Goal: Task Accomplishment & Management: Manage account settings

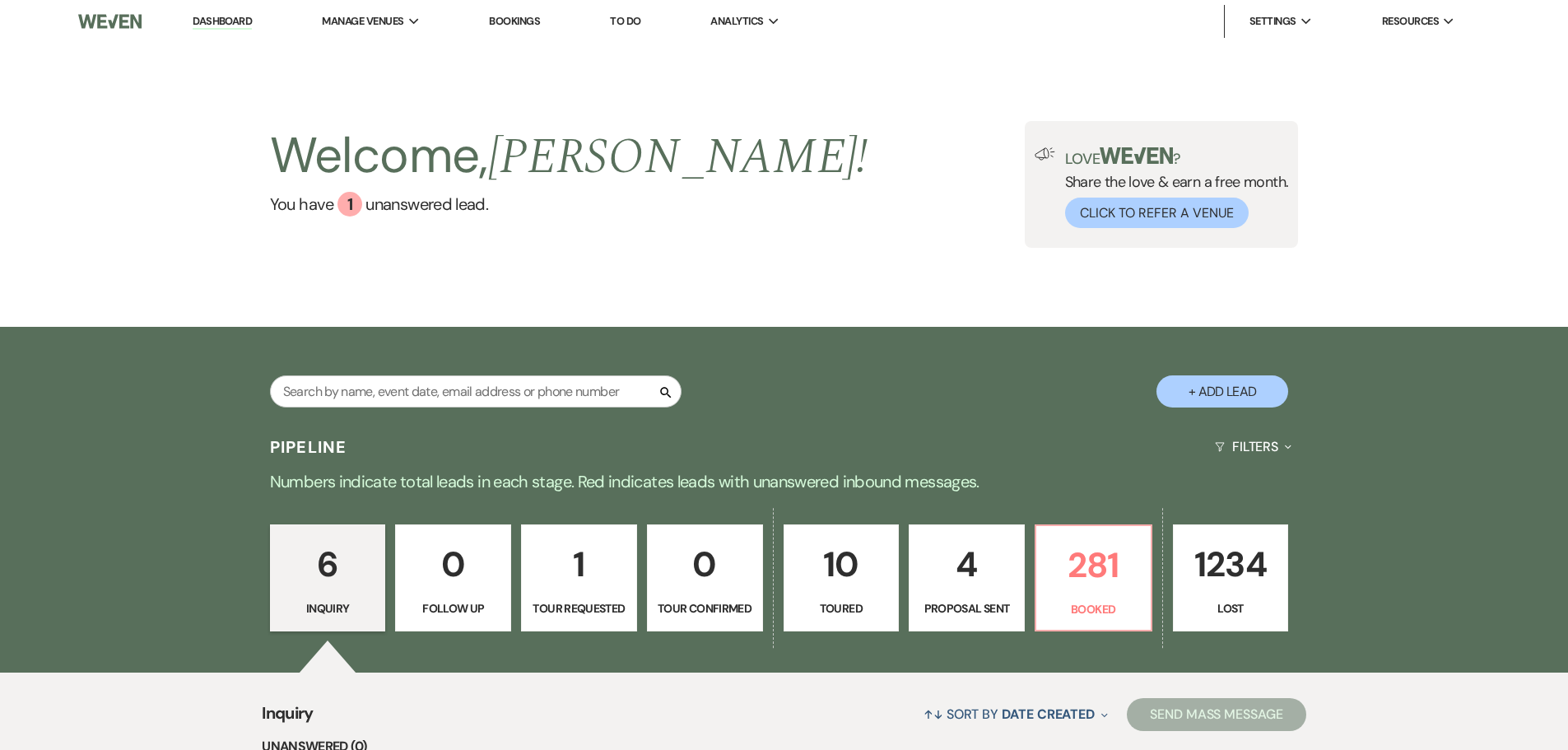
scroll to position [83, 0]
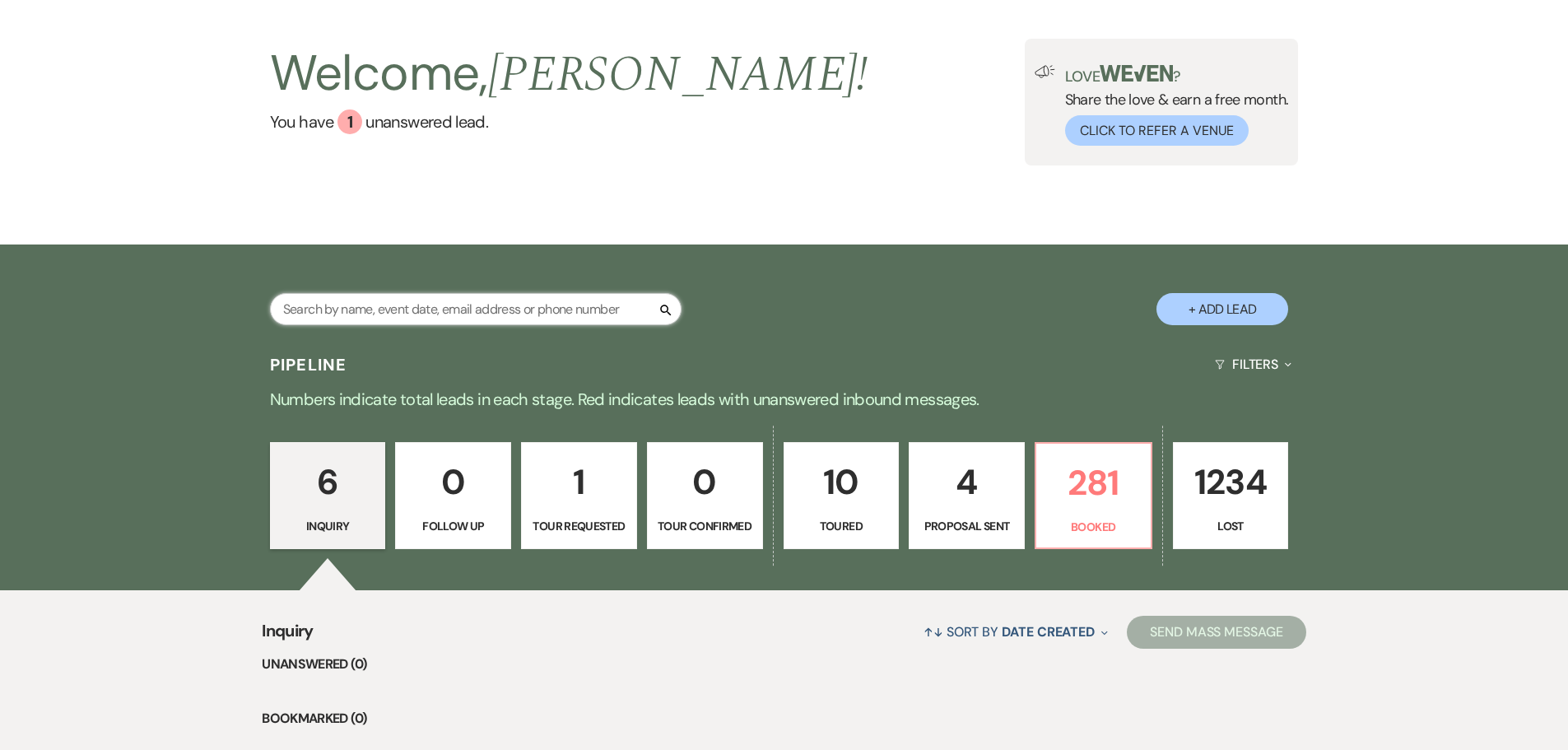
click at [608, 308] on input "text" at bounding box center [475, 309] width 411 height 32
type input "thy"
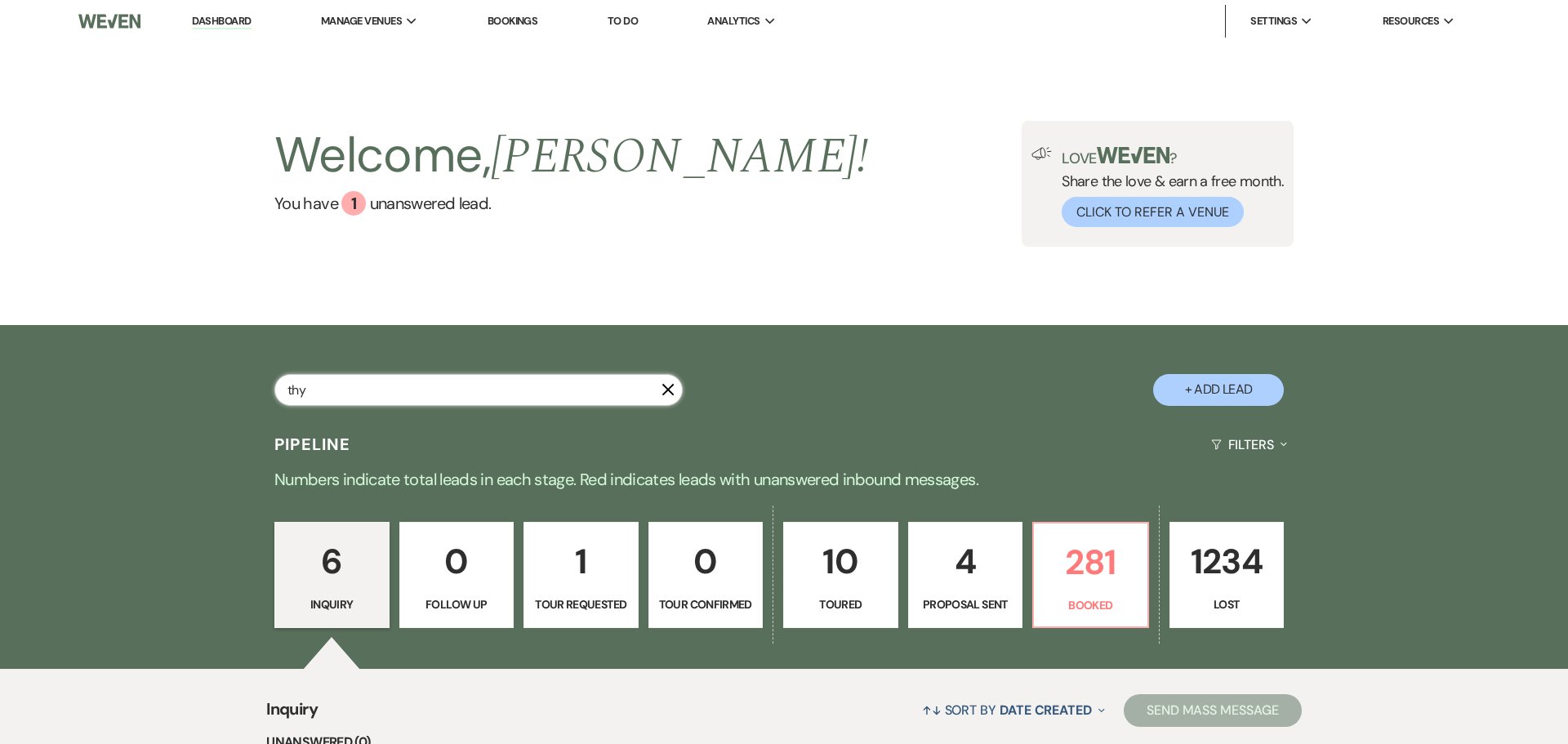
select select "6"
select select "8"
select select "5"
select select "8"
select select "5"
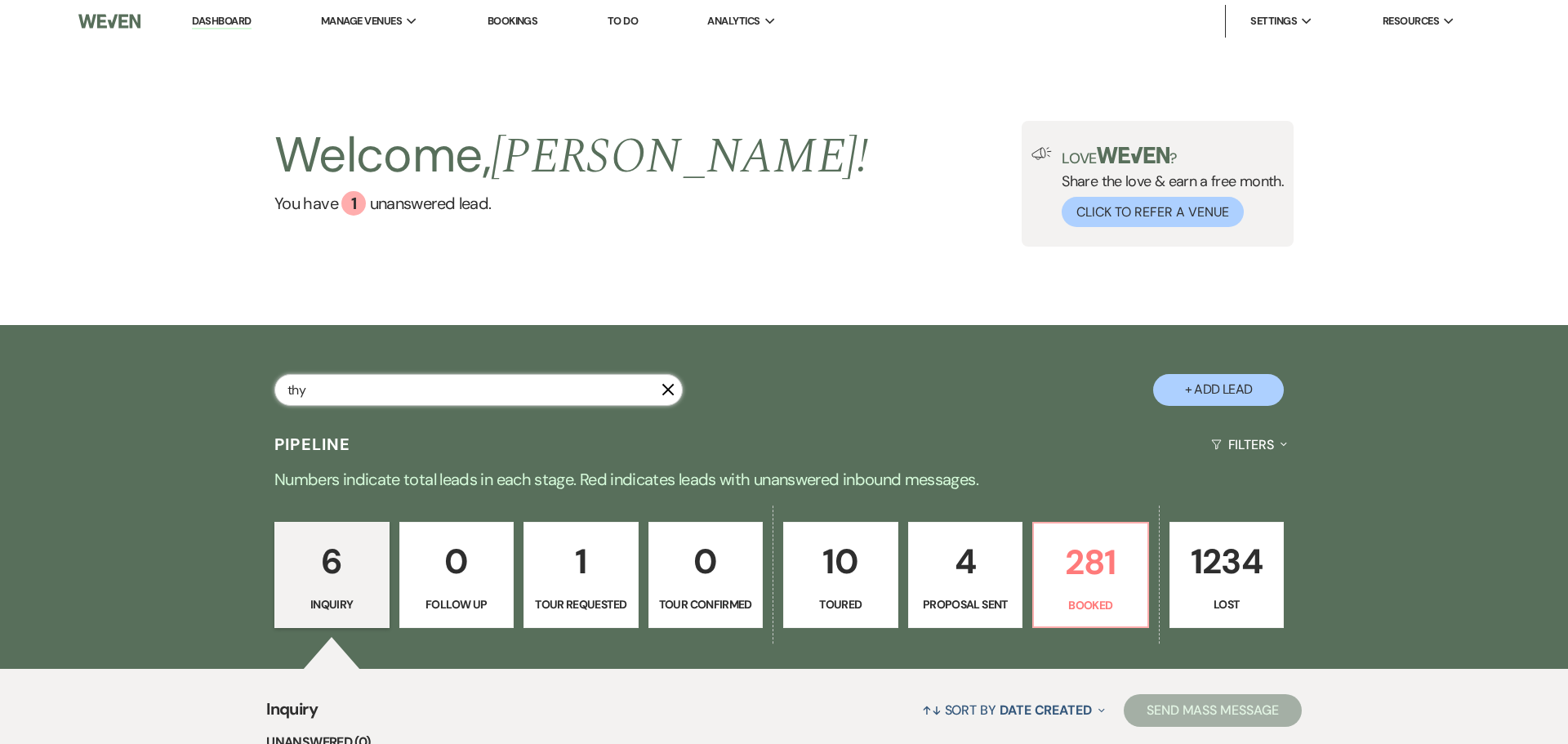
select select "8"
select select "6"
select select "8"
select select "5"
select select "8"
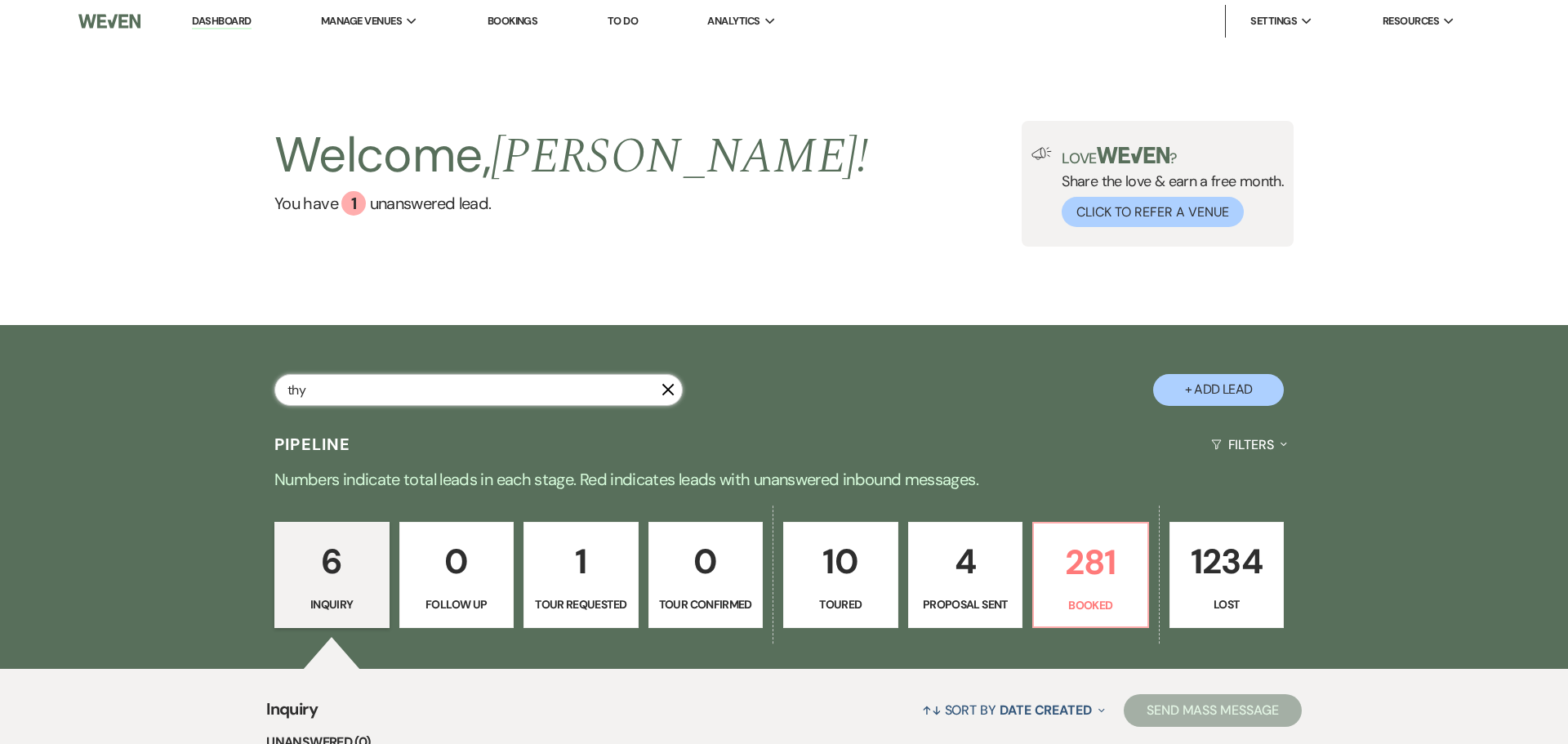
select select "5"
select select "8"
select select "5"
select select "8"
select select "5"
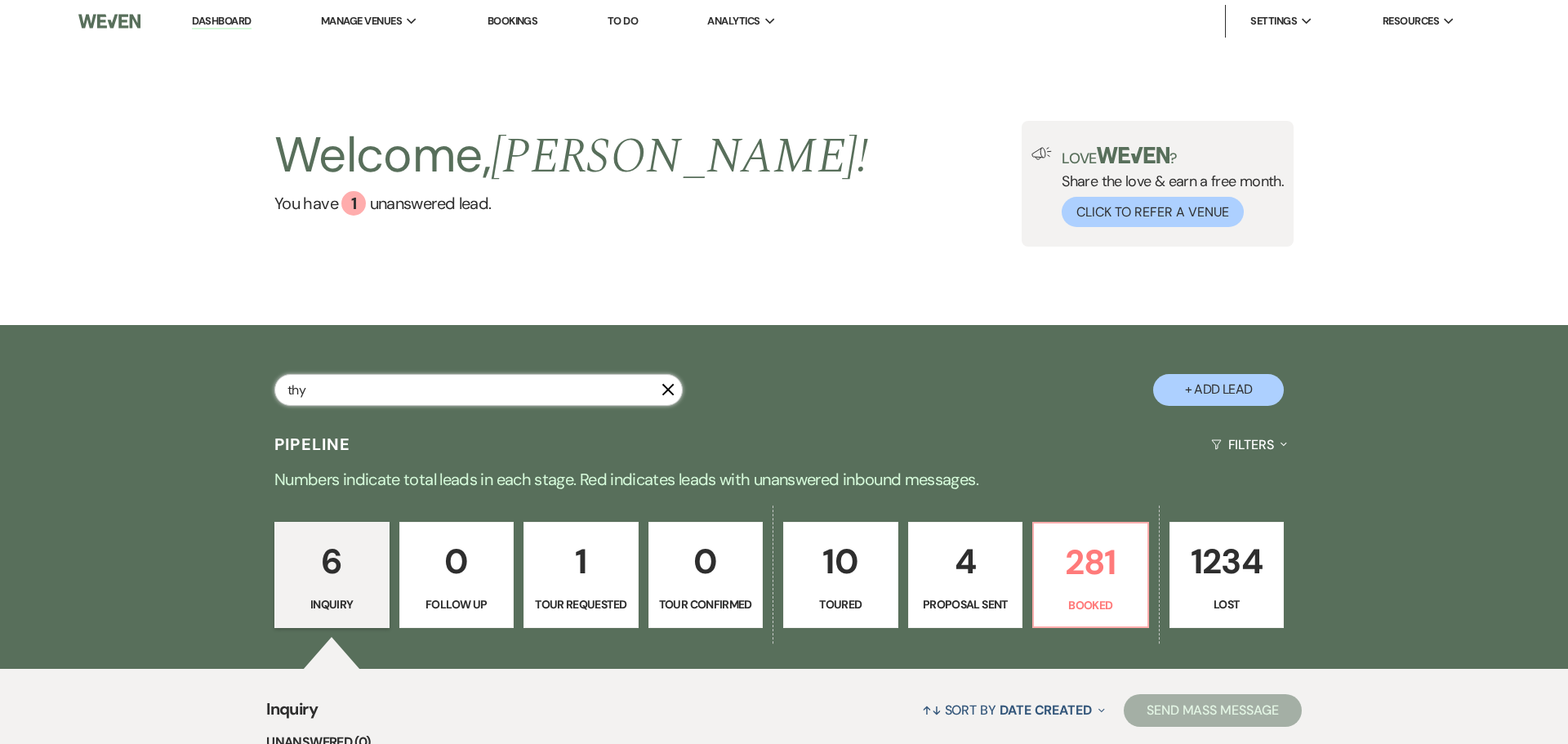
select select "8"
select select "5"
select select "8"
select select "6"
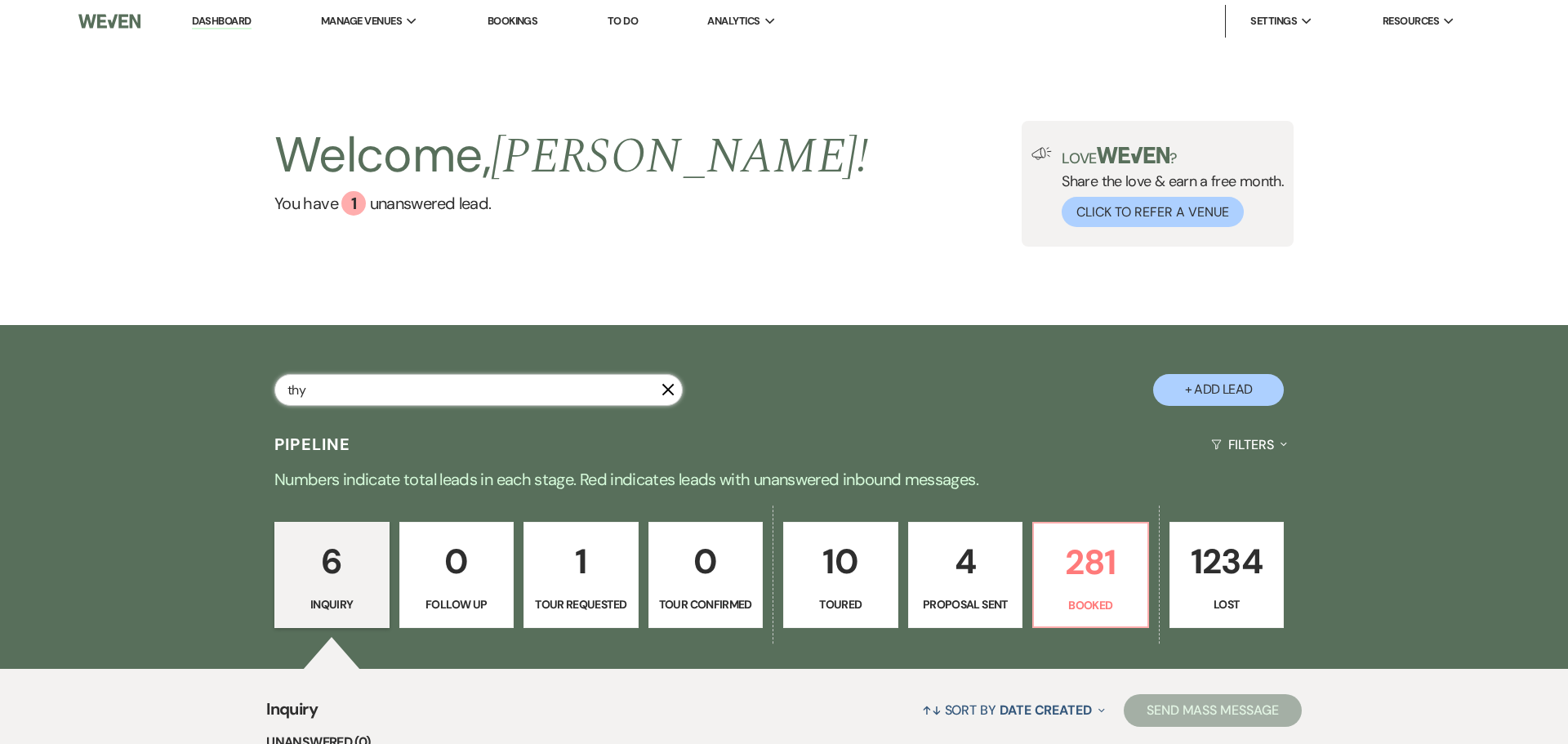
select select "8"
select select "5"
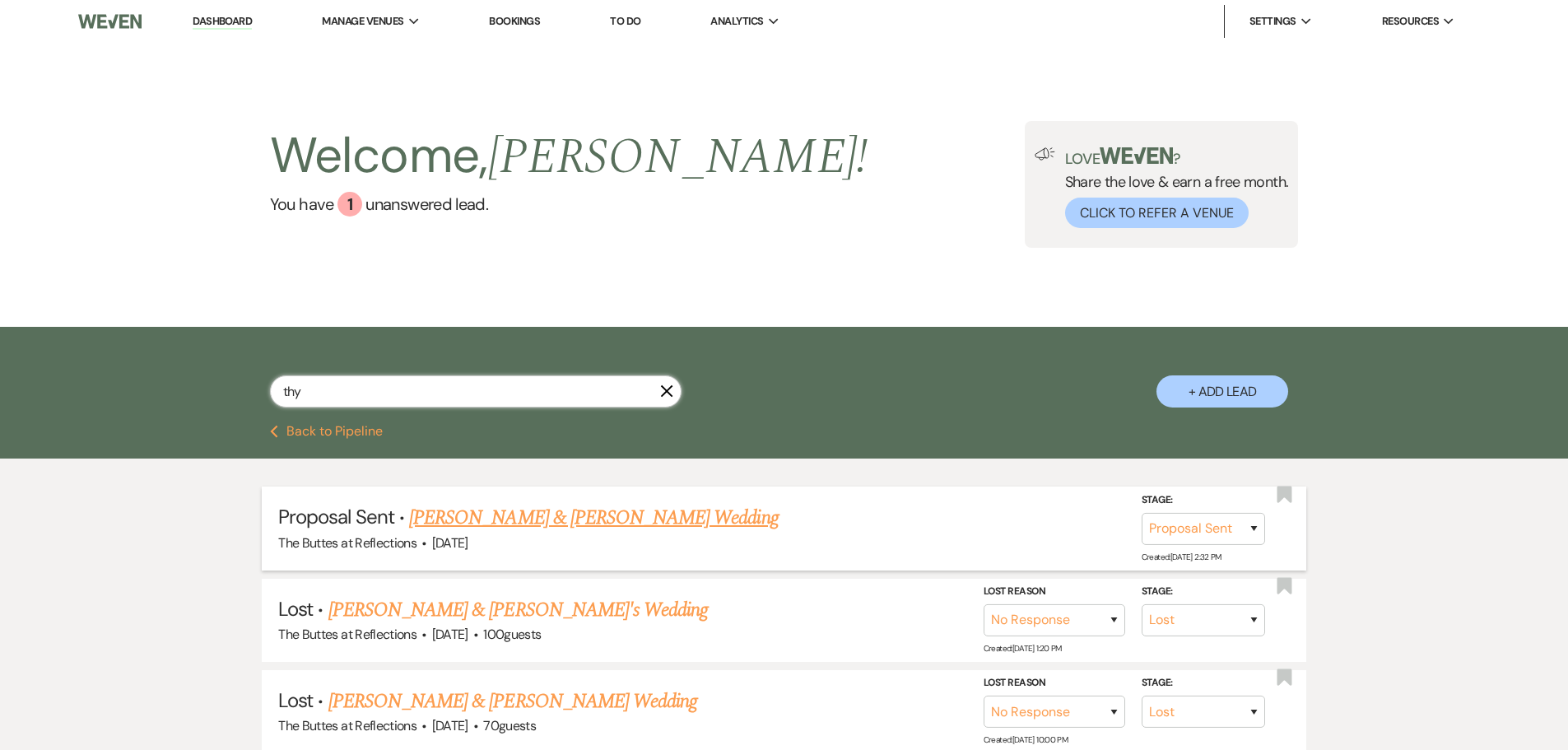
type input "thy"
click at [567, 511] on link "[PERSON_NAME] & [PERSON_NAME] Wedding" at bounding box center [594, 518] width 369 height 30
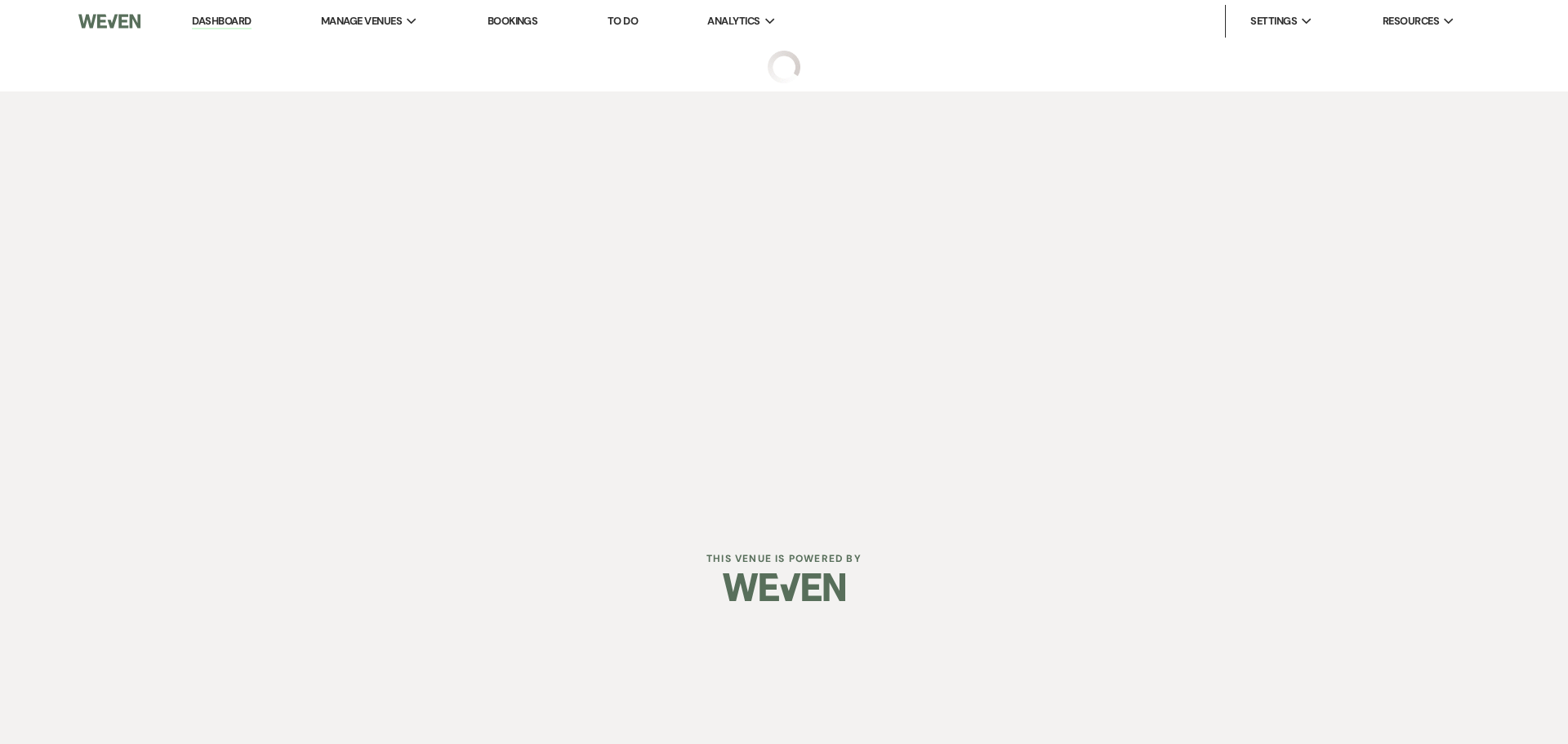
select select "6"
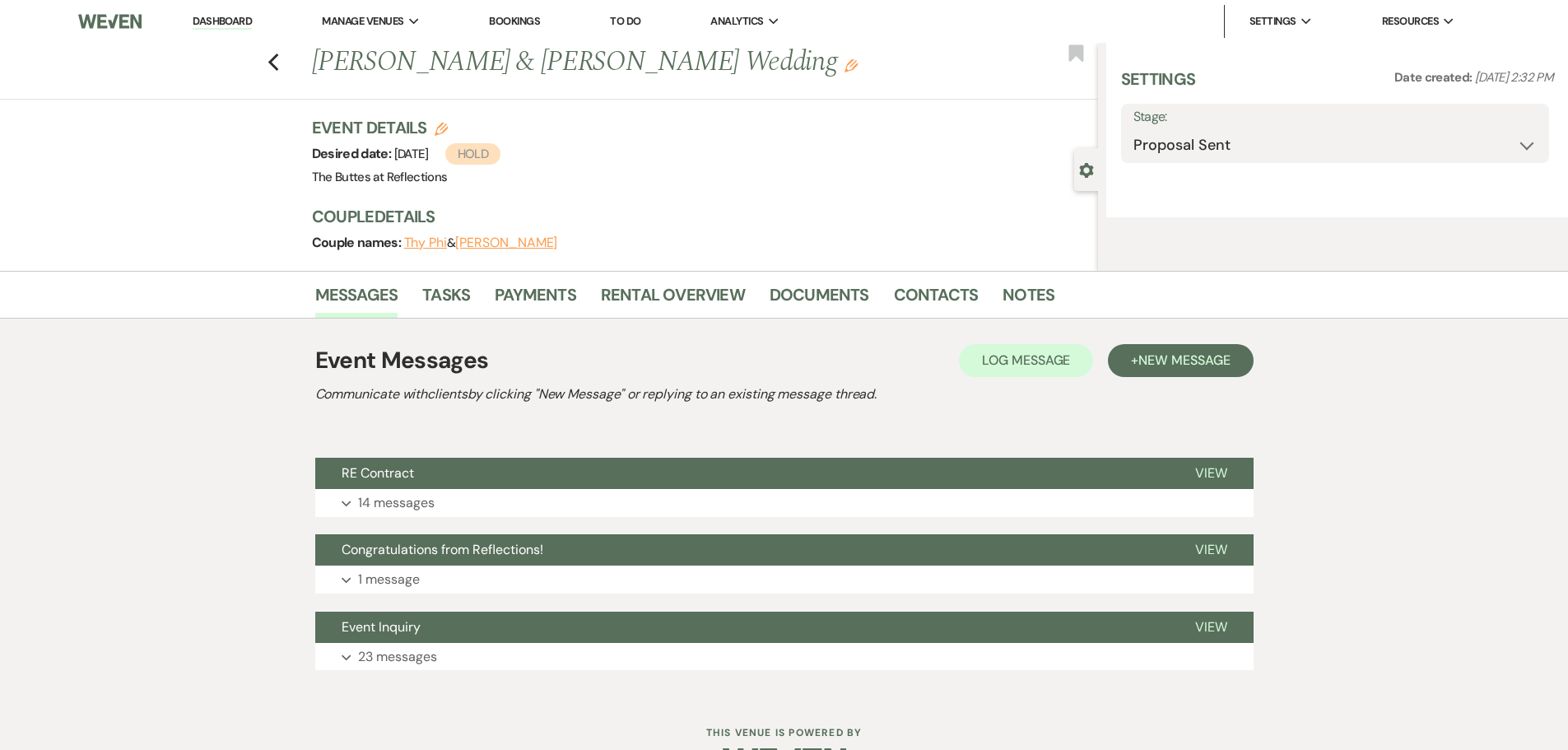
select select "5"
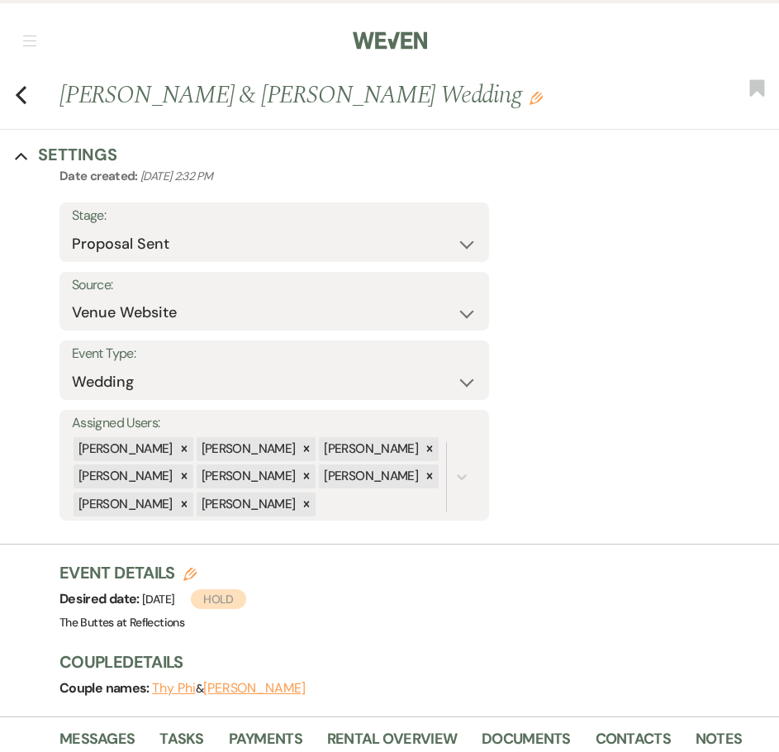
select select "6"
select select "8"
select select "5"
select select "8"
select select "5"
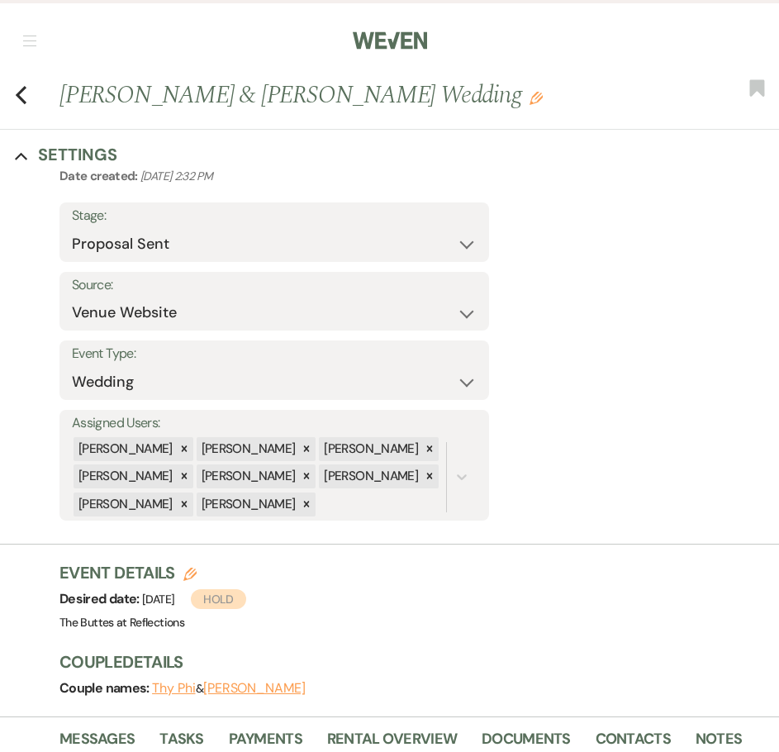
select select "8"
select select "6"
select select "8"
select select "5"
select select "8"
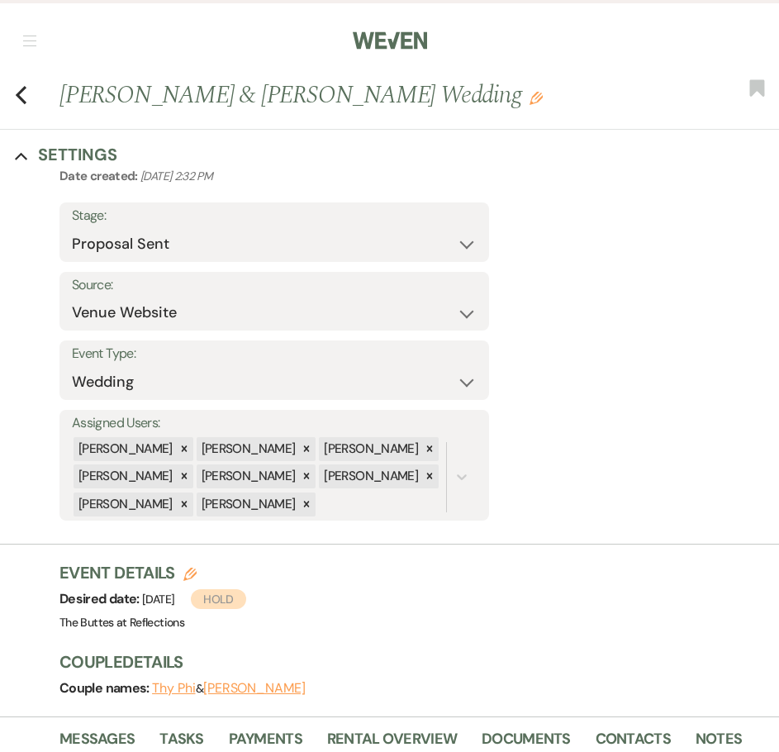
select select "5"
select select "8"
select select "5"
select select "8"
select select "5"
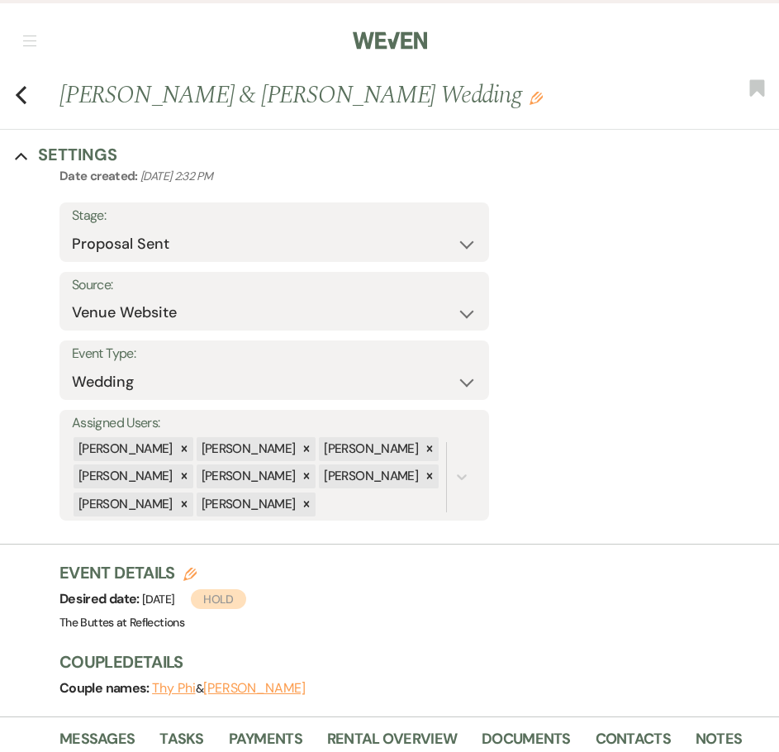
select select "8"
select select "5"
select select "8"
select select "6"
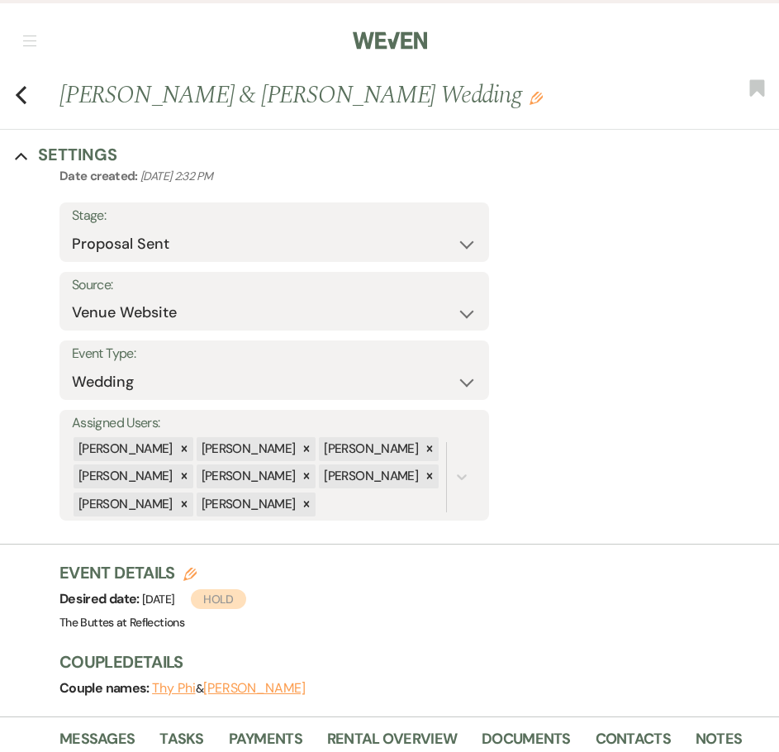
select select "8"
select select "5"
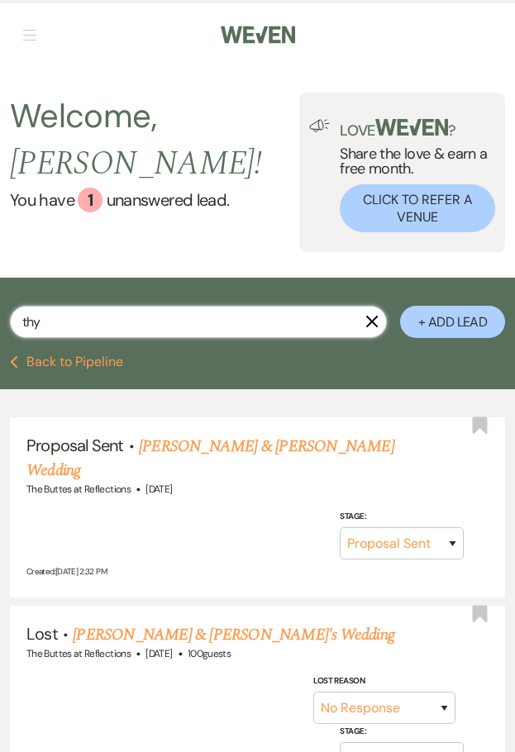
click at [161, 306] on input "thy" at bounding box center [198, 322] width 377 height 32
drag, startPoint x: 71, startPoint y: 308, endPoint x: 16, endPoint y: 309, distance: 55.4
click at [16, 309] on input "thy" at bounding box center [198, 322] width 377 height 32
type input "[PERSON_NAME]"
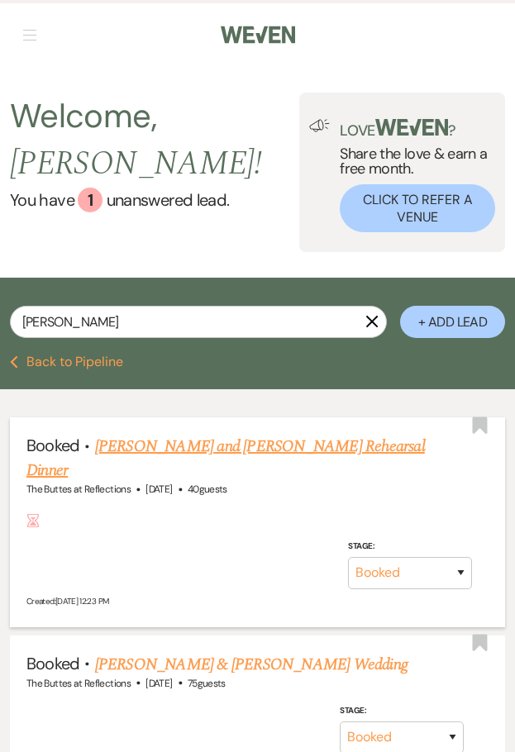
click at [171, 434] on link "[PERSON_NAME] and [PERSON_NAME] Rehearsal Dinner" at bounding box center [225, 458] width 398 height 49
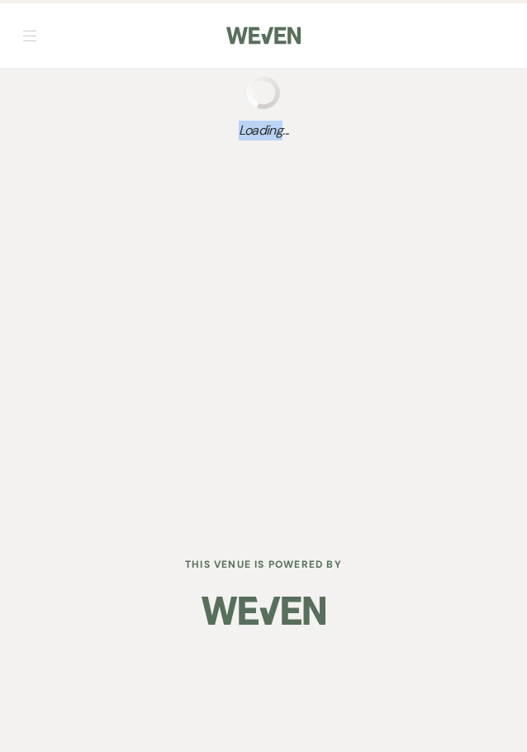
click at [171, 426] on div "Dashboard Manage Venues Expand The Buttes at Reflections Bookings To Do Analyti…" at bounding box center [263, 263] width 527 height 526
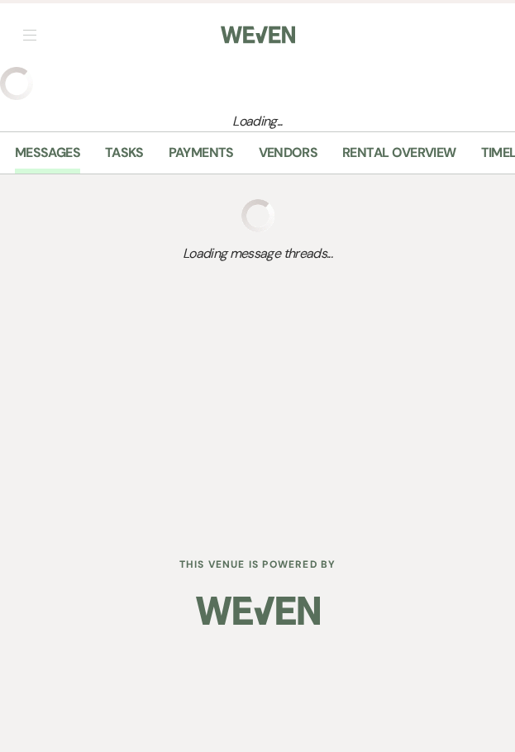
select select "1"
select select "11"
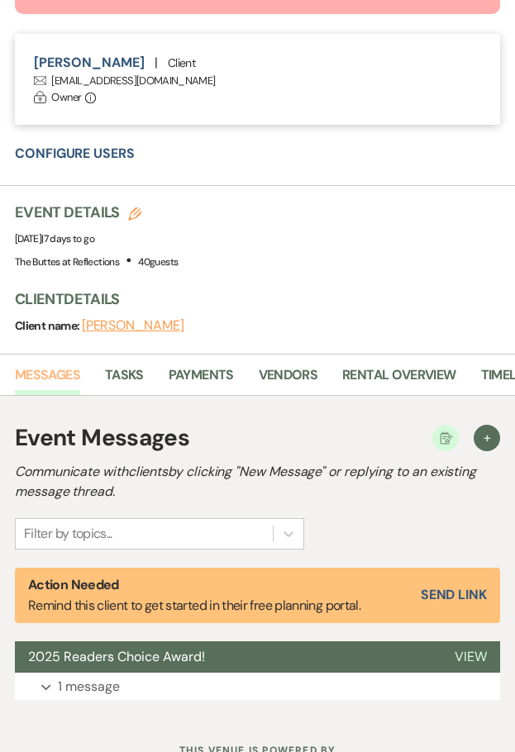
scroll to position [888, 0]
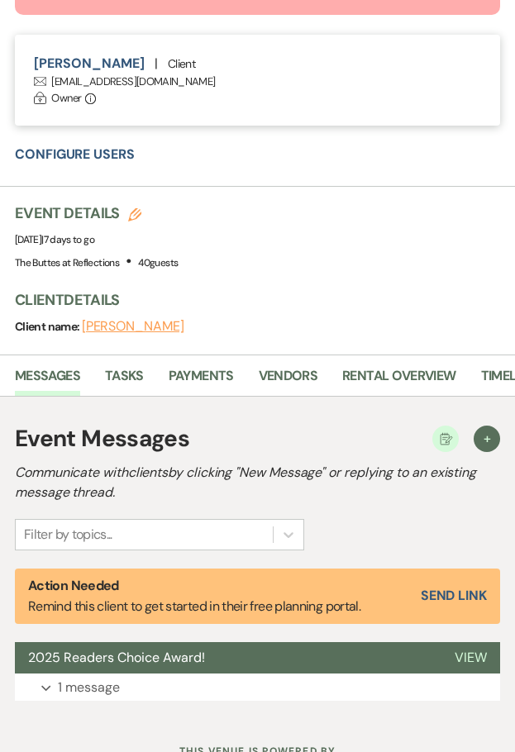
drag, startPoint x: 95, startPoint y: 745, endPoint x: 327, endPoint y: 245, distance: 550.6
click at [327, 245] on div "Event Details Edit Event Date: [DATE] | 7 days to go Venue: The Buttes at Refle…" at bounding box center [256, 238] width 483 height 70
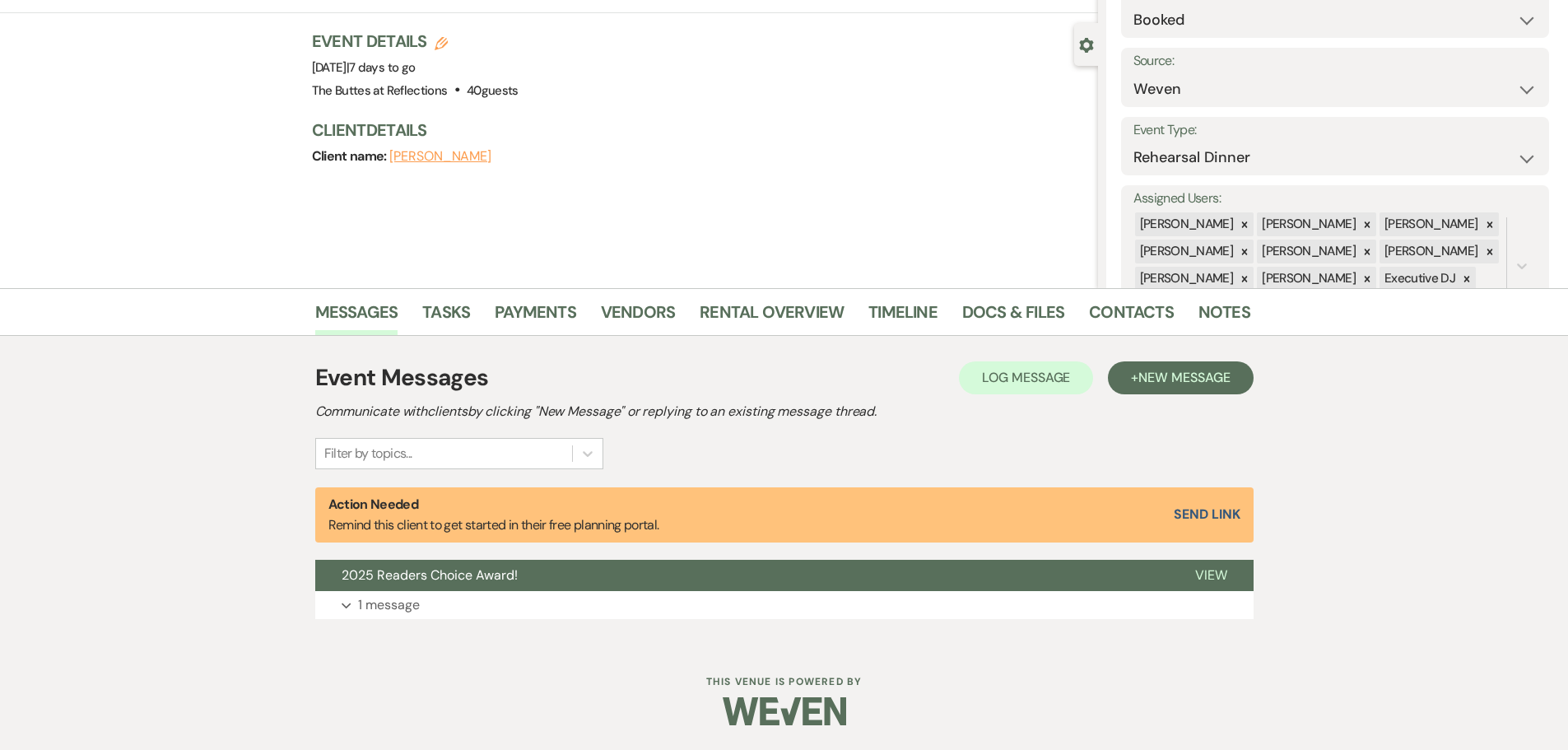
scroll to position [0, 0]
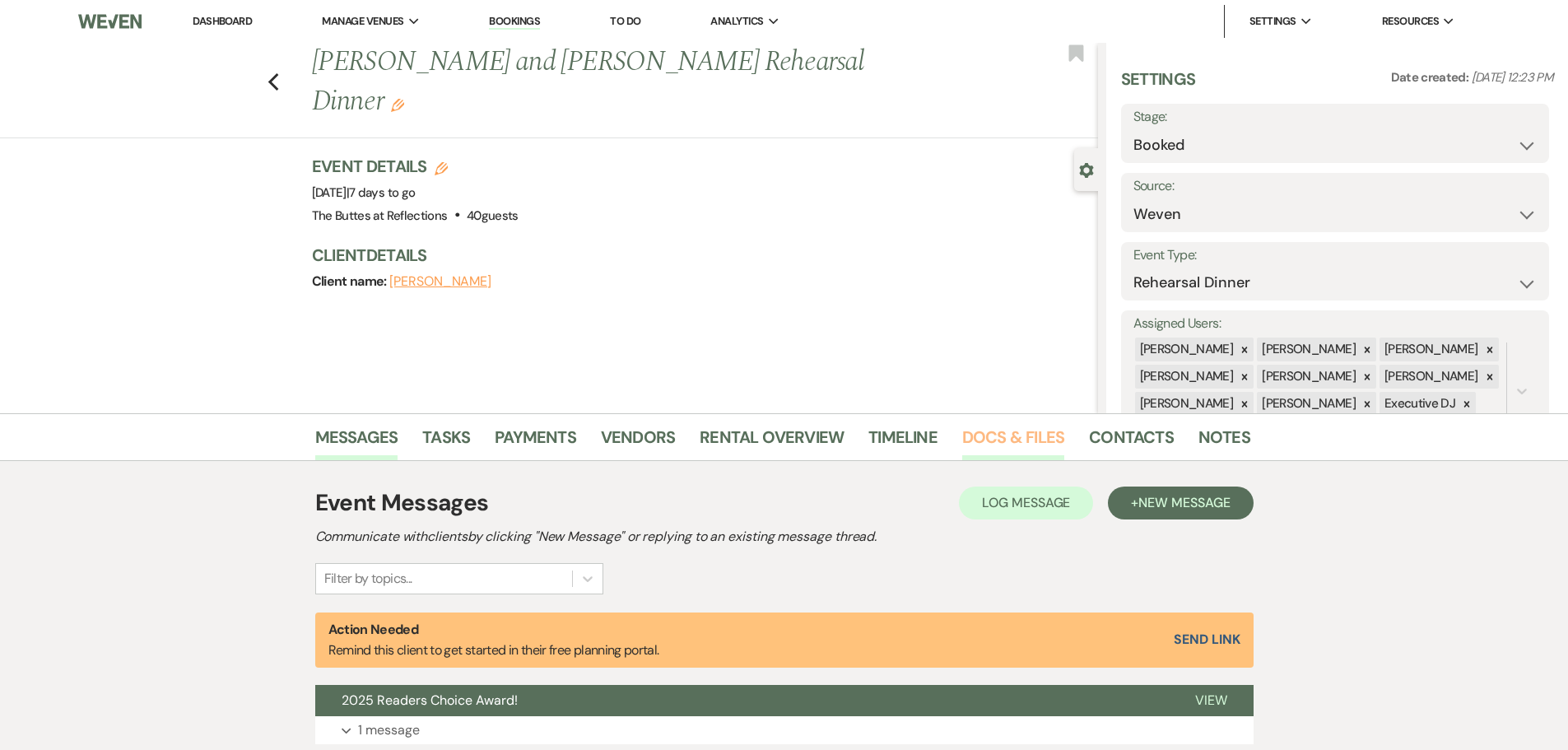
click at [996, 435] on link "Docs & Files" at bounding box center [1013, 442] width 102 height 36
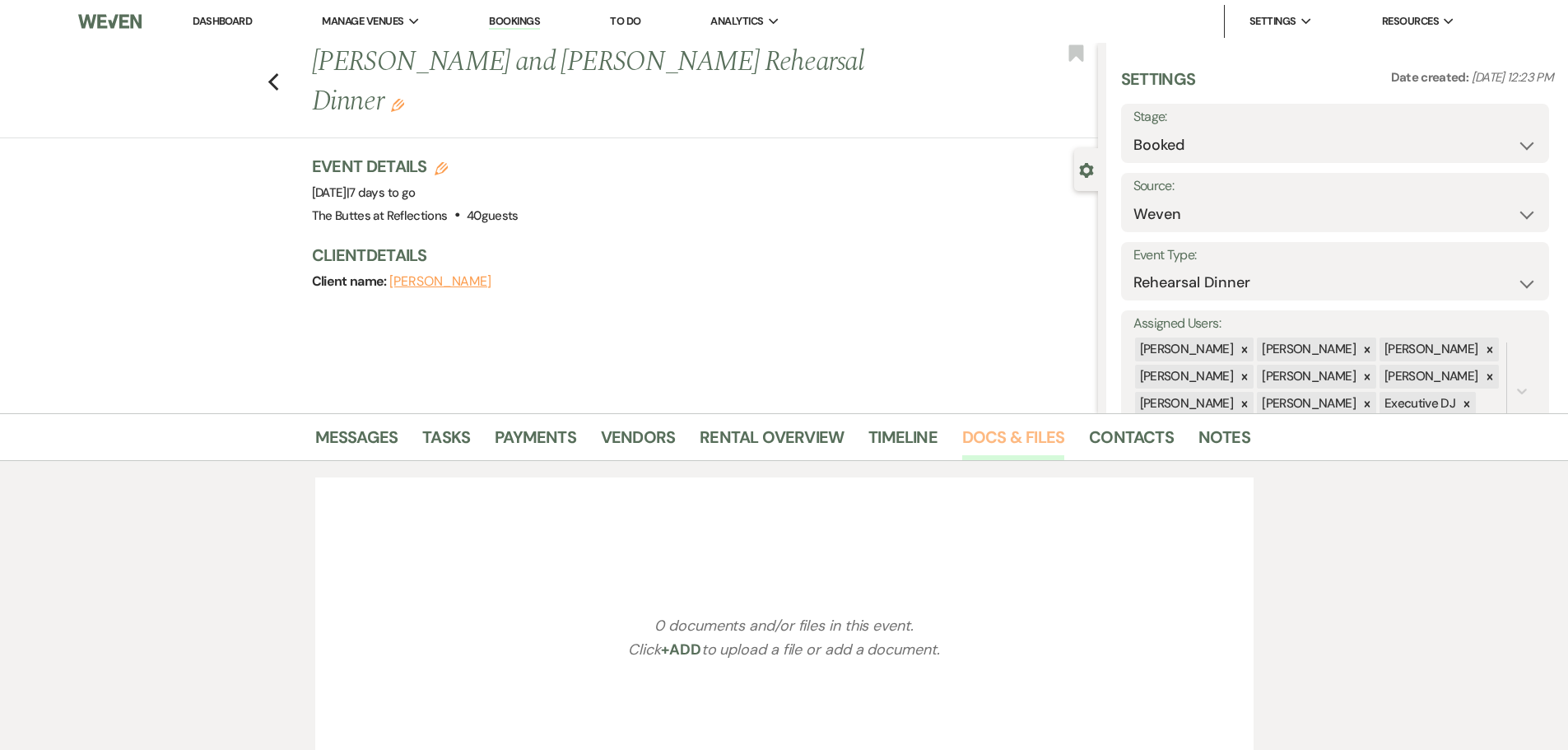
click at [996, 435] on link "Docs & Files" at bounding box center [1013, 442] width 102 height 36
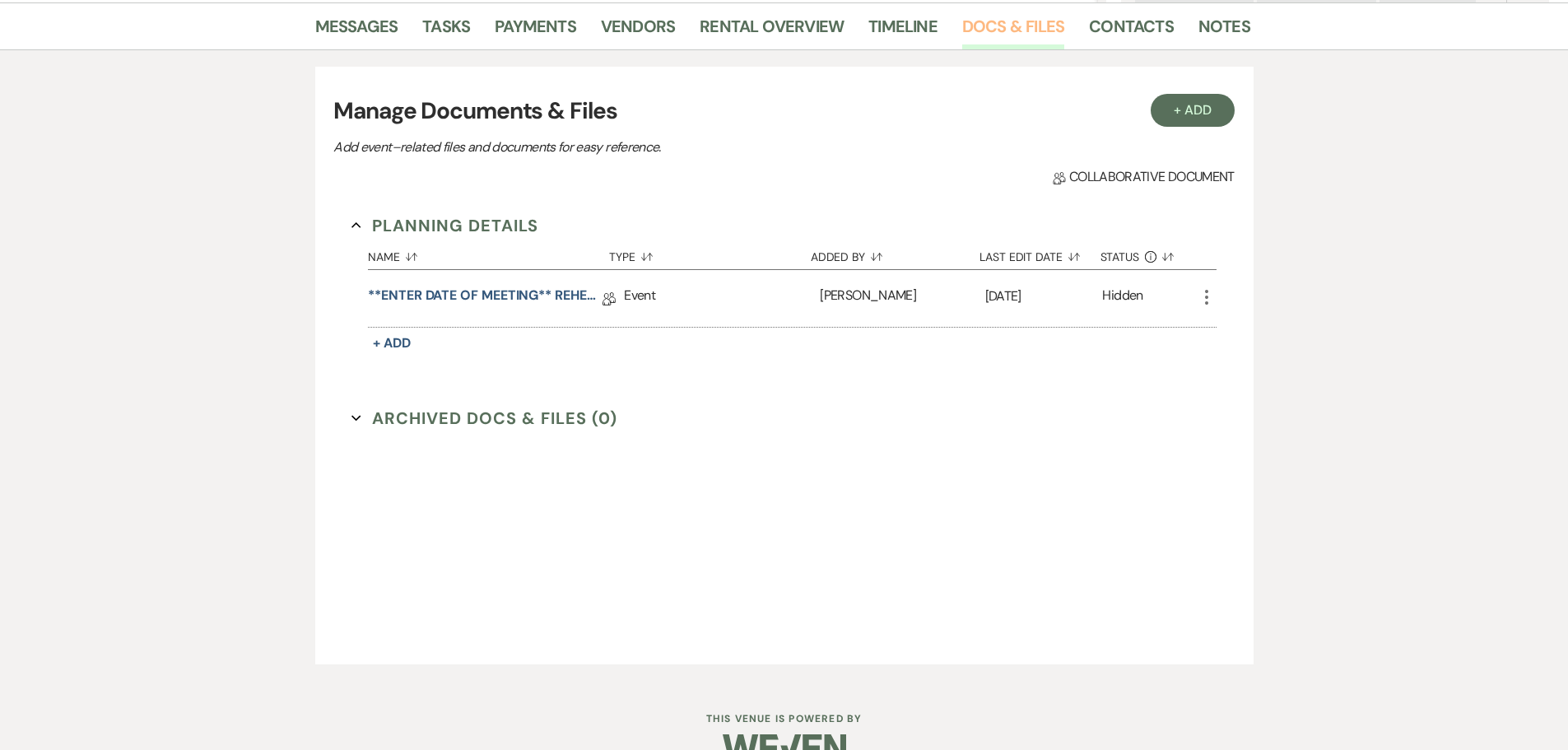
scroll to position [411, 0]
click at [526, 295] on link "**ENTER DATE OF MEETING** REHEARSAL BRUNCH Details" at bounding box center [485, 298] width 235 height 26
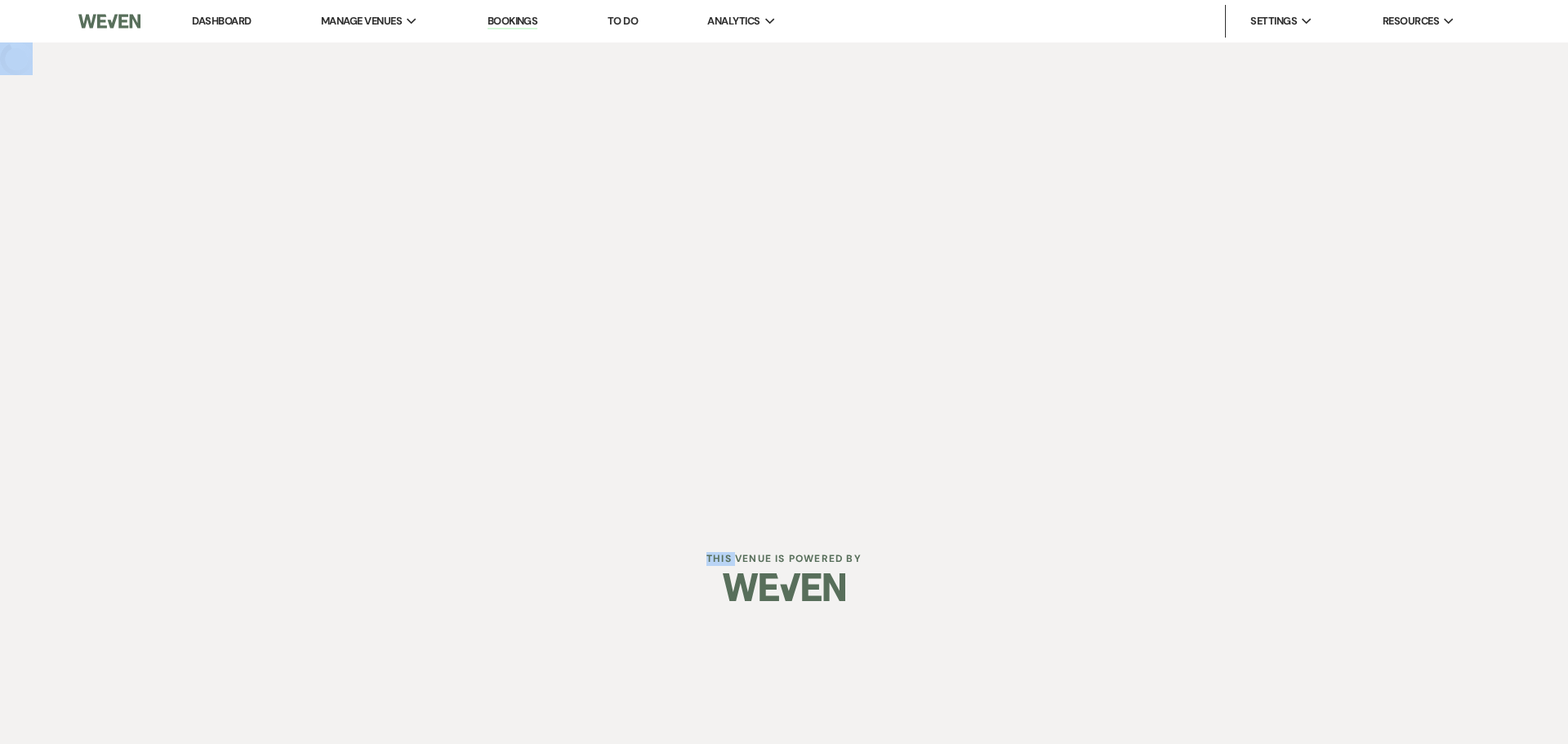
click at [522, 292] on div "Dashboard Manage Venues Expand The Buttes at Reflections Bookings To Do Analyti…" at bounding box center [784, 260] width 1568 height 521
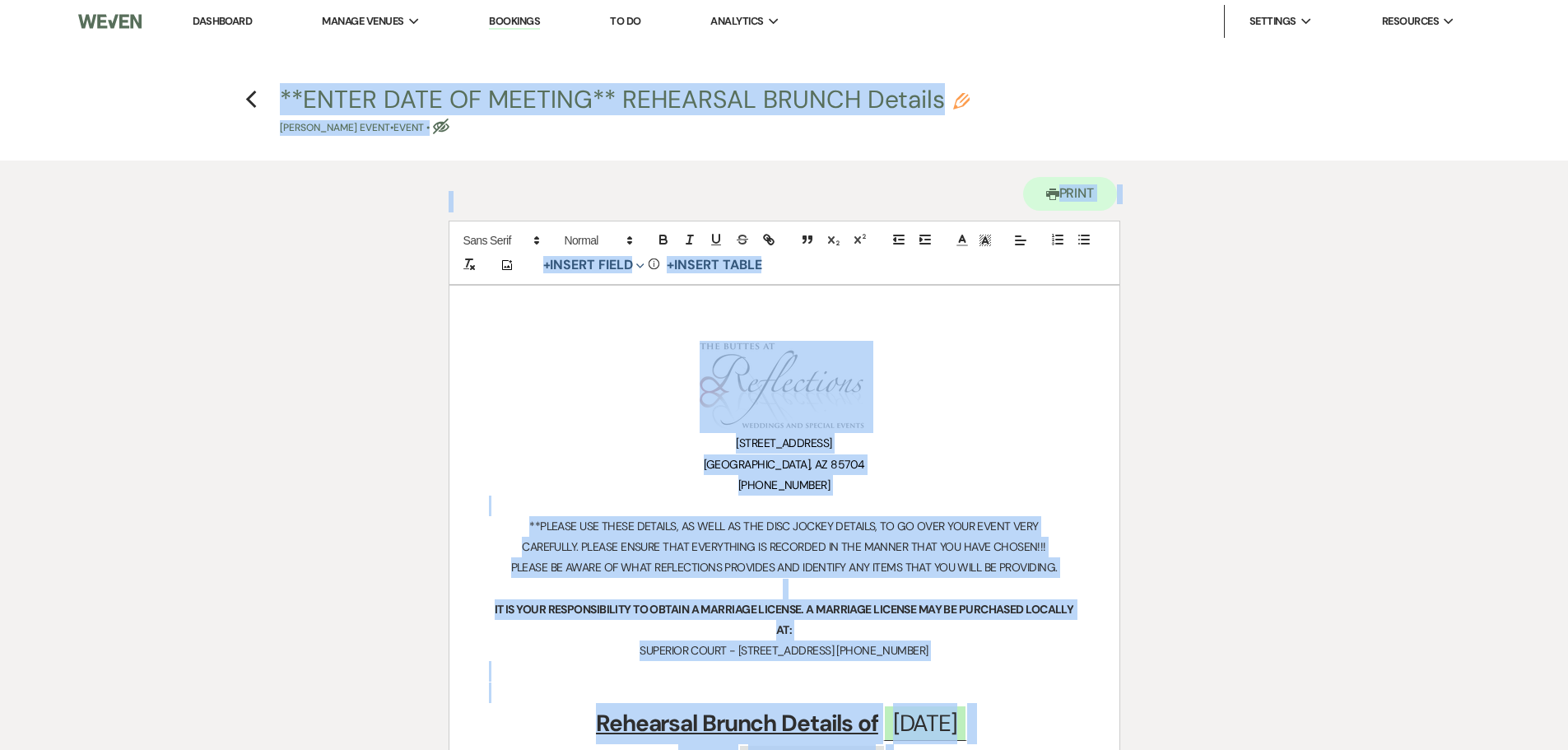
click at [1034, 437] on p "[STREET_ADDRESS]" at bounding box center [784, 443] width 591 height 21
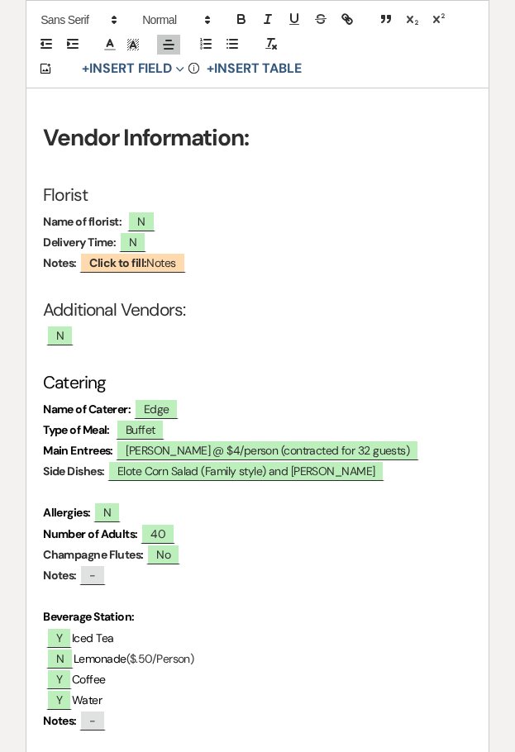
scroll to position [1467, 0]
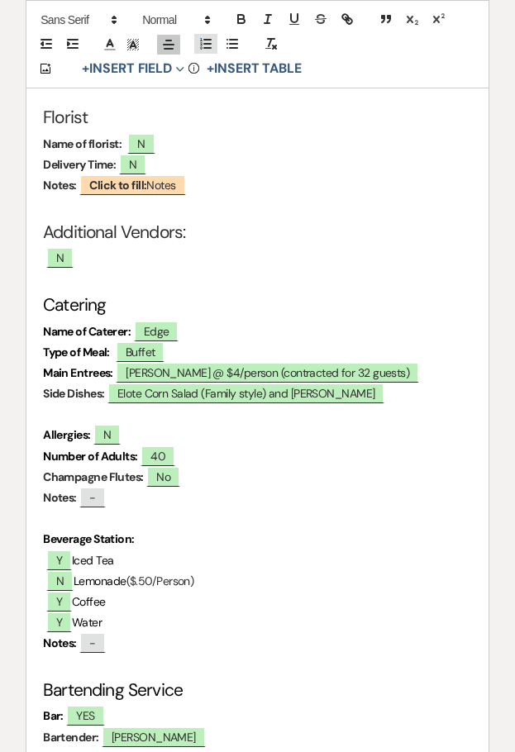
select select "1"
select select "11"
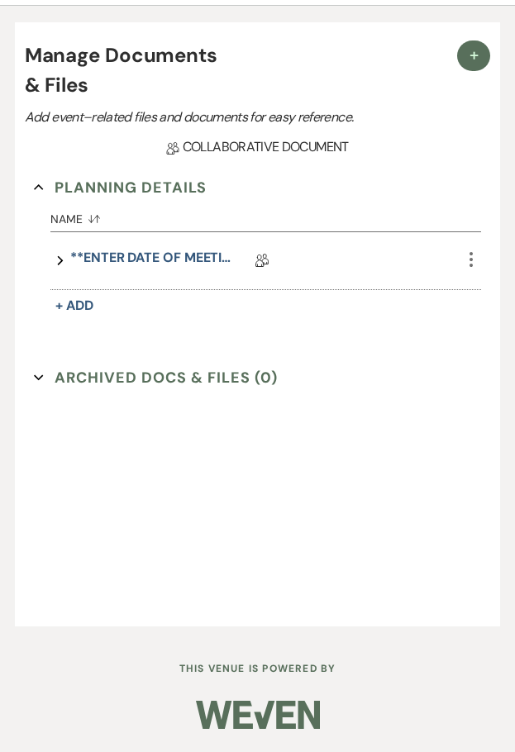
scroll to position [413, 0]
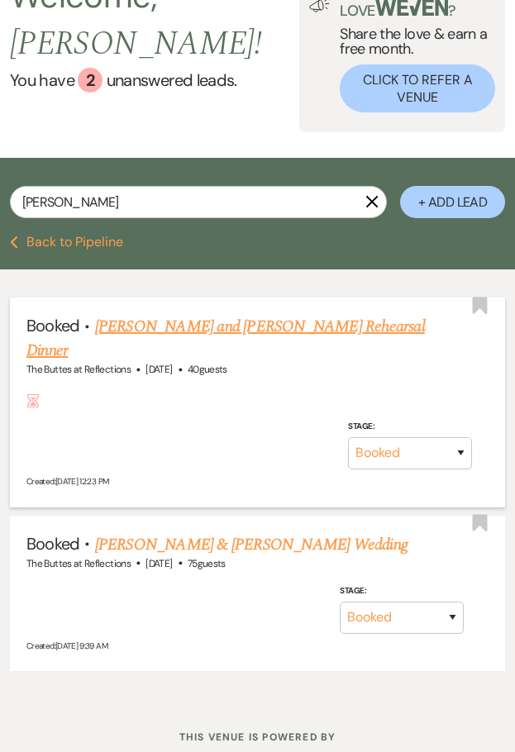
scroll to position [147, 0]
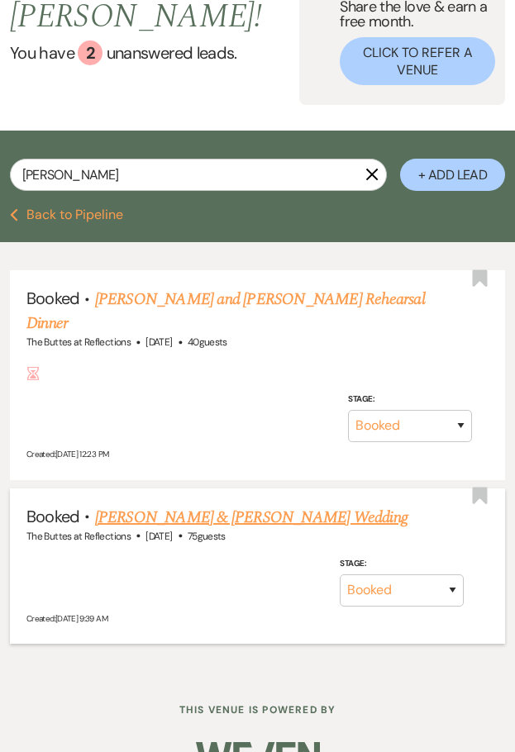
click at [167, 505] on link "[PERSON_NAME] & [PERSON_NAME] Wedding" at bounding box center [251, 517] width 312 height 25
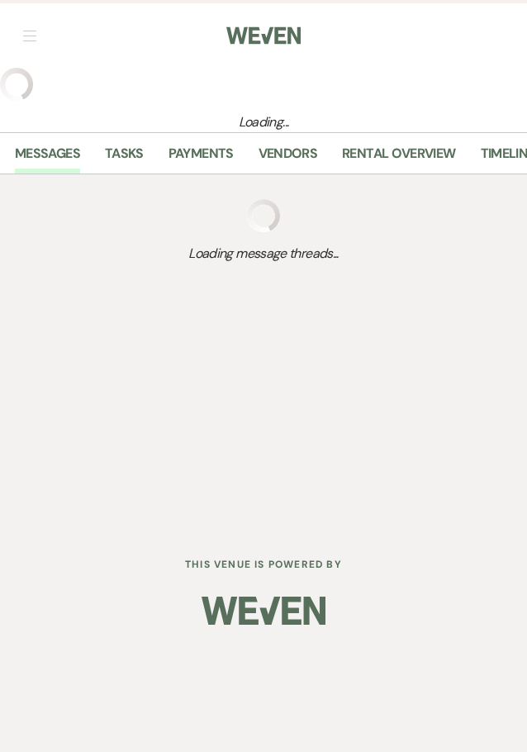
click at [167, 480] on div "Dashboard Manage Venues Expand The Buttes at Reflections Bookings To Do Analyti…" at bounding box center [263, 263] width 527 height 526
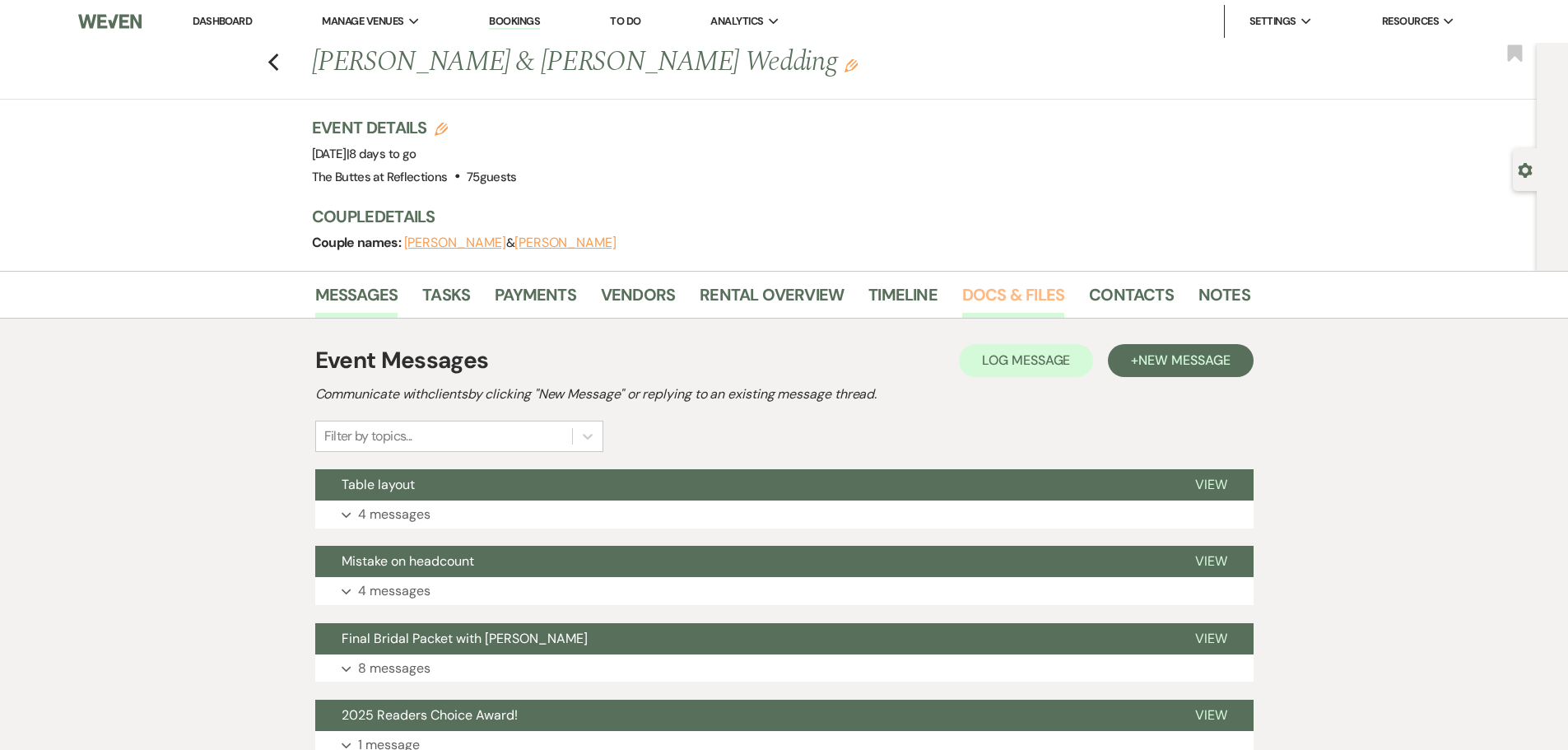
click at [1026, 293] on link "Docs & Files" at bounding box center [1013, 300] width 102 height 36
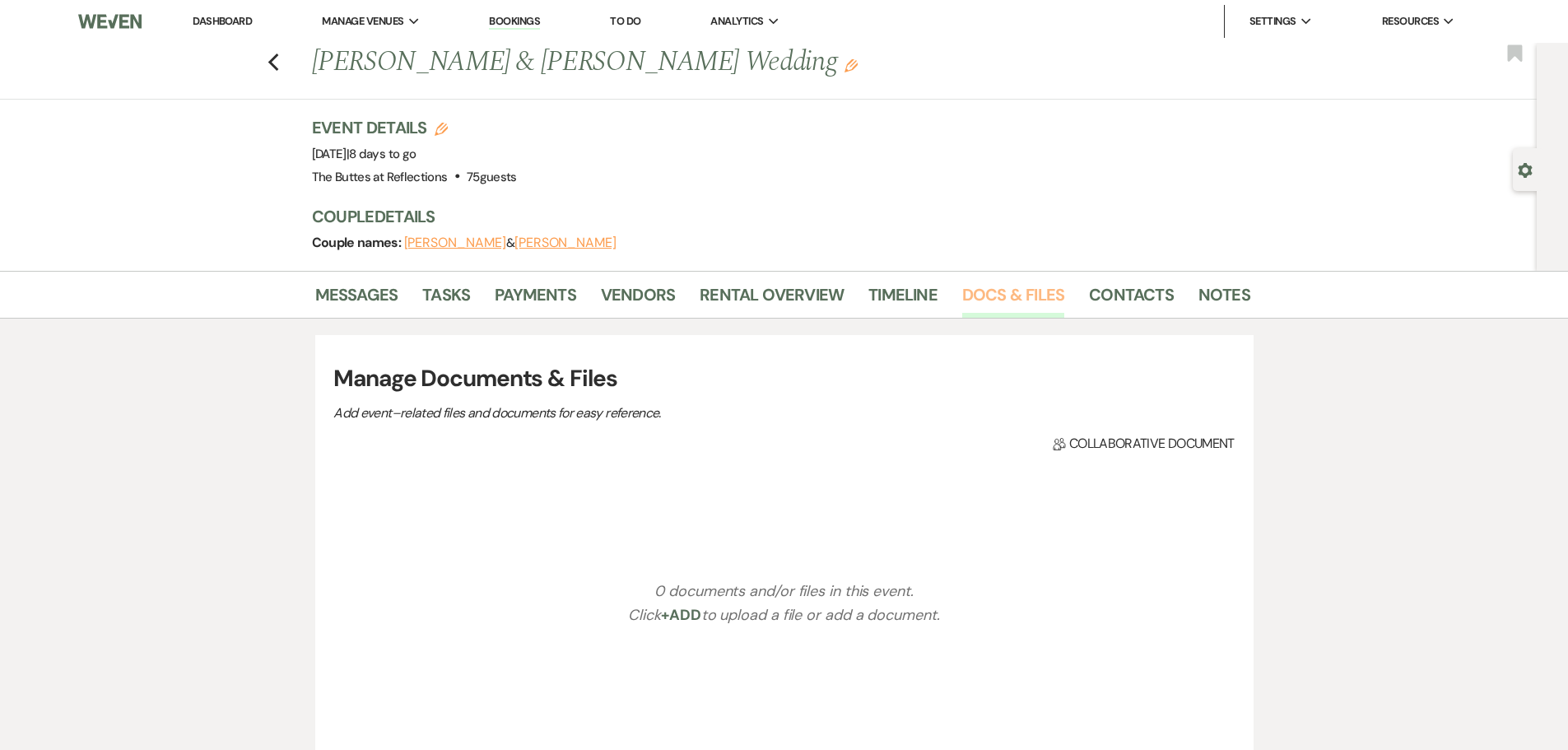
click at [1026, 293] on link "Docs & Files" at bounding box center [1013, 300] width 102 height 36
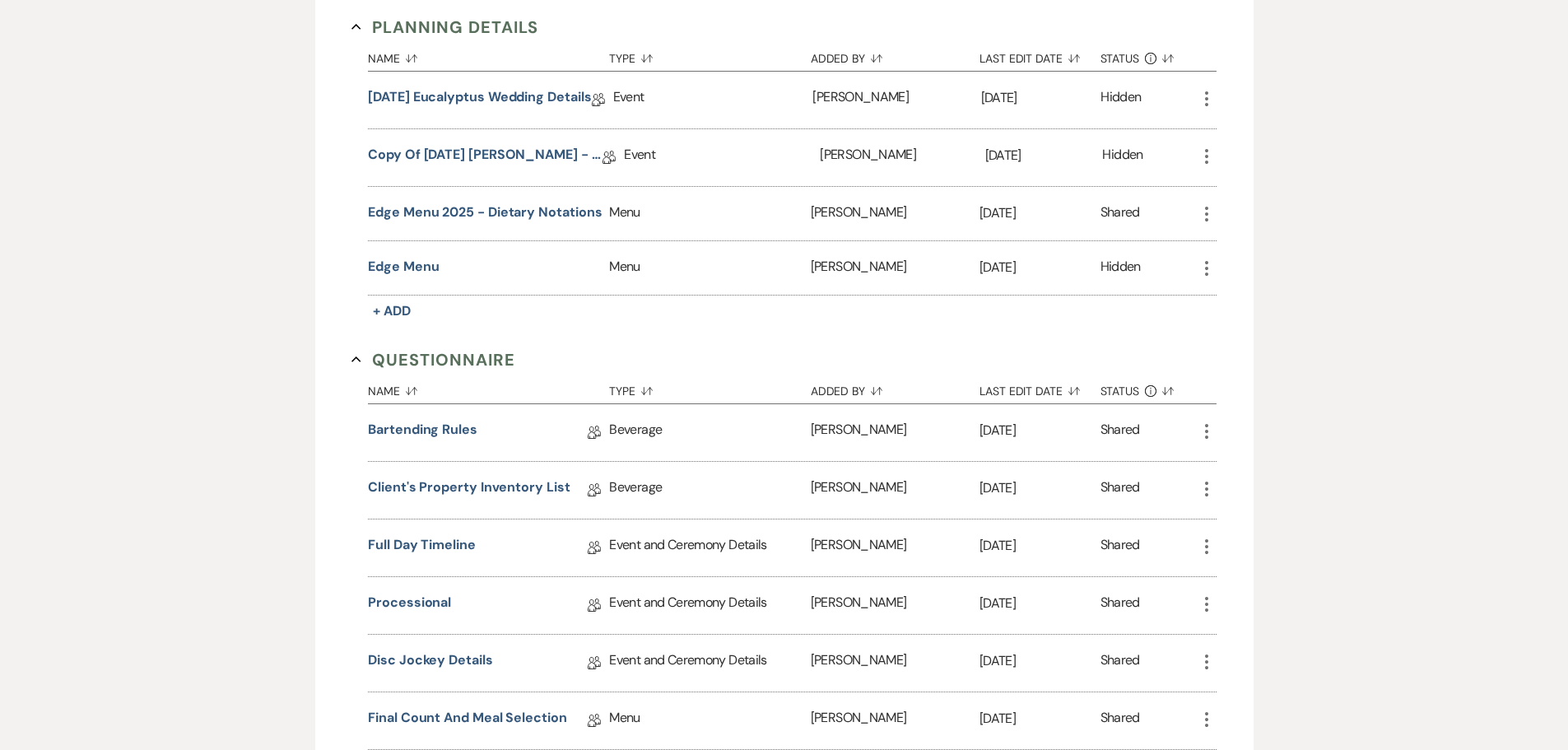
scroll to position [658, 0]
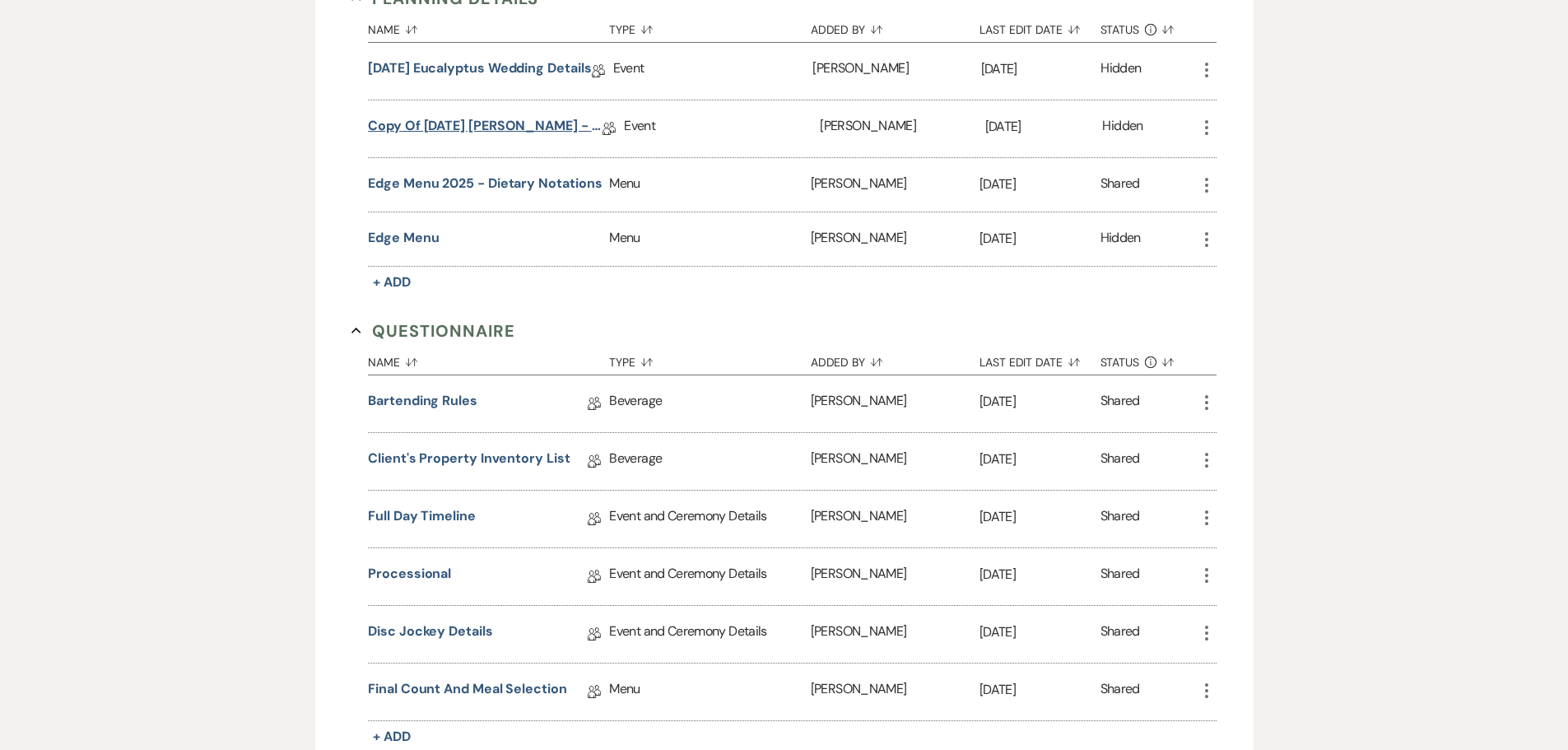
click at [510, 129] on link "Copy of [DATE] [PERSON_NAME] - Eucalyptus Wedding Details" at bounding box center [485, 129] width 235 height 26
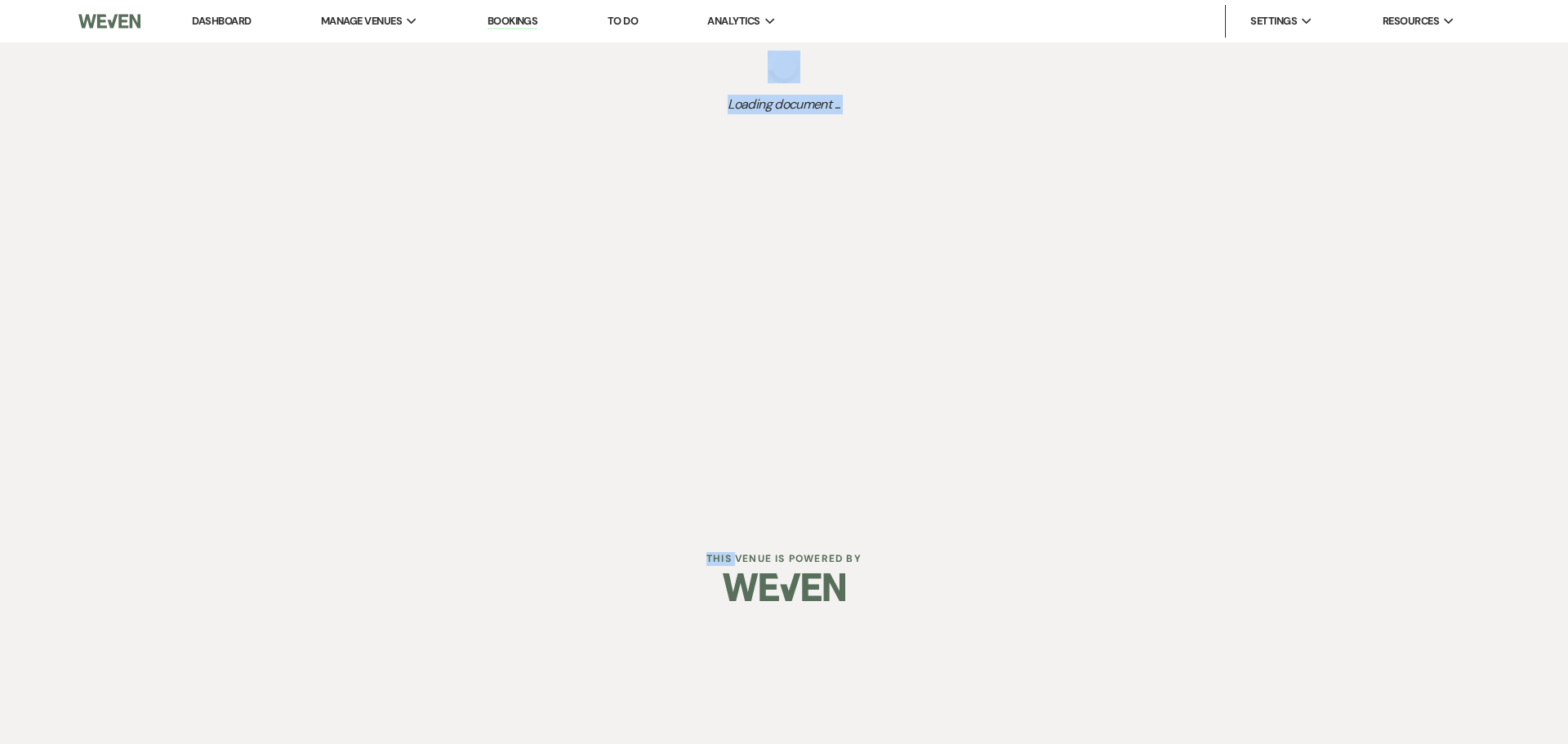
click at [506, 128] on div "Dashboard Manage Venues Expand The Buttes at Reflections Bookings To Do Analyti…" at bounding box center [784, 260] width 1568 height 521
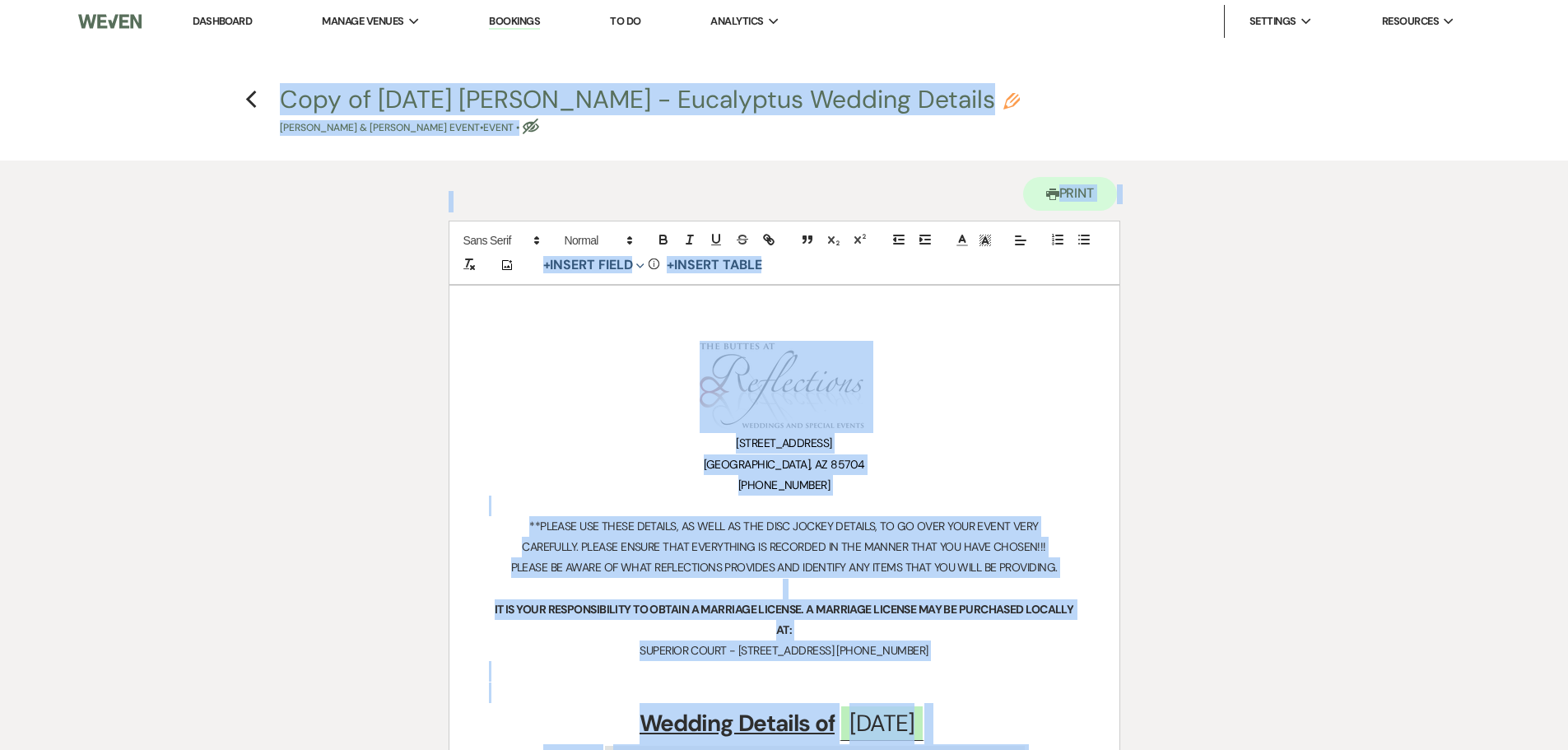
click at [941, 373] on h1 "﻿ ﻿" at bounding box center [784, 386] width 591 height 93
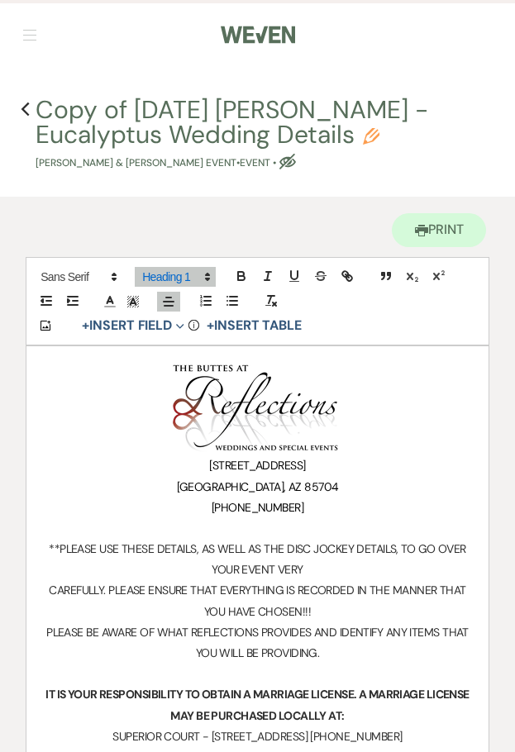
click at [331, 60] on nav "Dashboard Manage Venues Expand The Buttes at Reflections Bookings To Do Analyti…" at bounding box center [257, 33] width 515 height 67
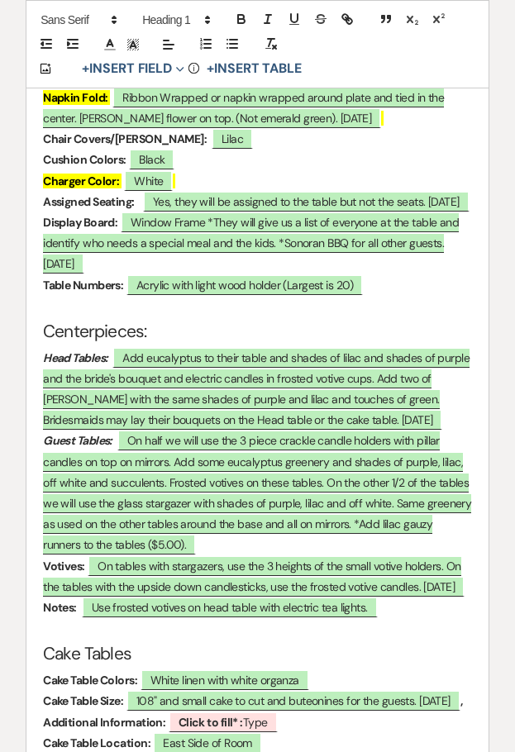
scroll to position [3348, 0]
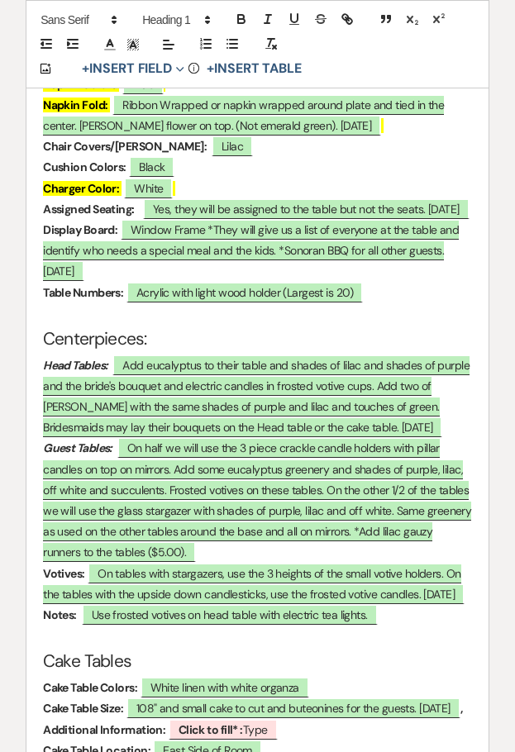
scroll to position [661, 0]
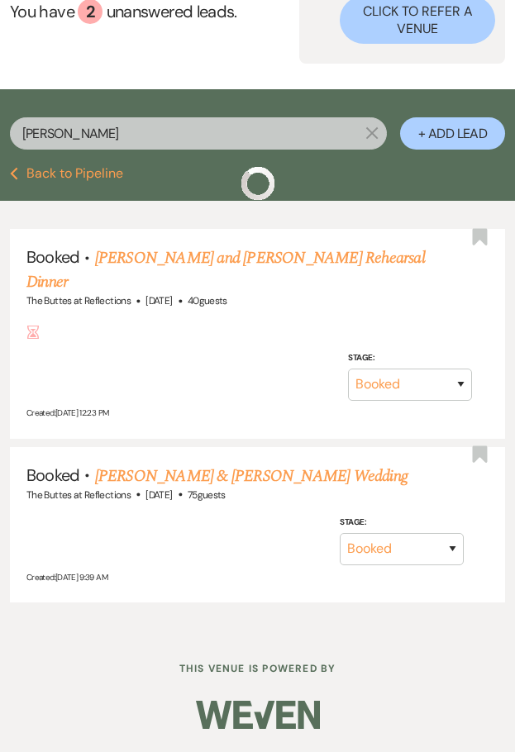
scroll to position [147, 0]
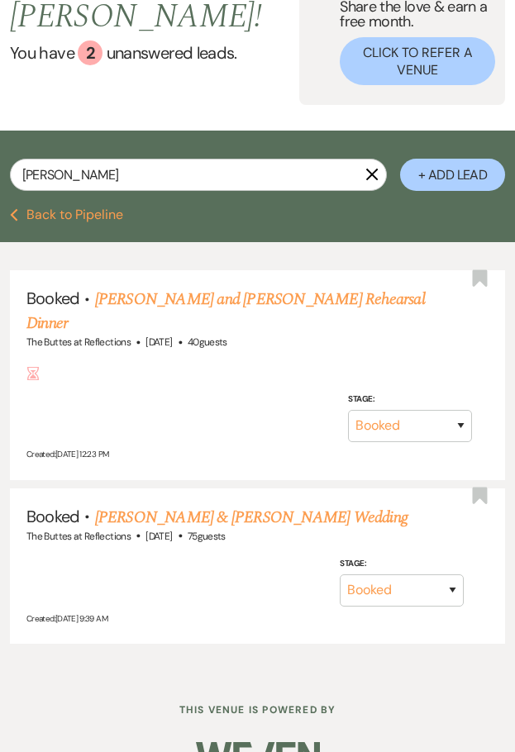
click at [377, 168] on icon "X" at bounding box center [371, 174] width 13 height 13
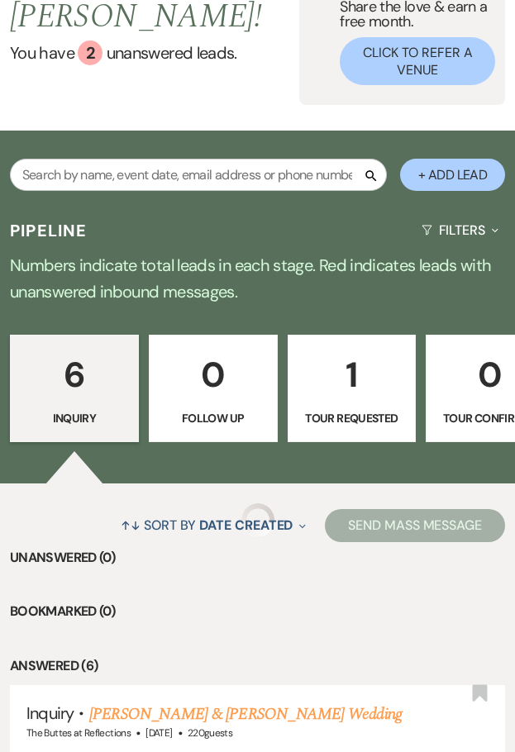
scroll to position [83, 0]
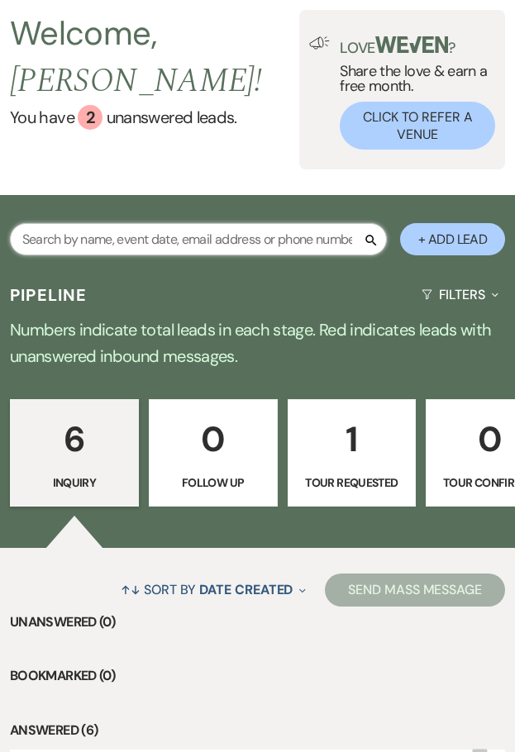
click at [201, 223] on input "text" at bounding box center [198, 239] width 377 height 32
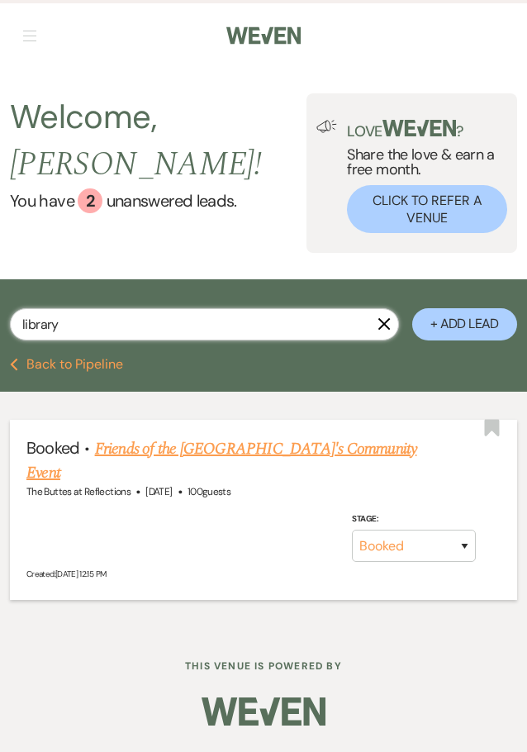
type input "library"
click at [179, 436] on link "Friends of the [GEOGRAPHIC_DATA]'s Community Event" at bounding box center [221, 460] width 390 height 49
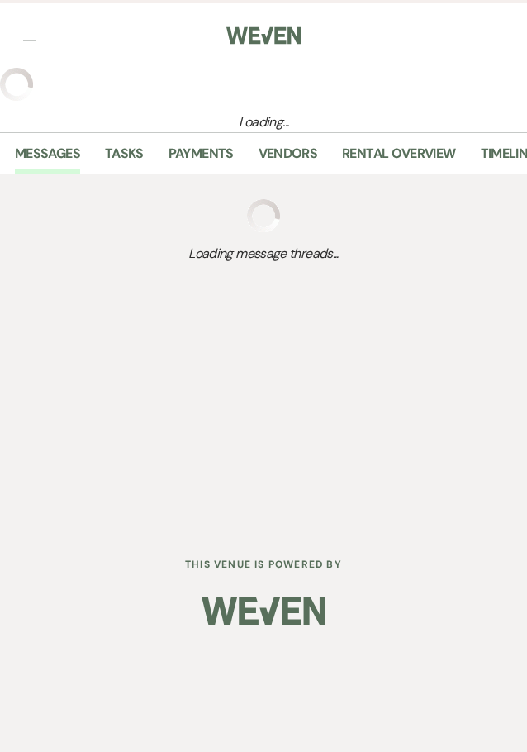
click at [179, 430] on div "Dashboard Manage Venues Expand The Buttes at Reflections Bookings To Do Analyti…" at bounding box center [263, 263] width 527 height 526
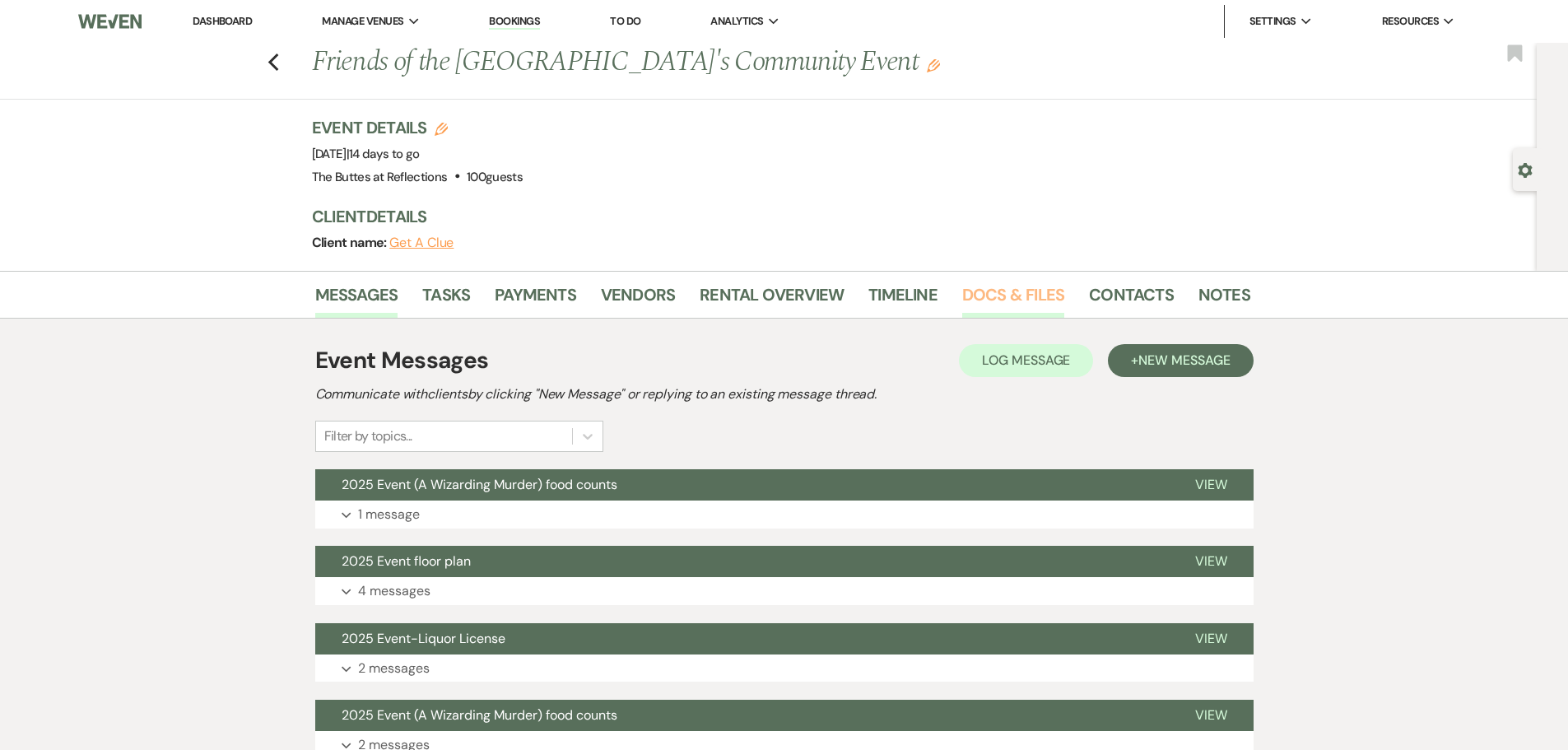
click at [1027, 295] on link "Docs & Files" at bounding box center [1013, 300] width 102 height 36
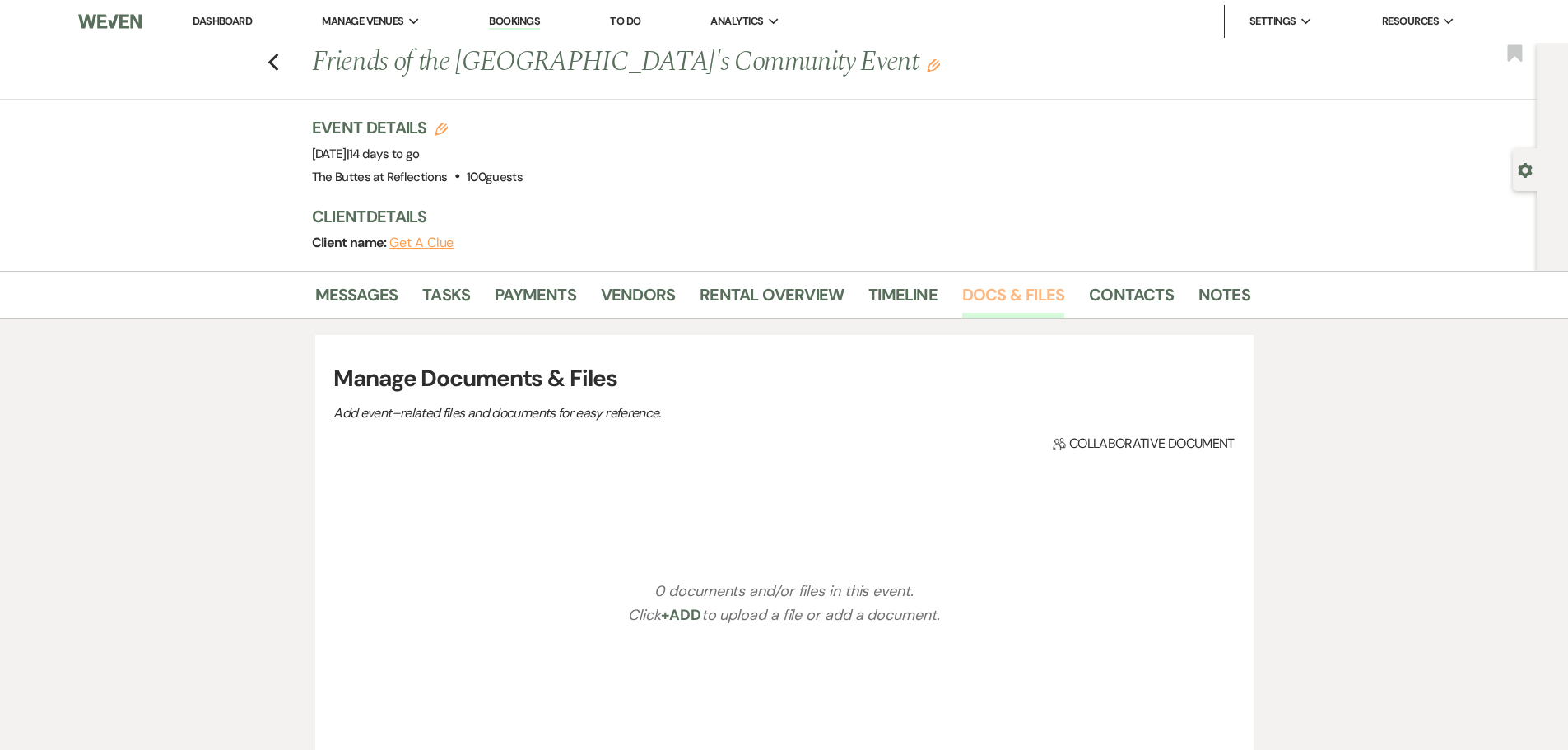
click at [1027, 295] on link "Docs & Files" at bounding box center [1013, 300] width 102 height 36
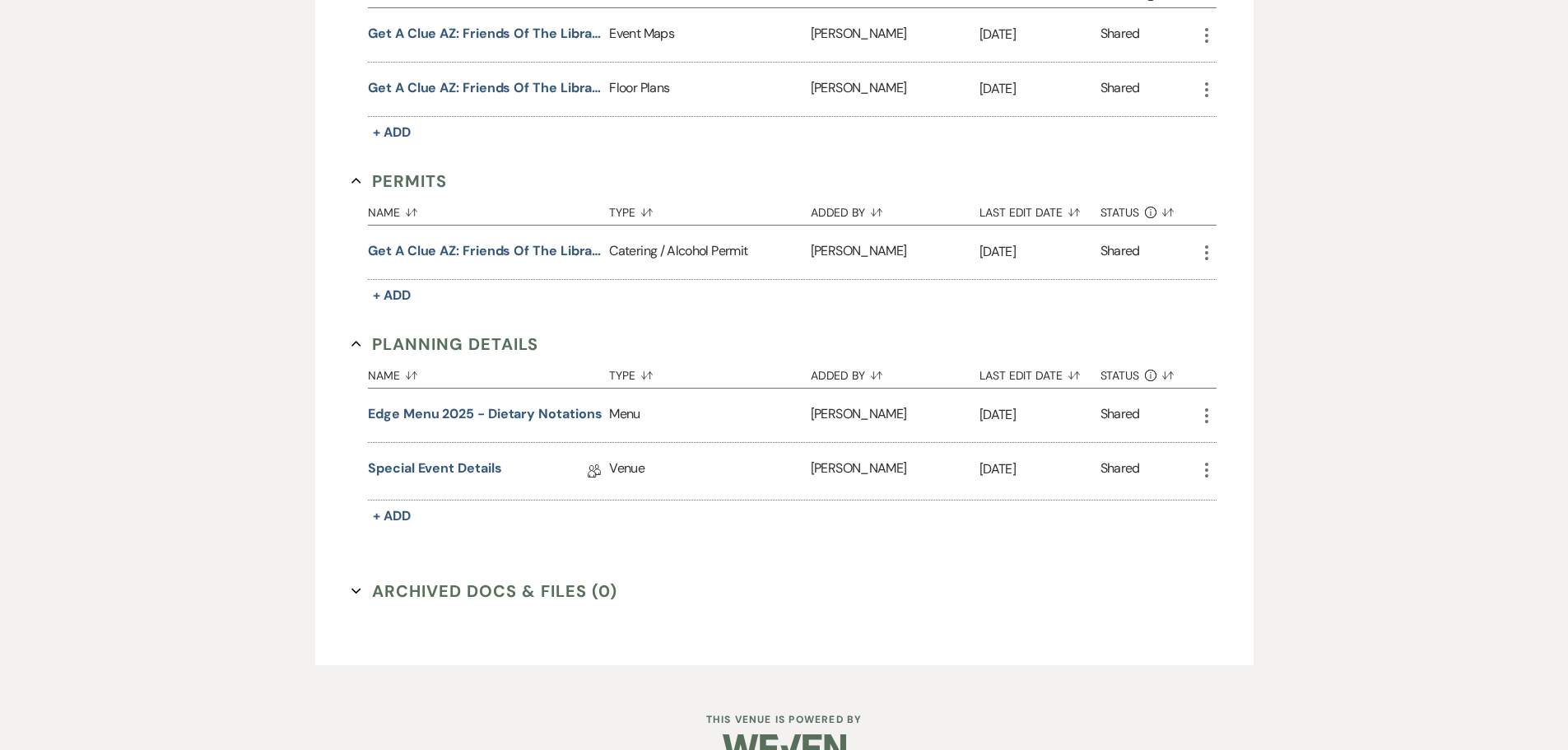
scroll to position [567, 0]
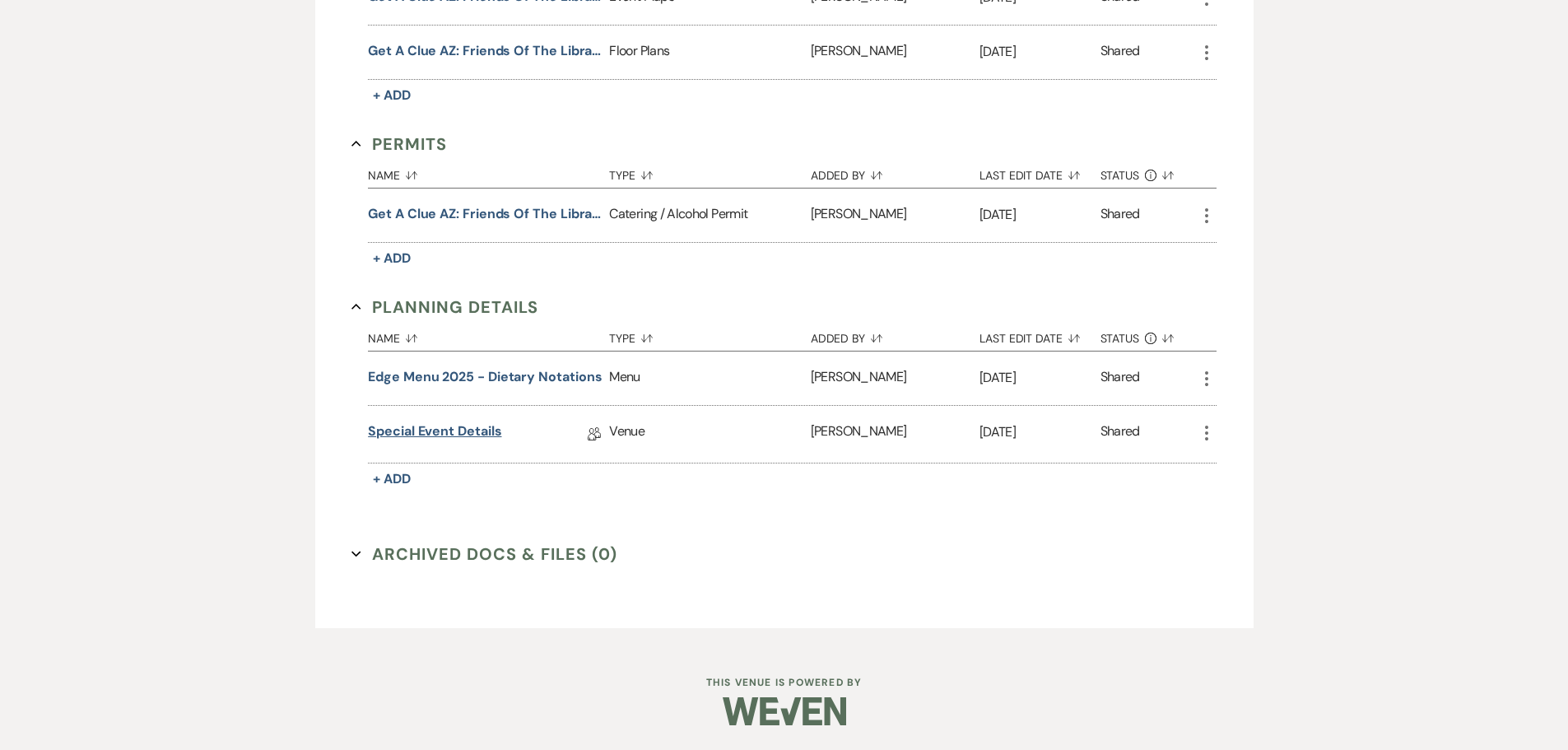
click at [452, 434] on link "Special Event Details" at bounding box center [434, 434] width 133 height 26
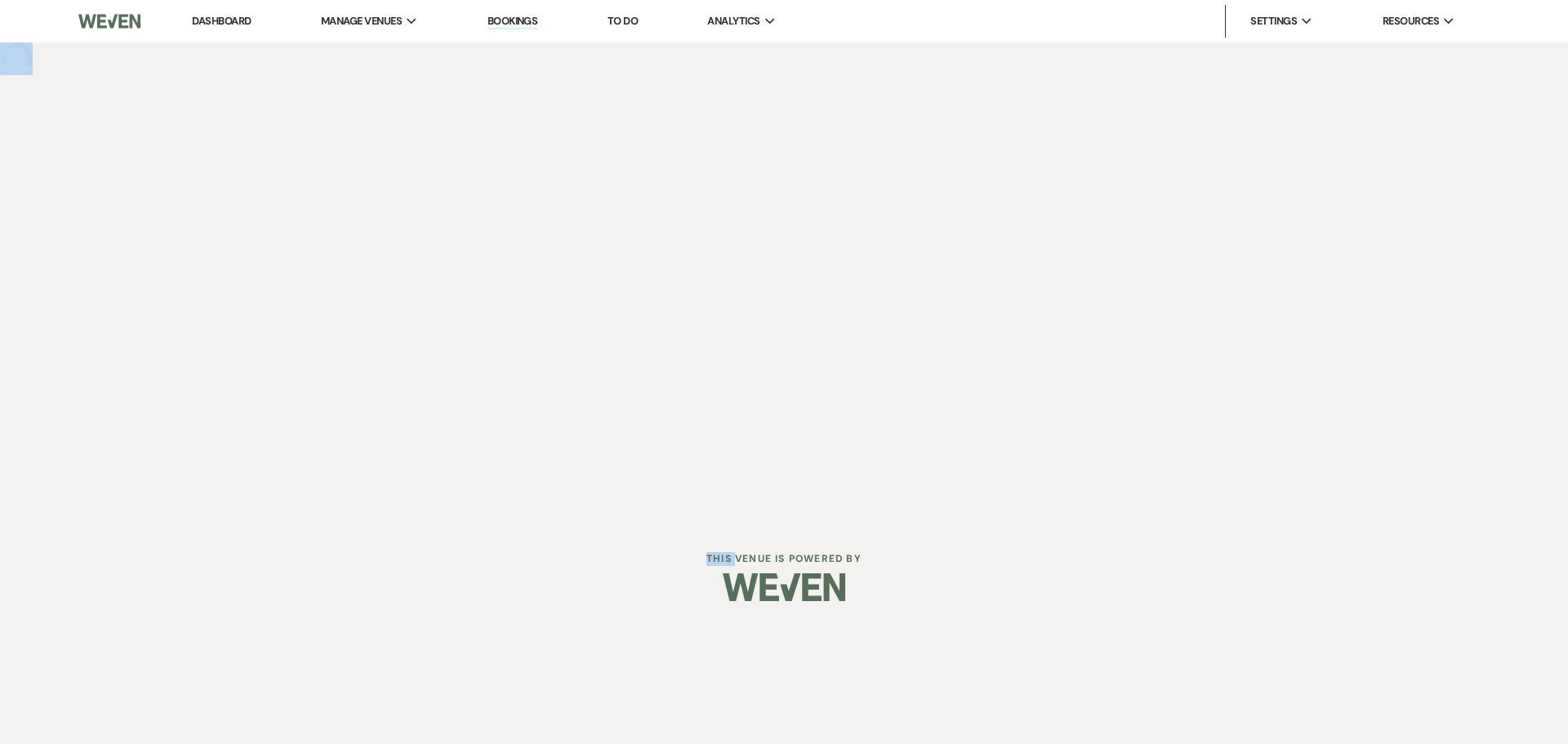
click at [449, 431] on div "Dashboard Manage Venues Expand The Buttes at Reflections Bookings To Do Analyti…" at bounding box center [784, 260] width 1568 height 521
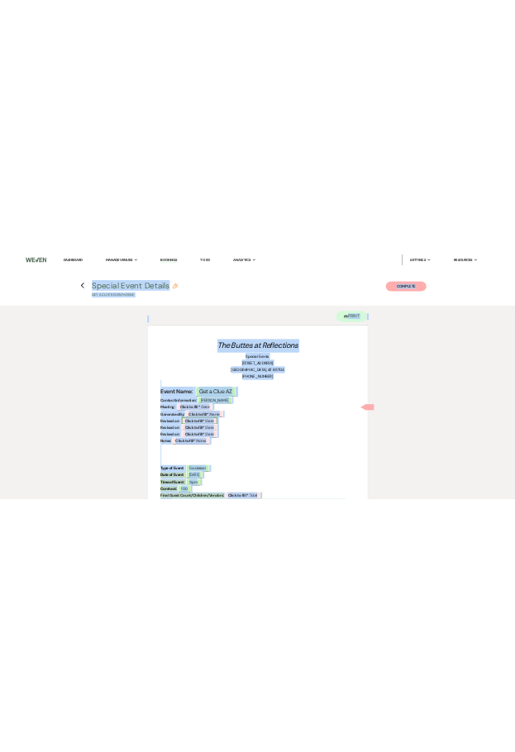
scroll to position [96, 0]
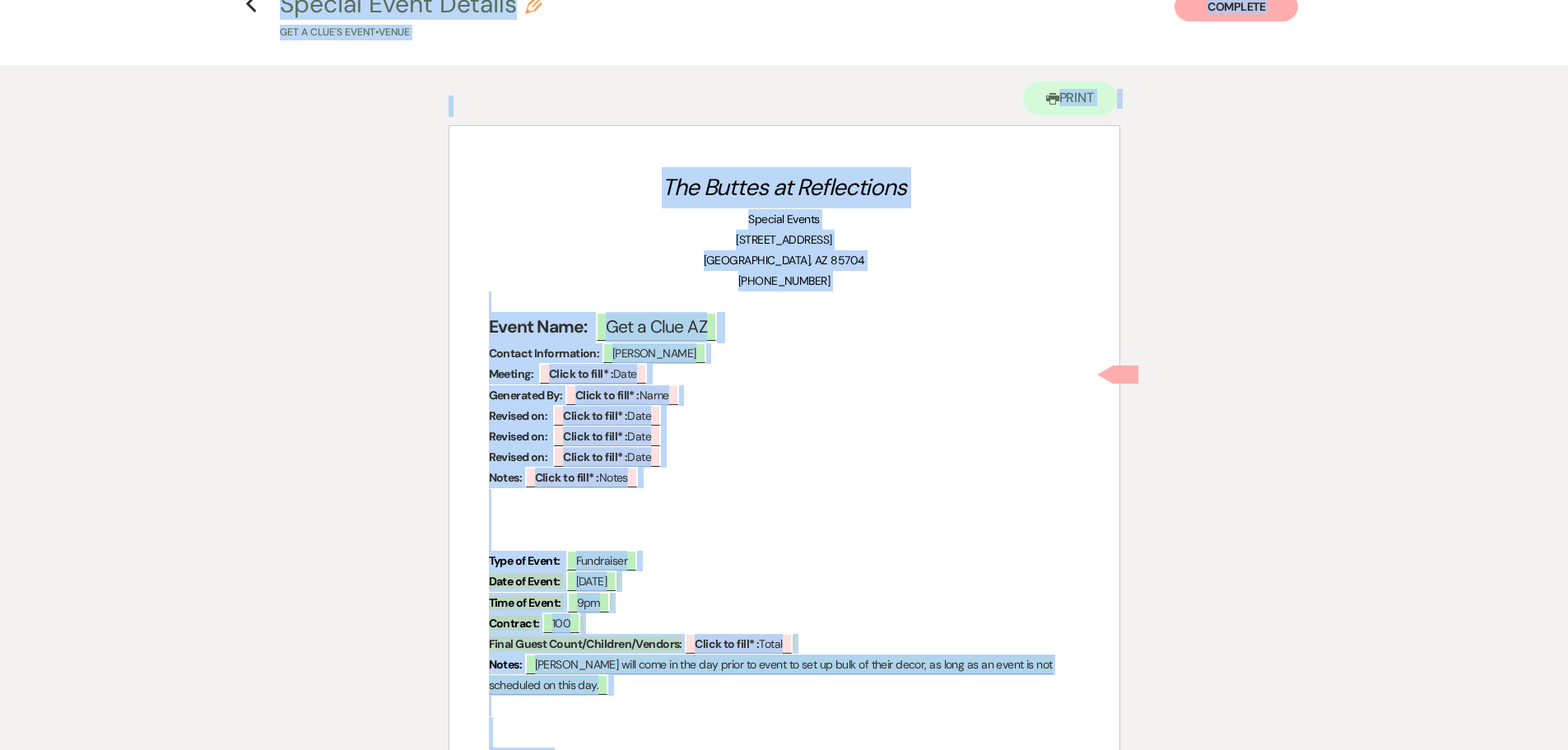
click at [776, 362] on p "Contact Information: ﻿ [PERSON_NAME] ﻿" at bounding box center [784, 354] width 591 height 21
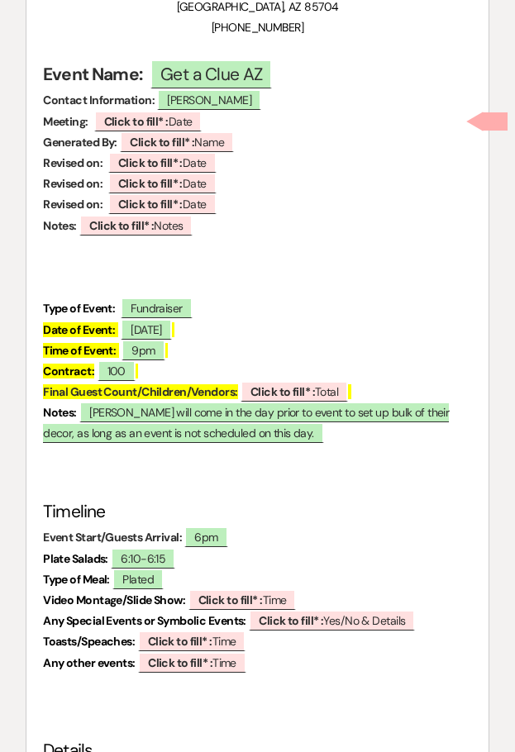
scroll to position [362, 0]
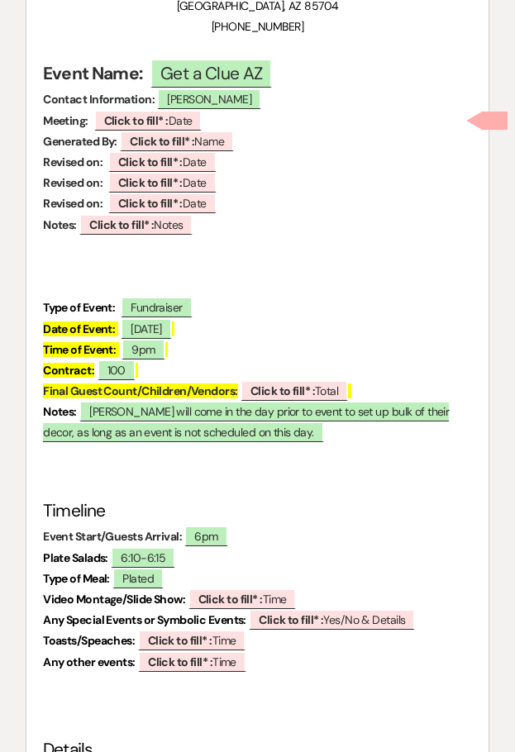
scroll to position [569, 0]
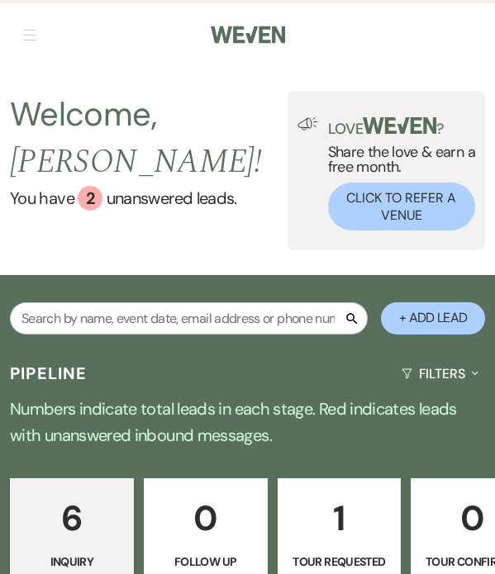
click at [431, 57] on nav "Dashboard Manage Venues Expand The Buttes at Reflections Bookings To Do Analyti…" at bounding box center [247, 33] width 495 height 66
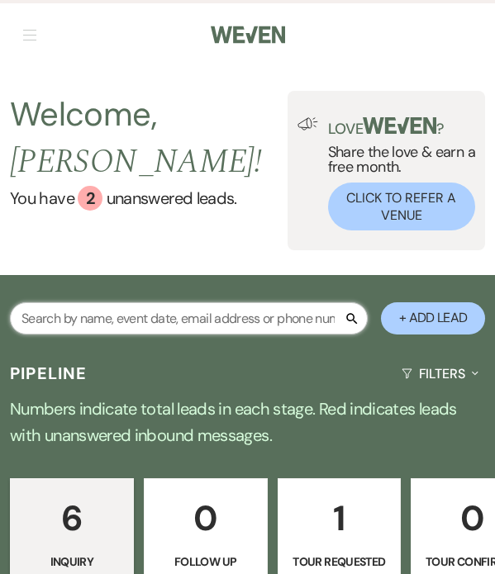
click at [235, 308] on input "text" at bounding box center [189, 318] width 358 height 32
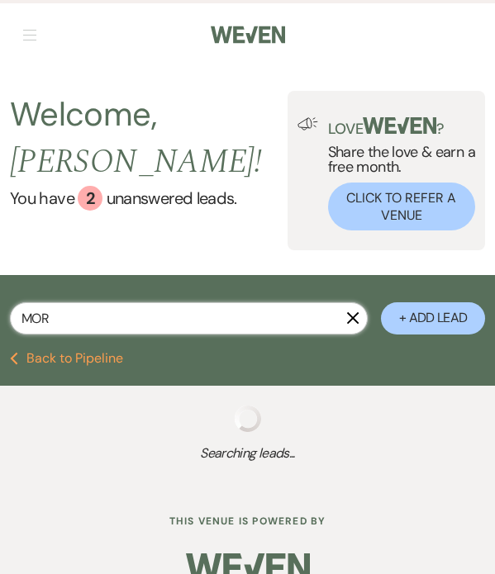
type input "[PERSON_NAME]"
select select "8"
select select "3"
select select "8"
select select "5"
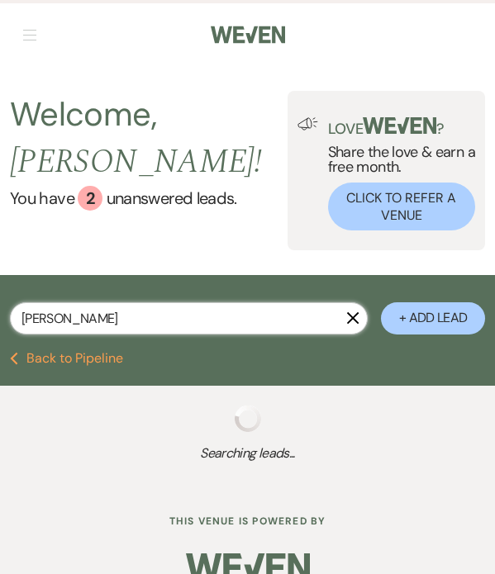
select select "8"
select select "5"
select select "8"
select select "5"
select select "8"
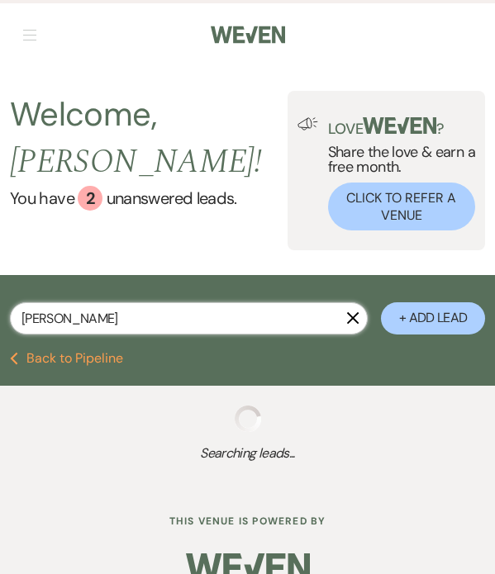
select select "5"
select select "8"
select select "5"
select select "8"
select select "5"
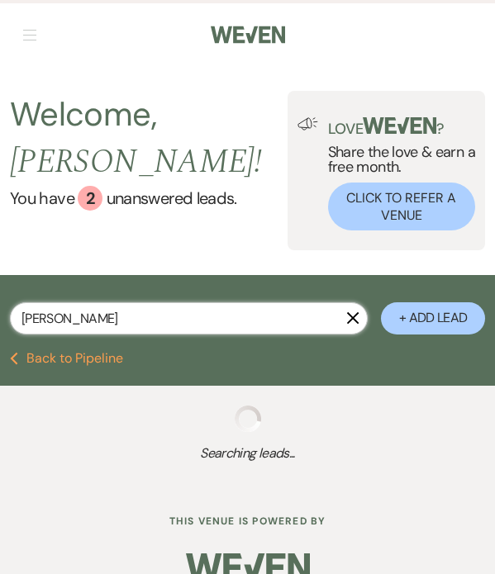
select select "8"
select select "5"
select select "8"
select select "5"
select select "8"
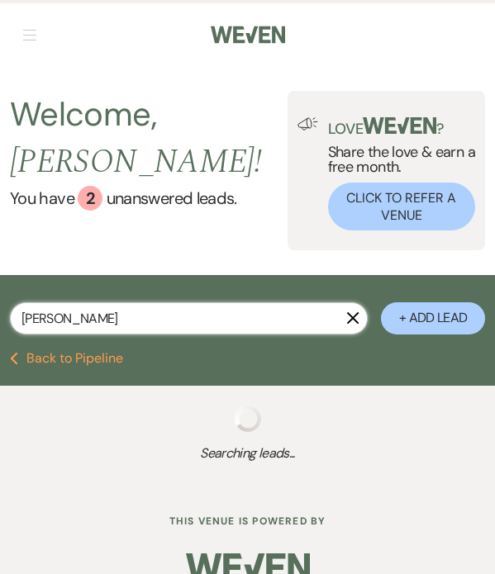
select select "3"
select select "8"
select select "5"
select select "8"
select select "5"
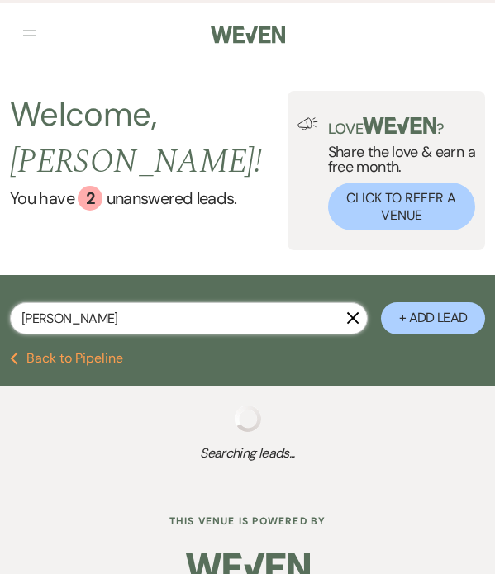
select select "8"
select select "5"
select select "8"
select select "5"
select select "8"
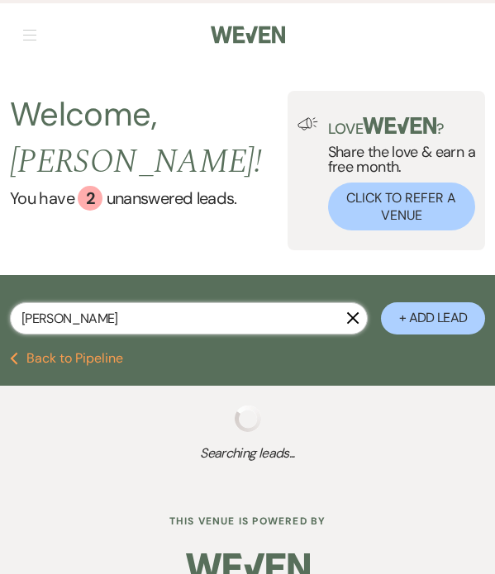
select select "5"
select select "8"
select select "5"
select select "8"
select select "5"
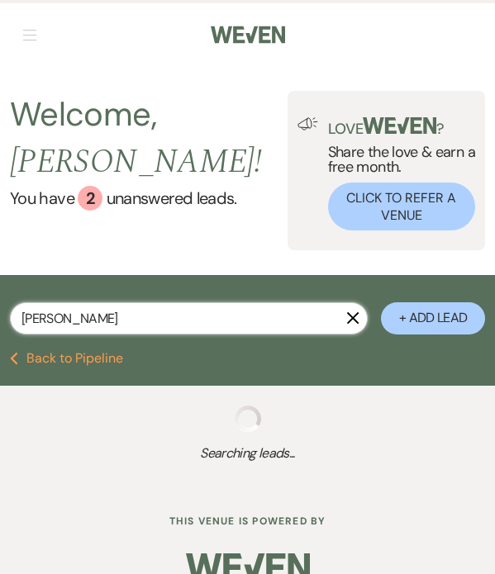
select select "8"
select select "5"
select select "8"
select select "5"
select select "8"
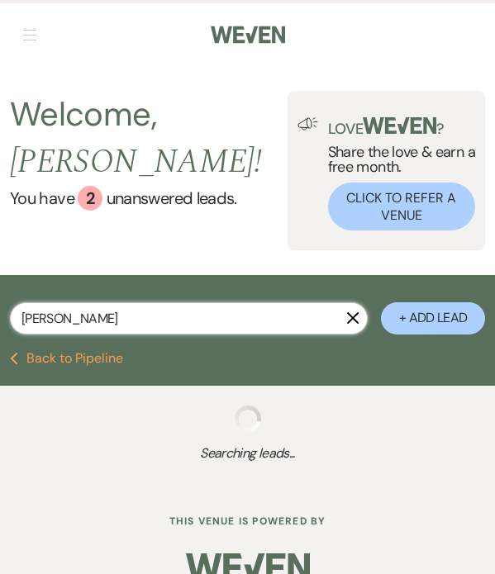
select select "5"
select select "8"
select select "5"
select select "8"
select select "6"
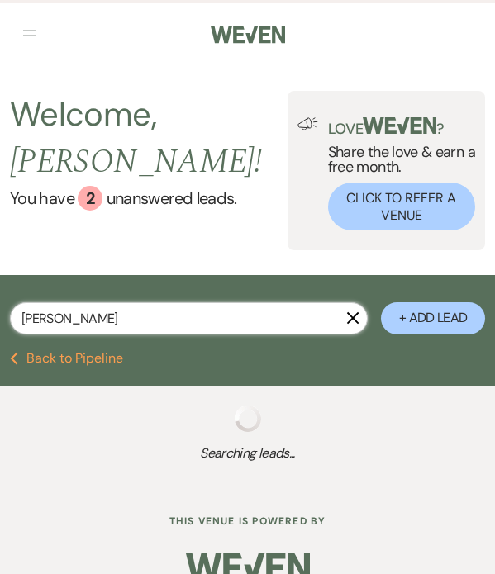
select select "8"
select select "5"
select select "8"
select select "5"
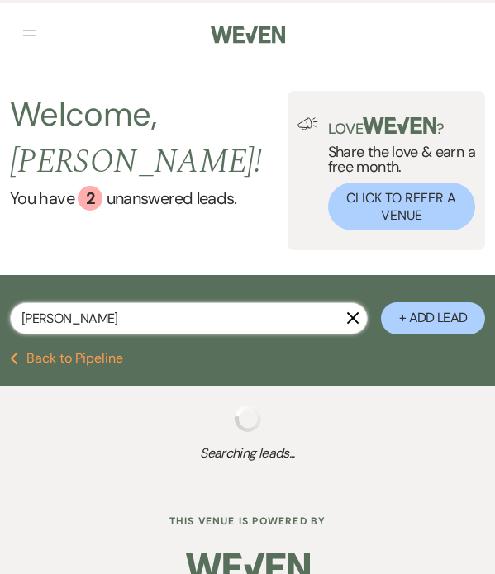
select select "8"
select select "5"
select select "8"
select select "5"
select select "8"
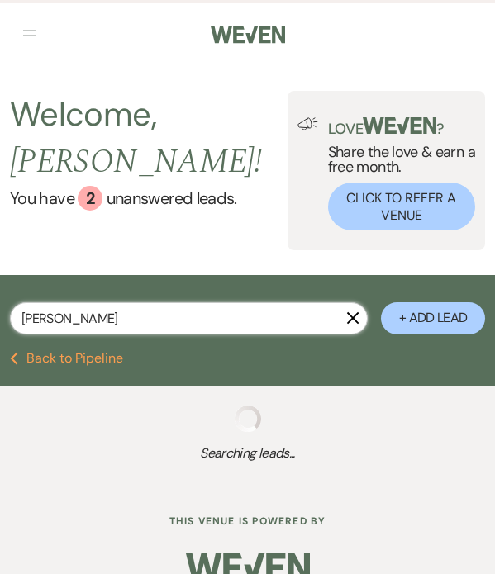
select select "5"
select select "8"
select select "5"
select select "8"
select select "5"
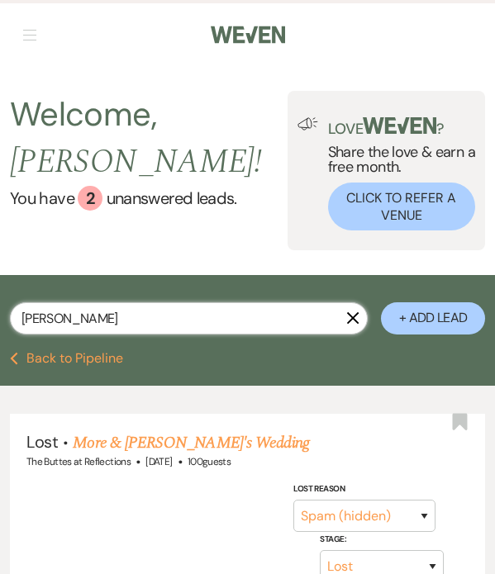
type input "MORAL"
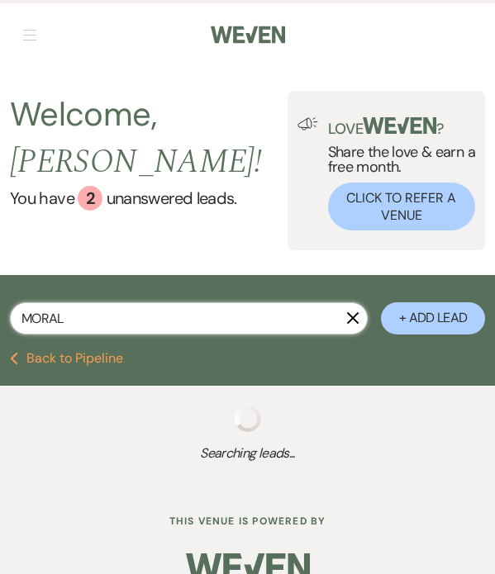
select select "8"
select select "5"
select select "8"
select select "5"
select select "8"
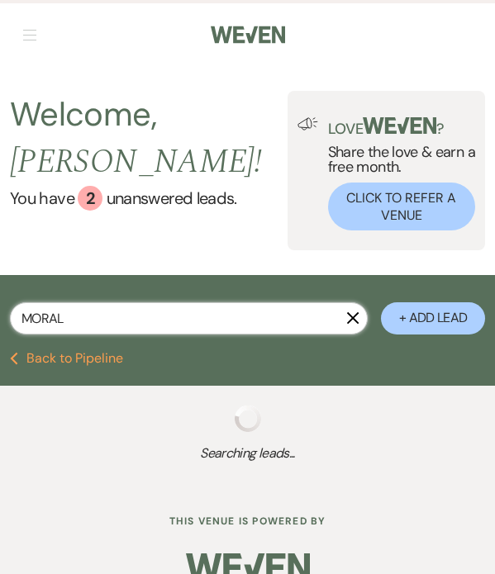
select select "5"
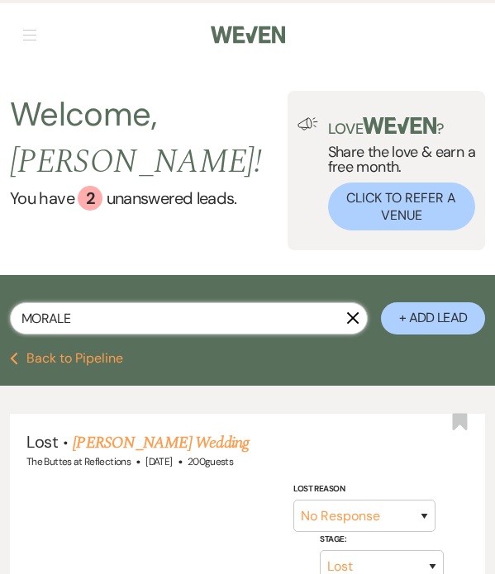
type input "[PERSON_NAME]"
select select "8"
select select "5"
select select "8"
select select "5"
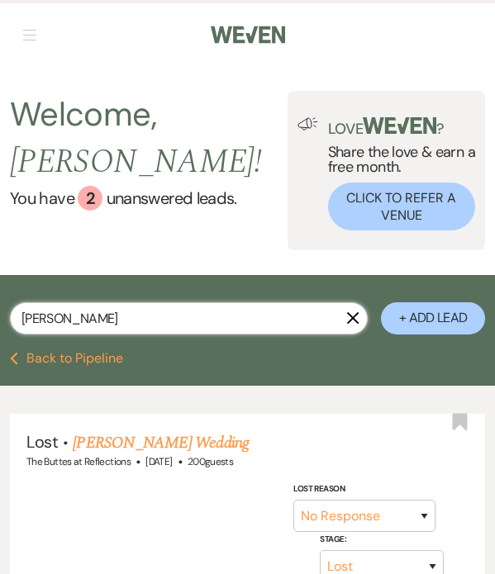
select select "8"
select select "5"
drag, startPoint x: 85, startPoint y: 307, endPoint x: 21, endPoint y: 314, distance: 64.9
click at [21, 314] on input "[PERSON_NAME]" at bounding box center [189, 318] width 358 height 32
type input "yo"
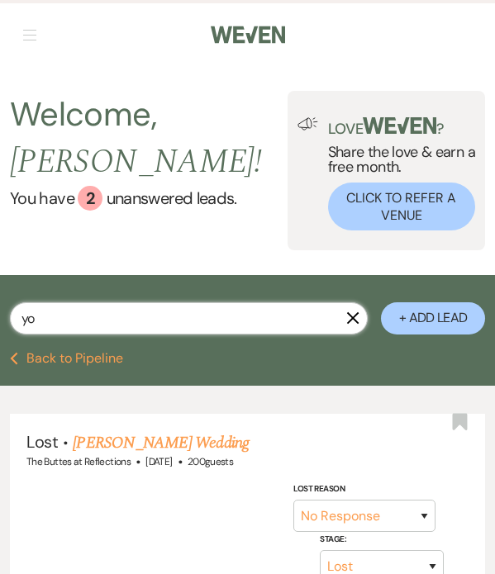
select select "8"
select select "3"
select select "8"
select select "5"
select select "8"
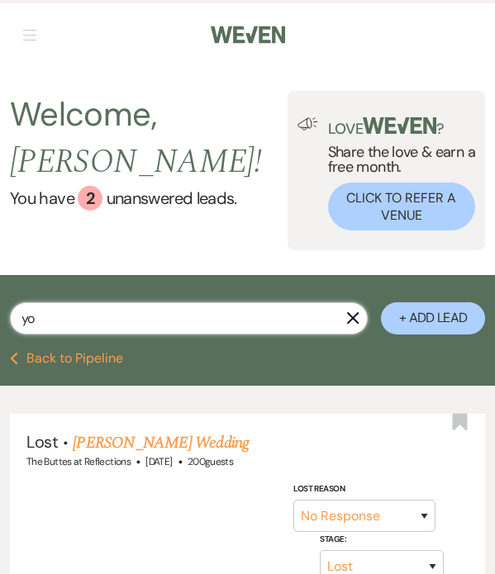
select select "3"
select select "8"
select select "10"
select select "8"
select select "10"
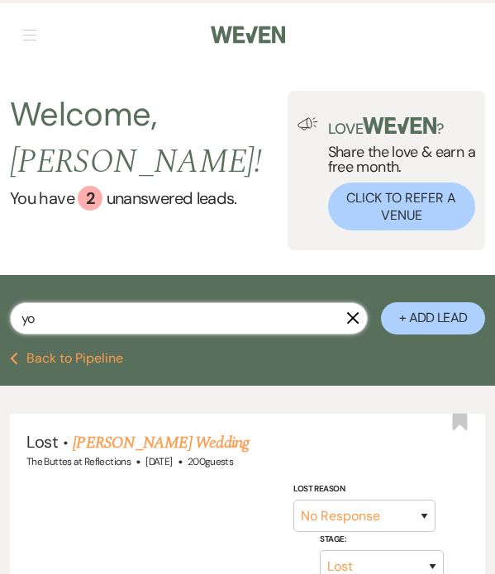
select select "8"
select select "5"
select select "8"
select select "5"
select select "8"
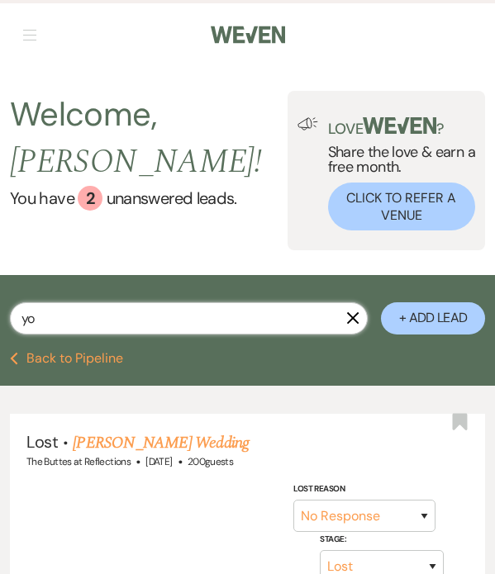
select select "8"
select select "3"
select select "8"
select select "5"
select select "8"
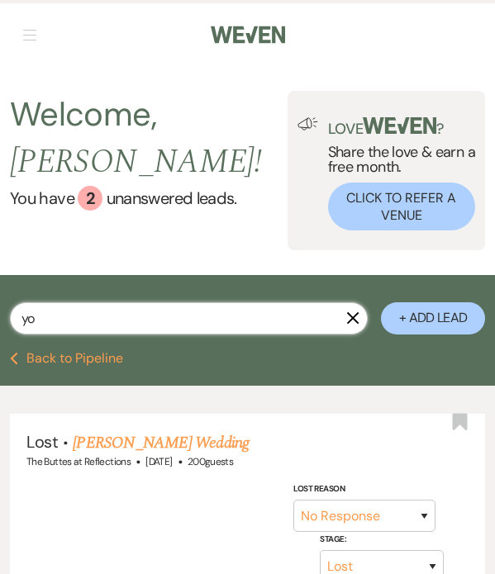
select select "5"
select select "8"
select select "5"
select select "8"
select select "5"
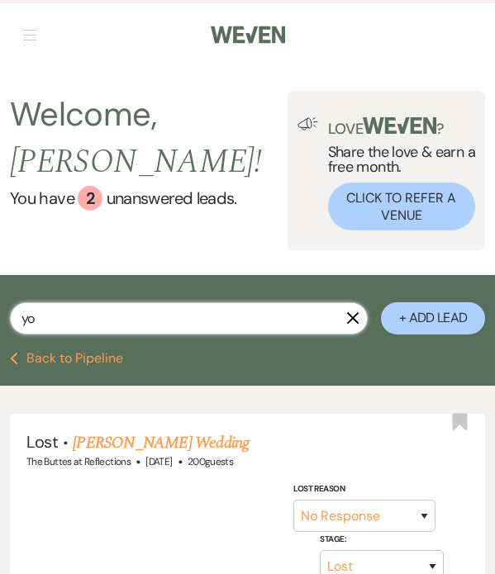
select select "8"
select select "6"
select select "8"
select select "5"
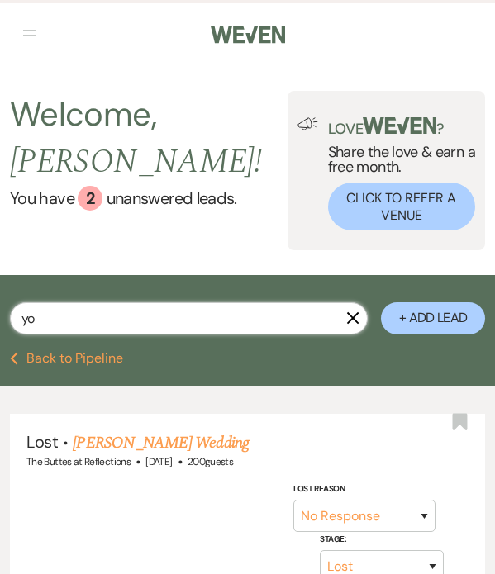
select select "8"
select select "5"
select select "8"
select select "5"
select select "8"
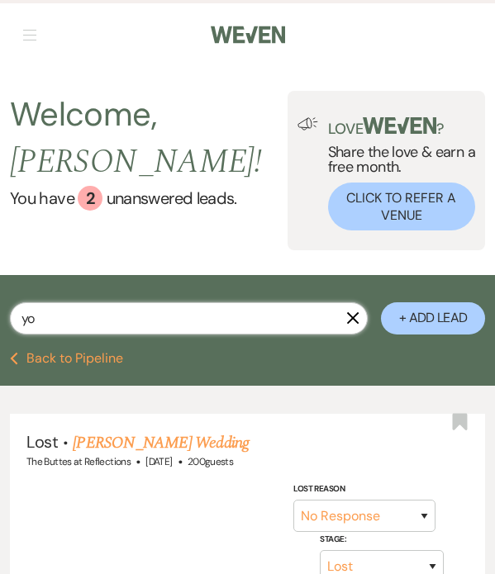
select select "5"
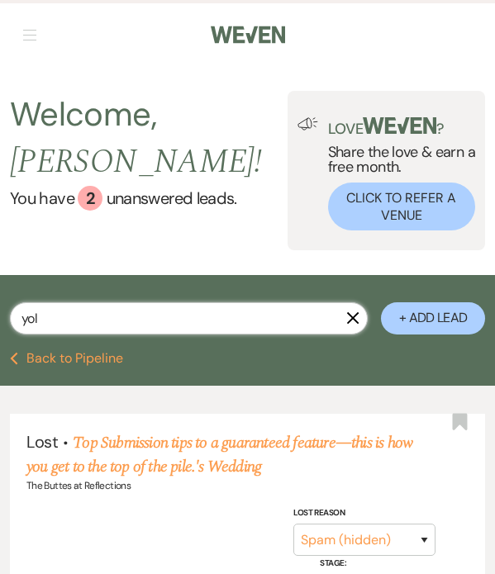
type input "yolv"
select select "8"
select select "10"
select select "8"
select select "5"
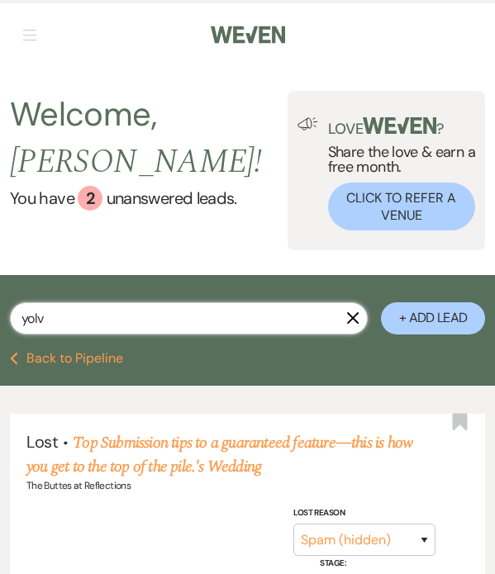
select select "8"
select select "5"
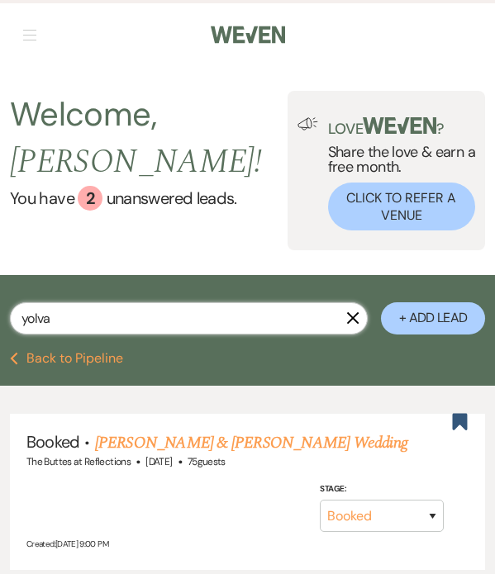
type input "yolva"
select select "8"
select select "5"
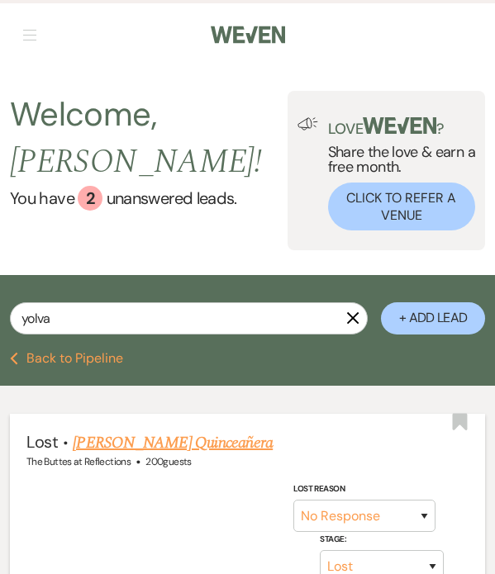
click at [210, 431] on link "[PERSON_NAME] Quinceañera" at bounding box center [173, 443] width 200 height 25
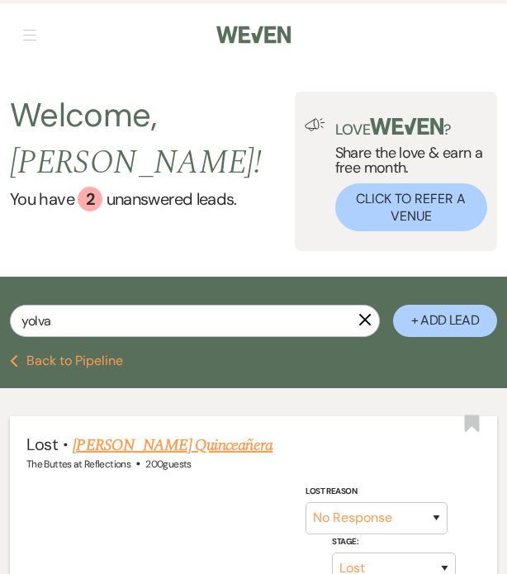
select select "8"
select select "5"
select select "6"
select select "15"
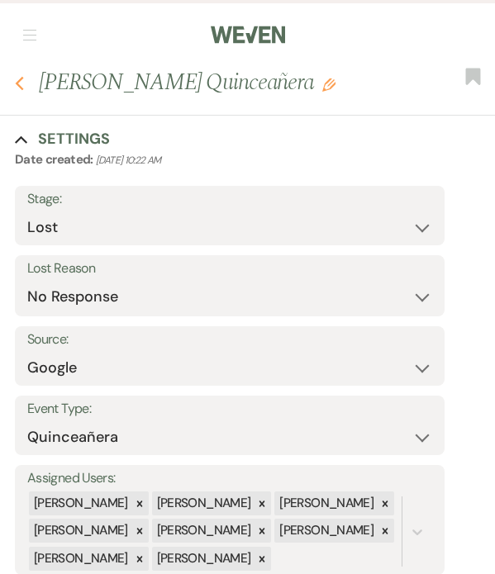
click at [21, 83] on icon "Previous" at bounding box center [19, 83] width 9 height 15
select select "8"
select select "5"
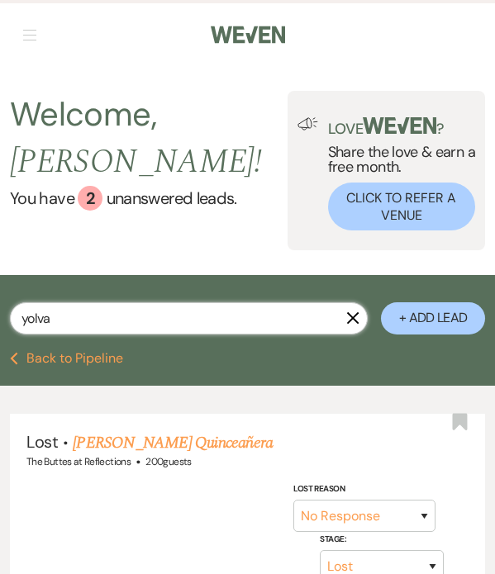
click at [55, 302] on input "yolva" at bounding box center [189, 318] width 358 height 32
drag, startPoint x: 56, startPoint y: 303, endPoint x: 37, endPoint y: 296, distance: 20.4
click at [14, 309] on input "yolva" at bounding box center [189, 318] width 358 height 32
click at [57, 302] on input "yolva" at bounding box center [189, 318] width 358 height 32
drag, startPoint x: 55, startPoint y: 302, endPoint x: 26, endPoint y: 309, distance: 29.7
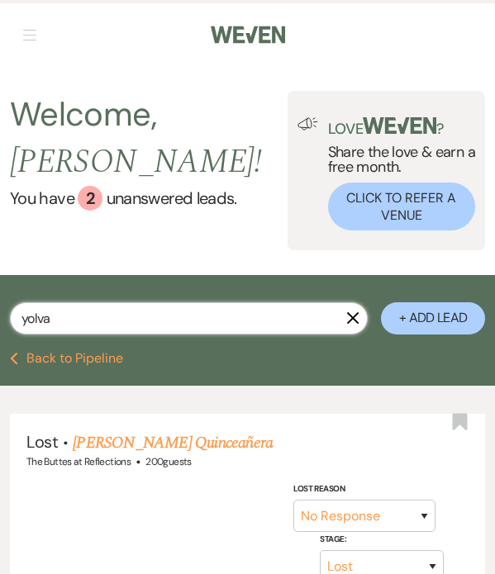
click at [26, 309] on input "yolva" at bounding box center [189, 318] width 358 height 32
type input "y"
type input "qui"
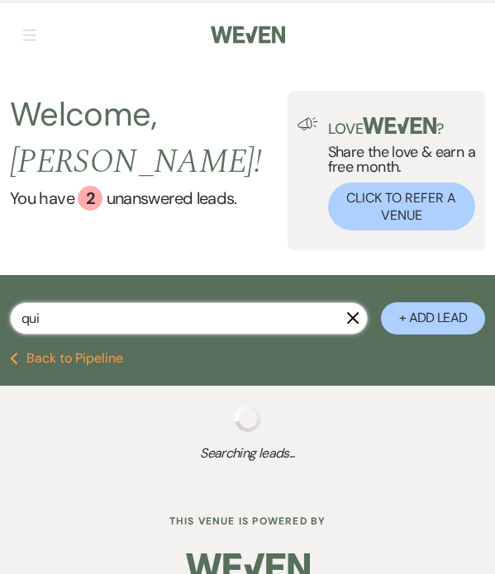
select select "5"
select select "8"
select select "6"
select select "8"
select select "5"
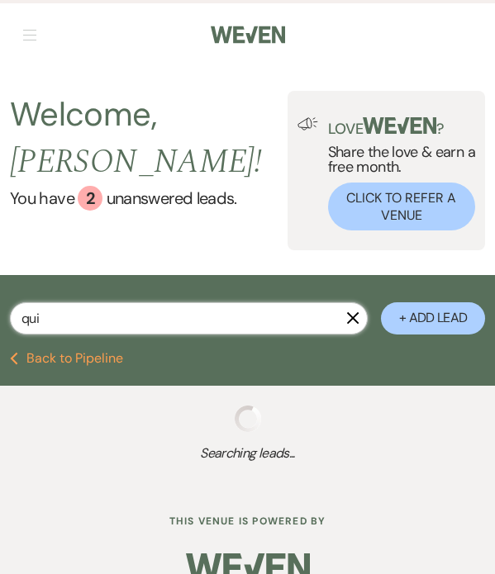
select select "8"
select select "7"
select select "8"
select select "6"
select select "8"
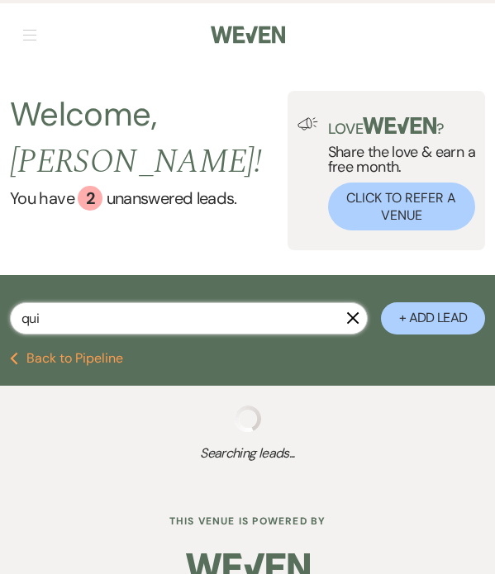
select select "5"
select select "8"
select select "6"
select select "8"
select select "5"
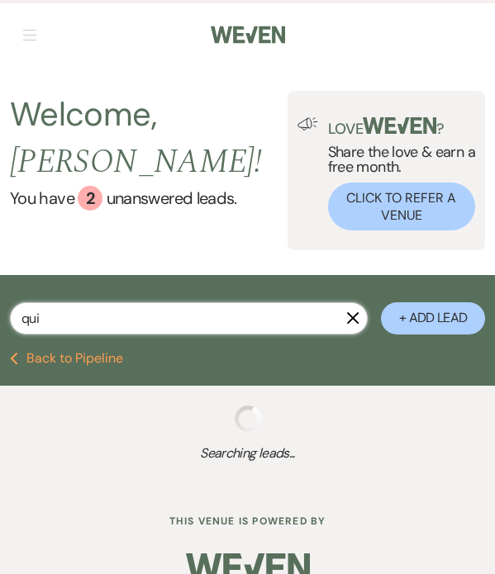
select select "8"
select select "2"
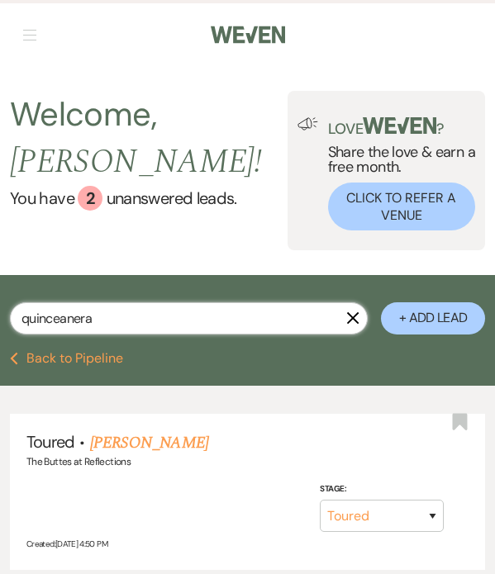
drag, startPoint x: 101, startPoint y: 305, endPoint x: 30, endPoint y: 311, distance: 71.3
click at [30, 311] on input "quinceanera" at bounding box center [189, 318] width 358 height 32
click at [120, 302] on input "quinceanera" at bounding box center [189, 318] width 358 height 32
drag, startPoint x: 43, startPoint y: 304, endPoint x: 117, endPoint y: 293, distance: 74.3
click at [115, 302] on input "quinceanera" at bounding box center [189, 318] width 358 height 32
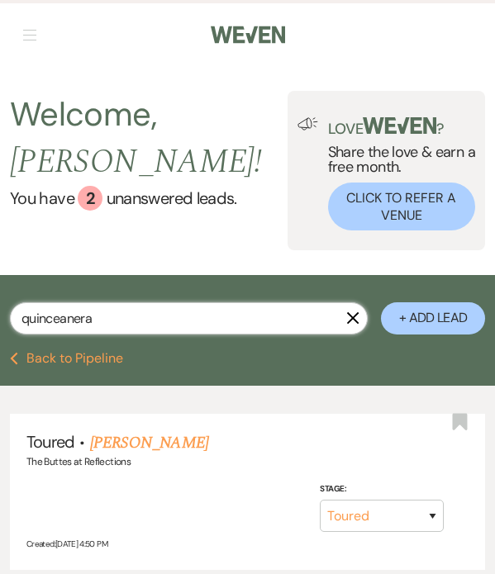
drag, startPoint x: 91, startPoint y: 303, endPoint x: 23, endPoint y: 306, distance: 67.8
click at [23, 306] on input "quinceanera" at bounding box center [189, 318] width 358 height 32
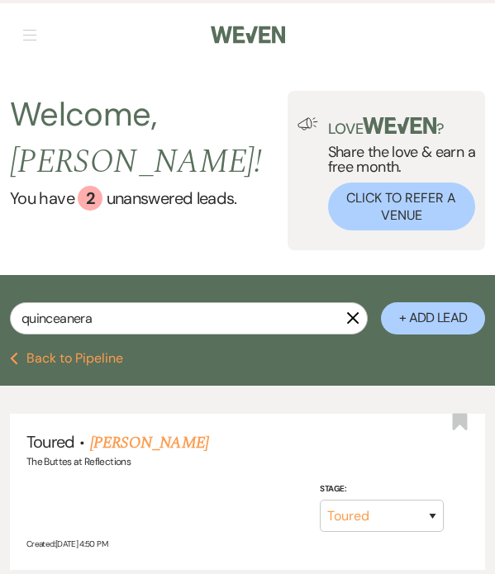
click at [355, 312] on use "button" at bounding box center [353, 318] width 12 height 12
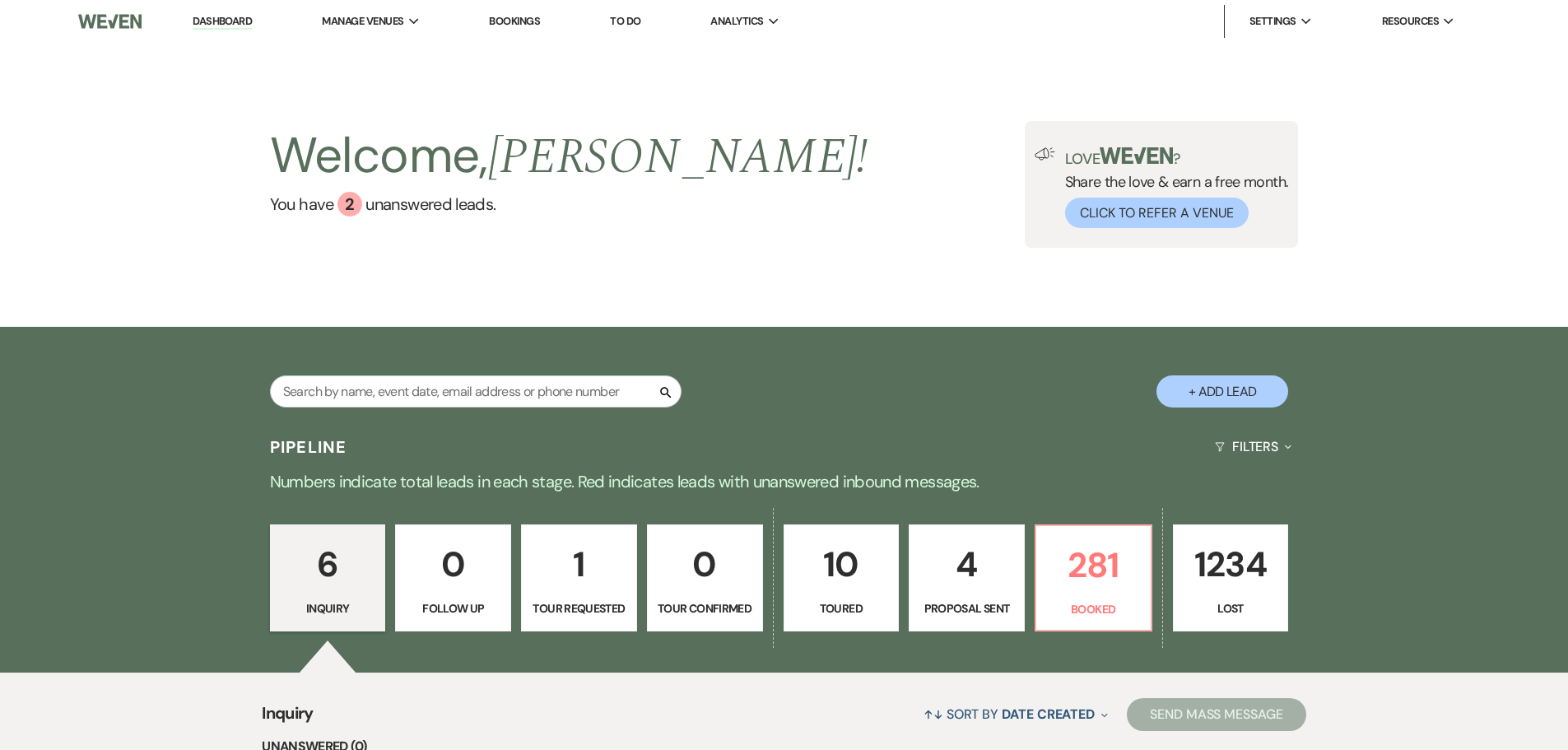
click at [534, 22] on link "Bookings" at bounding box center [514, 21] width 51 height 14
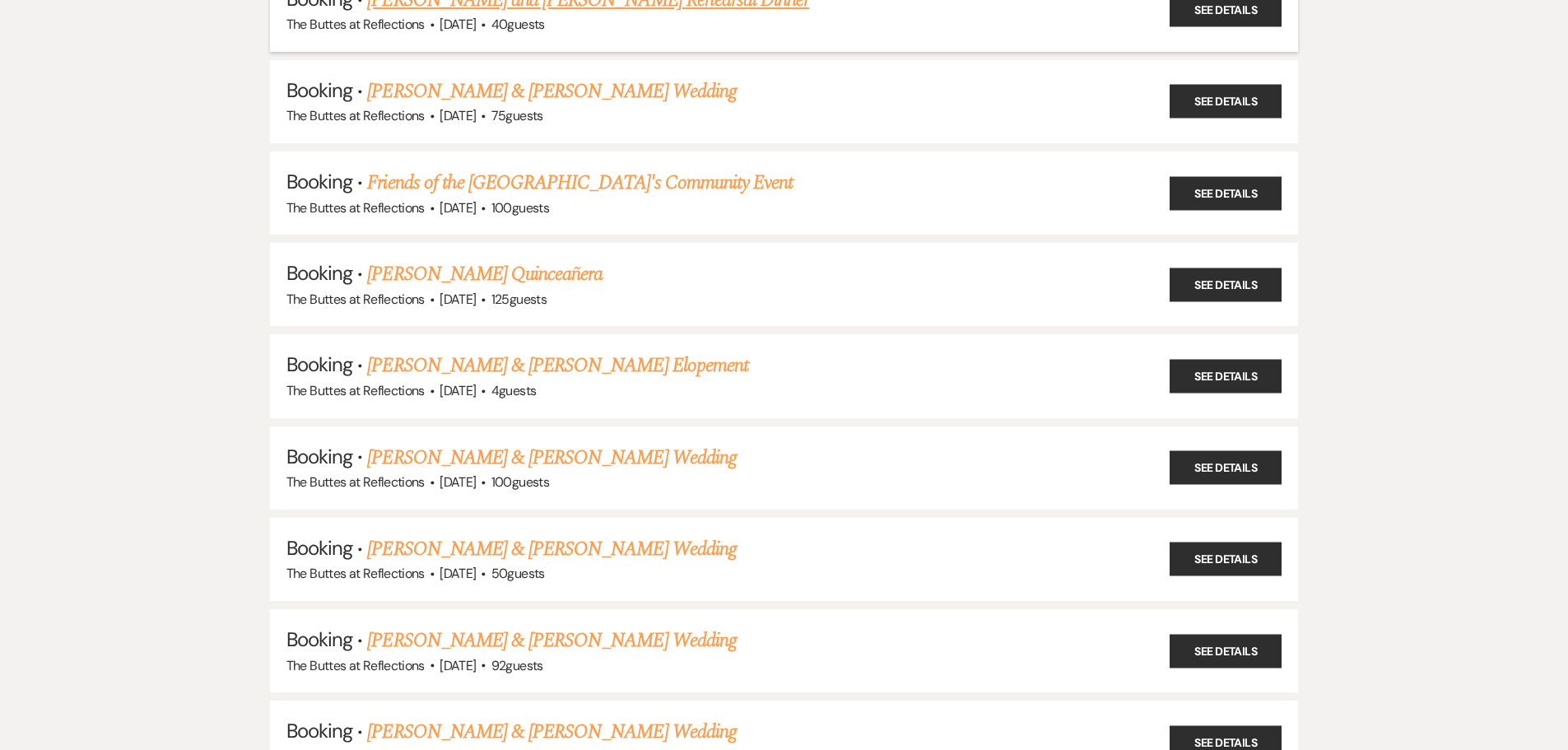
scroll to position [247, 0]
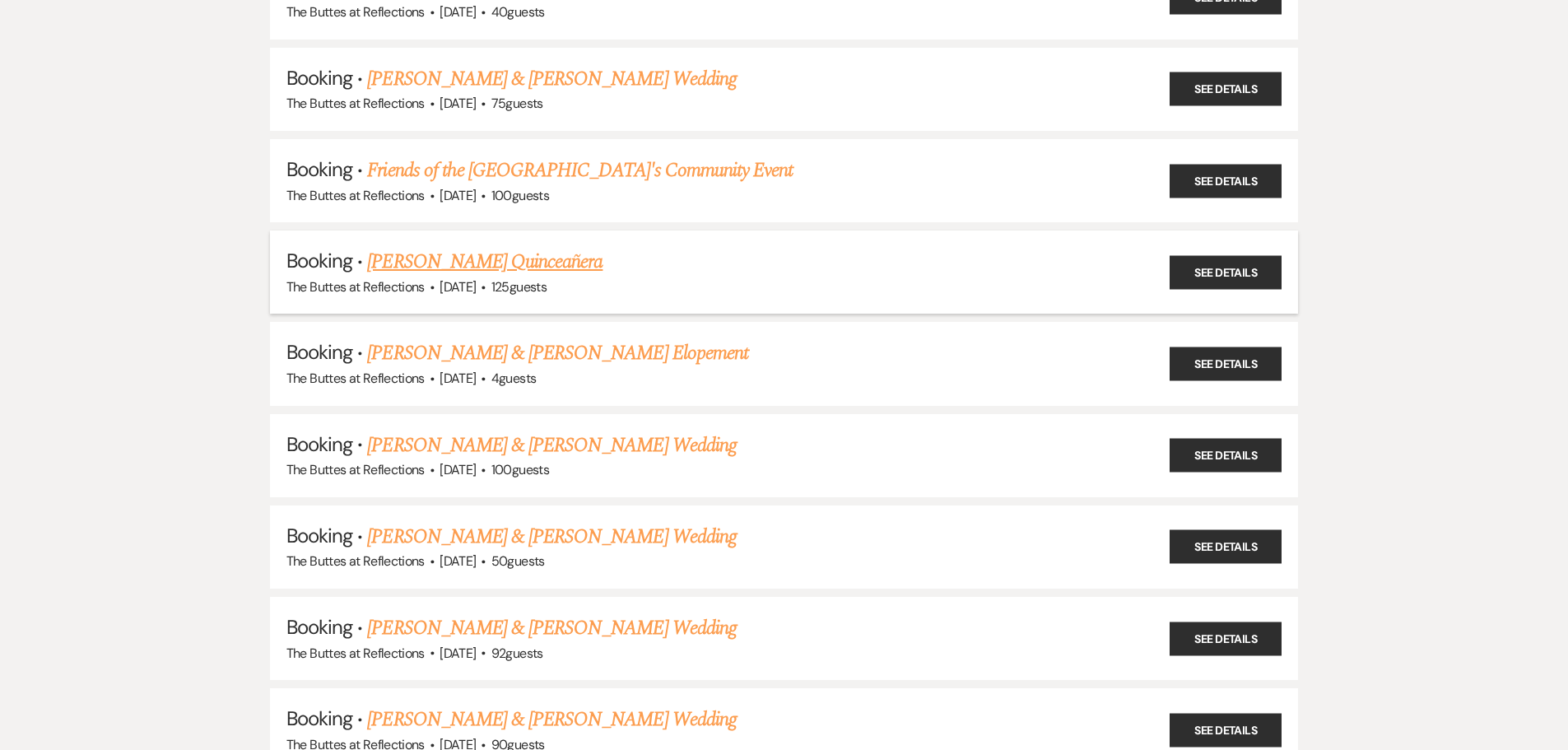
click at [476, 263] on link "[PERSON_NAME] Quinceañera" at bounding box center [485, 262] width 235 height 30
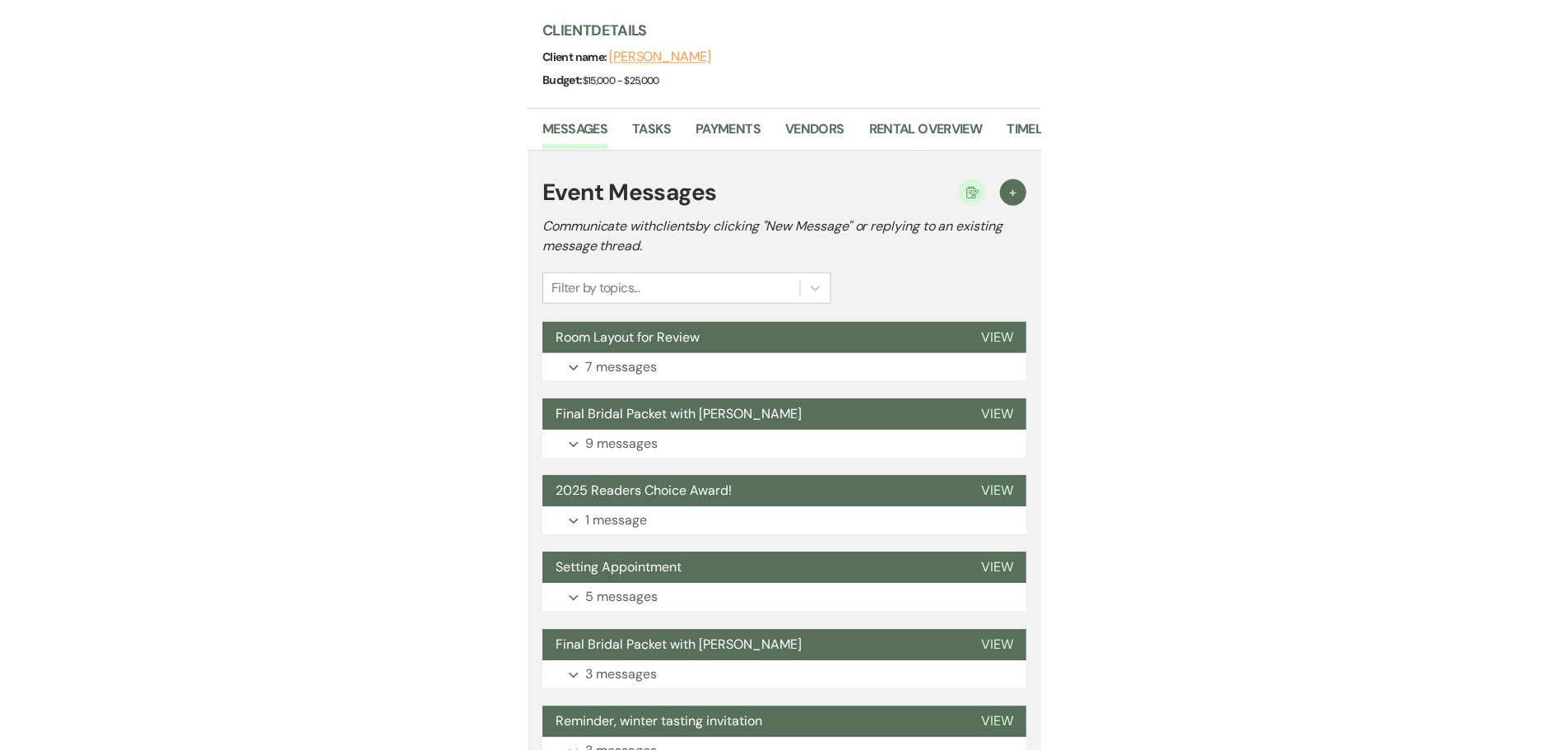
scroll to position [247, 0]
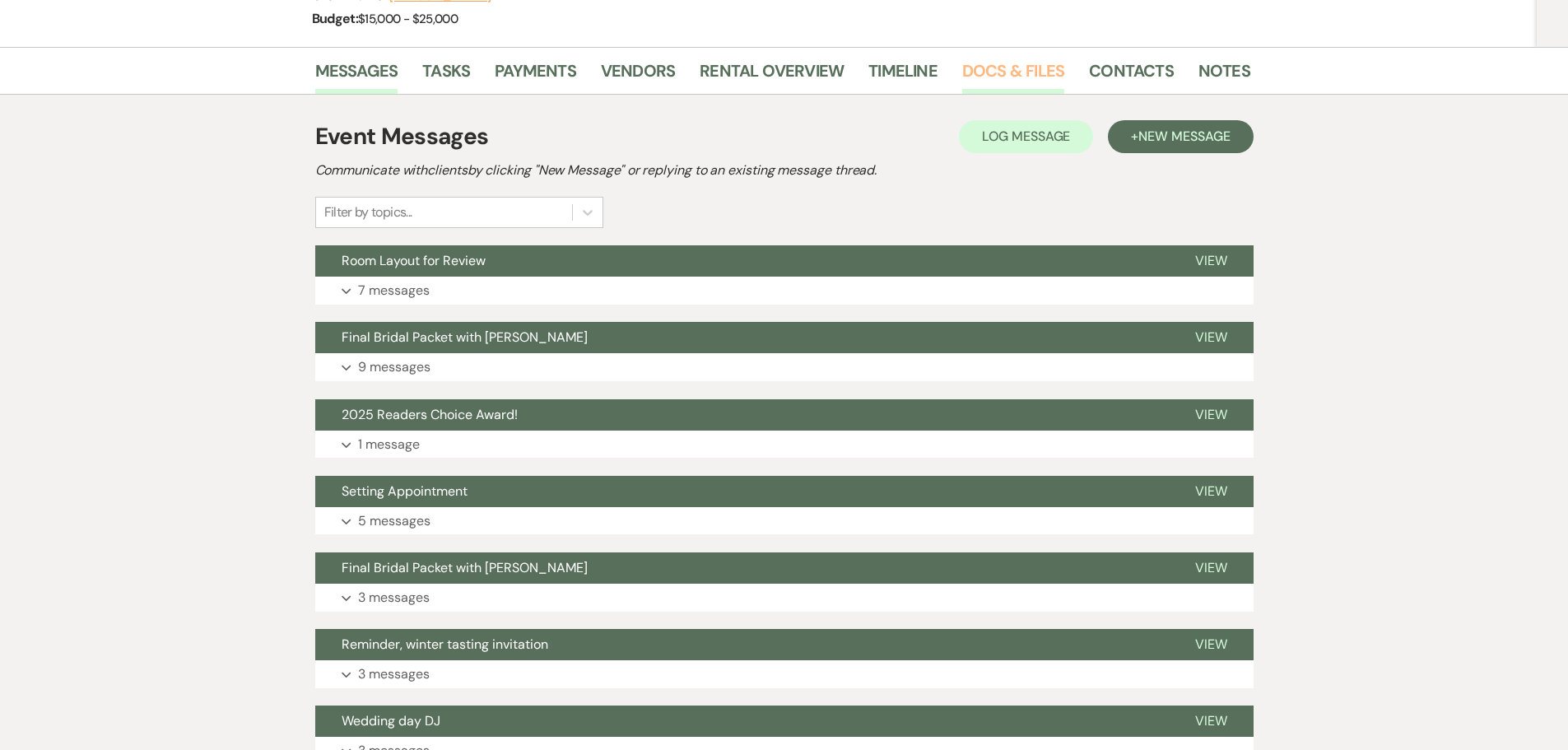
click at [1005, 73] on link "Docs & Files" at bounding box center [1013, 76] width 102 height 36
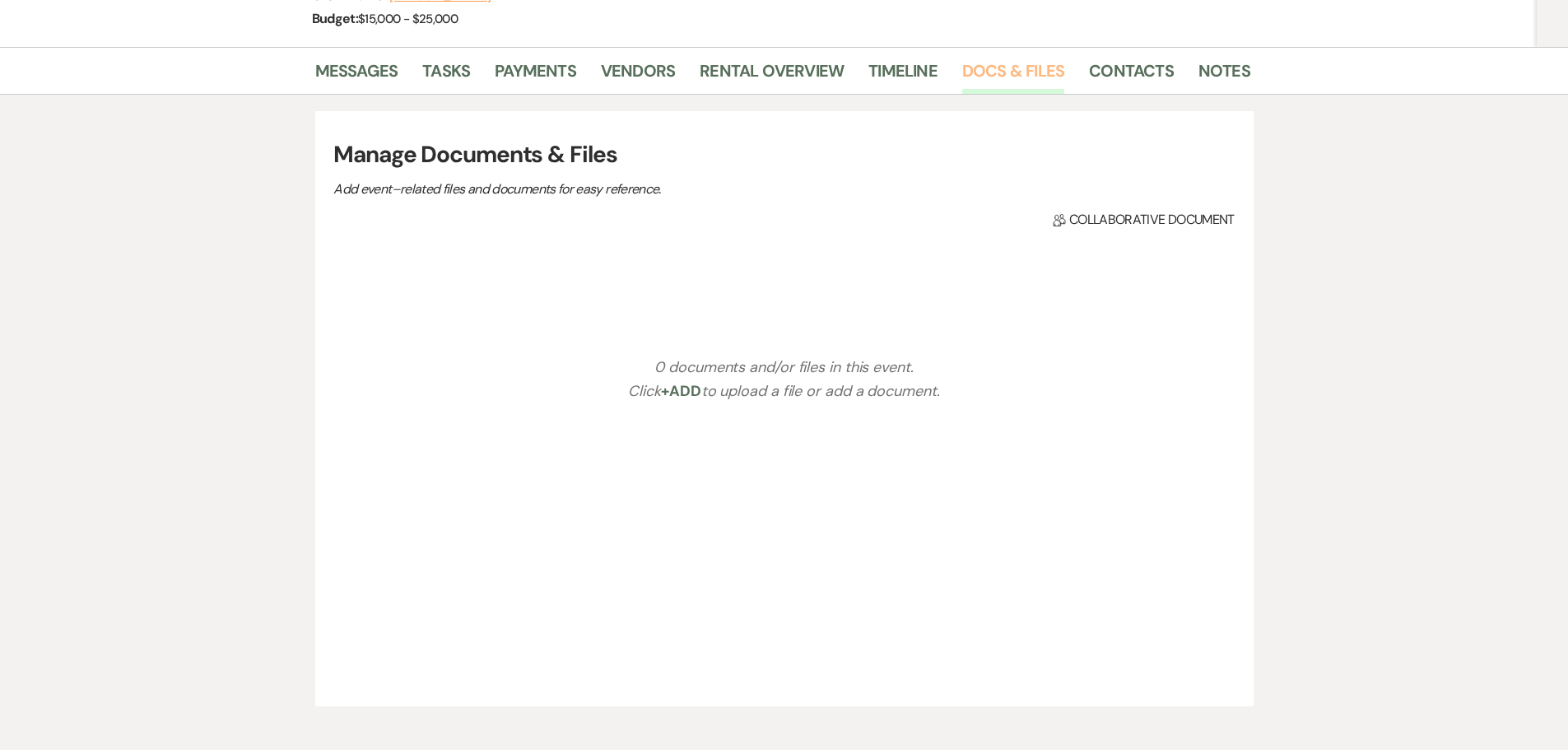
click at [1005, 73] on link "Docs & Files" at bounding box center [1013, 76] width 102 height 36
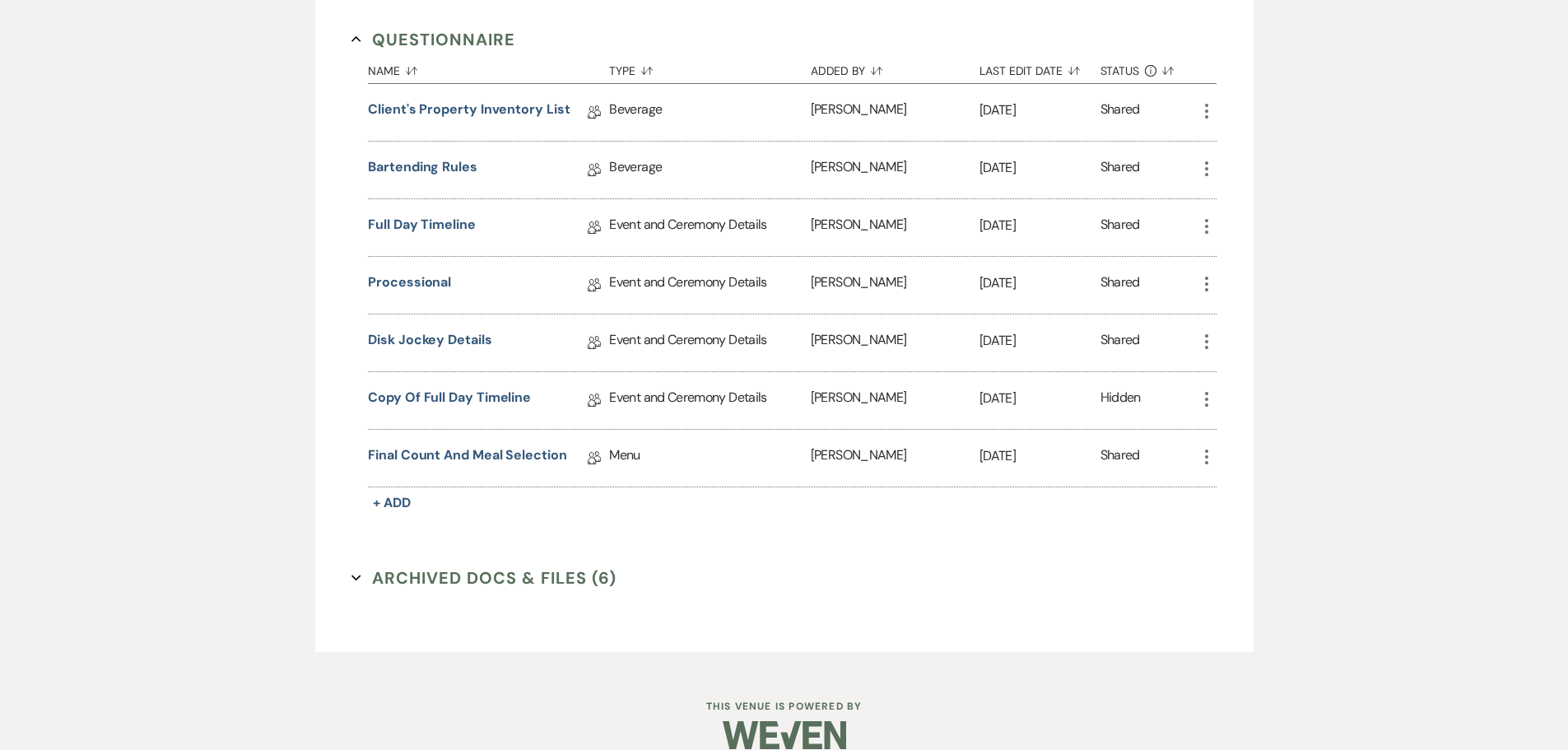
scroll to position [886, 0]
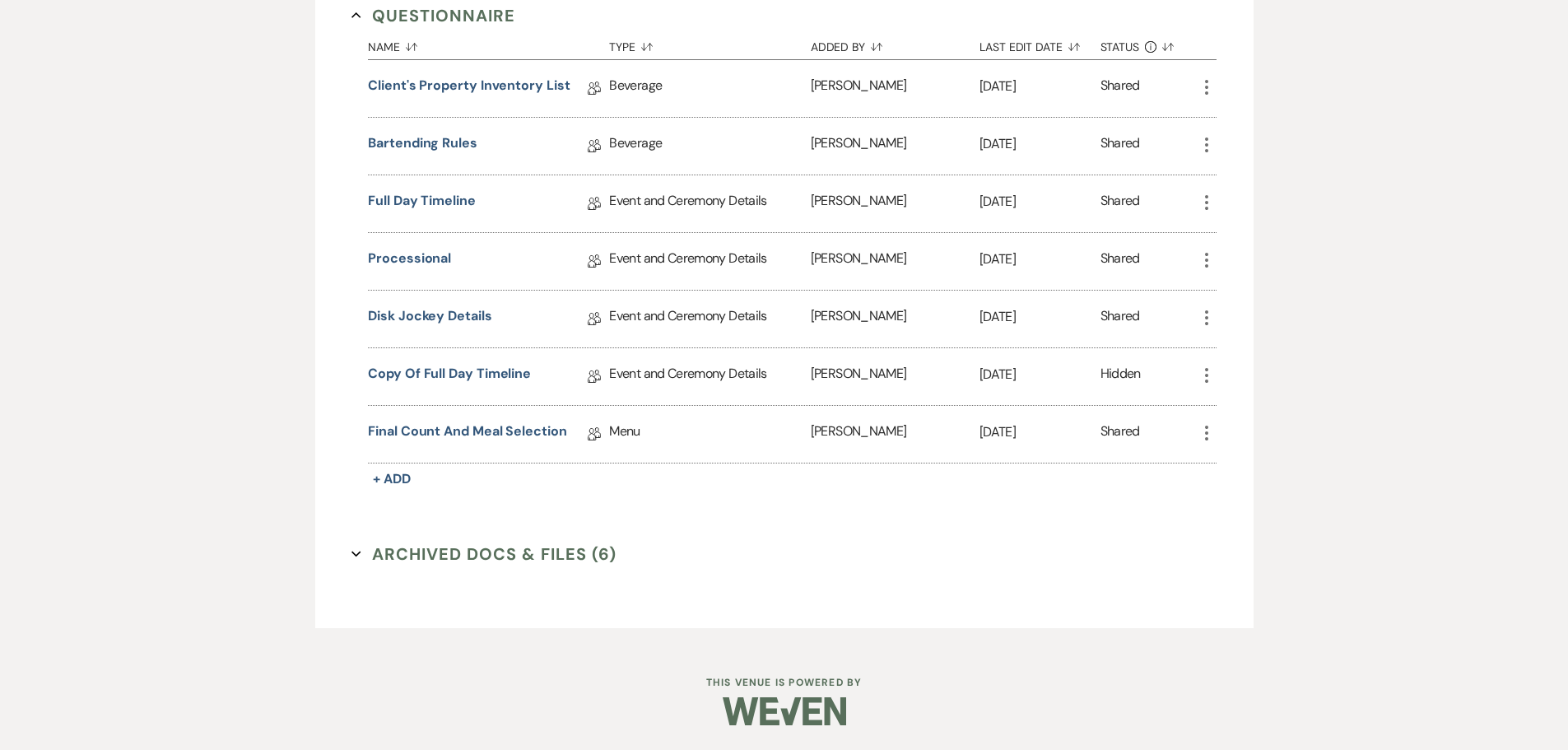
click at [354, 555] on icon "Expand" at bounding box center [357, 554] width 10 height 10
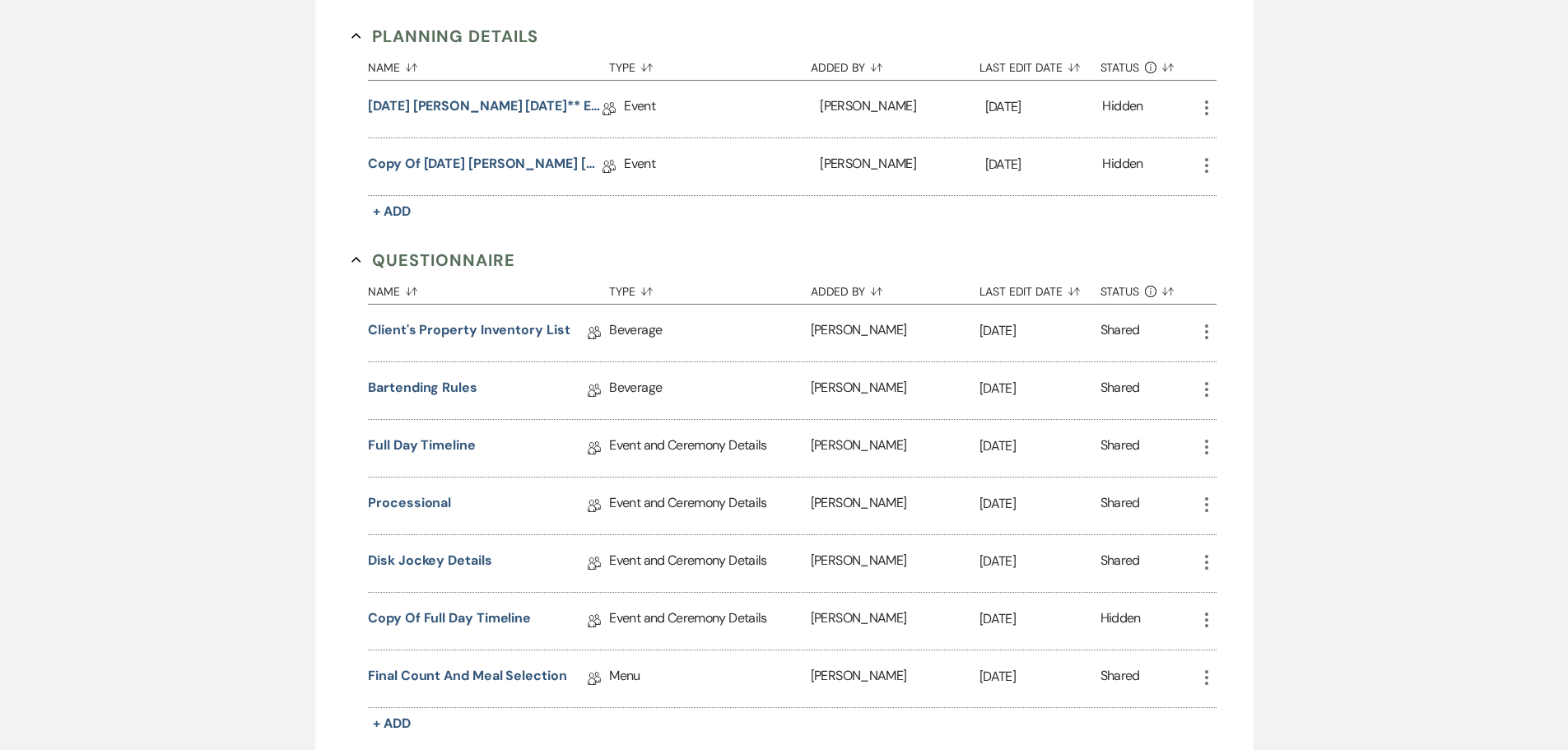
scroll to position [641, 0]
click at [510, 161] on link "Copy of [DATE] [PERSON_NAME] [DATE]** Eucalyptus Wedding Details" at bounding box center [485, 169] width 235 height 26
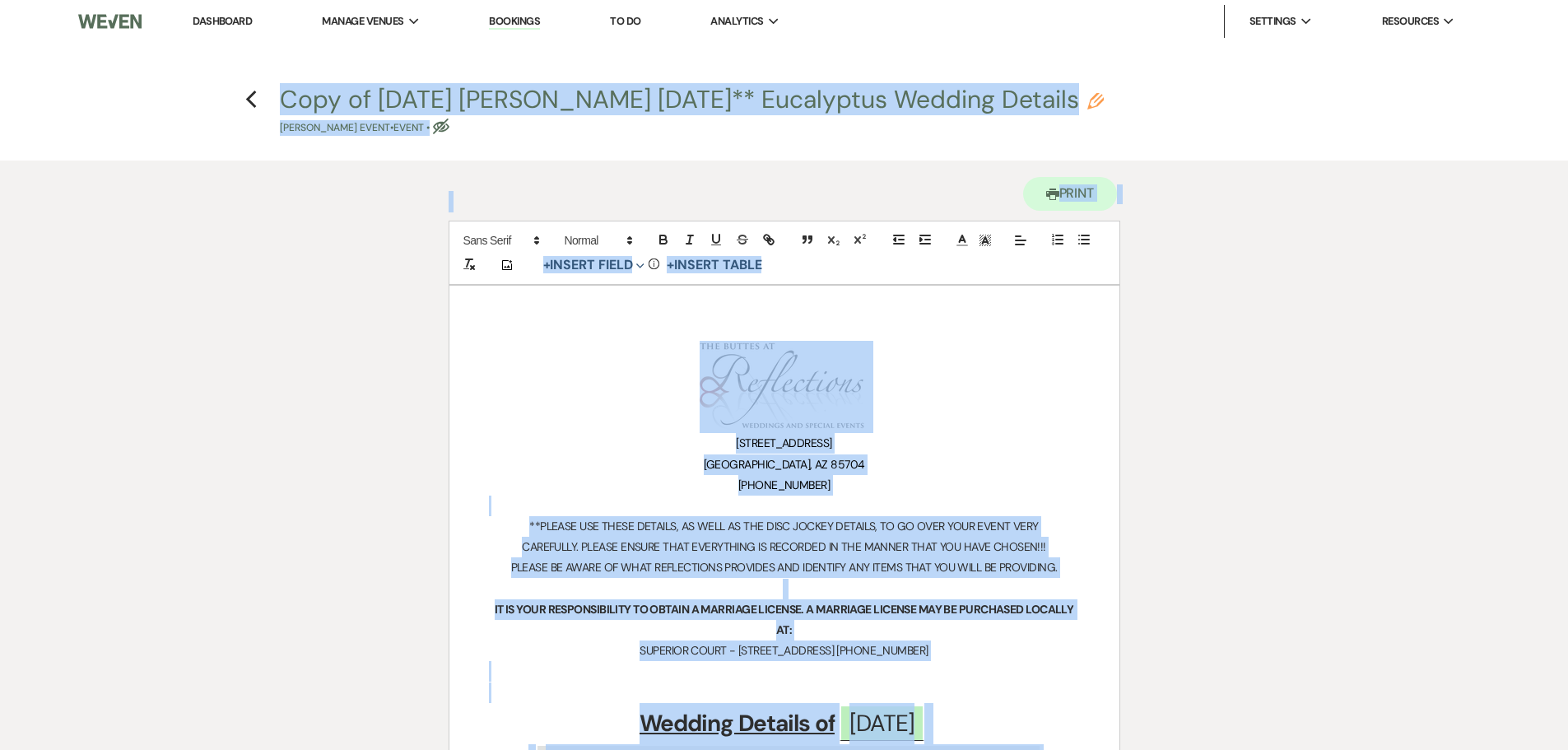
click at [959, 348] on h1 "﻿ ﻿" at bounding box center [784, 386] width 591 height 93
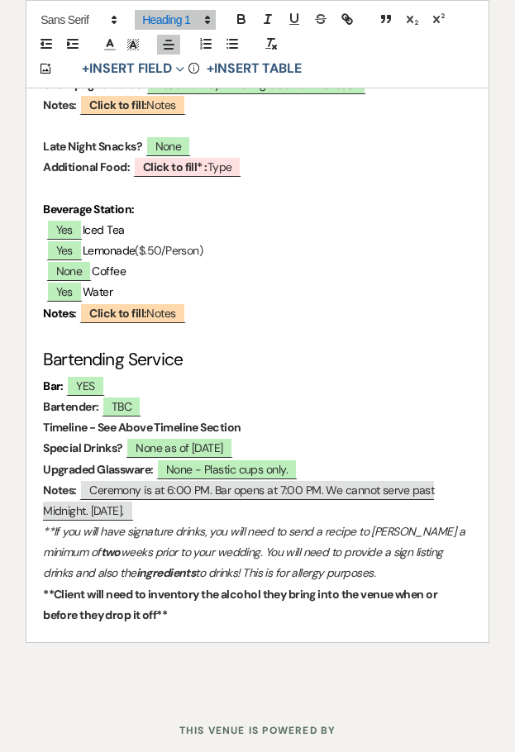
scroll to position [6281, 0]
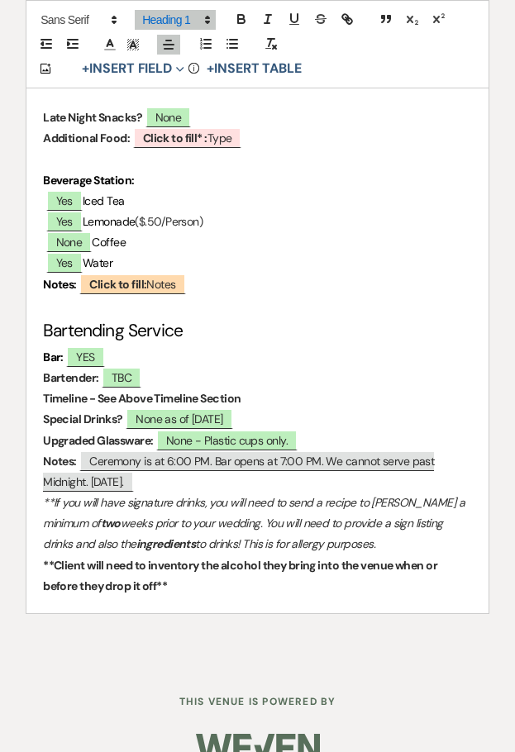
scroll to position [644, 0]
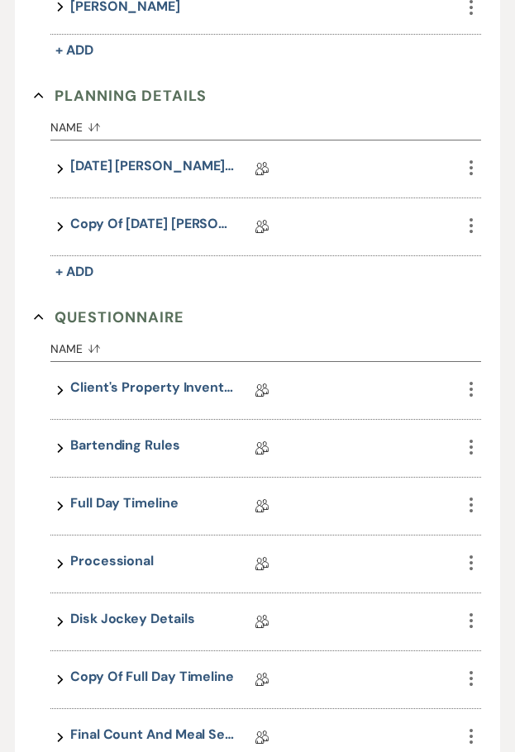
scroll to position [248, 0]
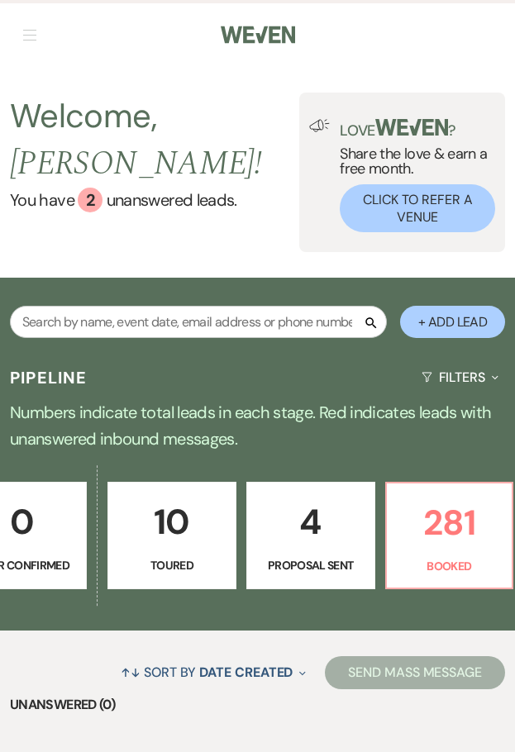
scroll to position [0, 512]
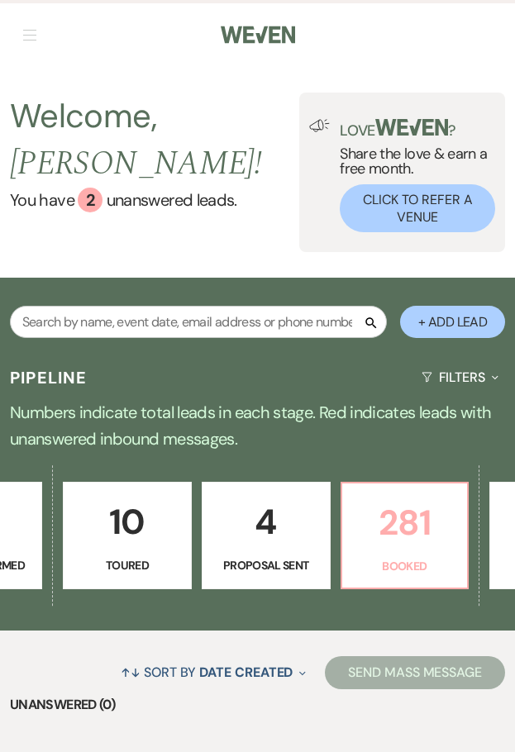
click at [400, 512] on p "281" at bounding box center [405, 522] width 106 height 55
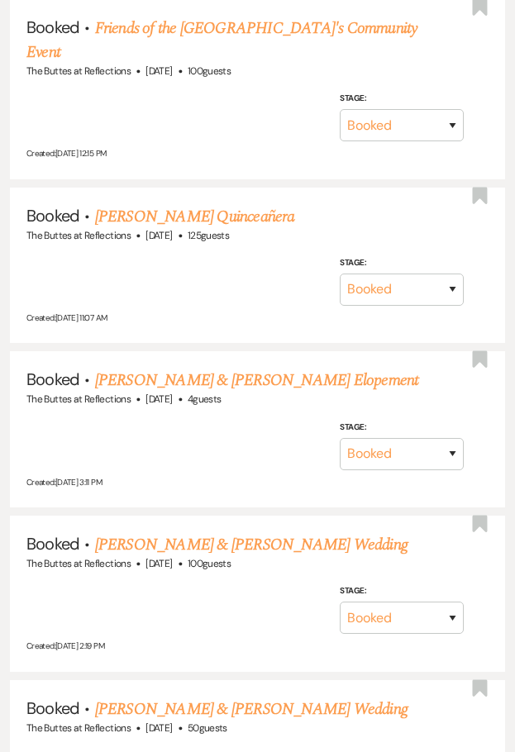
scroll to position [1901, 0]
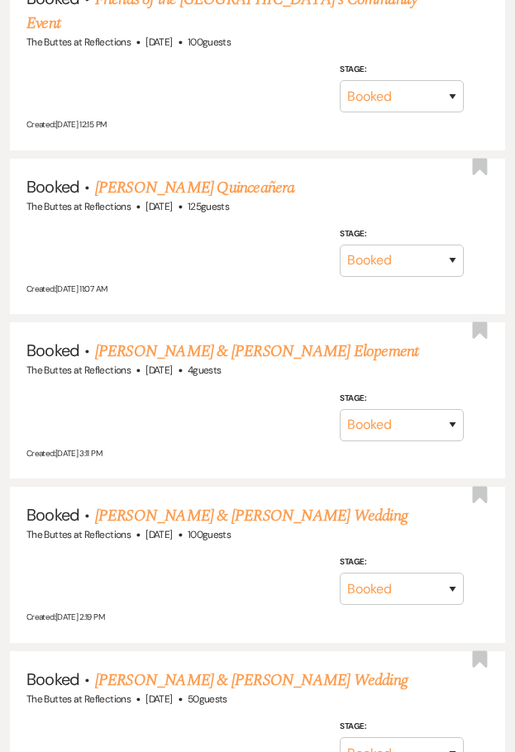
click at [161, 503] on link "[PERSON_NAME] & [PERSON_NAME] Wedding" at bounding box center [251, 515] width 312 height 25
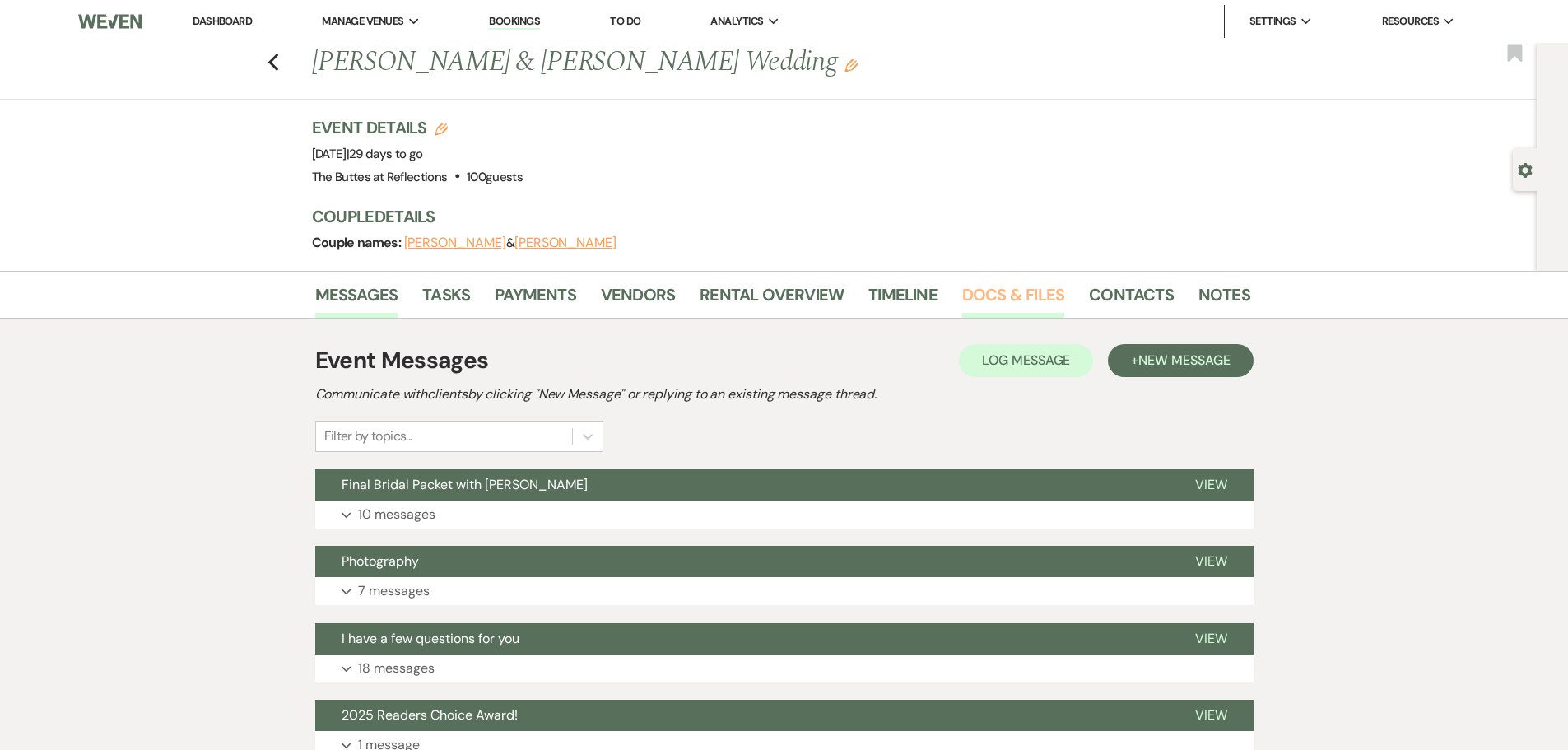
click at [998, 291] on link "Docs & Files" at bounding box center [1013, 300] width 102 height 36
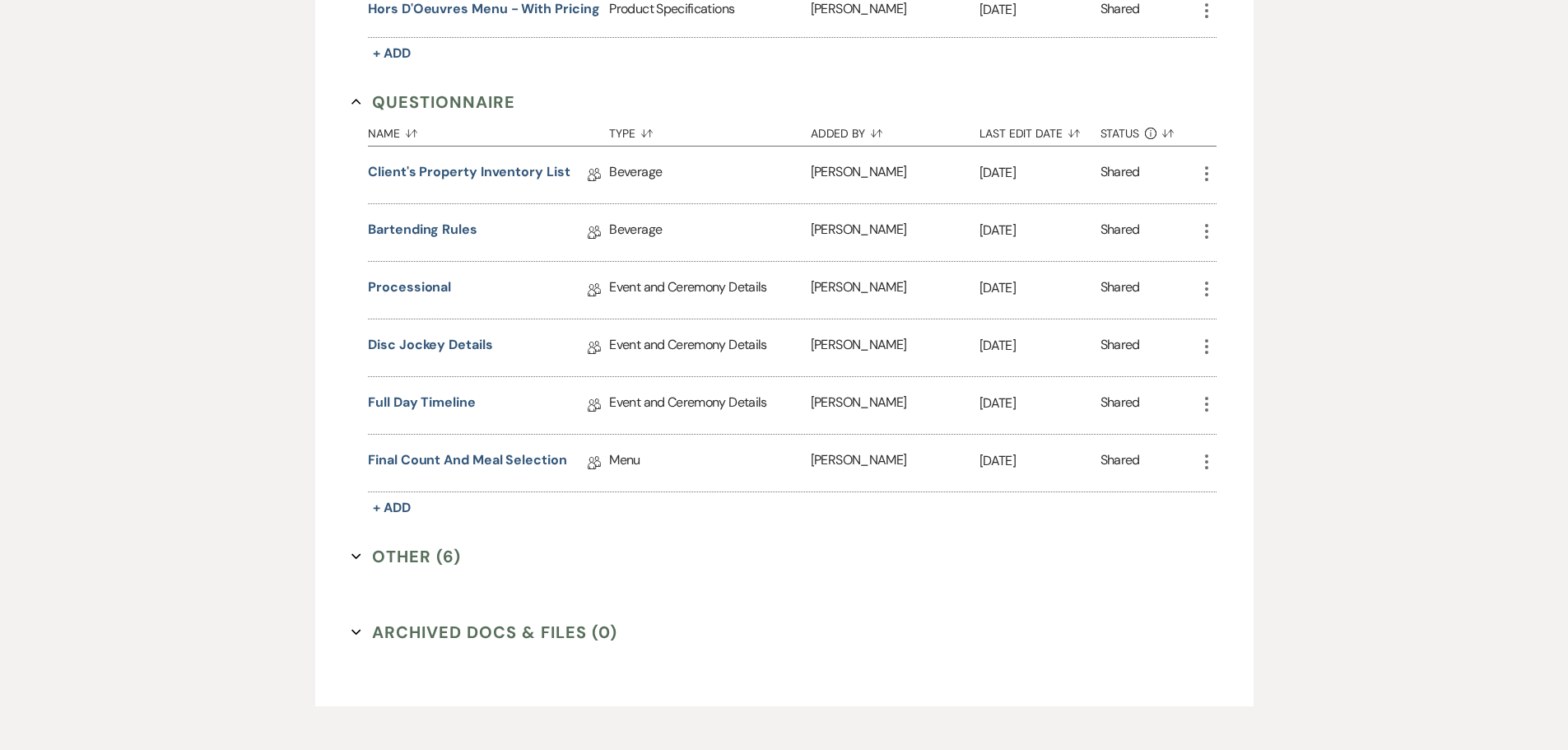
scroll to position [1393, 0]
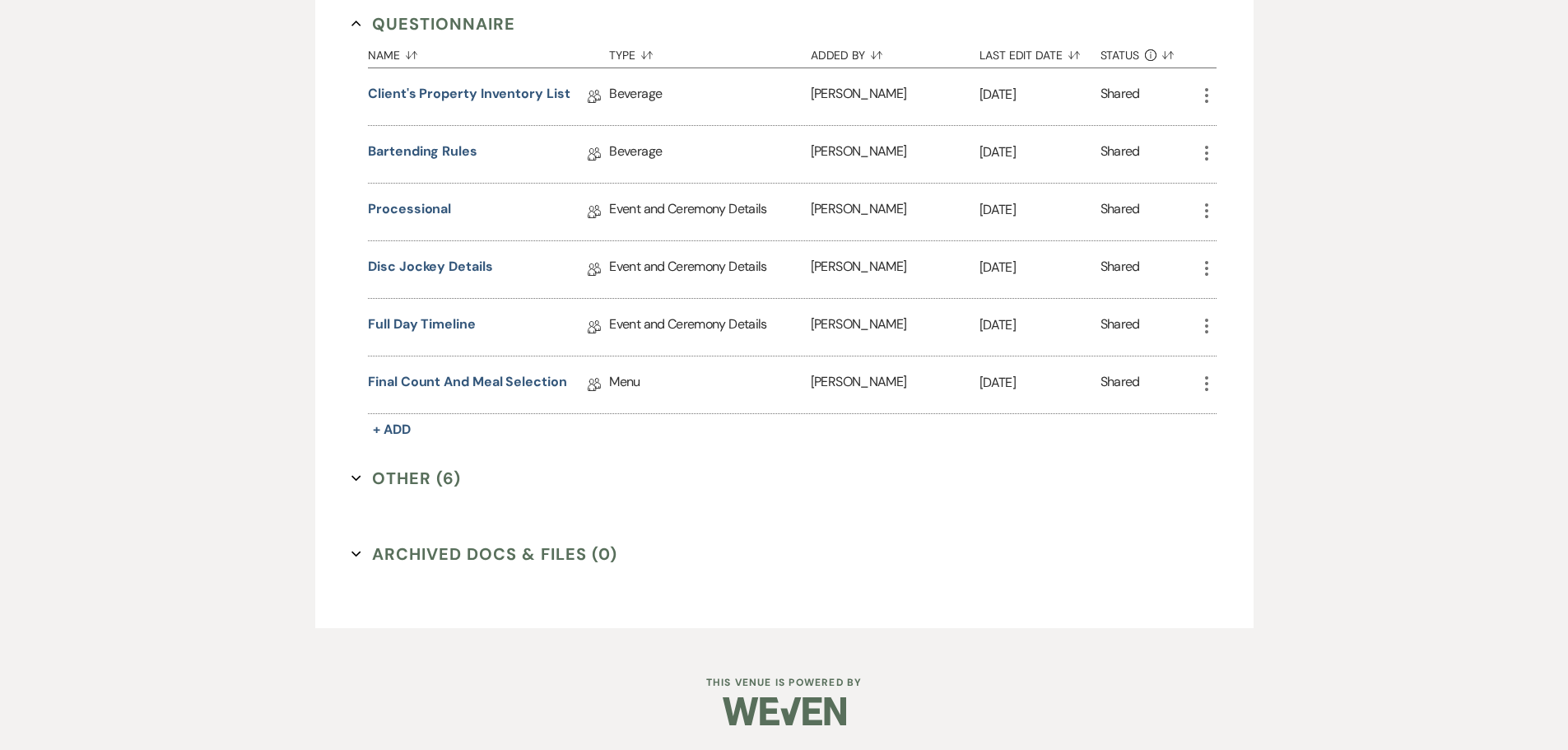
click at [420, 477] on button "Other (6) Expand" at bounding box center [406, 478] width 110 height 25
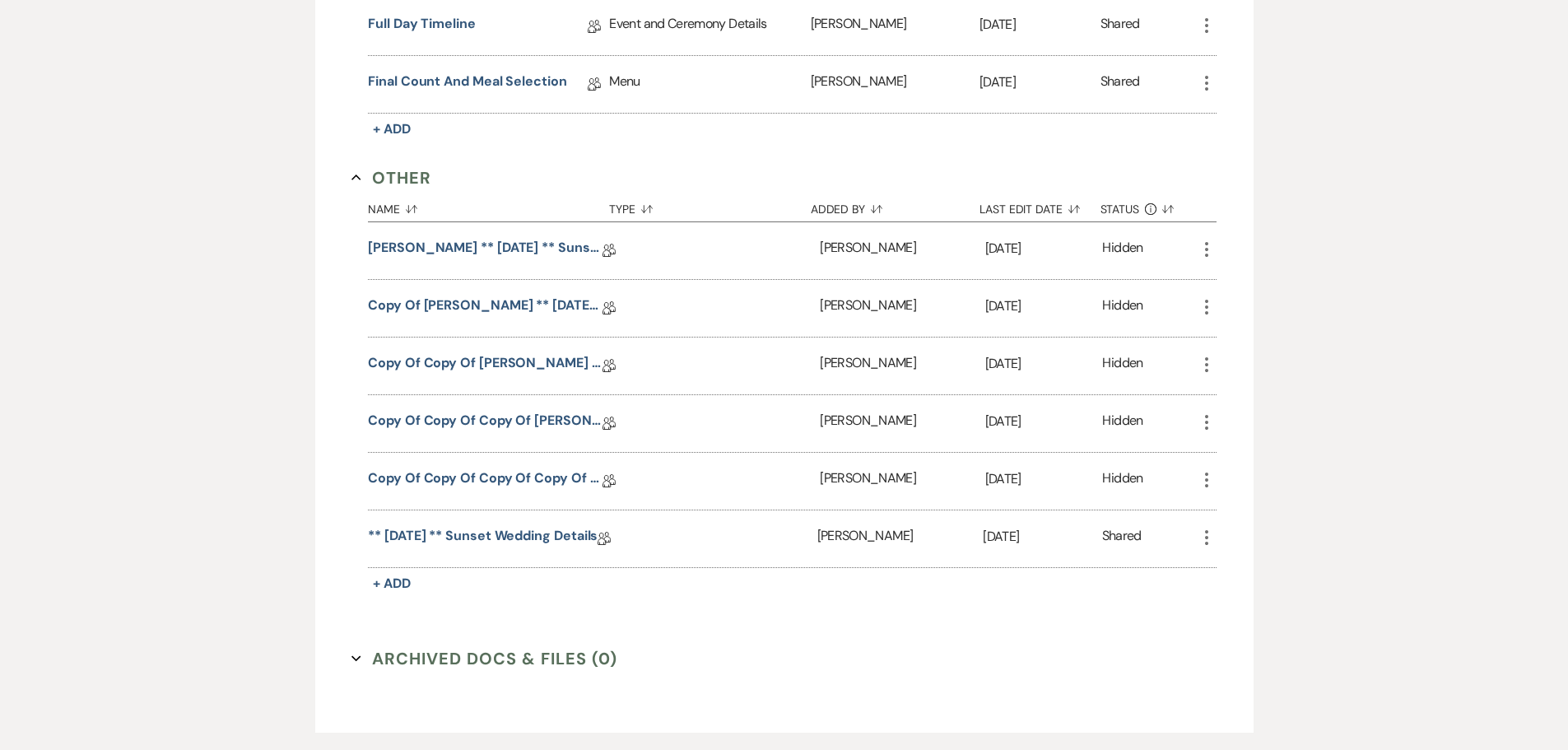
scroll to position [1723, 0]
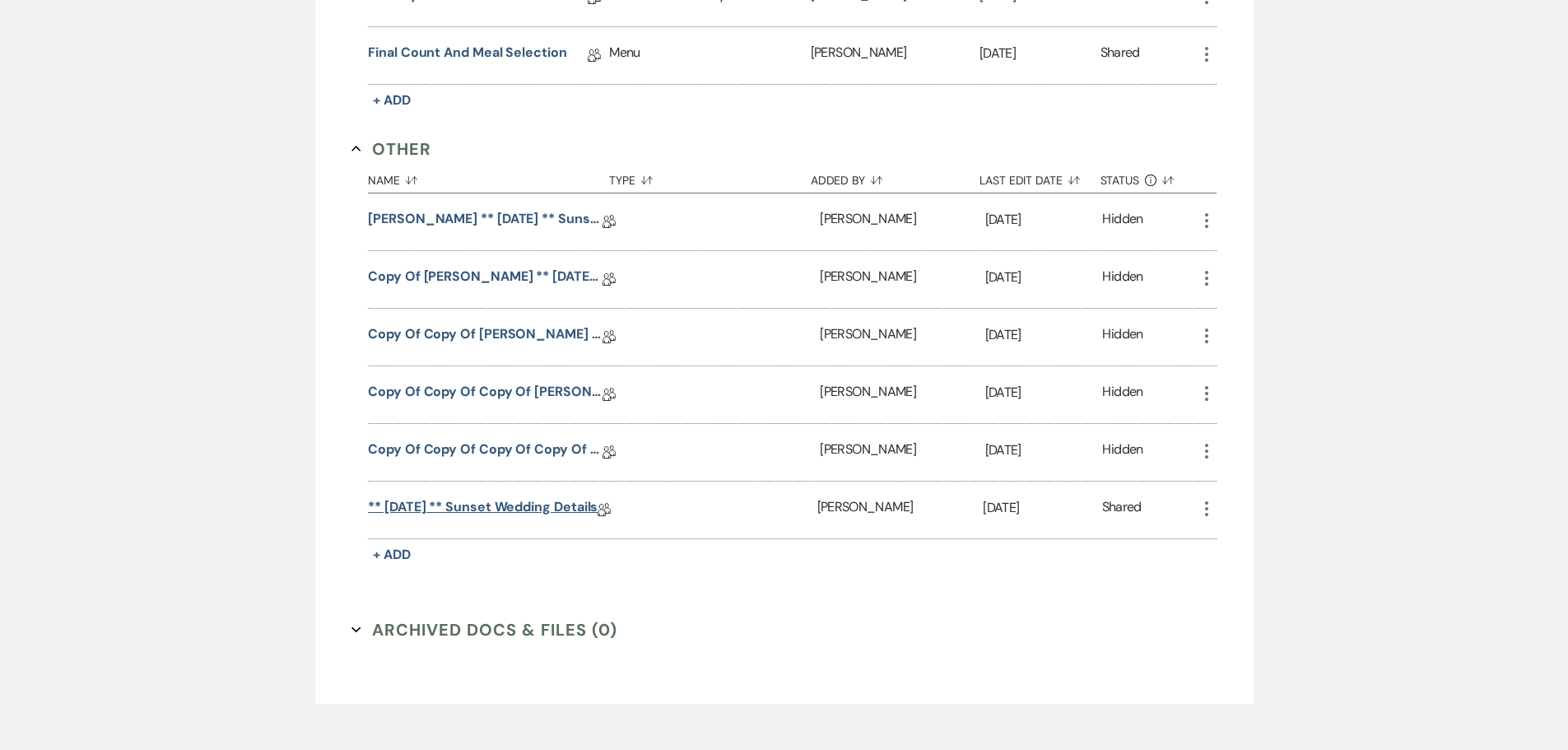
click at [510, 509] on link "** [DATE] ** Sunset Wedding Details" at bounding box center [482, 510] width 230 height 26
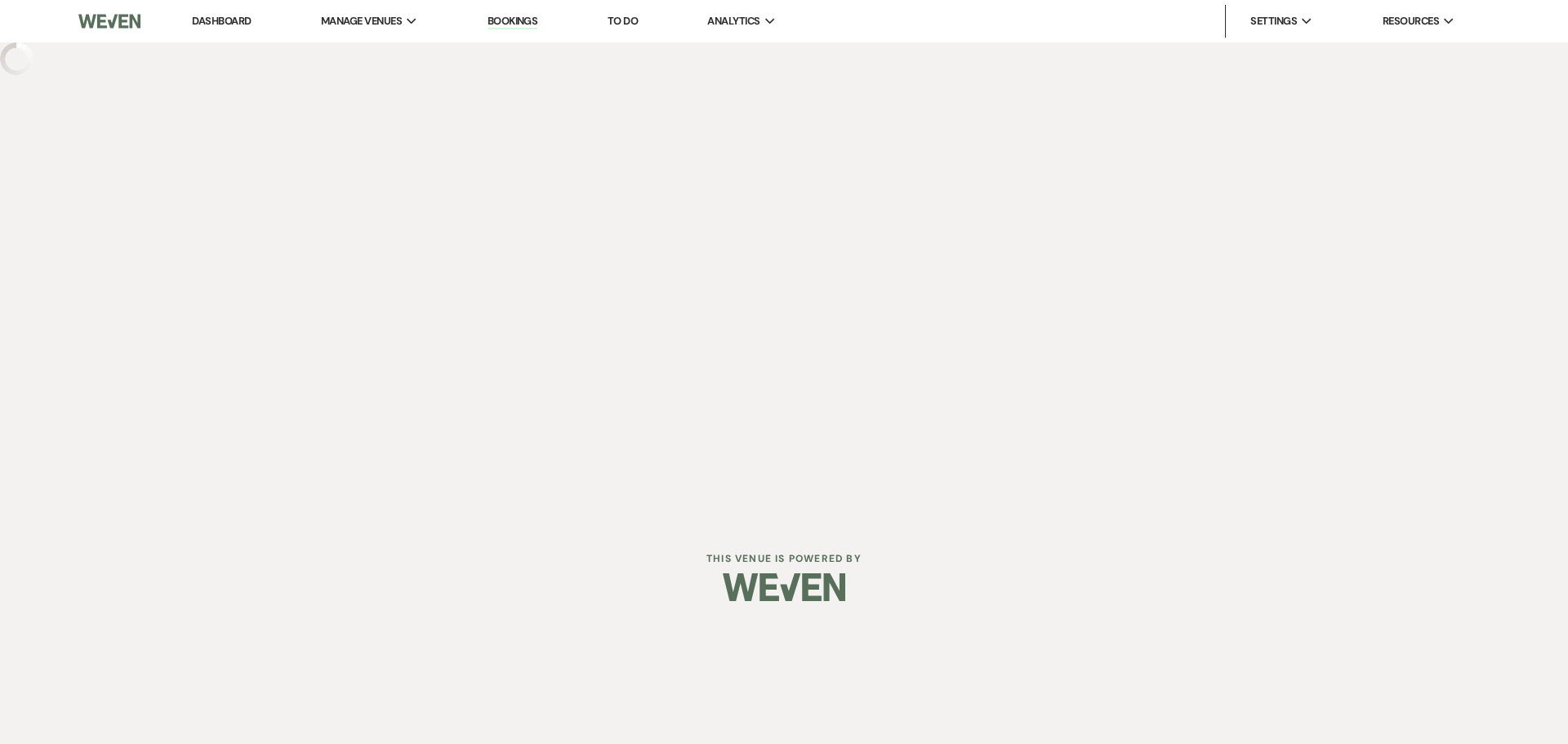
click at [506, 505] on div "Dashboard Manage Venues Expand The Buttes at Reflections Bookings To Do Analyti…" at bounding box center [784, 260] width 1568 height 521
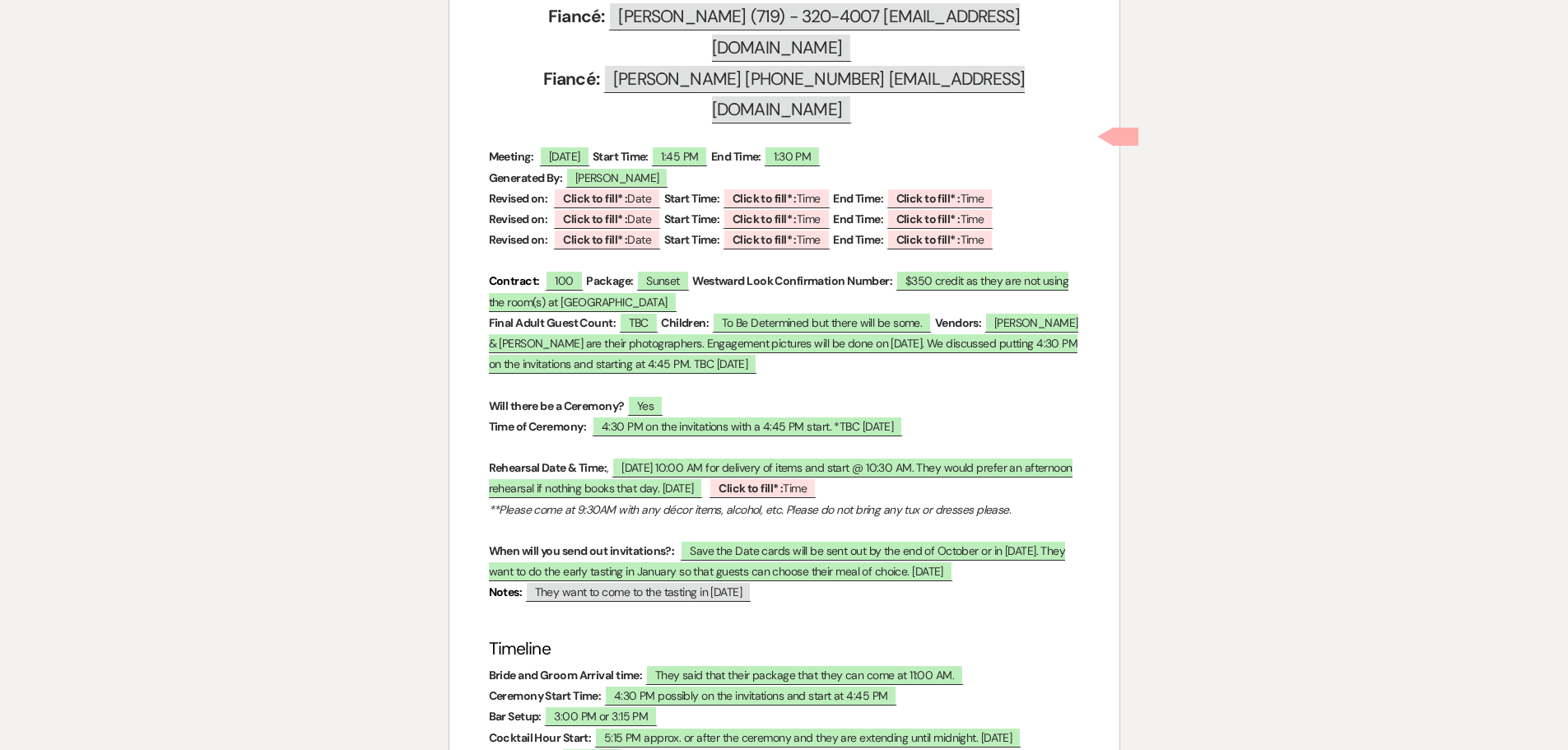
scroll to position [451, 0]
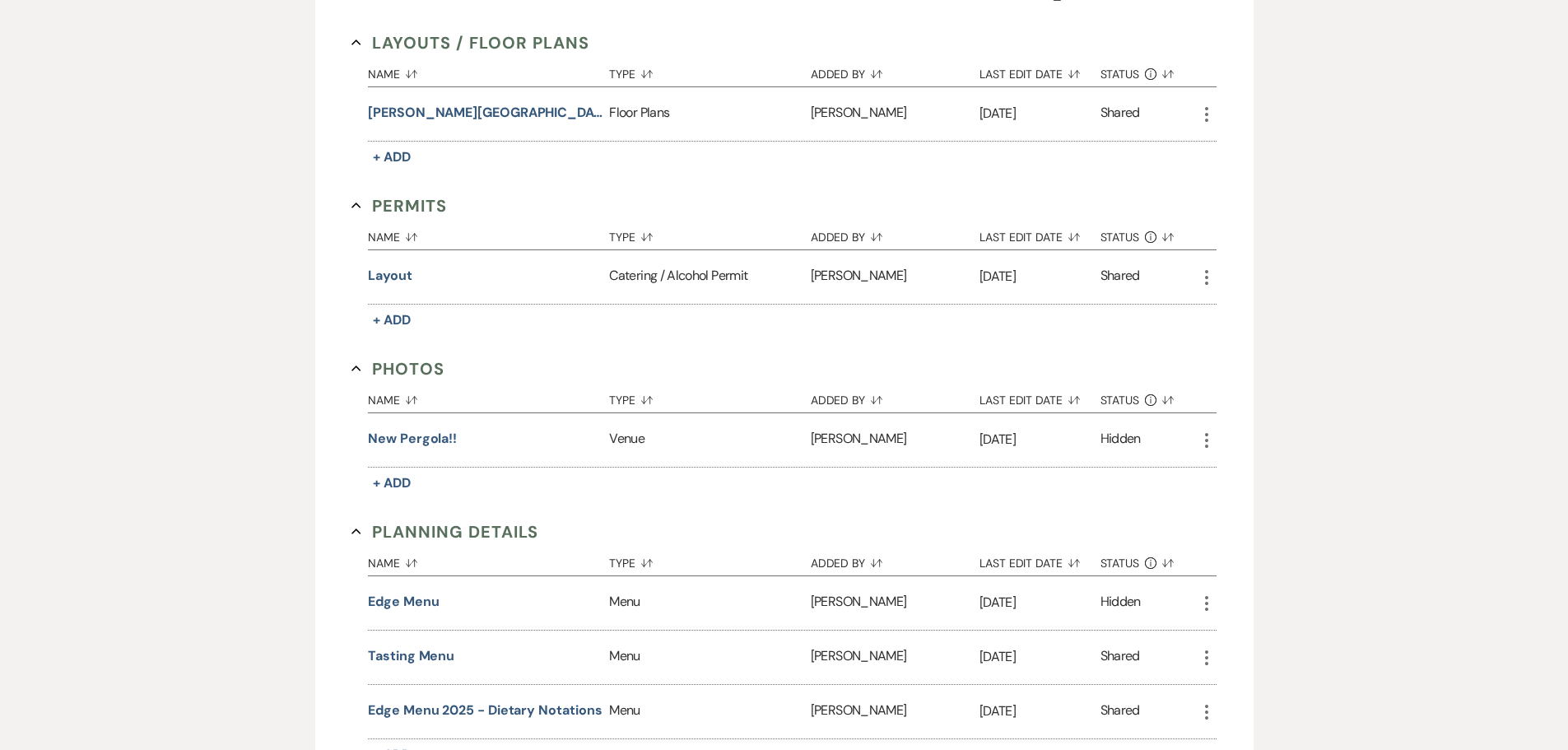
scroll to position [1393, 0]
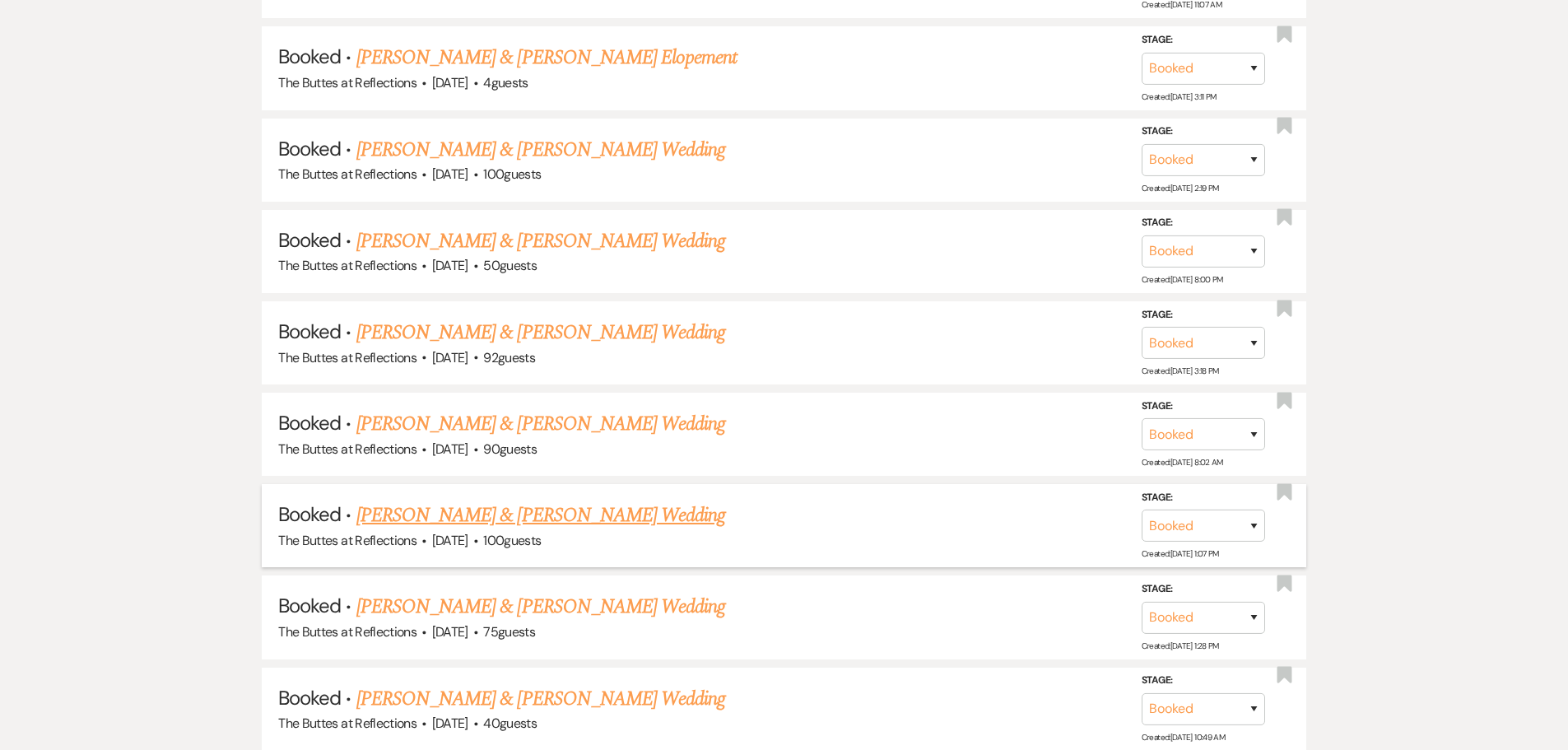
scroll to position [1564, 0]
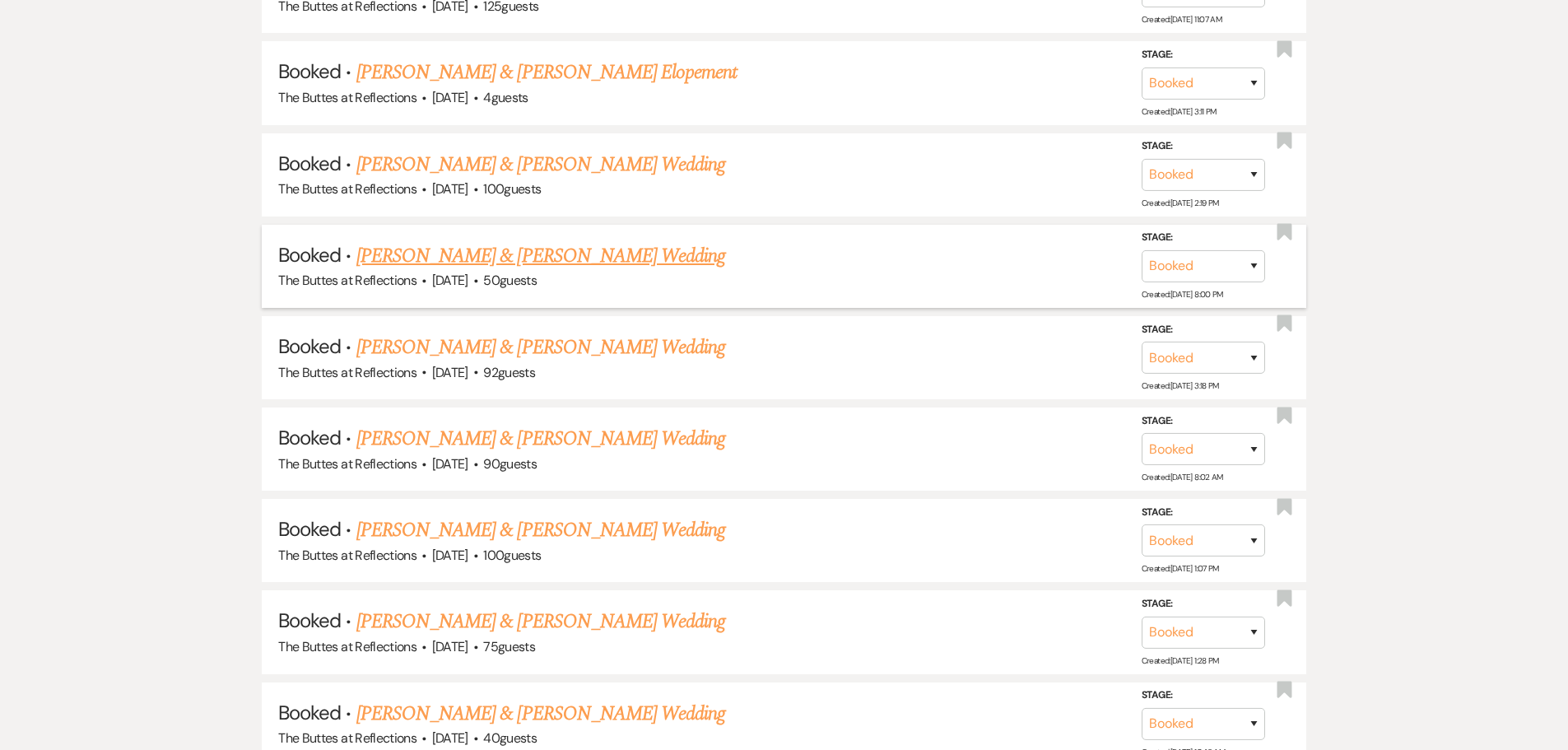
click at [540, 255] on link "[PERSON_NAME] & [PERSON_NAME] Wedding" at bounding box center [541, 256] width 369 height 30
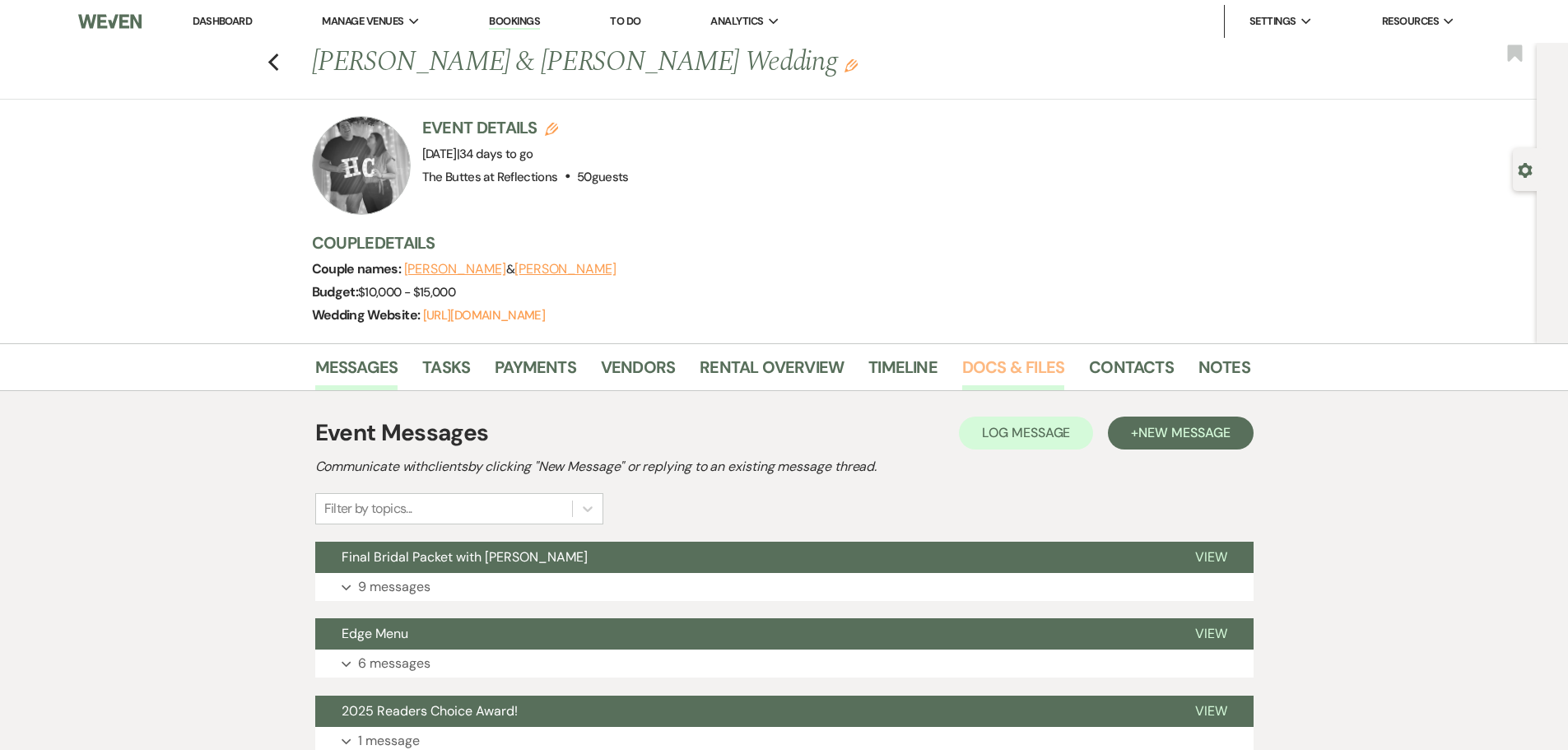
click at [985, 368] on link "Docs & Files" at bounding box center [1013, 372] width 102 height 36
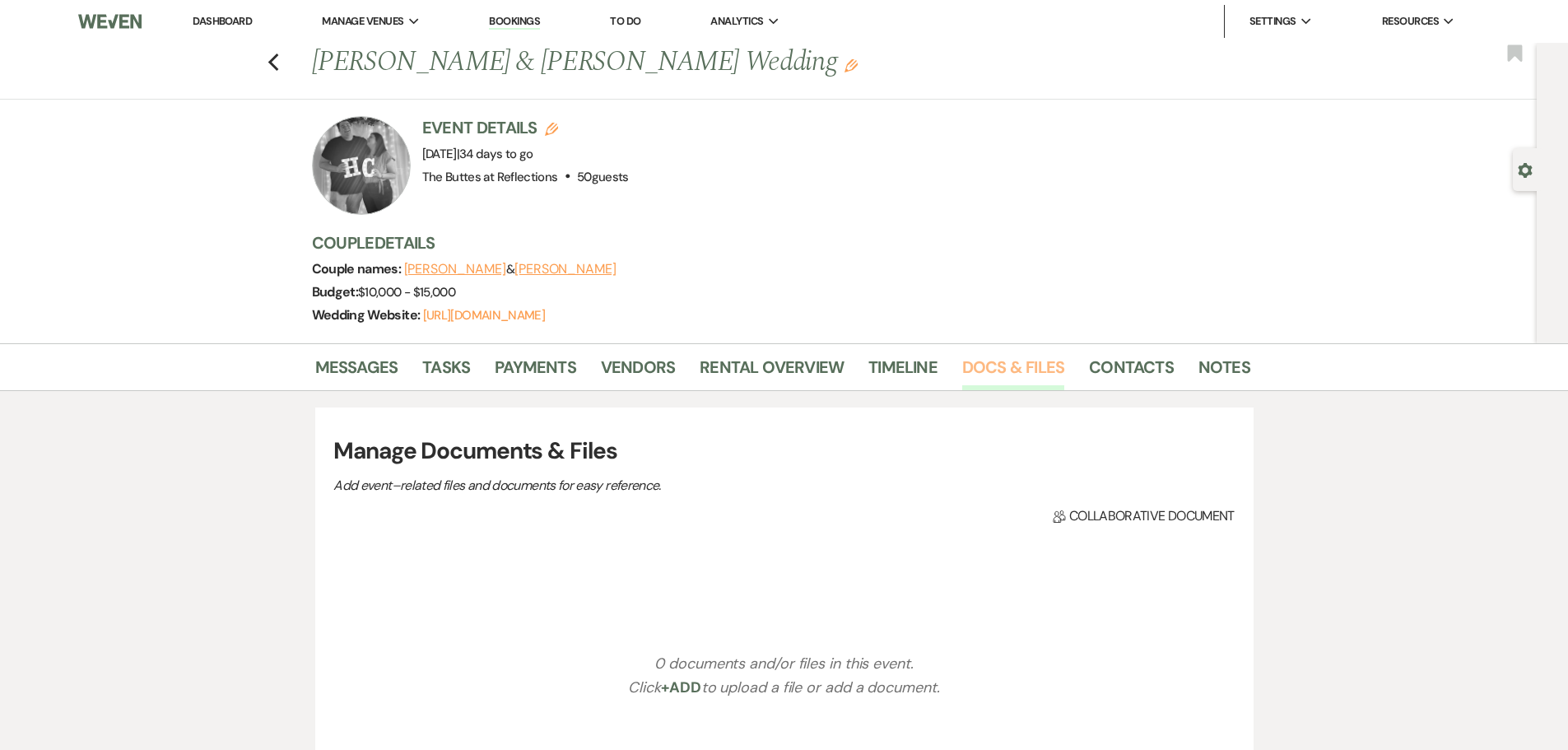
click at [985, 368] on link "Docs & Files" at bounding box center [1013, 372] width 102 height 36
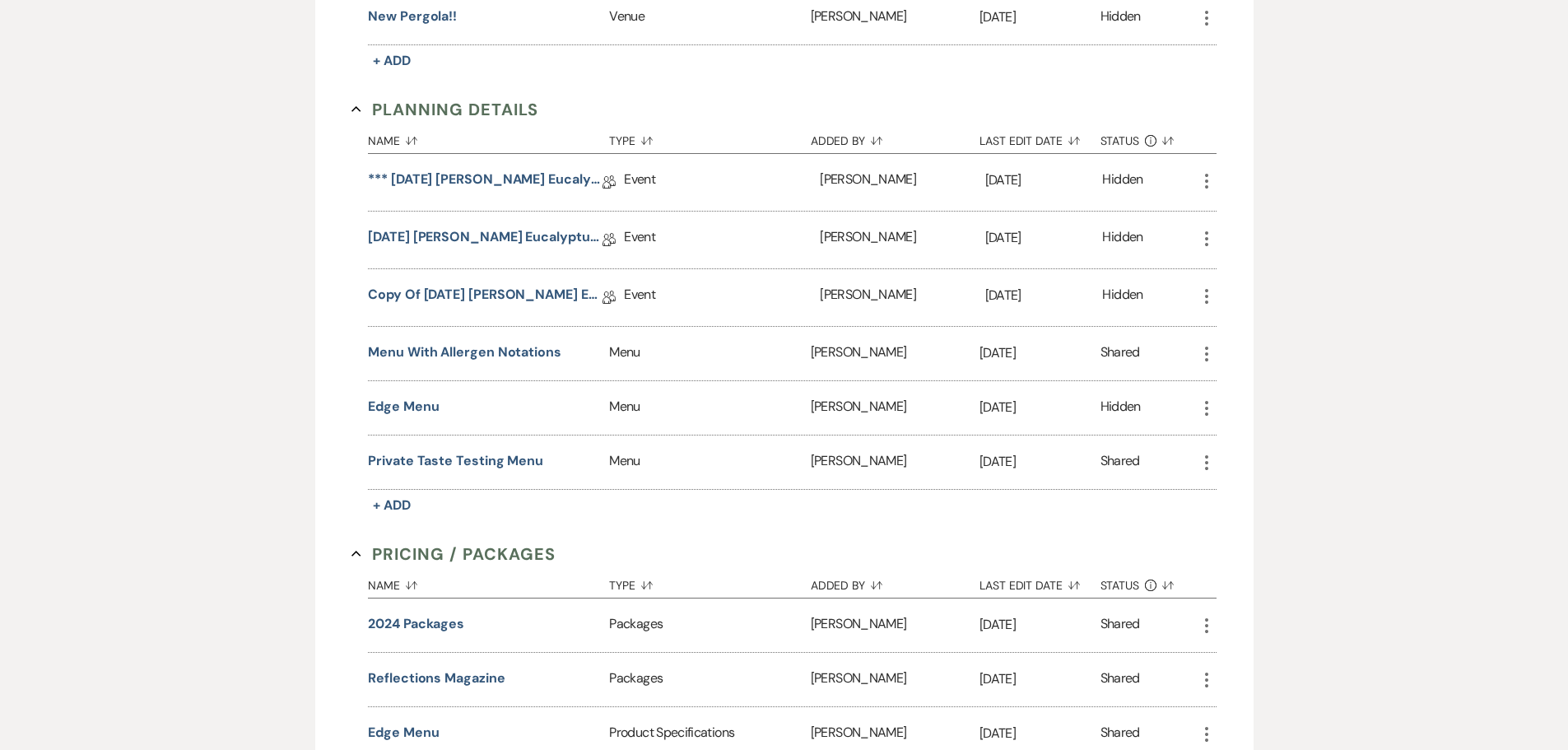
scroll to position [658, 0]
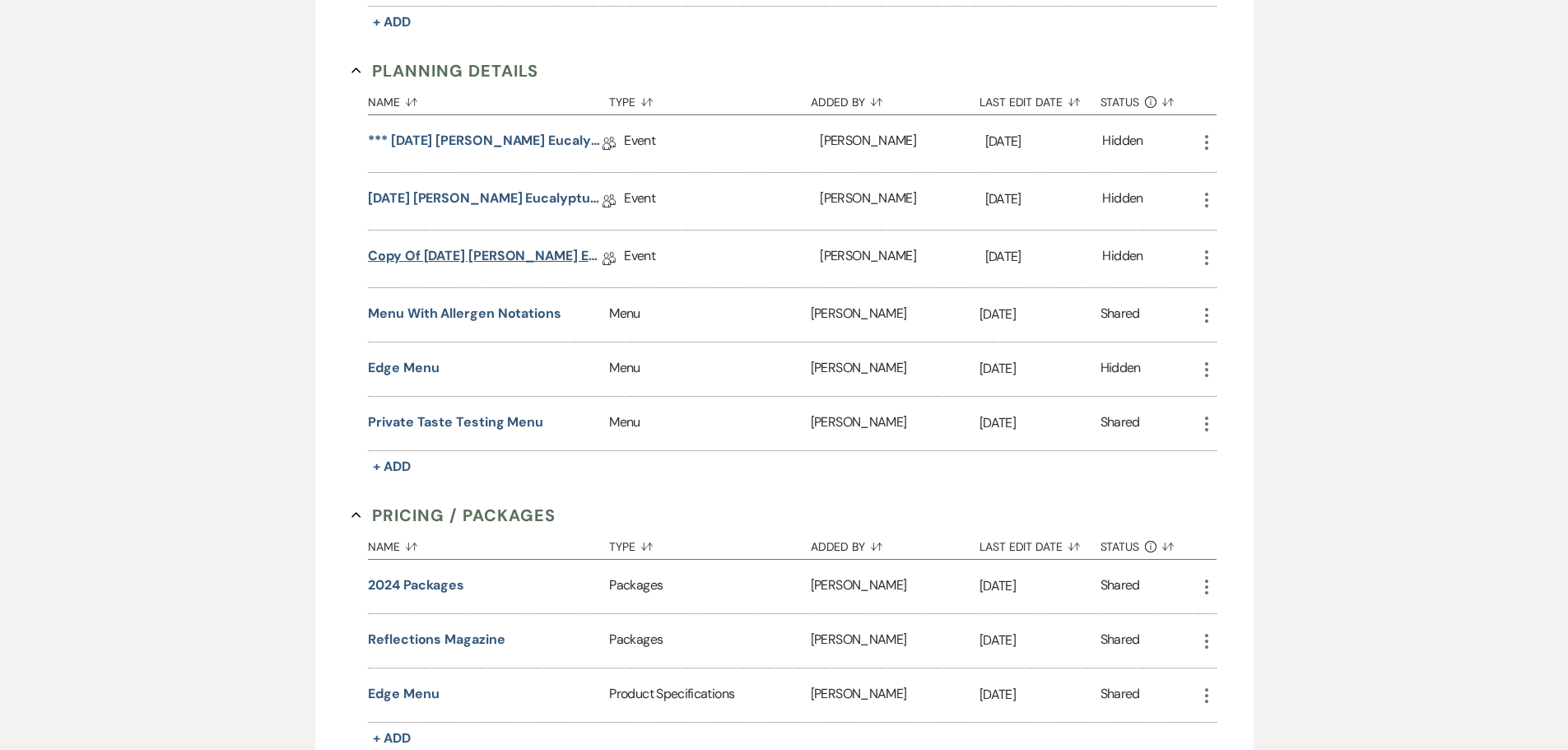
click at [514, 257] on link "Copy of [DATE] [PERSON_NAME] Eucalyptus Wedding Details" at bounding box center [485, 259] width 235 height 26
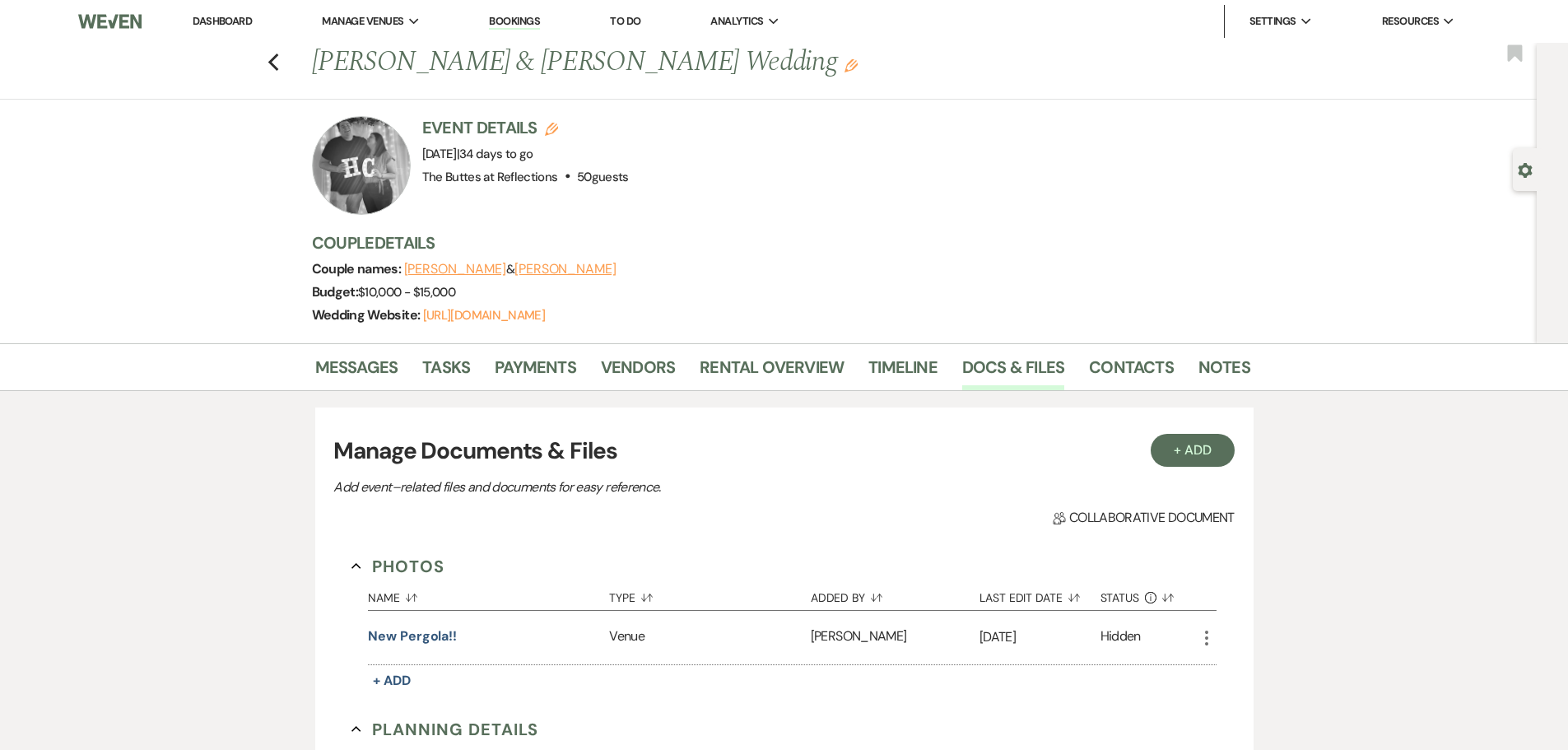
scroll to position [658, 0]
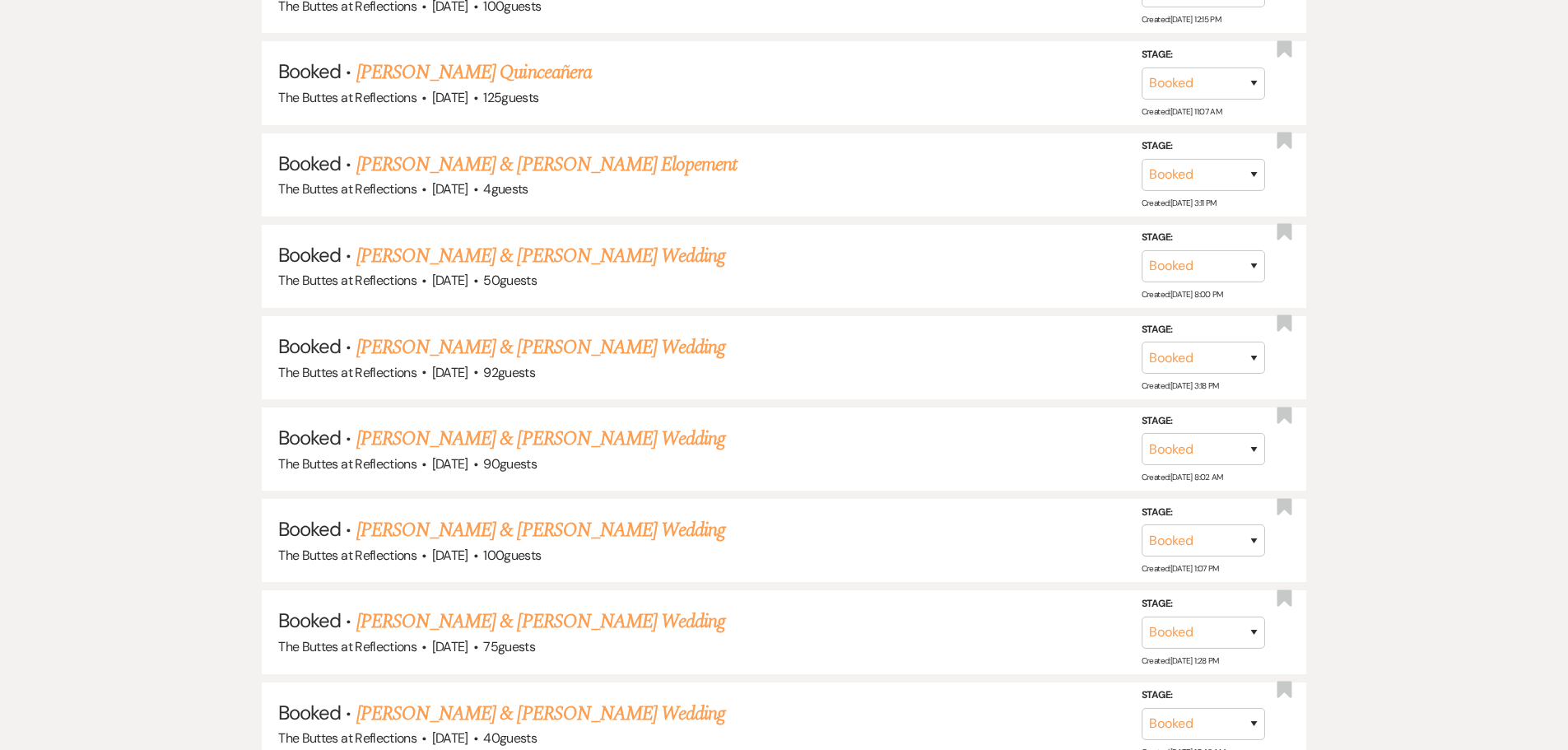
scroll to position [1655, 0]
click at [607, 257] on link "[PERSON_NAME] & [PERSON_NAME] Wedding" at bounding box center [541, 256] width 369 height 30
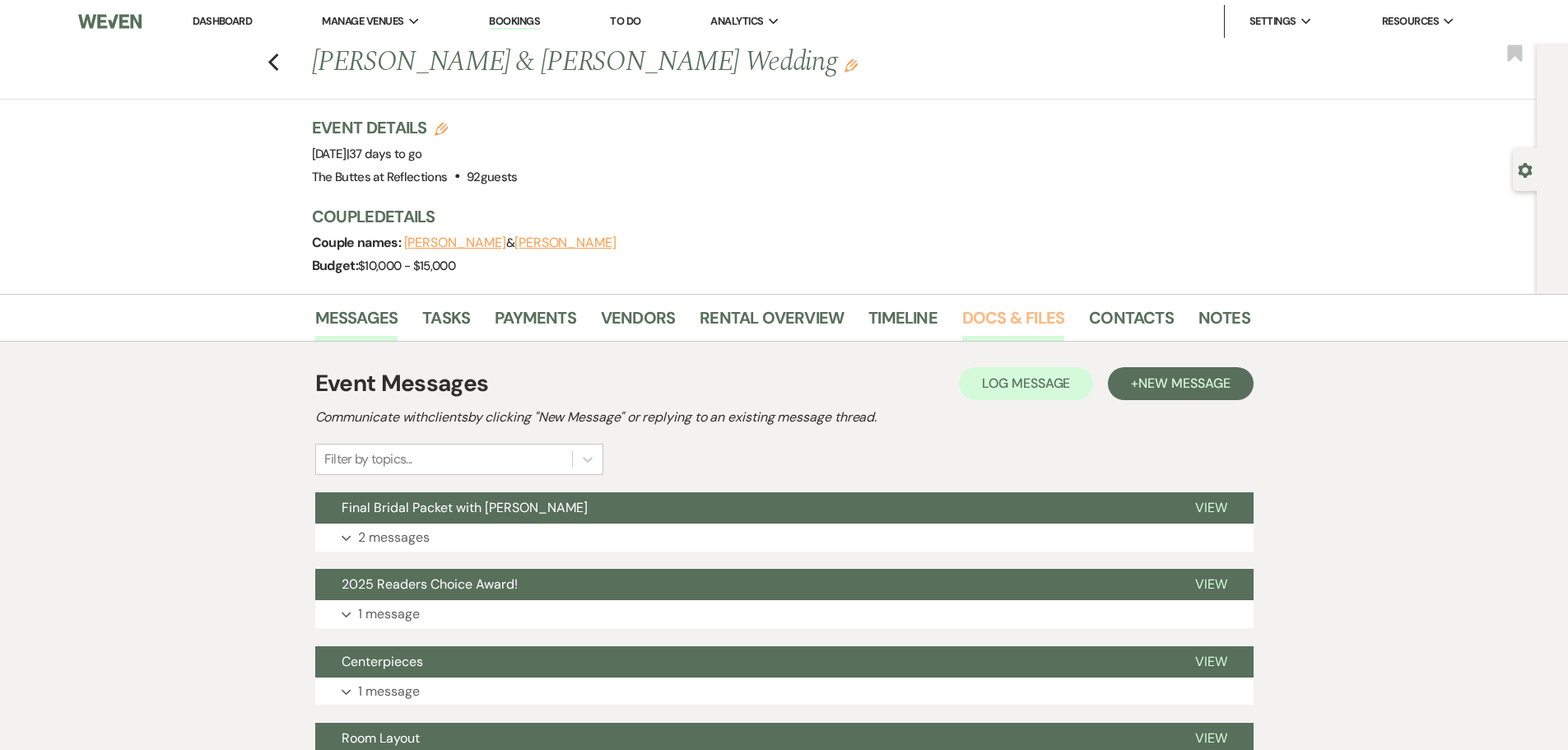
click at [1016, 319] on link "Docs & Files" at bounding box center [1013, 323] width 102 height 36
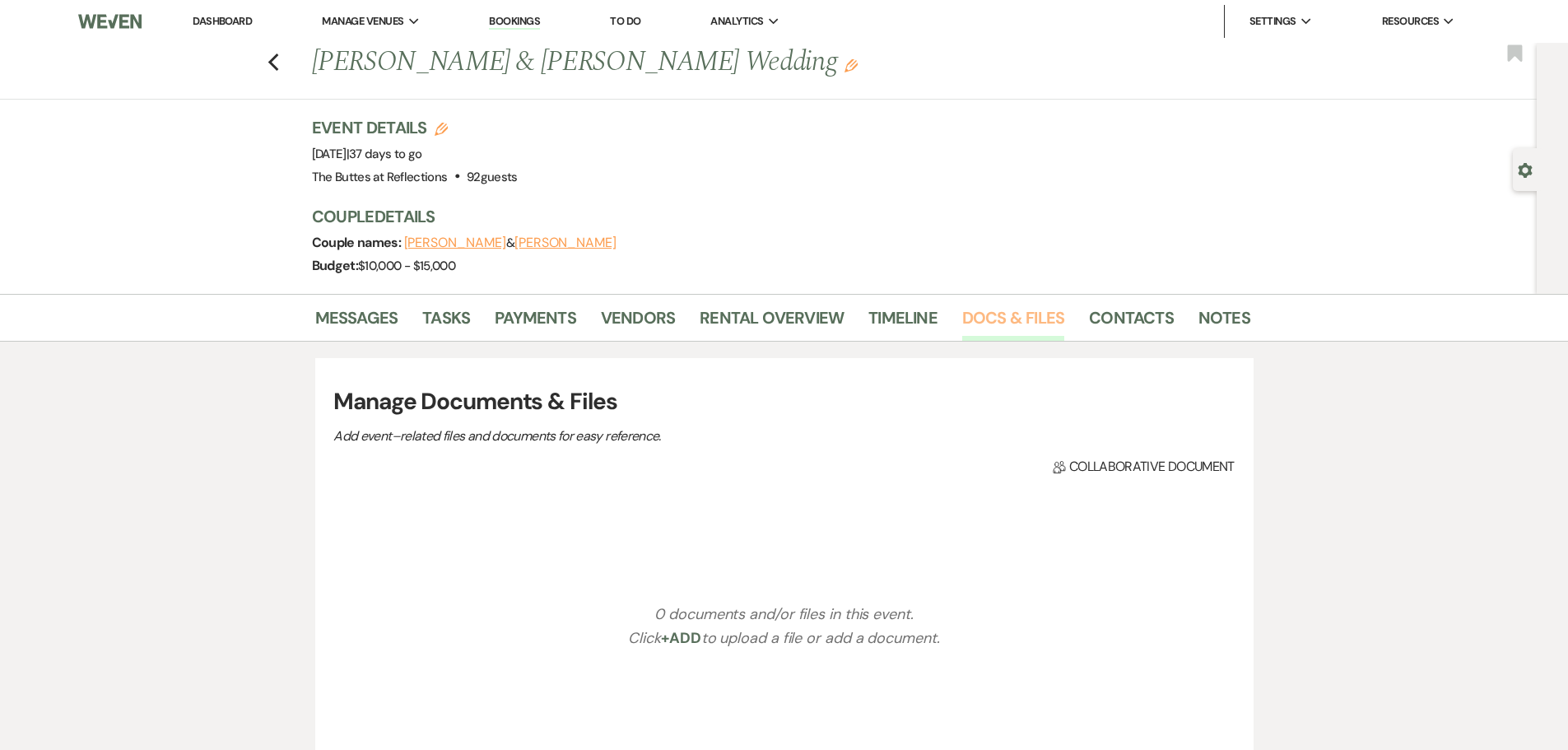
click at [1016, 319] on link "Docs & Files" at bounding box center [1013, 323] width 102 height 36
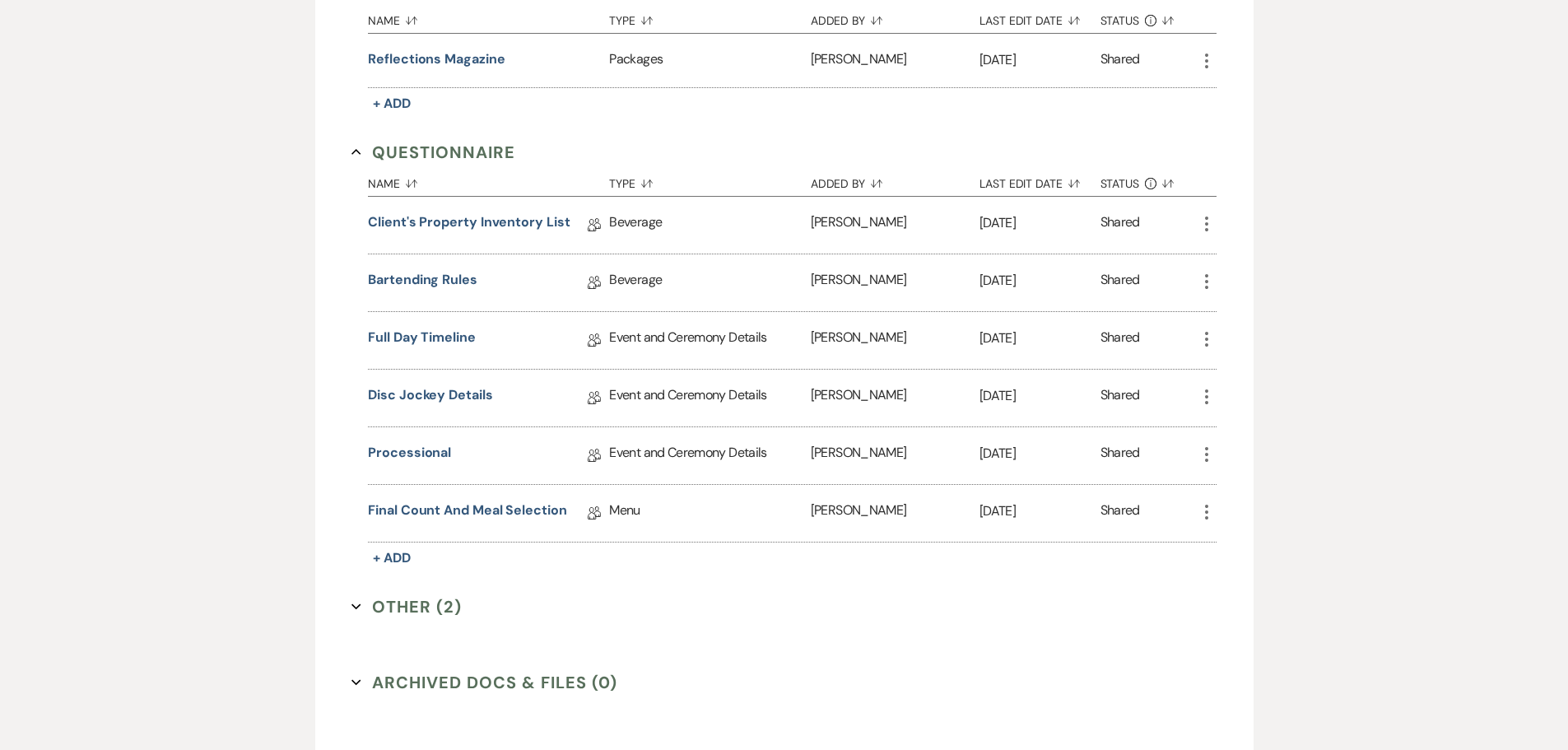
scroll to position [819, 0]
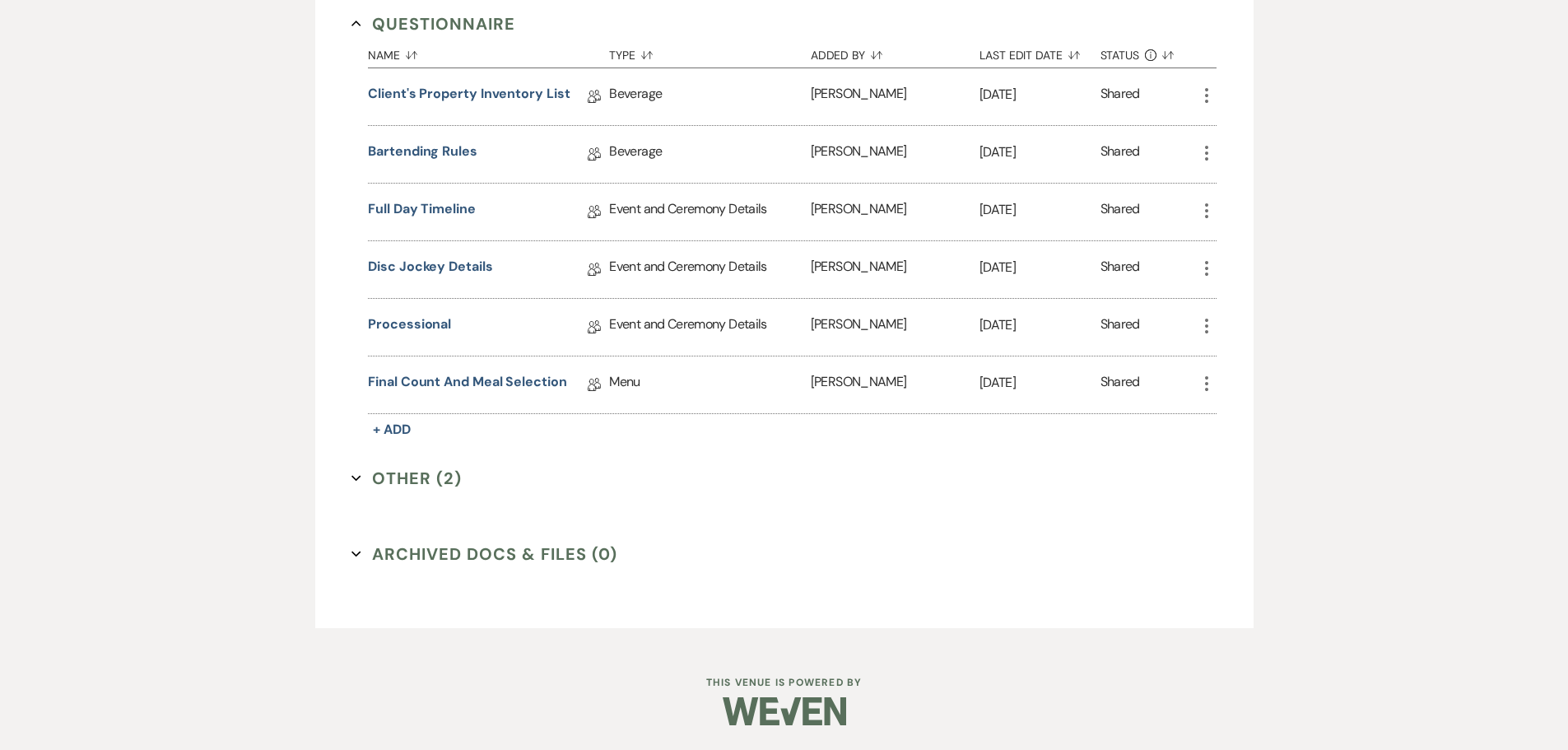
click at [411, 475] on button "Other (2) Expand" at bounding box center [406, 478] width 111 height 25
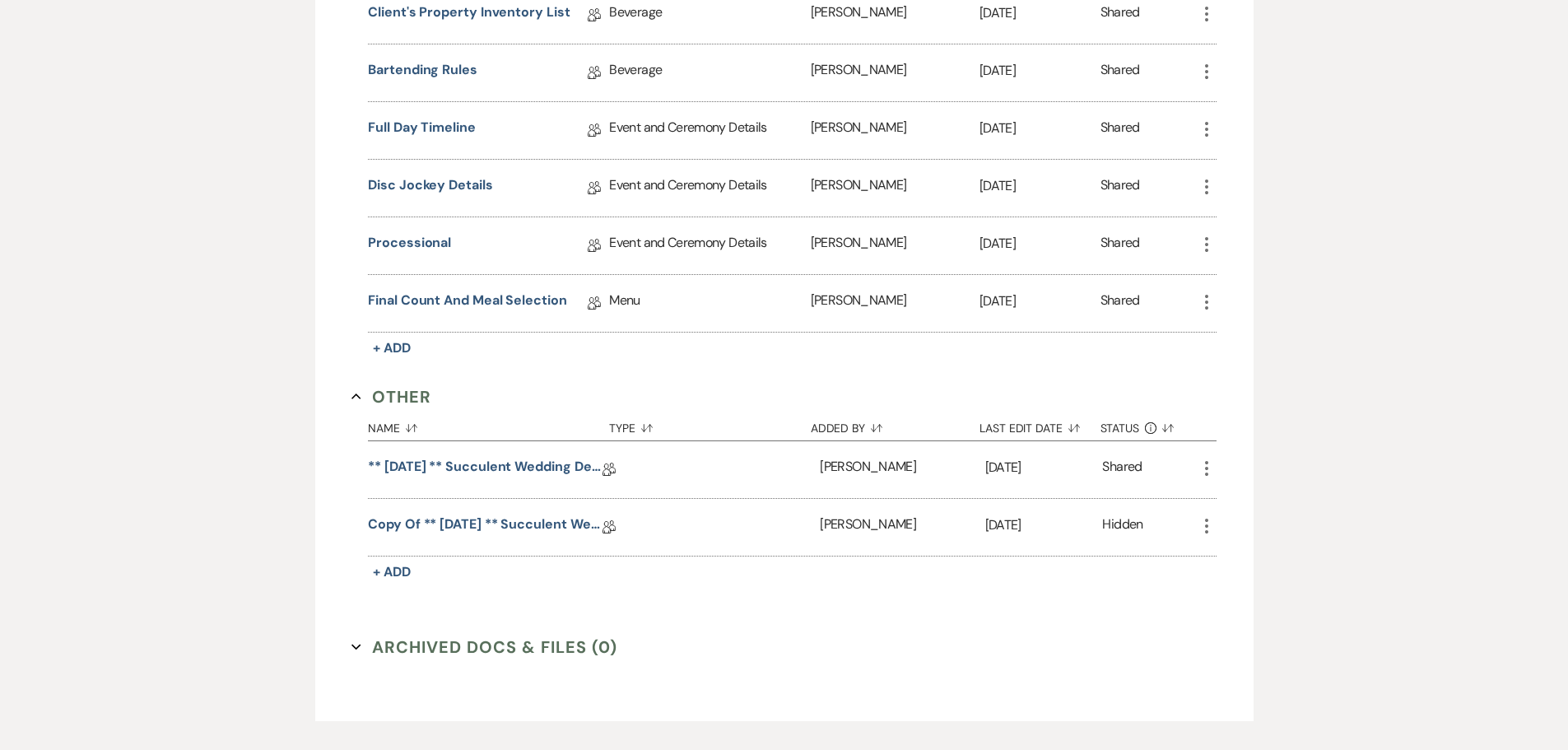
scroll to position [901, 0]
click at [527, 525] on link "Copy of ** [DATE] ** Succulent Wedding Details" at bounding box center [485, 527] width 235 height 26
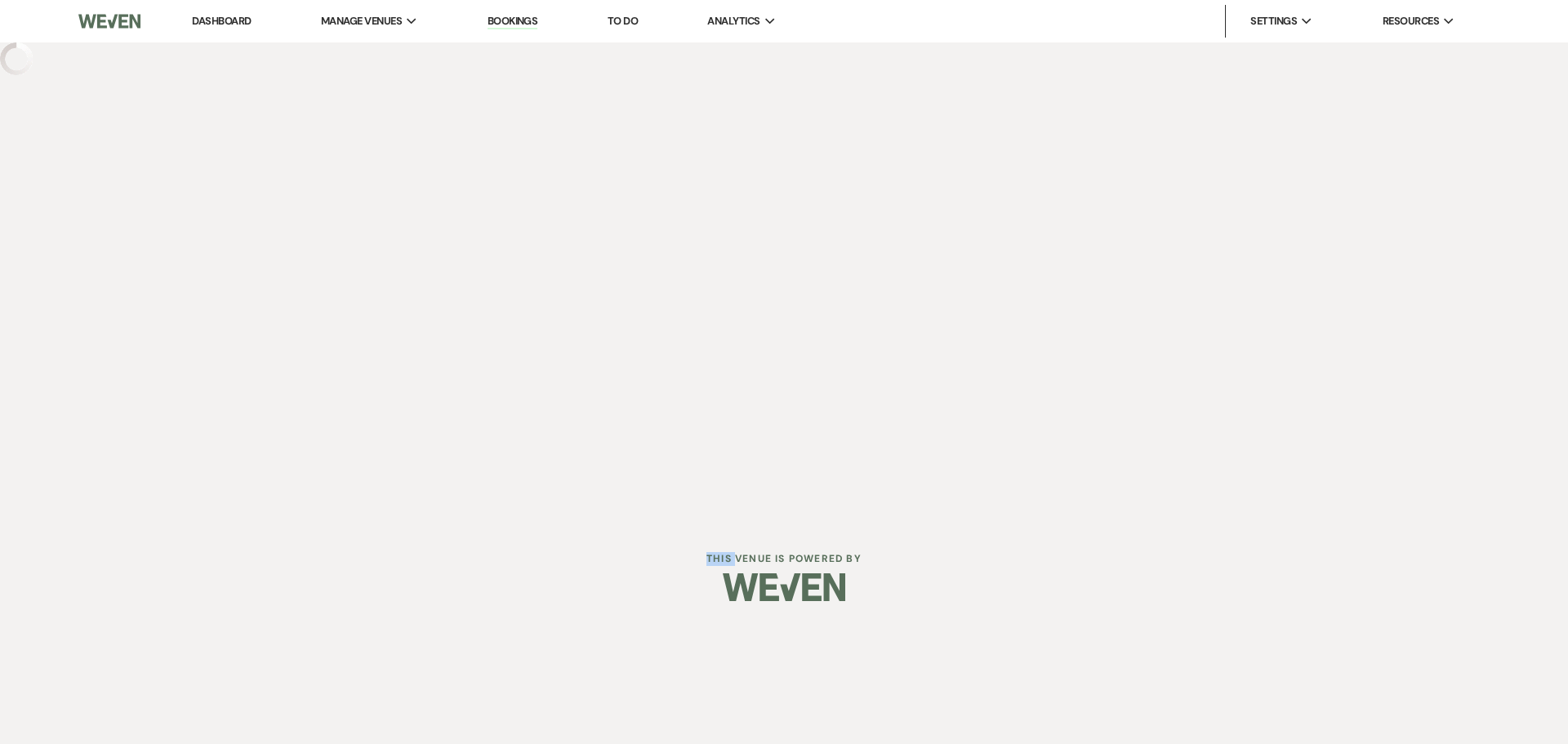
click at [523, 521] on div "Dashboard Manage Venues Expand The Buttes at Reflections Bookings To Do Analyti…" at bounding box center [784, 312] width 1568 height 625
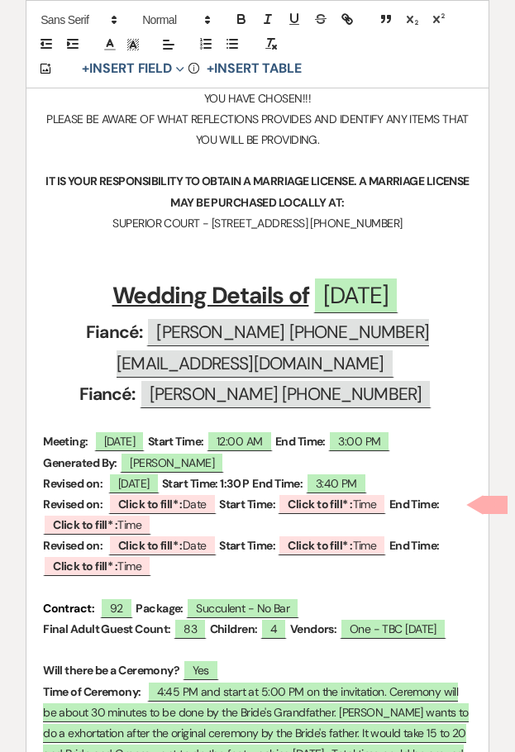
scroll to position [579, 0]
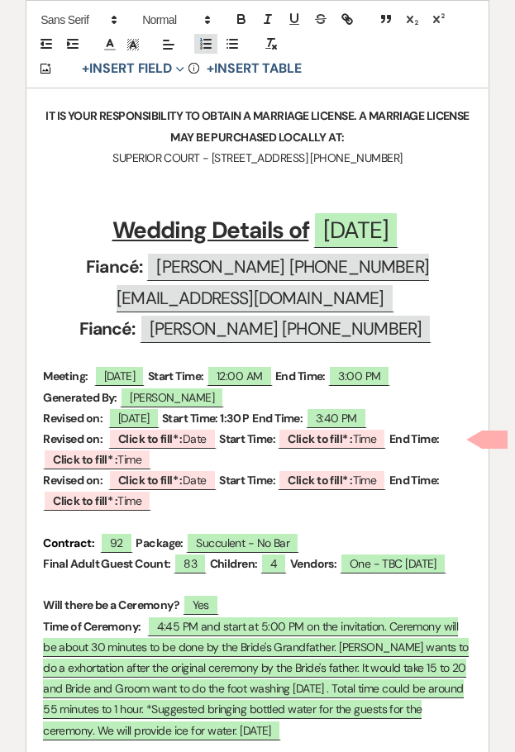
scroll to position [884, 0]
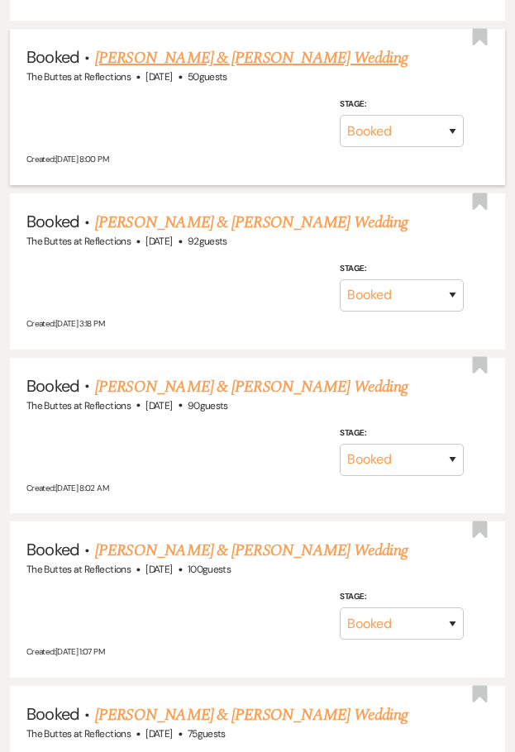
scroll to position [2571, 0]
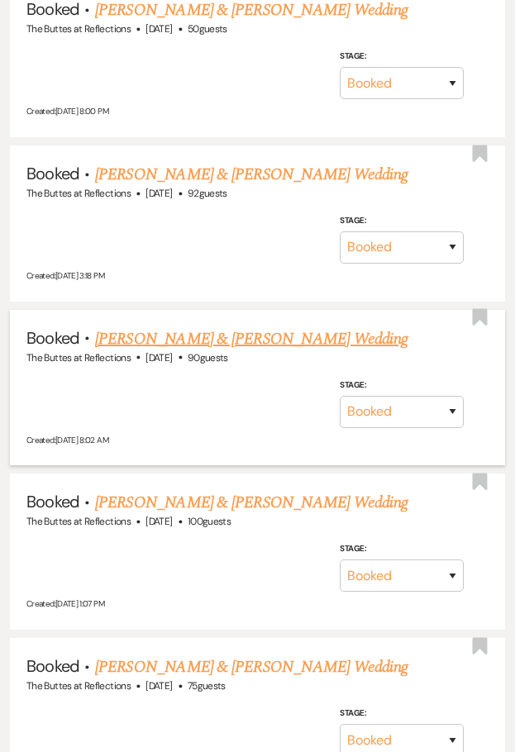
click at [224, 326] on link "[PERSON_NAME] & [PERSON_NAME] Wedding" at bounding box center [251, 338] width 312 height 25
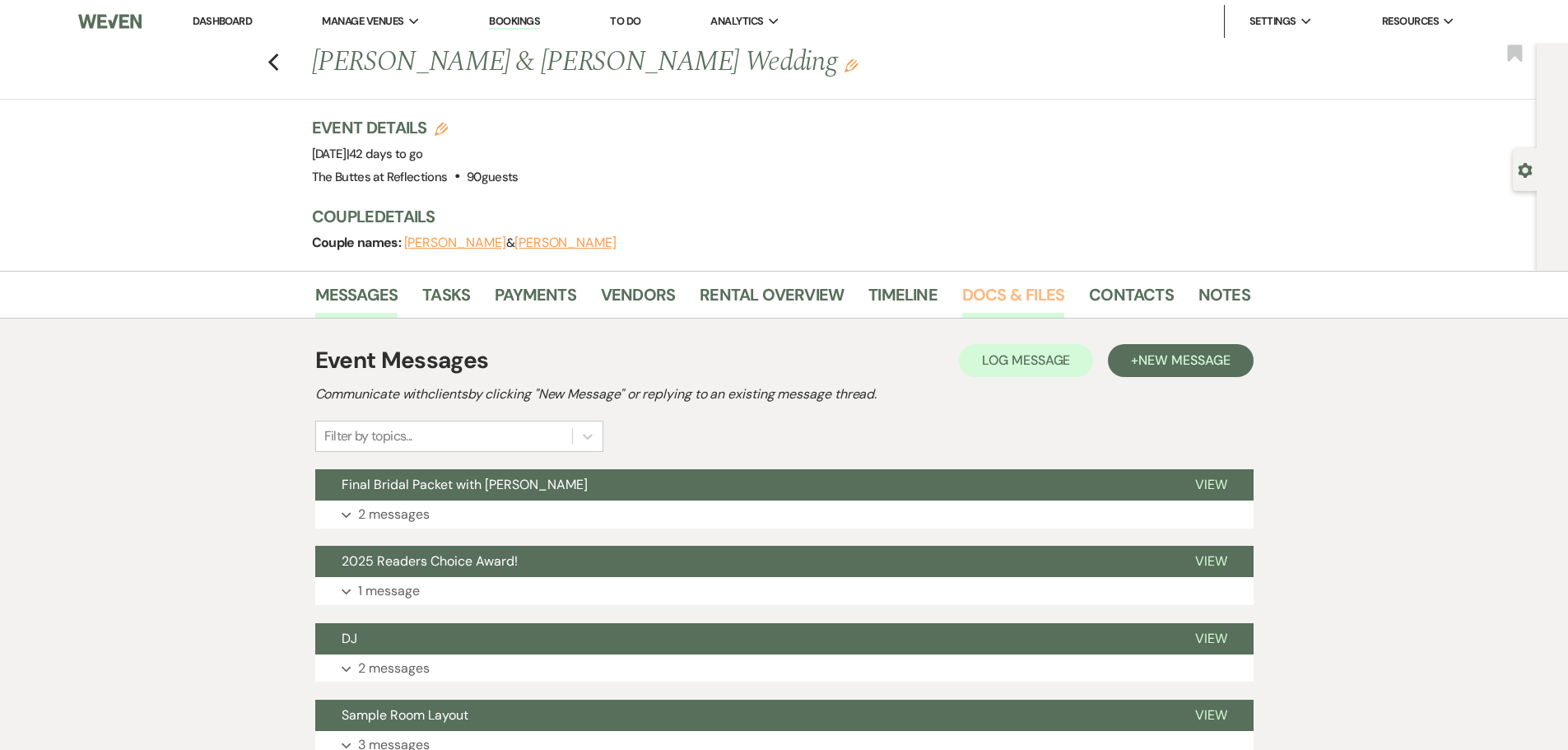
click at [1032, 295] on link "Docs & Files" at bounding box center [1013, 300] width 102 height 36
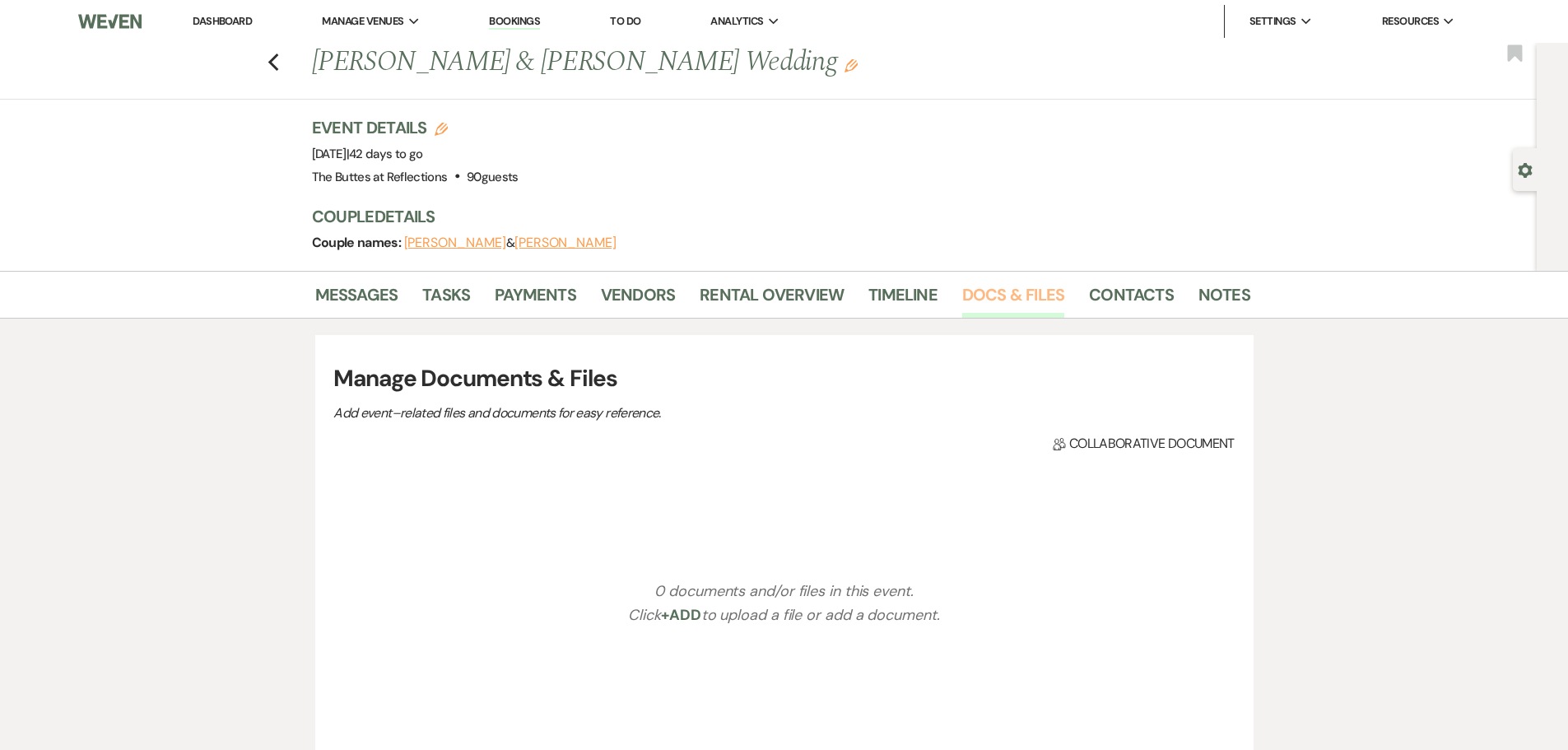
click at [1032, 295] on link "Docs & Files" at bounding box center [1013, 300] width 102 height 36
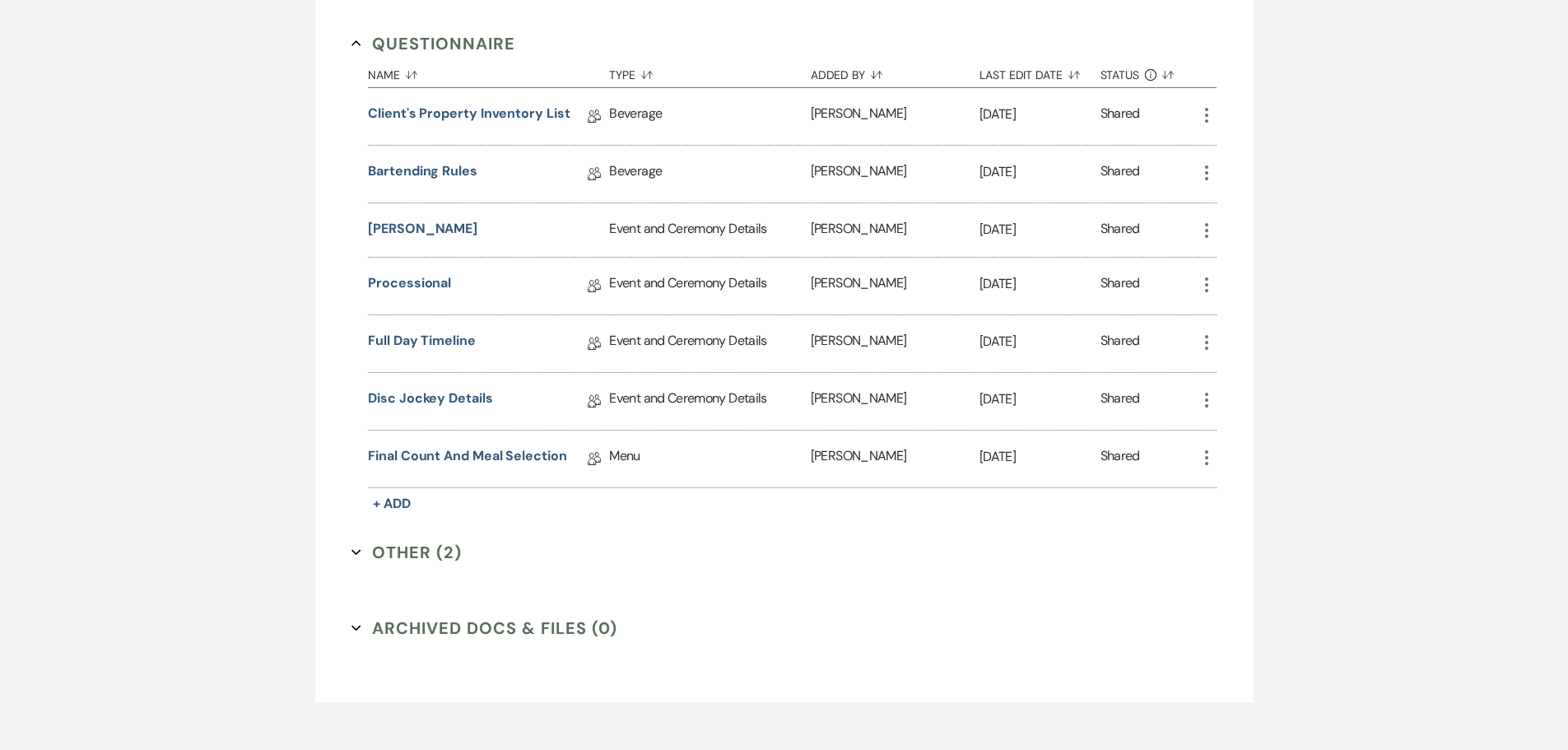
scroll to position [1179, 0]
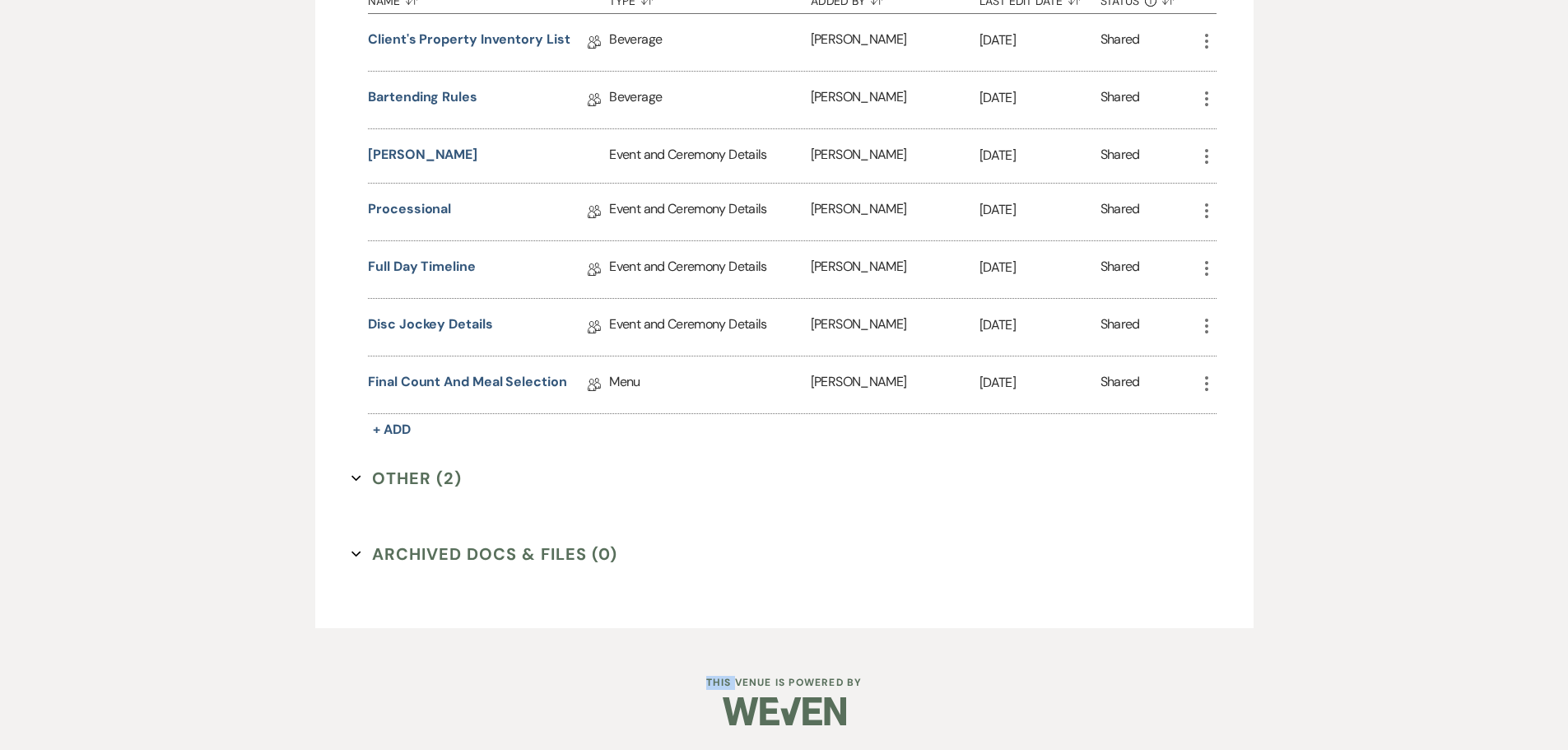
click at [398, 475] on button "Other (2) Expand" at bounding box center [406, 478] width 111 height 25
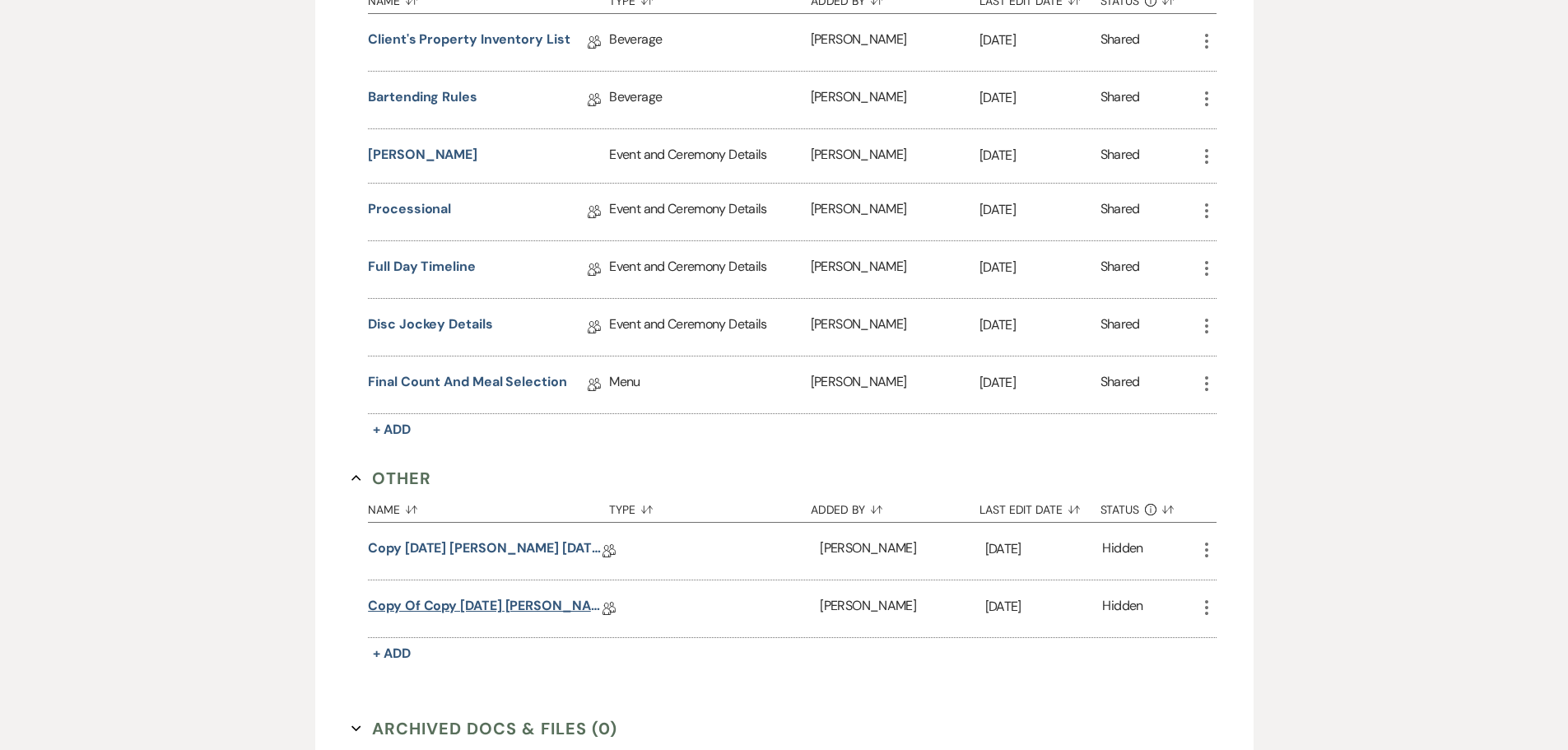
click at [505, 604] on link "Copy of Copy [DATE] [PERSON_NAME] [DATE] Eucalyptus Wedding Details" at bounding box center [485, 609] width 235 height 26
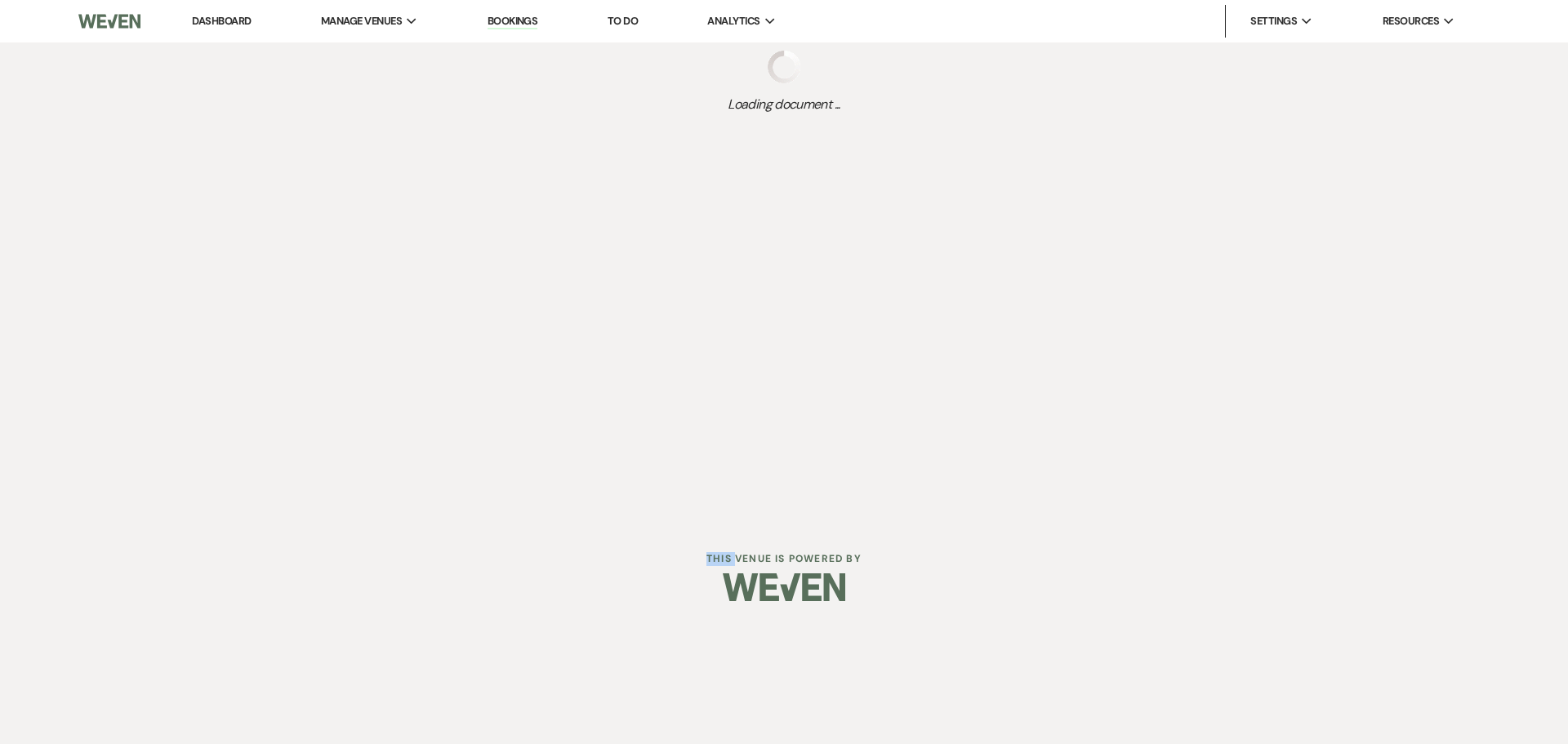
click at [501, 599] on div at bounding box center [784, 587] width 836 height 77
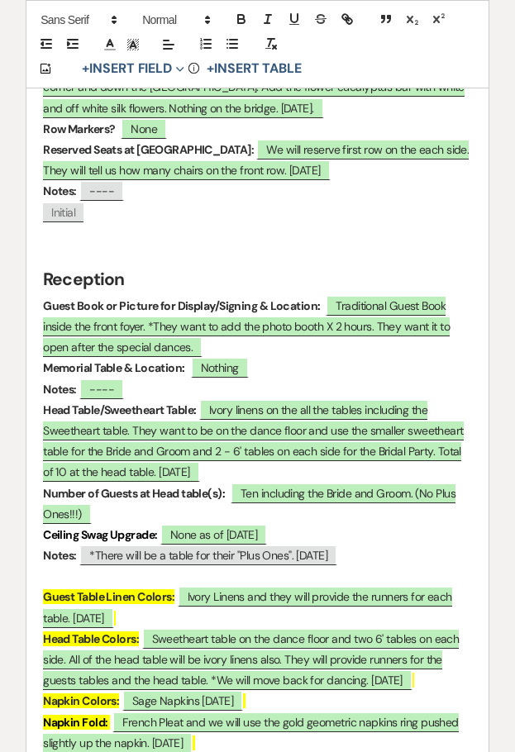
scroll to position [2562, 0]
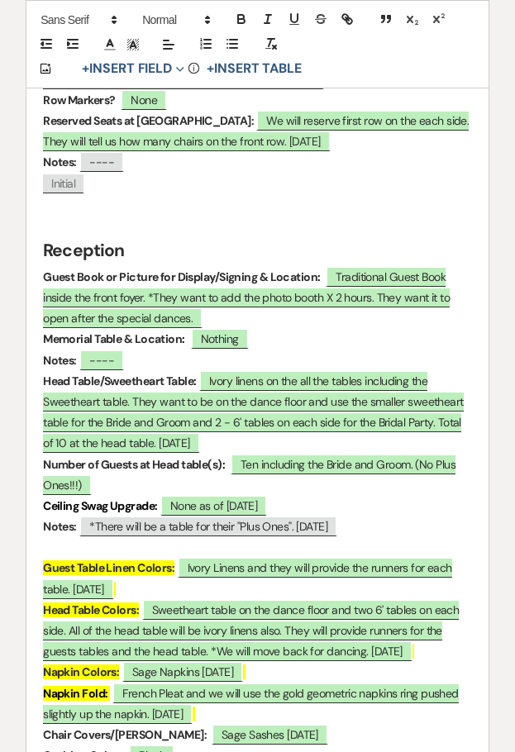
scroll to position [1184, 0]
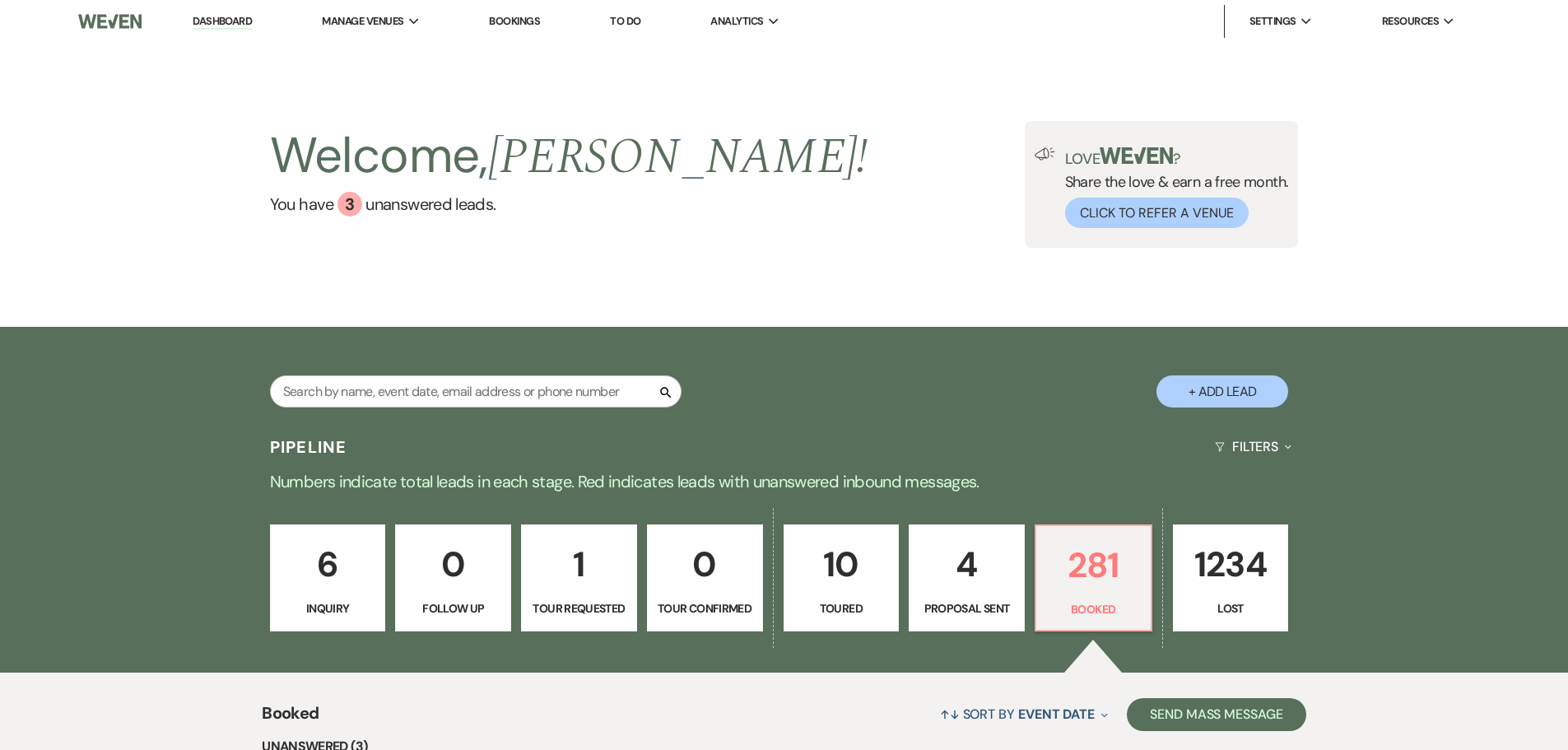
click at [512, 22] on link "Bookings" at bounding box center [514, 21] width 51 height 14
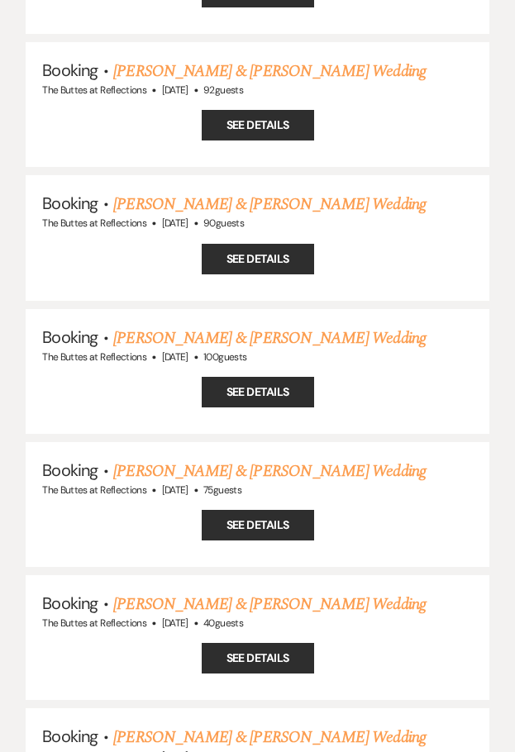
scroll to position [1157, 0]
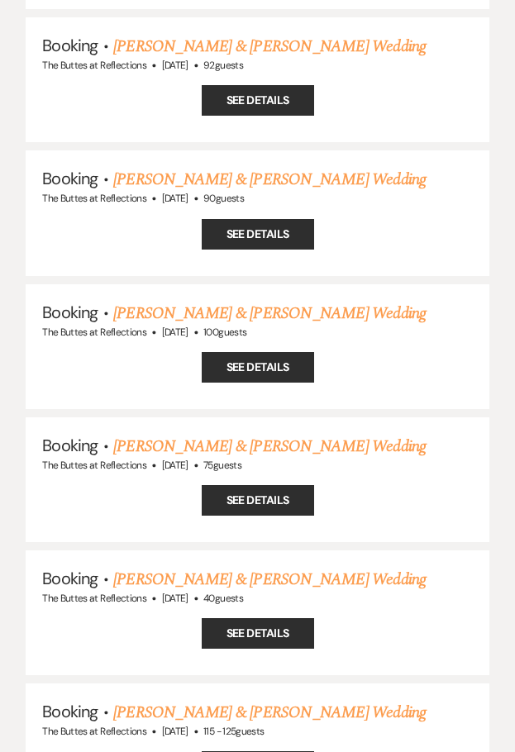
click at [145, 301] on link "[PERSON_NAME] & [PERSON_NAME] Wedding" at bounding box center [269, 313] width 312 height 25
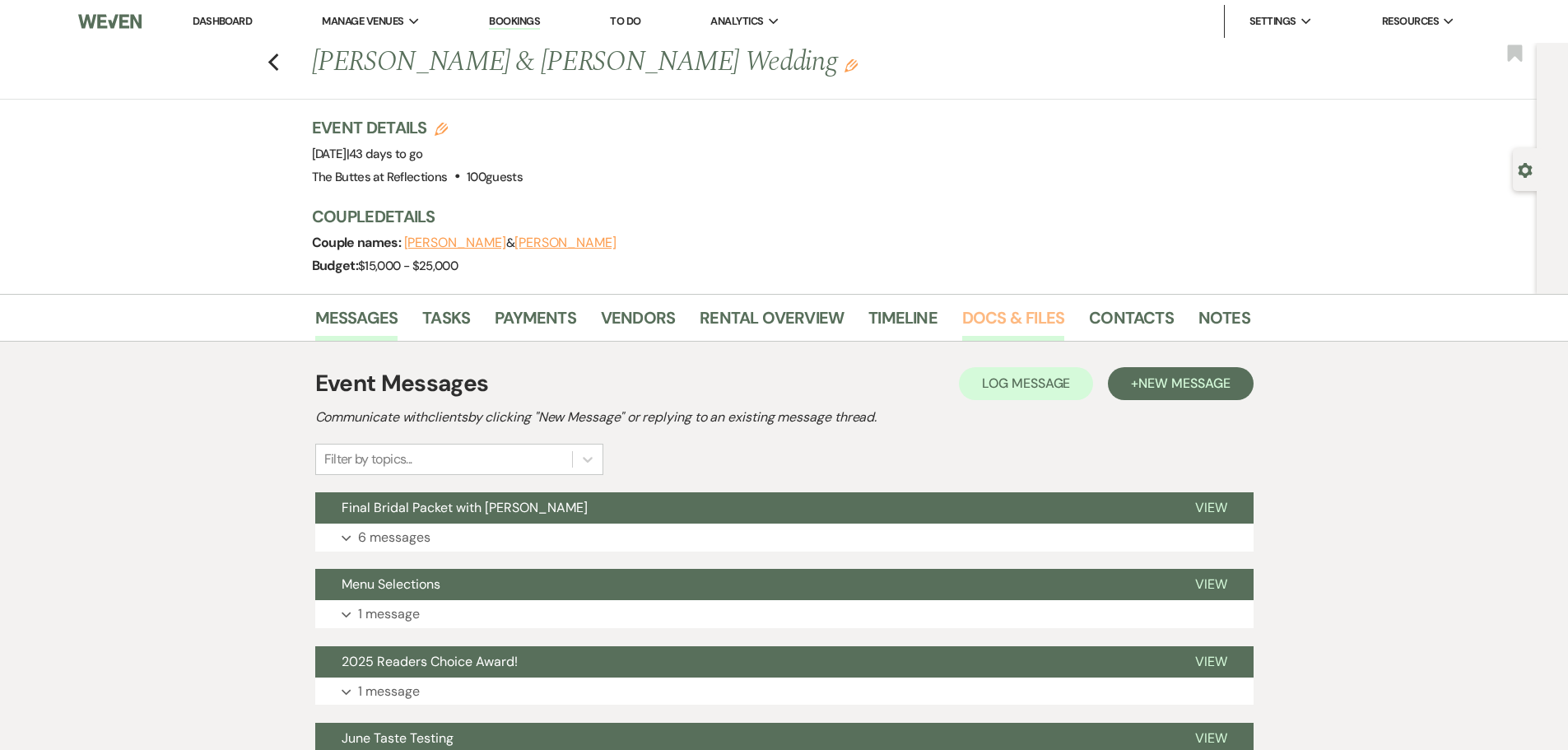
click at [1003, 311] on link "Docs & Files" at bounding box center [1013, 323] width 102 height 36
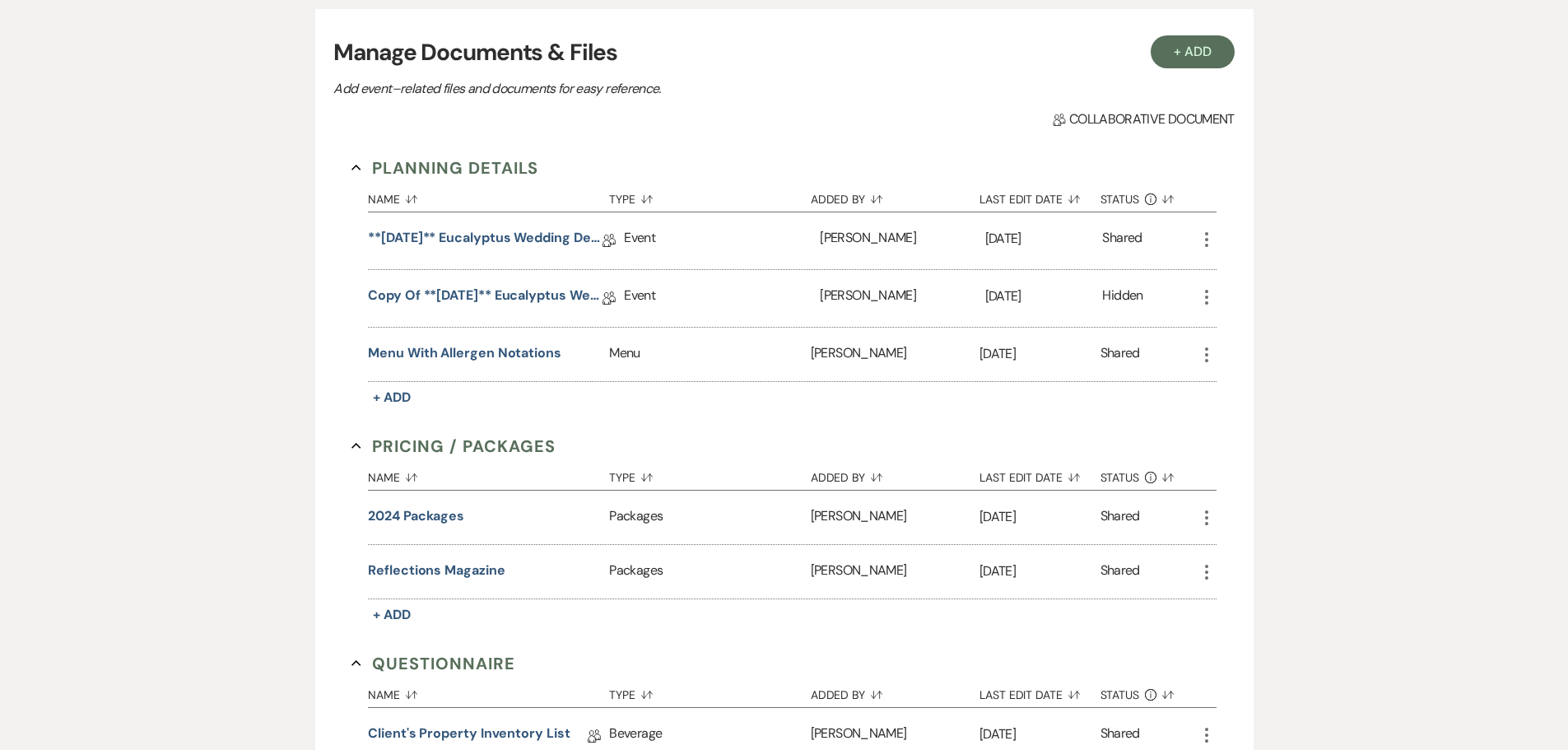
scroll to position [330, 0]
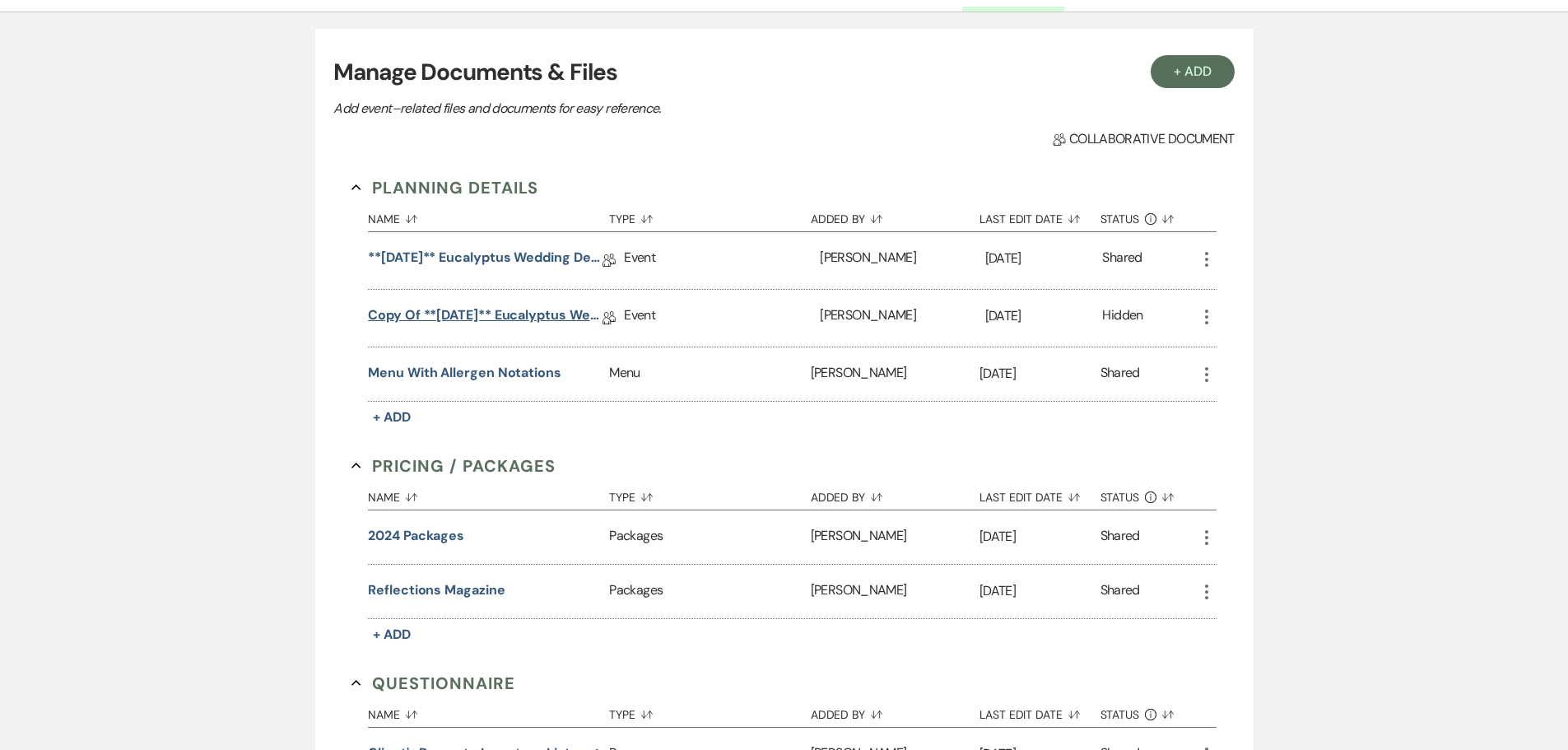
click at [541, 316] on link "Copy of **[DATE]** Eucalyptus Wedding Details" at bounding box center [485, 319] width 235 height 26
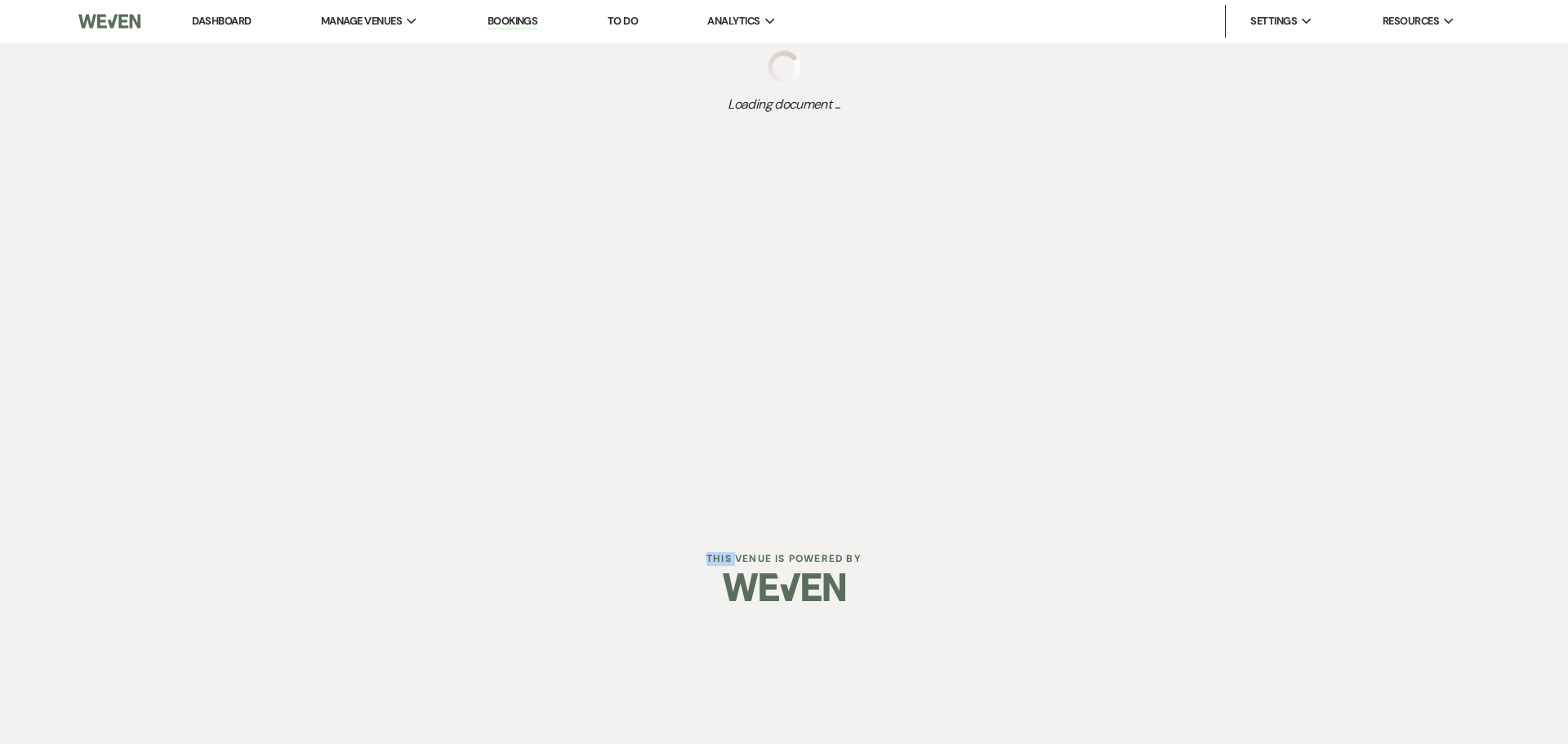
click at [536, 313] on div "Dashboard Manage Venues Expand The Buttes at Reflections Bookings To Do Analyti…" at bounding box center [784, 260] width 1568 height 521
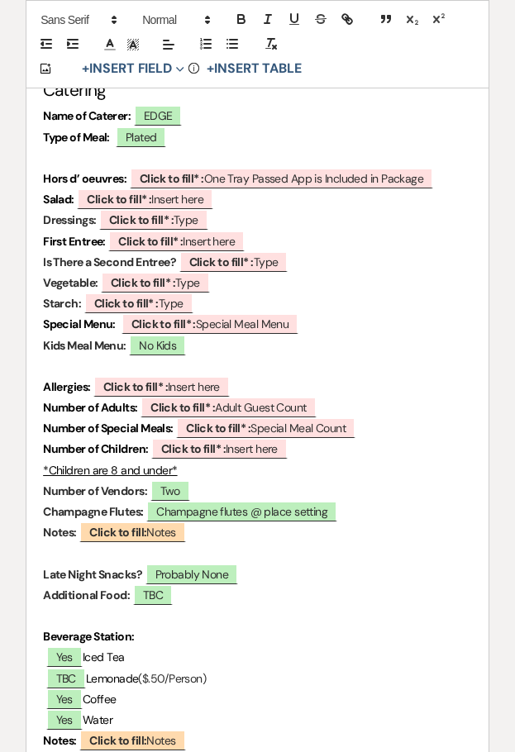
scroll to position [5621, 0]
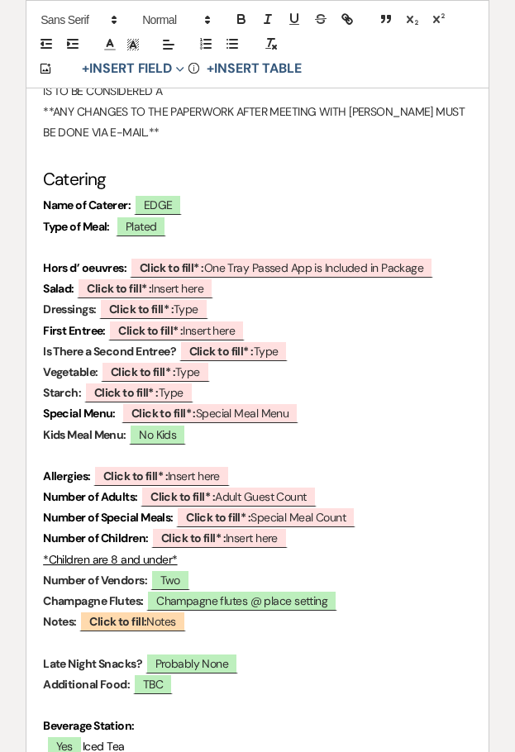
scroll to position [331, 0]
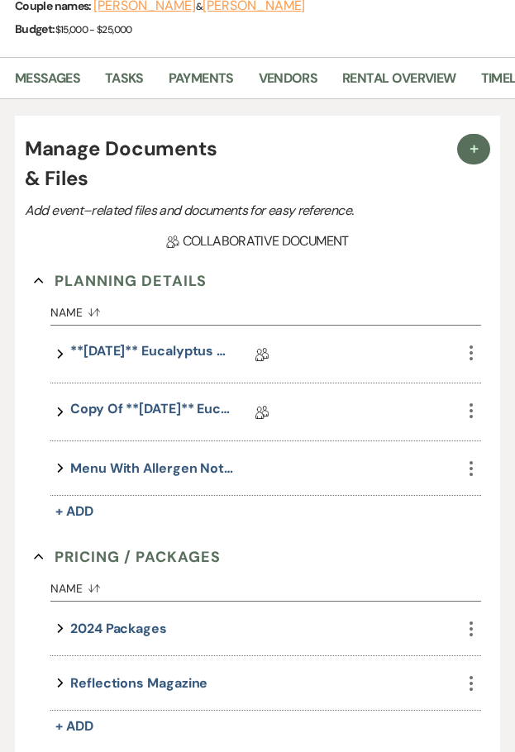
scroll to position [1157, 0]
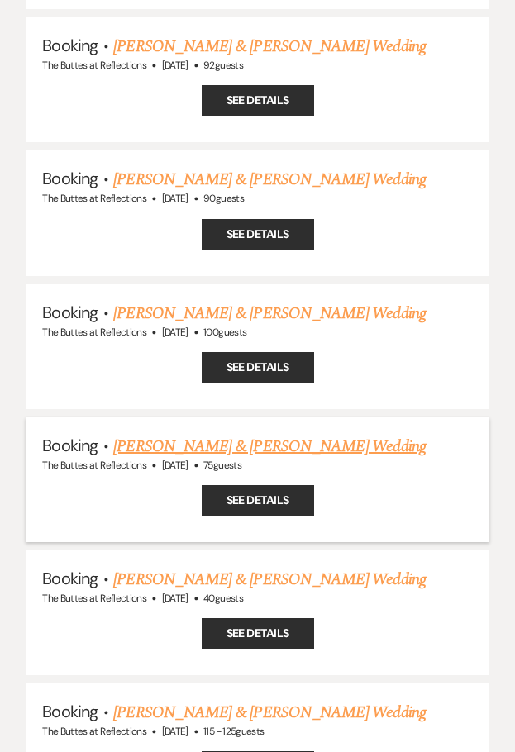
click at [160, 434] on link "[PERSON_NAME] & [PERSON_NAME] Wedding" at bounding box center [269, 446] width 312 height 25
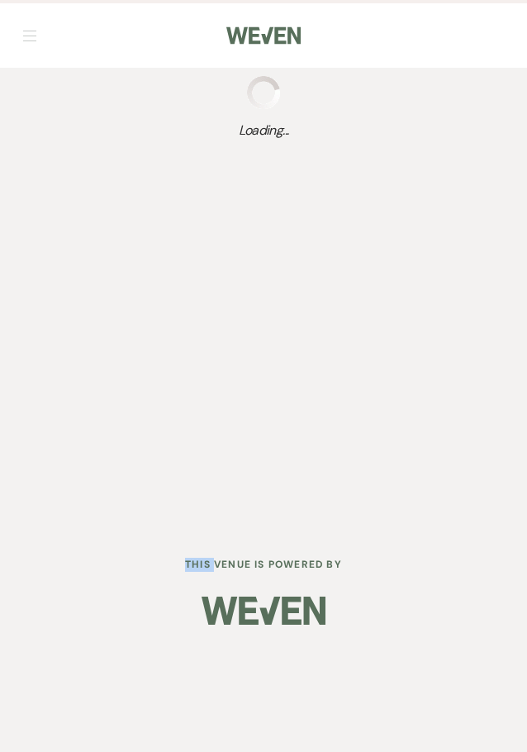
click at [160, 401] on div "Dashboard Manage Venues Expand The Buttes at Reflections Bookings To Do Analyti…" at bounding box center [263, 263] width 527 height 526
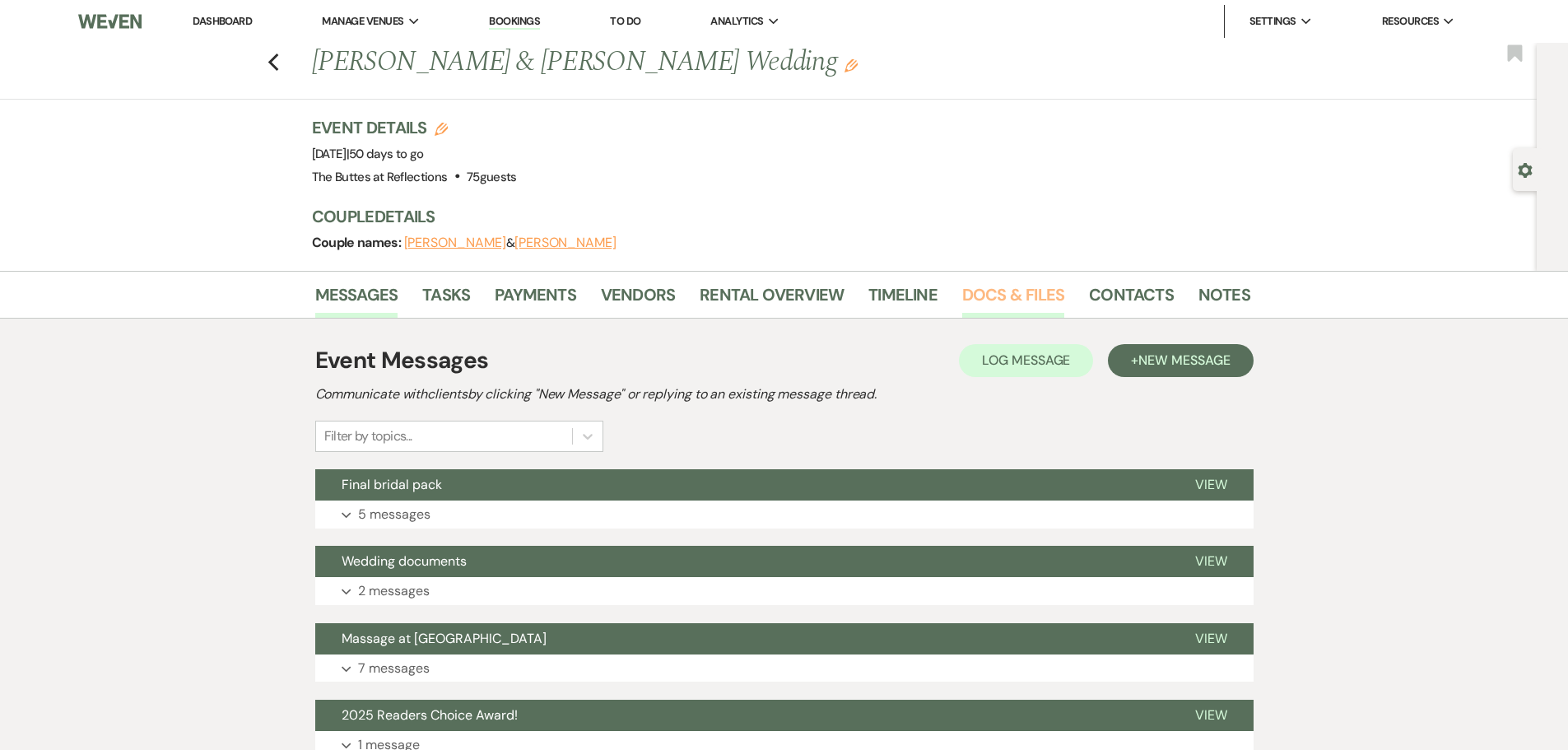
click at [1034, 296] on link "Docs & Files" at bounding box center [1013, 300] width 102 height 36
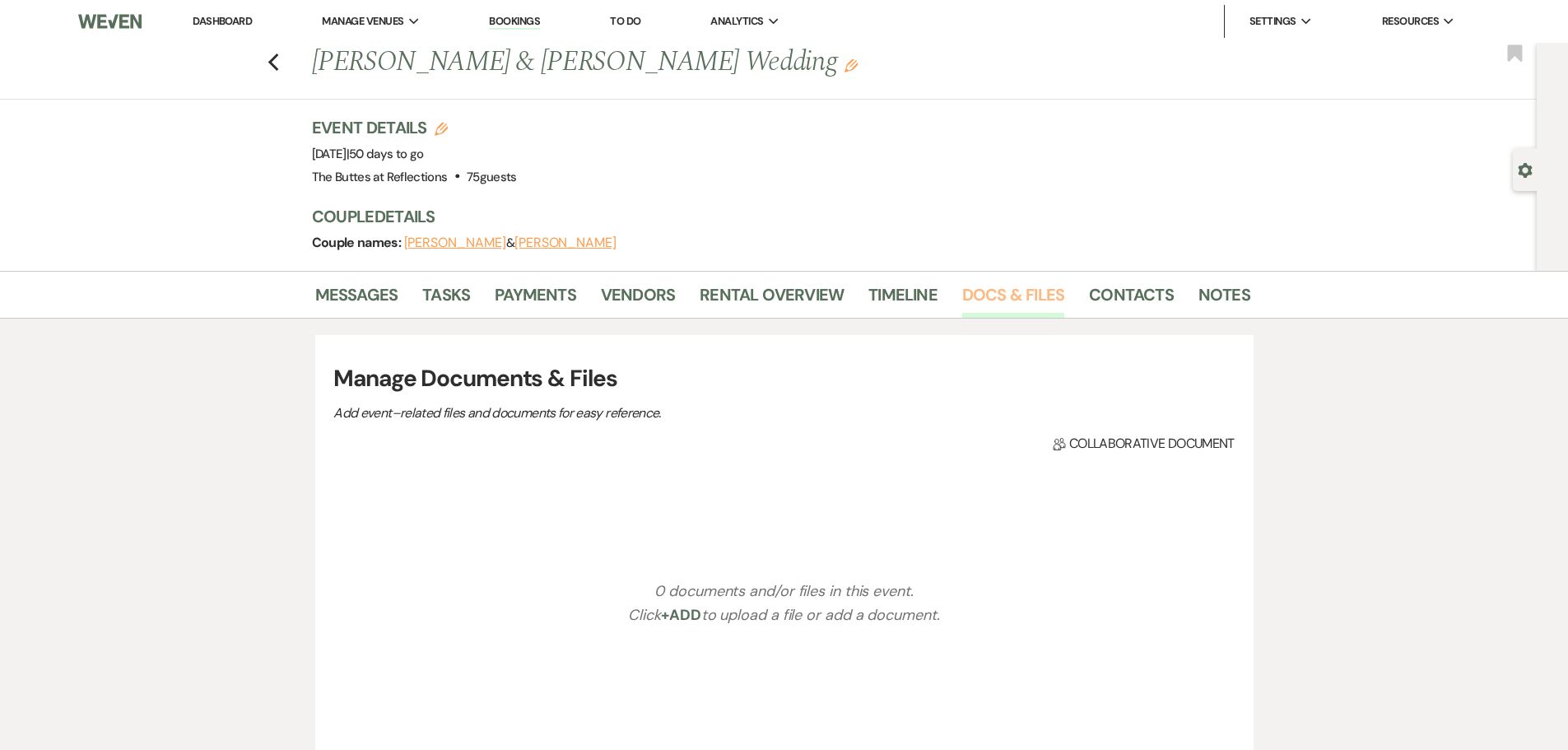
click at [1034, 296] on link "Docs & Files" at bounding box center [1013, 300] width 102 height 36
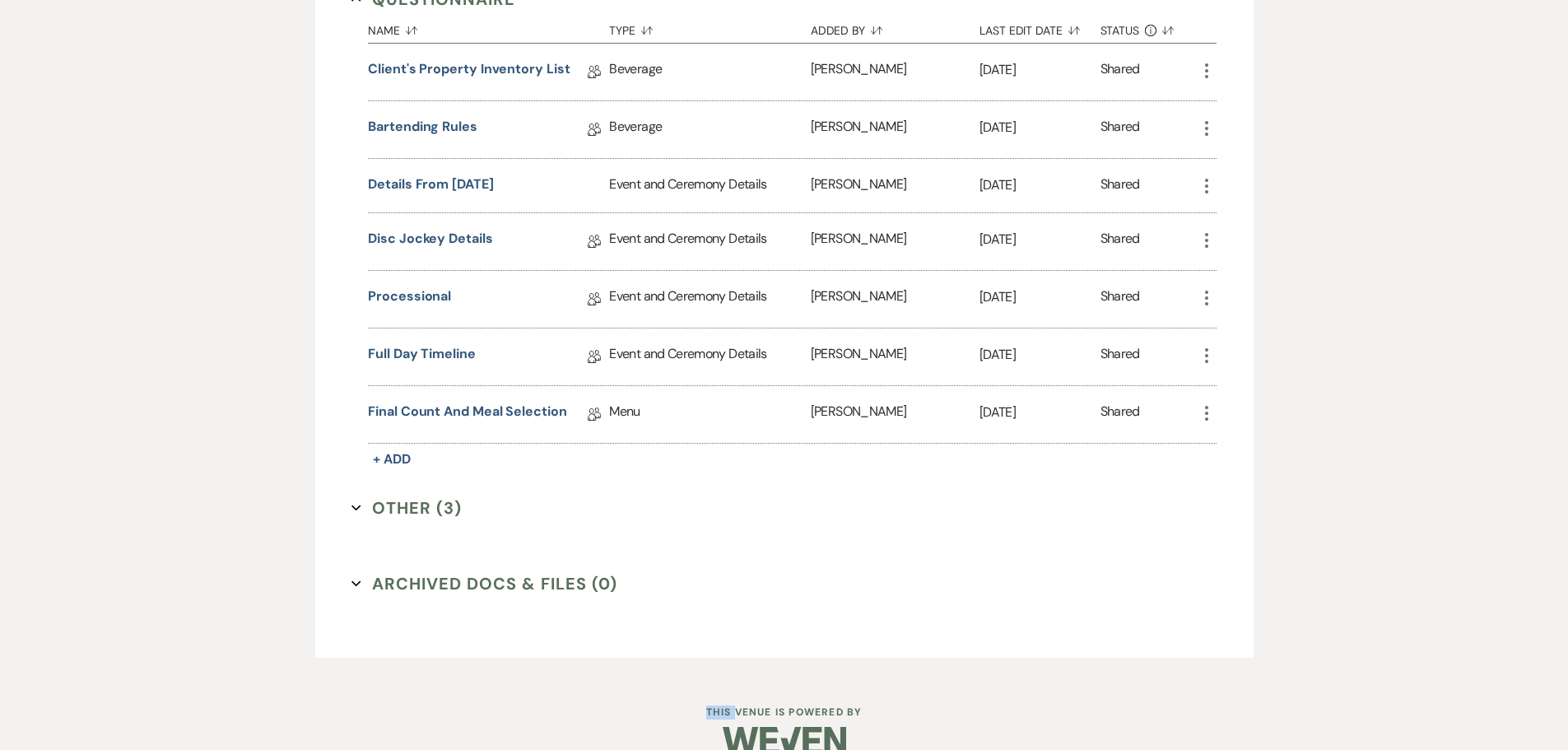
scroll to position [1231, 0]
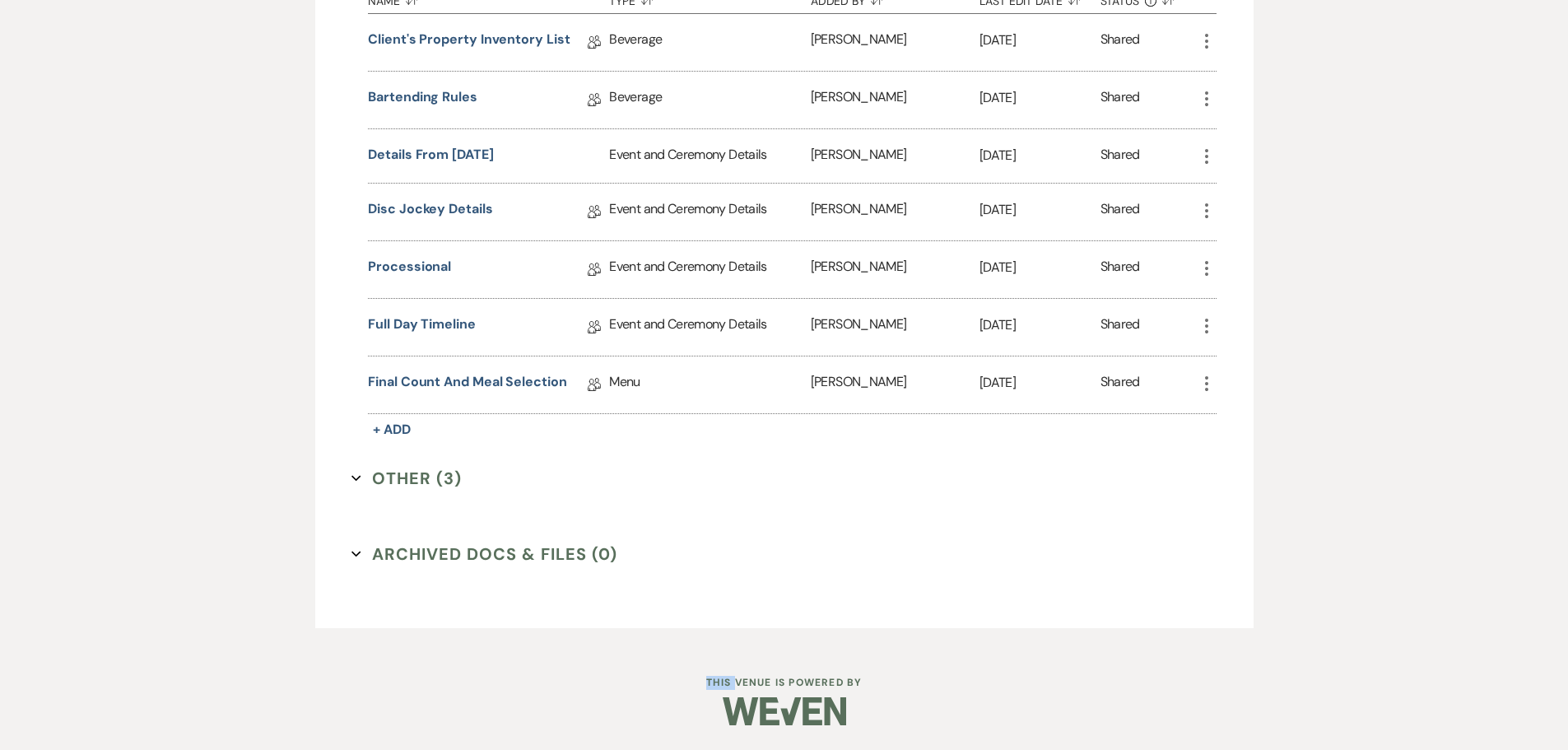
click at [360, 480] on icon "Expand" at bounding box center [357, 478] width 10 height 10
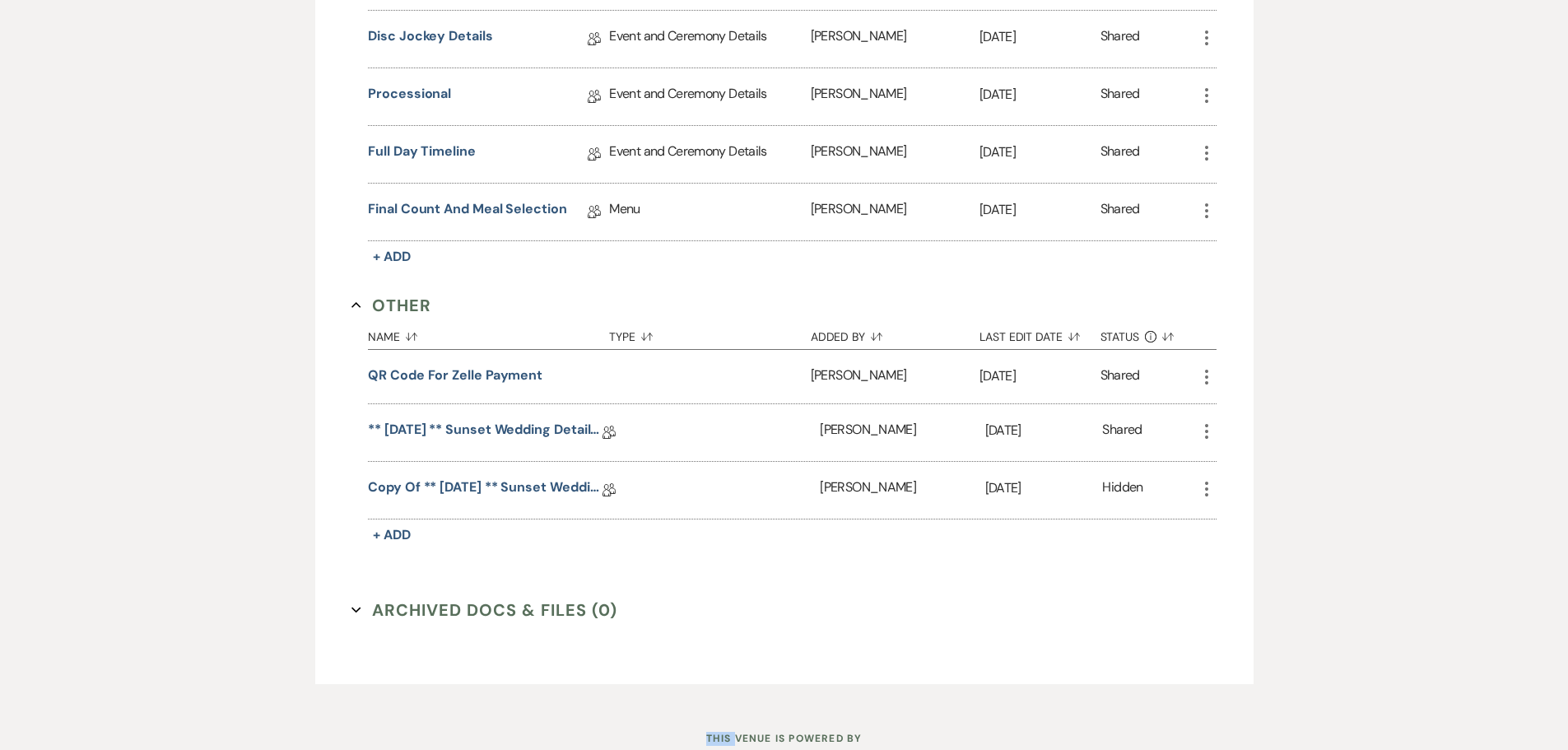
scroll to position [1459, 0]
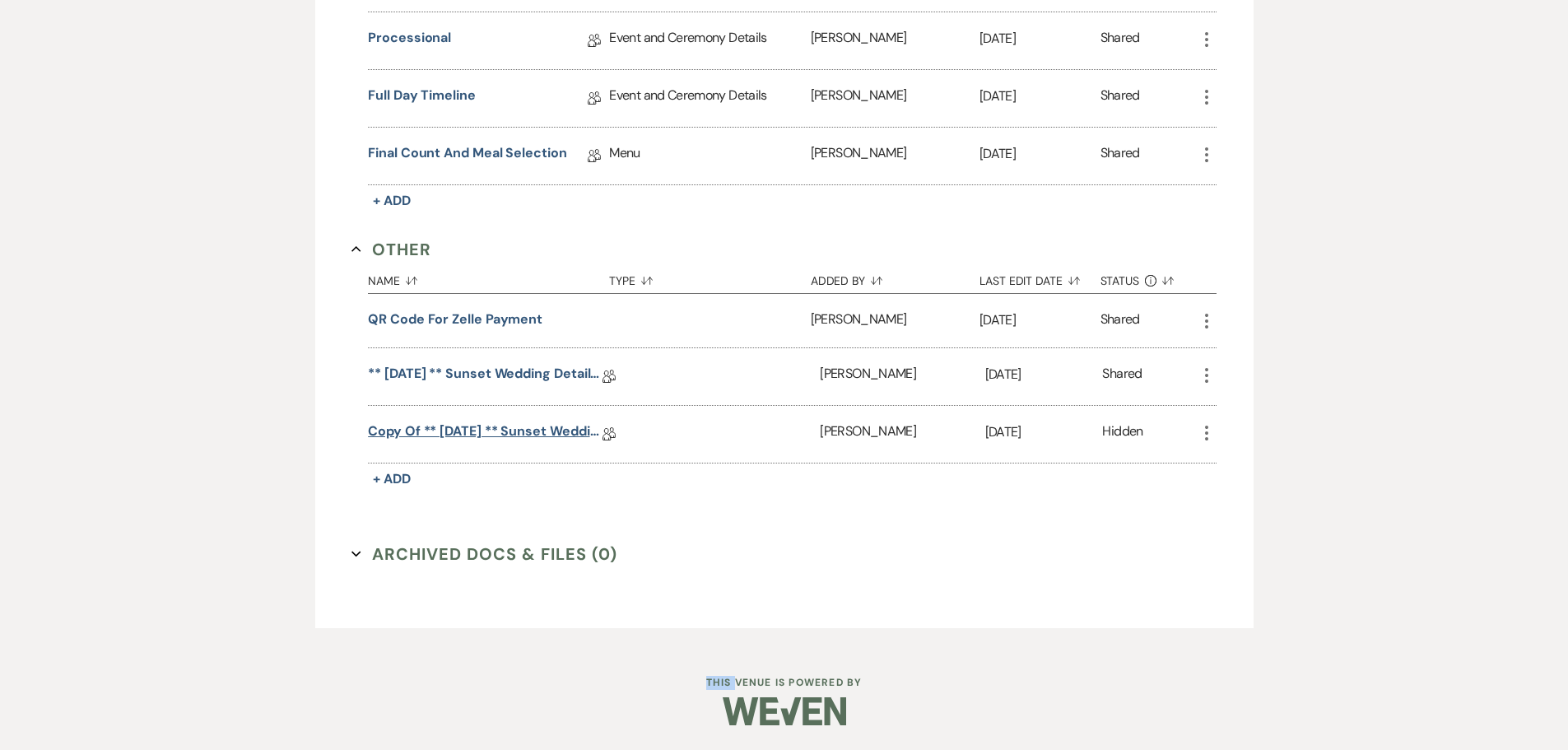
click at [558, 428] on link "Copy of ** [DATE] ** Sunset Wedding Details for Black. [DATE]" at bounding box center [485, 434] width 235 height 26
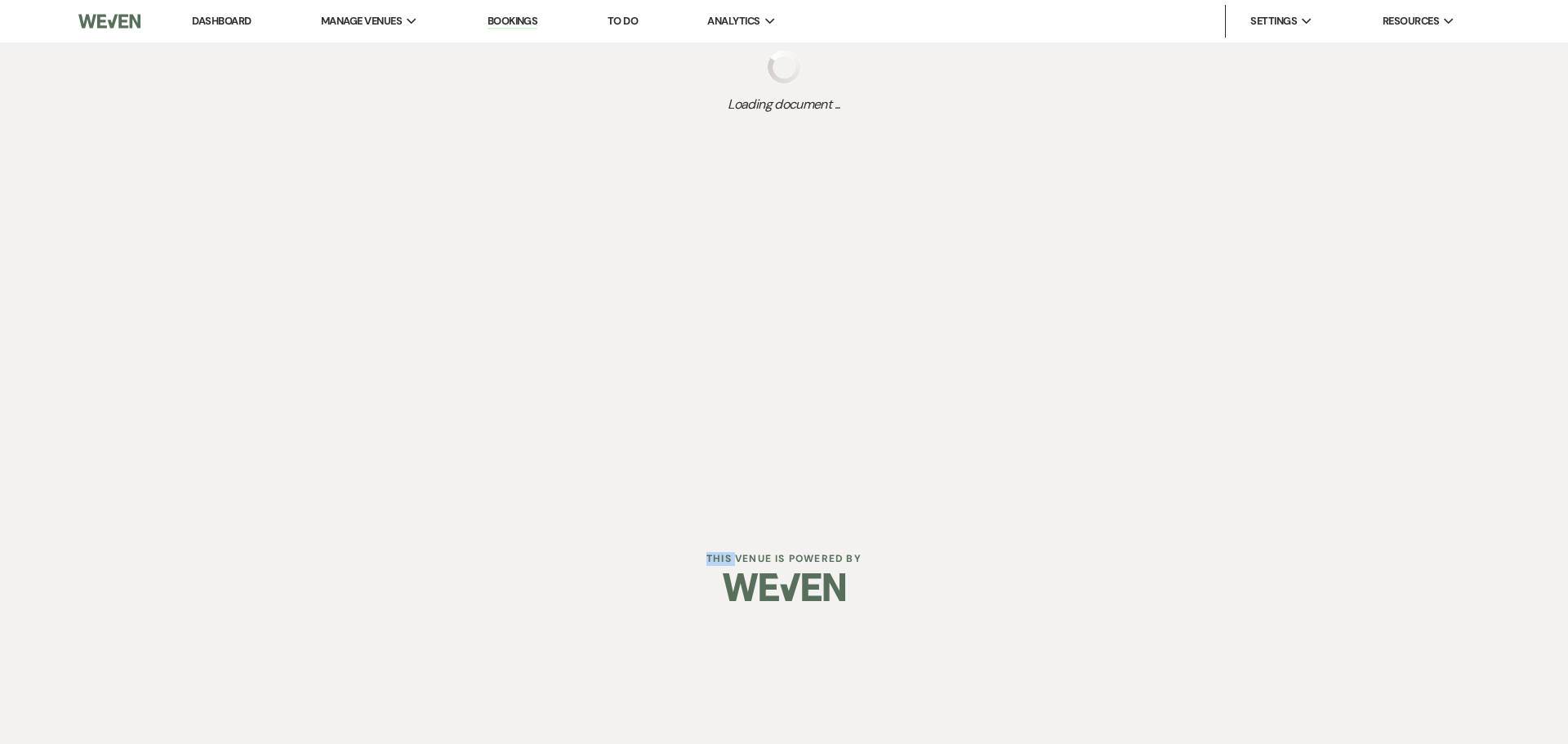
click at [553, 425] on div "Dashboard Manage Venues Expand The Buttes at Reflections Bookings To Do Analyti…" at bounding box center [784, 260] width 1568 height 521
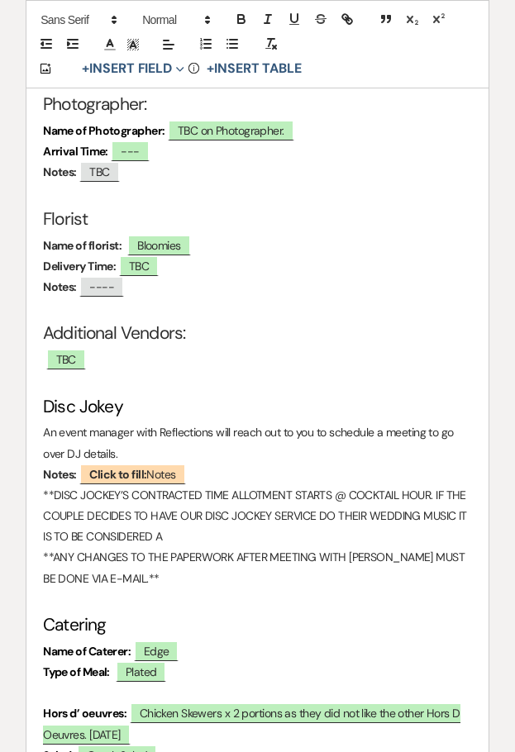
scroll to position [4567, 0]
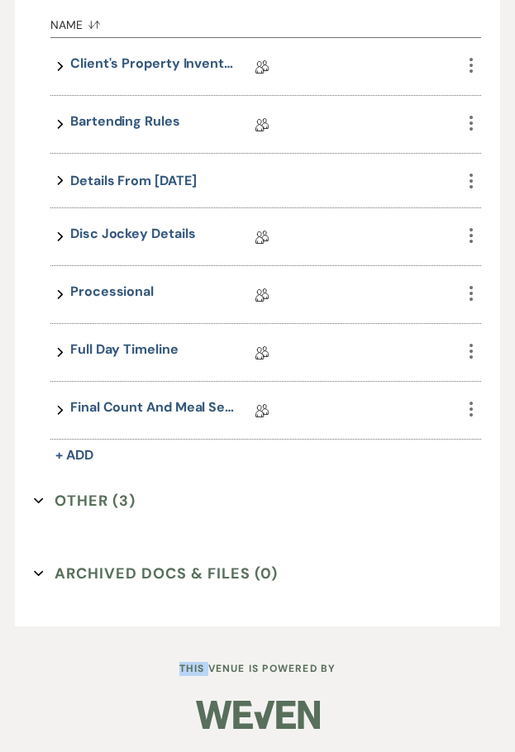
scroll to position [1291, 0]
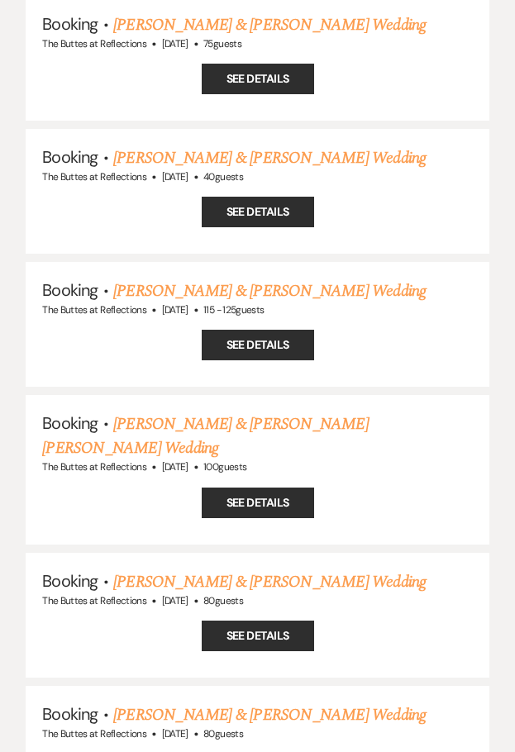
scroll to position [1653, 0]
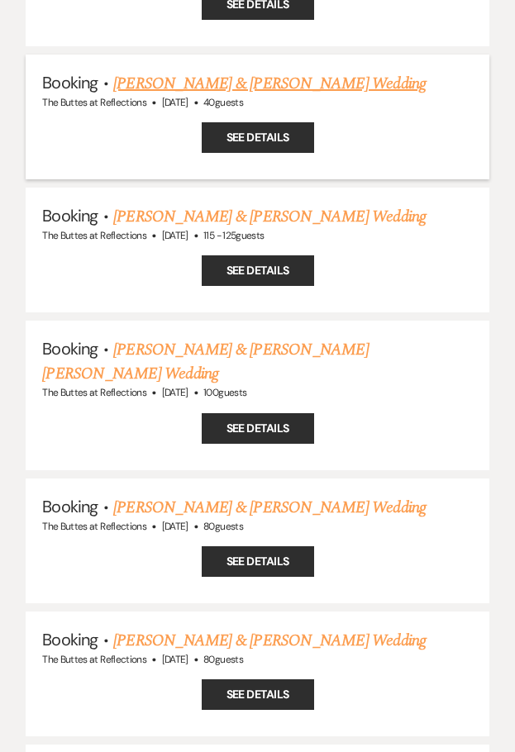
click at [212, 71] on link "[PERSON_NAME] & [PERSON_NAME] Wedding" at bounding box center [269, 83] width 312 height 25
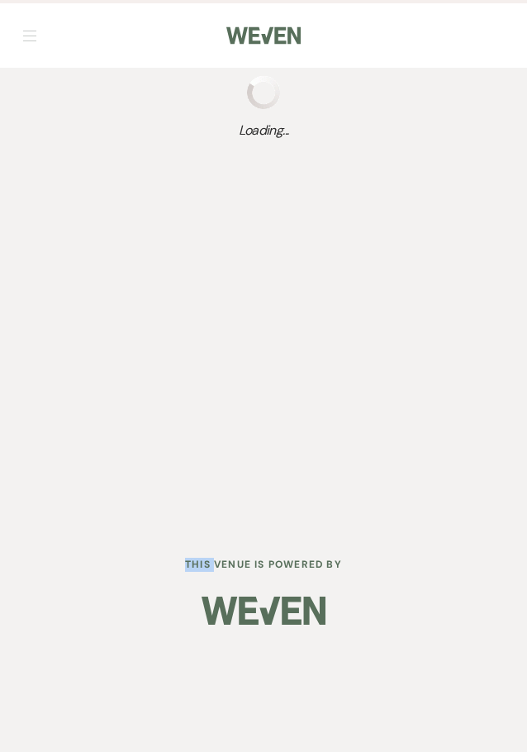
click at [212, 35] on nav "Dashboard Manage Venues Expand The Buttes at Reflections Bookings To Do Analyti…" at bounding box center [263, 34] width 527 height 68
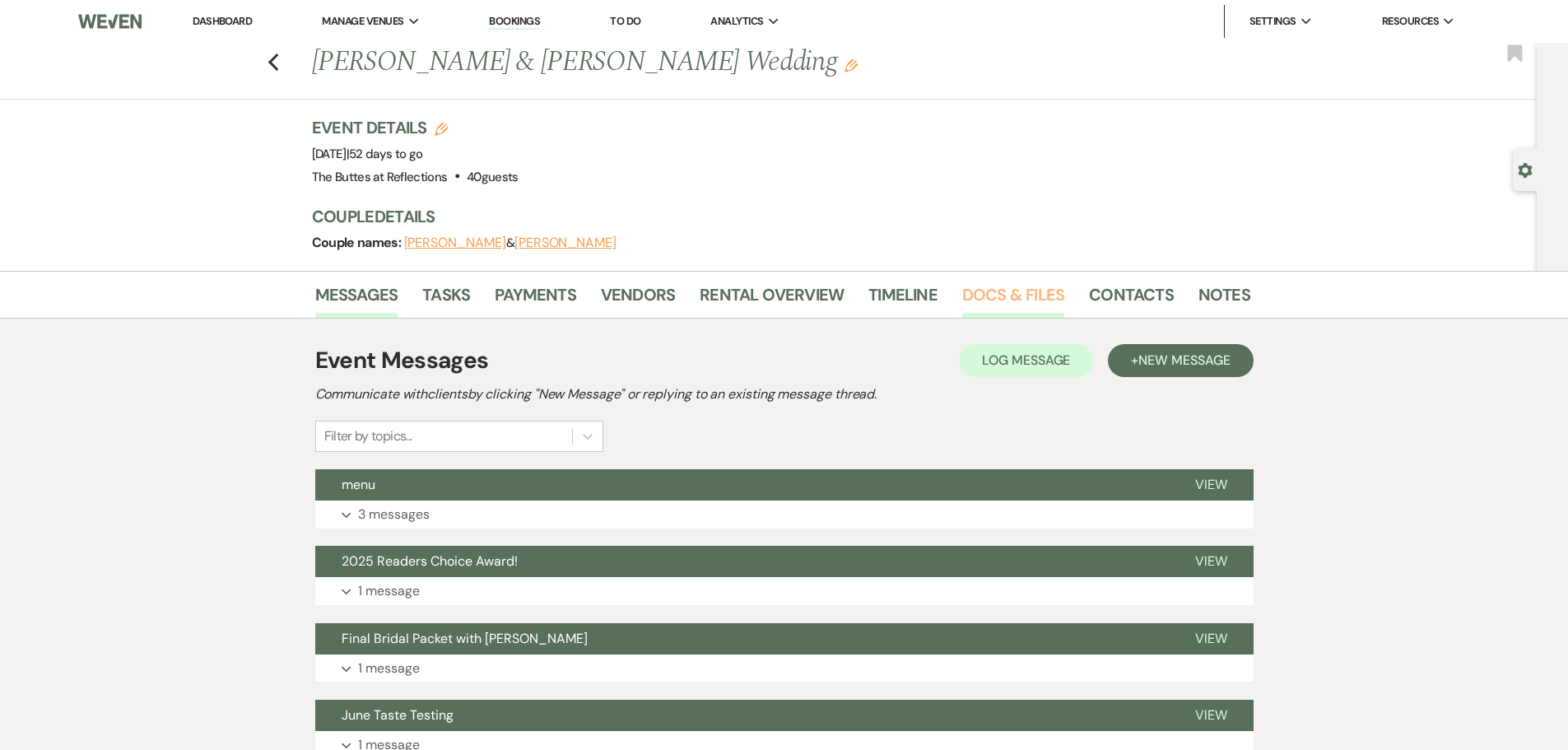
click at [1026, 295] on link "Docs & Files" at bounding box center [1013, 300] width 102 height 36
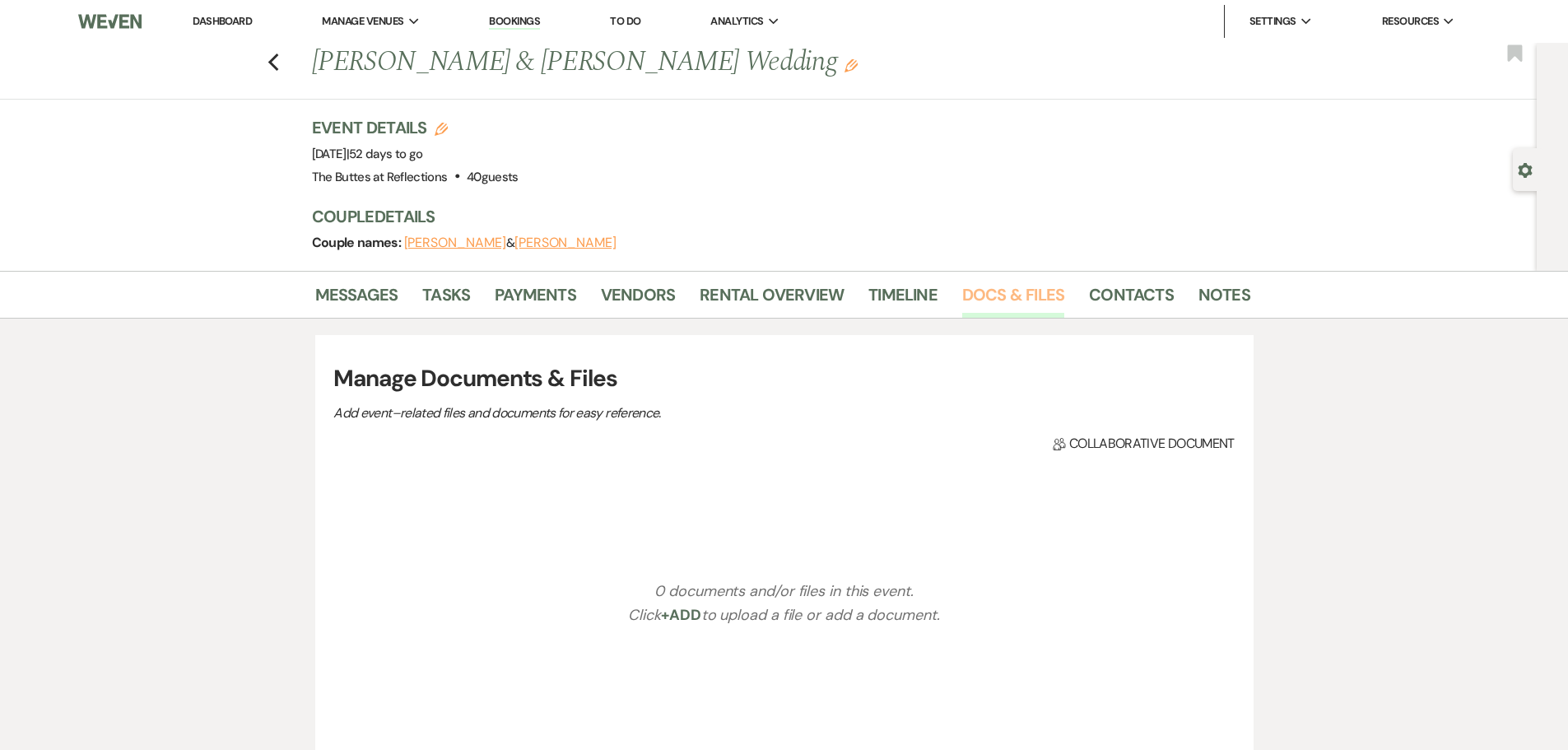
click at [1026, 295] on link "Docs & Files" at bounding box center [1013, 300] width 102 height 36
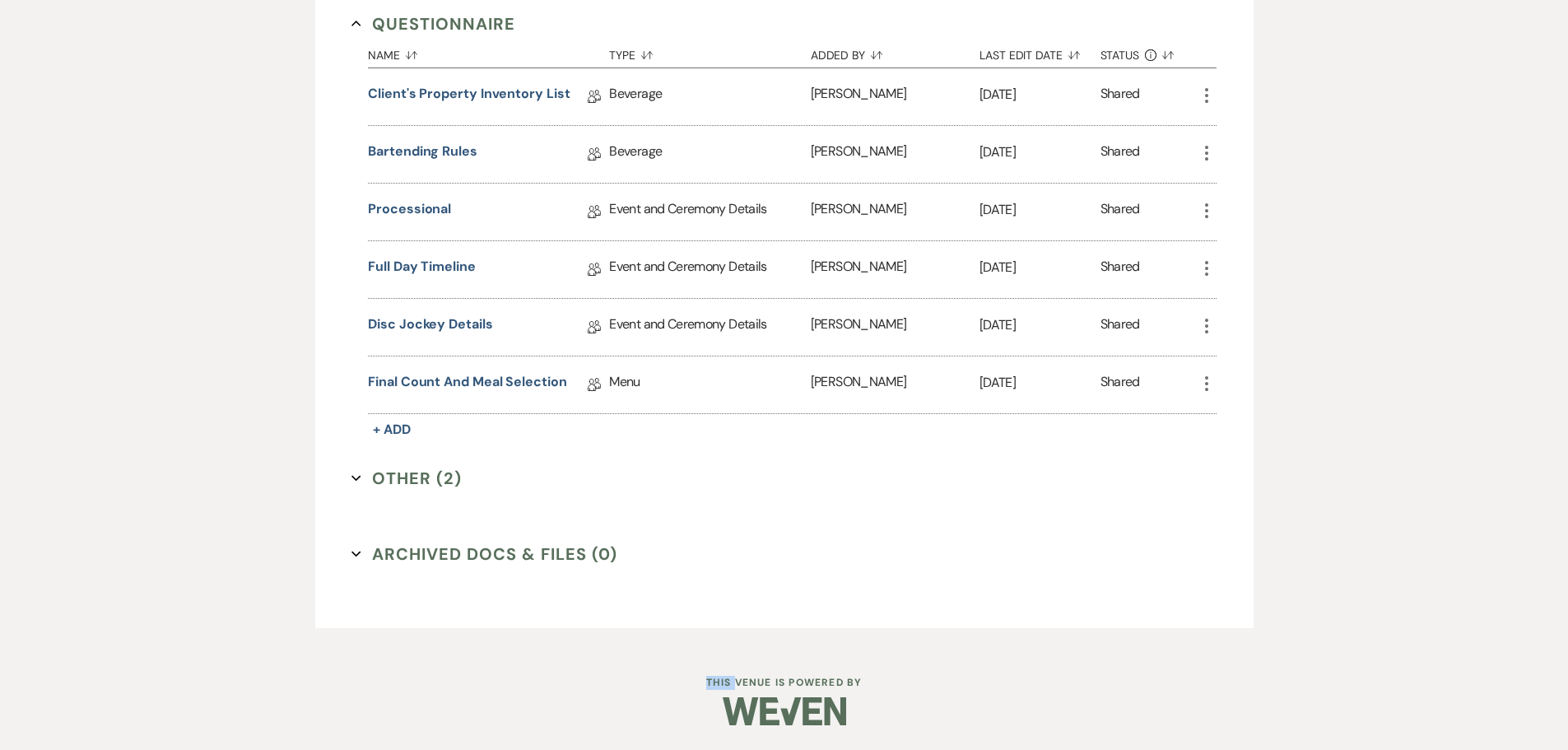
scroll to position [609, 0]
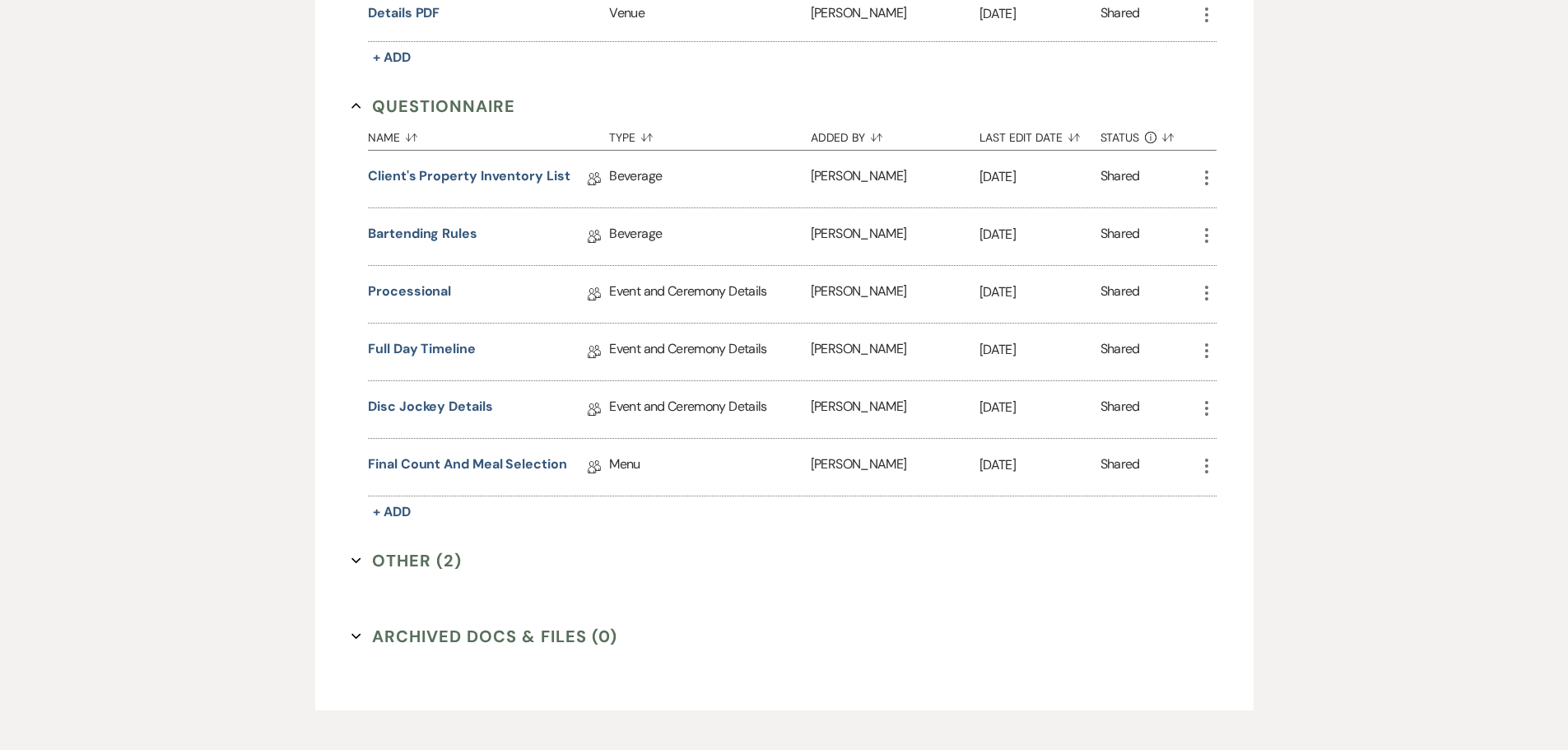
click at [366, 560] on button "Other (2) Expand" at bounding box center [406, 560] width 111 height 25
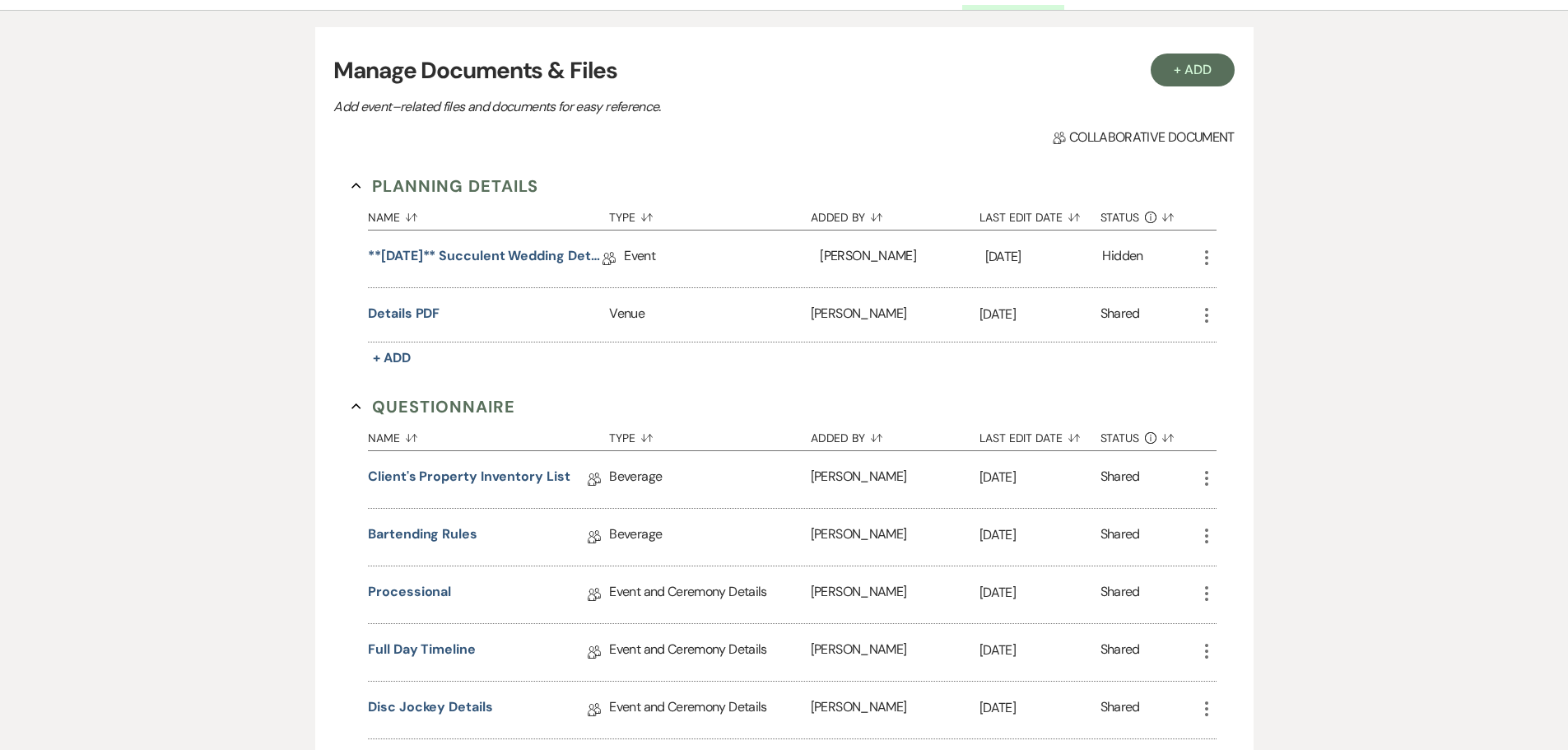
scroll to position [279, 0]
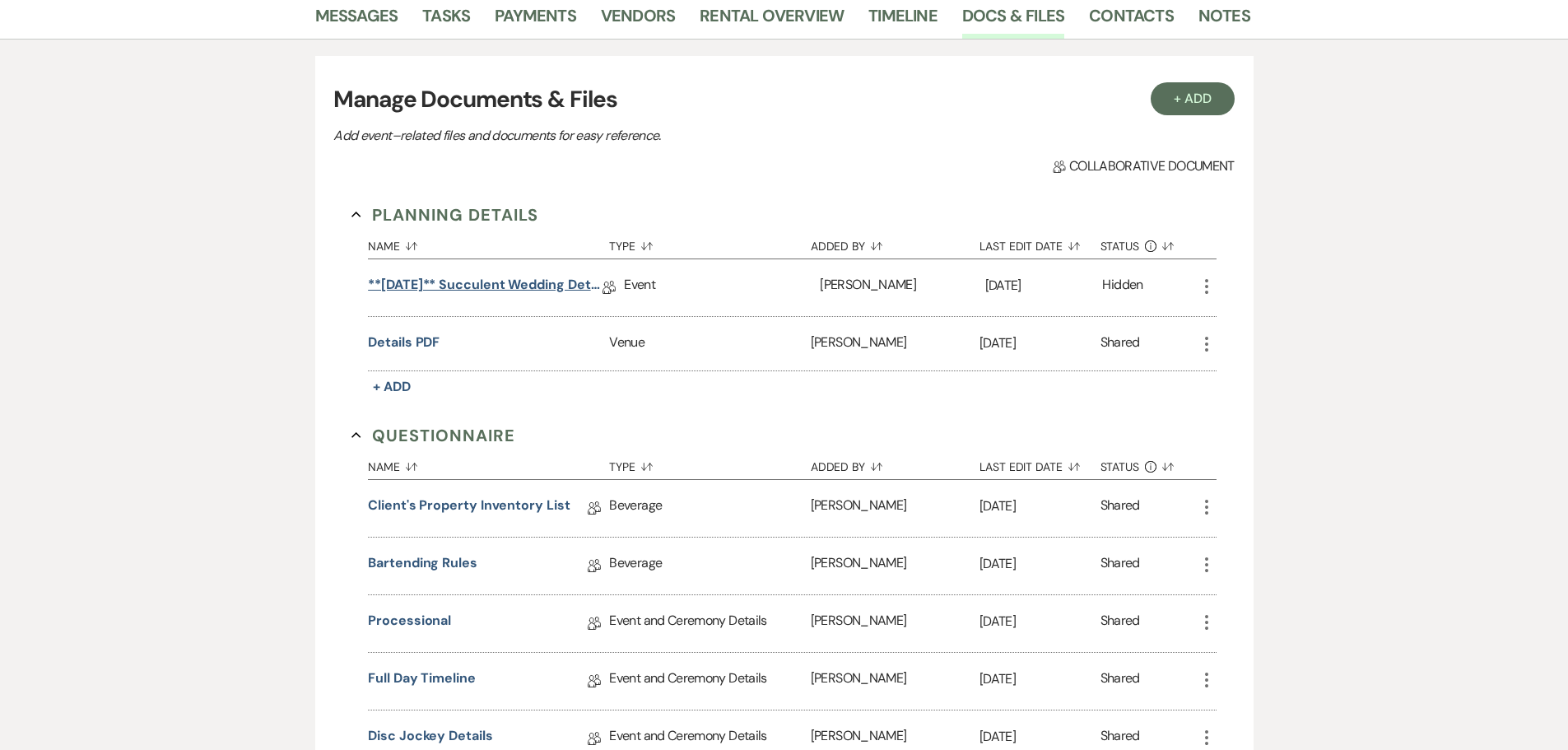
click at [496, 282] on link "**[DATE]** Succulent Wedding Details" at bounding box center [485, 288] width 235 height 26
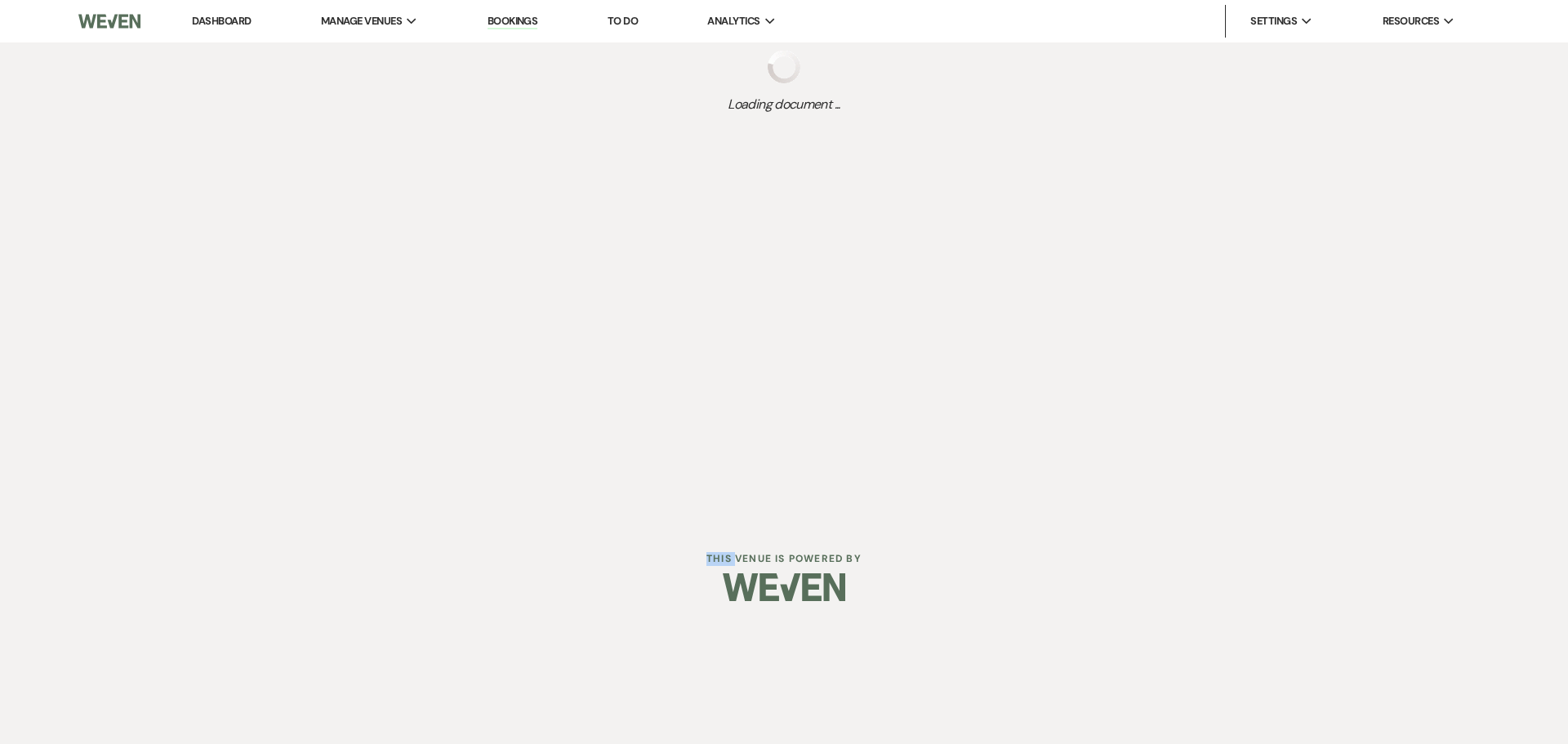
click at [492, 280] on div "Dashboard Manage Venues Expand The Buttes at Reflections Bookings To Do Analyti…" at bounding box center [784, 260] width 1568 height 521
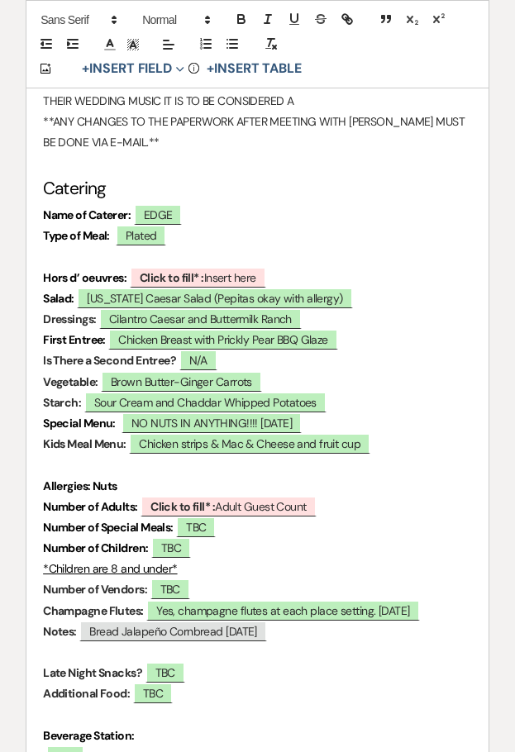
scroll to position [4959, 0]
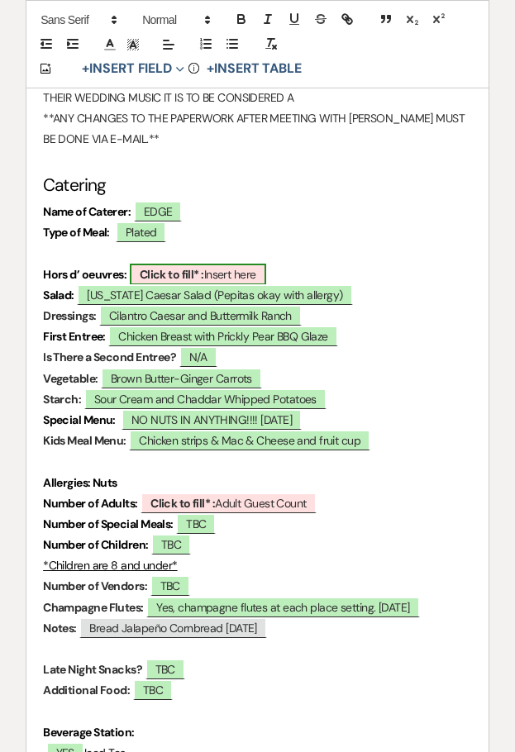
click at [187, 271] on b "Click to fill* :" at bounding box center [172, 274] width 64 height 15
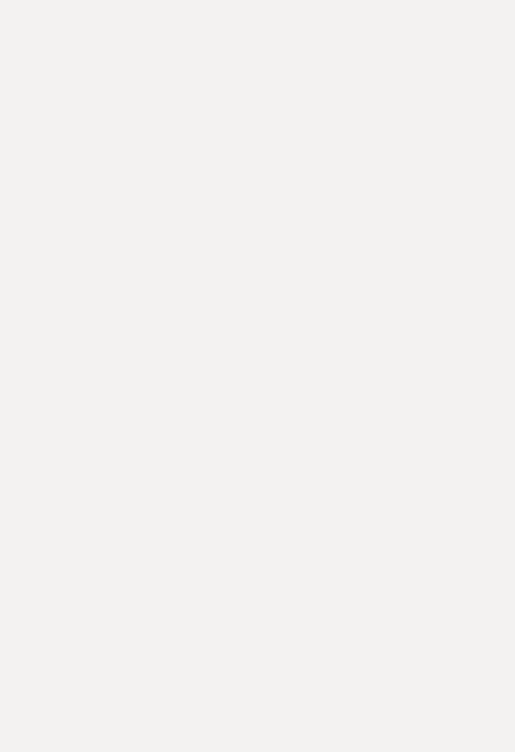
scroll to position [0, 0]
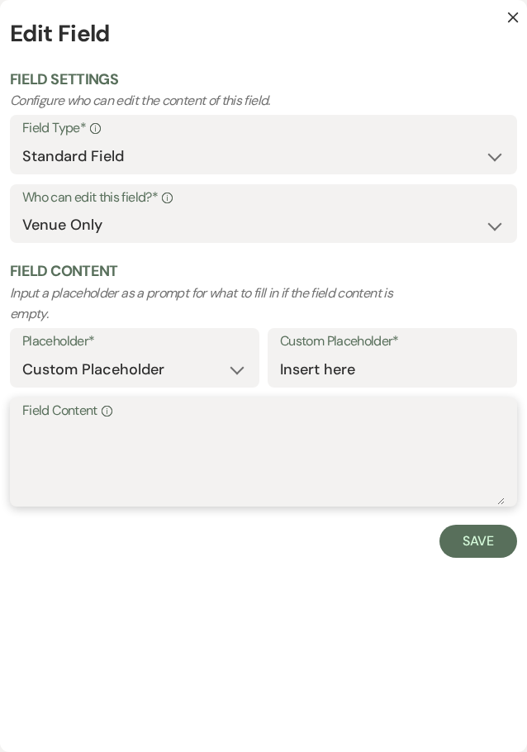
click at [104, 440] on textarea "Field Content Info" at bounding box center [263, 463] width 483 height 83
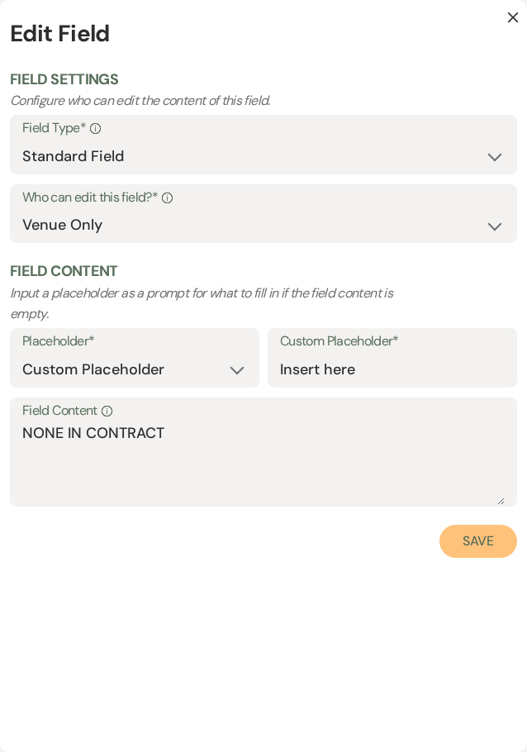
click at [471, 536] on button "Save" at bounding box center [479, 541] width 78 height 33
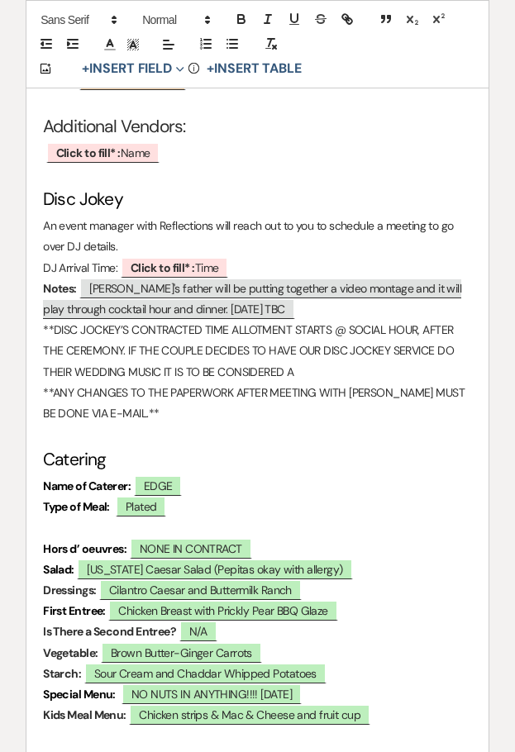
scroll to position [4628, 0]
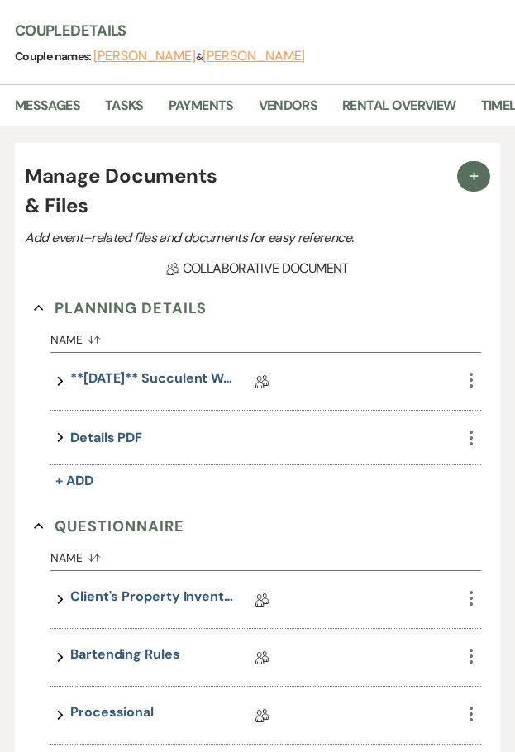
scroll to position [1653, 0]
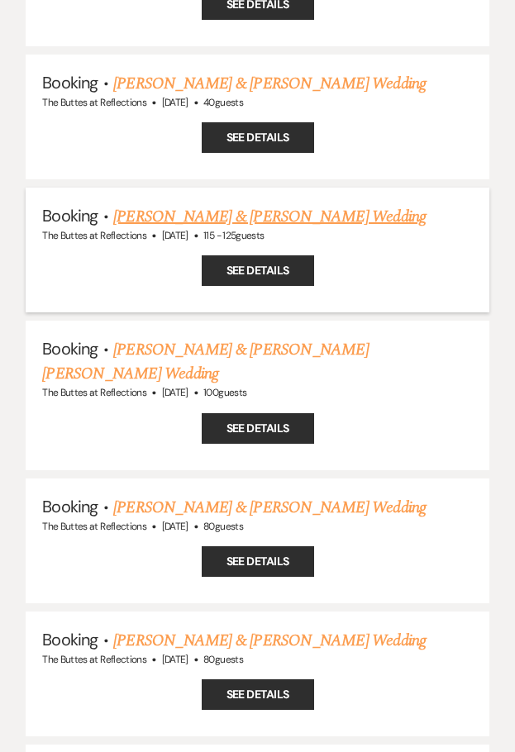
click at [227, 204] on link "[PERSON_NAME] & [PERSON_NAME] Wedding" at bounding box center [269, 216] width 312 height 25
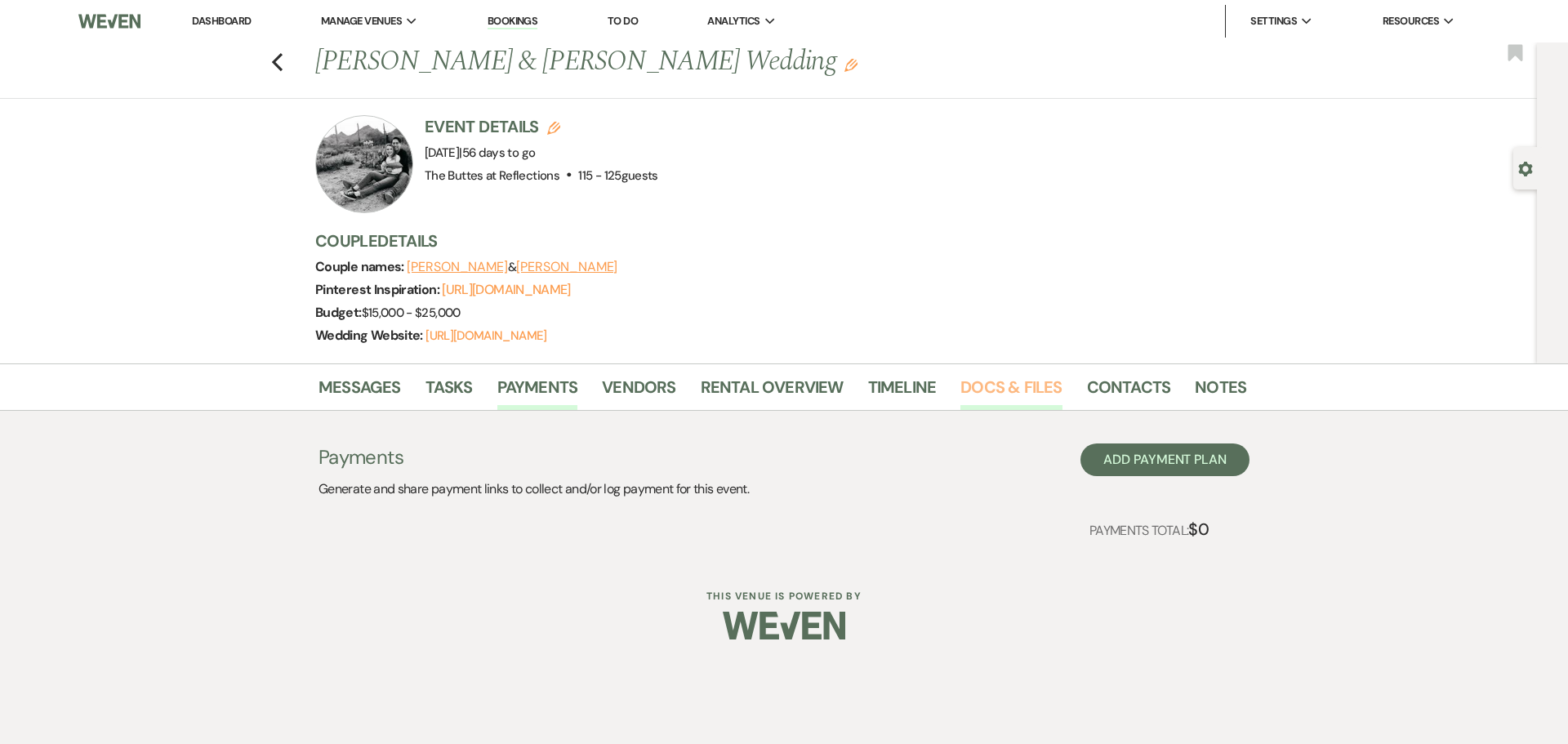
click at [1026, 407] on link "Docs & Files" at bounding box center [1011, 392] width 101 height 36
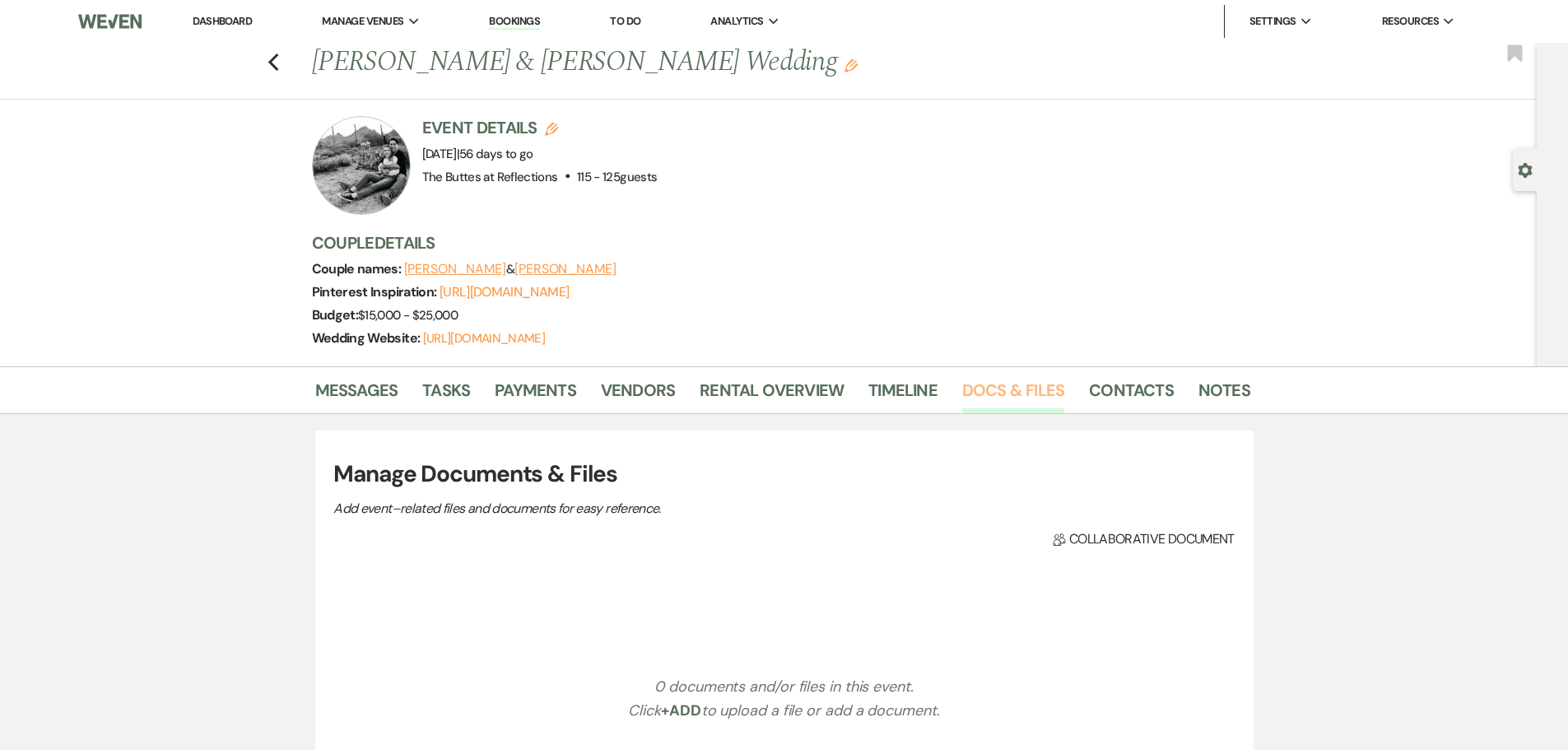
click at [1034, 410] on link "Docs & Files" at bounding box center [1013, 395] width 102 height 36
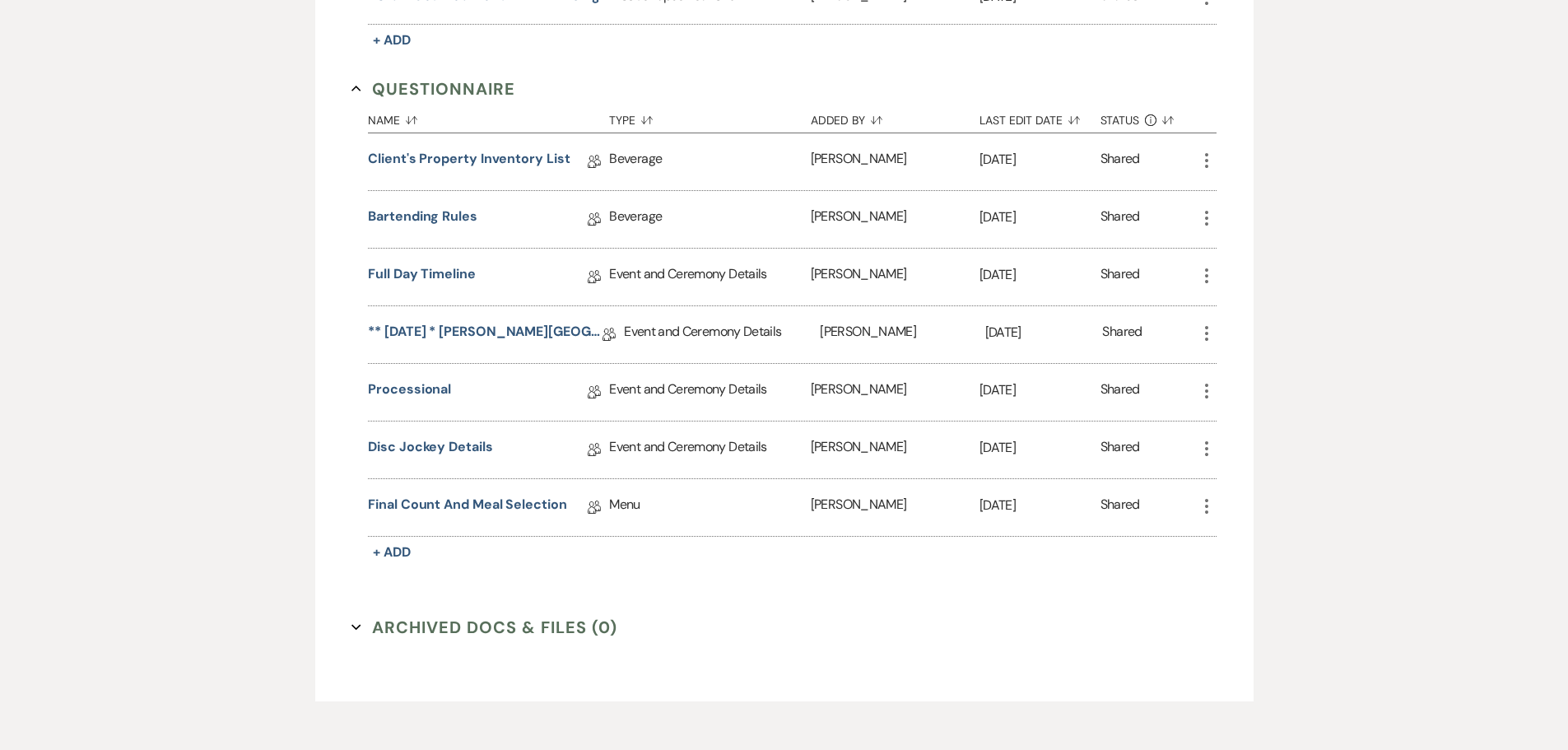
scroll to position [1235, 0]
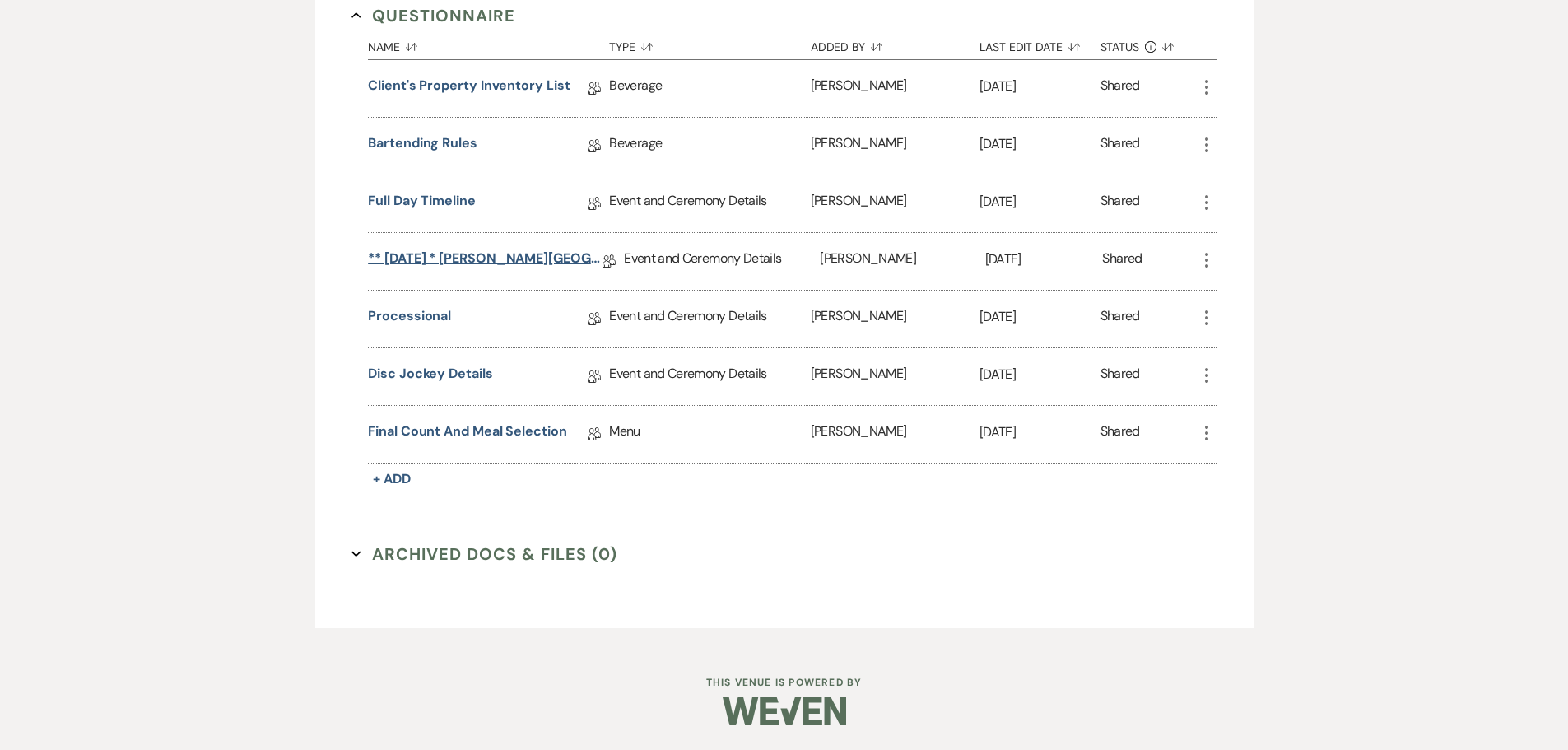
click at [477, 271] on link "** [DATE] * [PERSON_NAME][GEOGRAPHIC_DATA] ([DATE]) Wedding Details (not a pack…" at bounding box center [485, 262] width 235 height 26
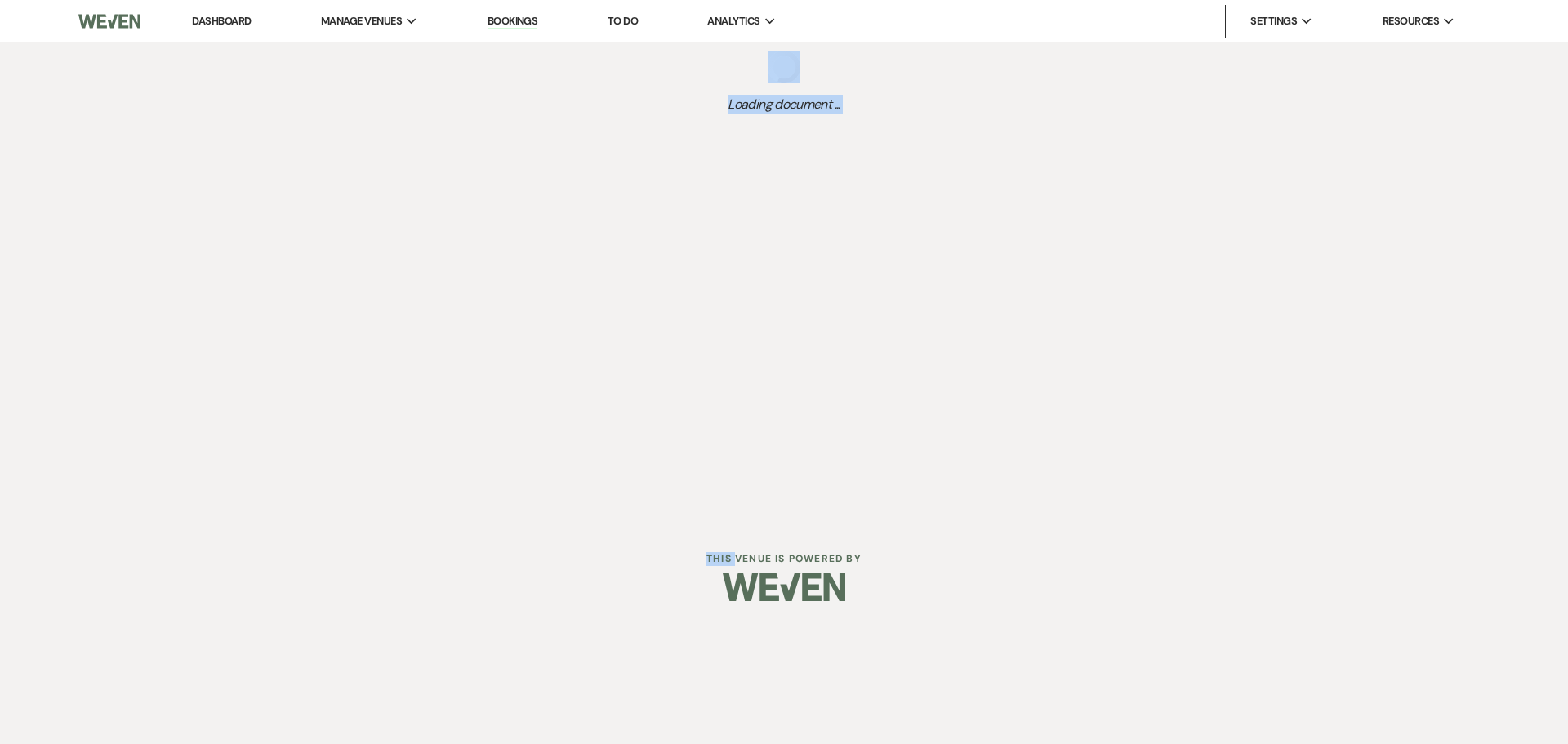
click at [473, 269] on div "Dashboard Manage Venues Expand The Buttes at Reflections Bookings To Do Analyti…" at bounding box center [784, 260] width 1568 height 521
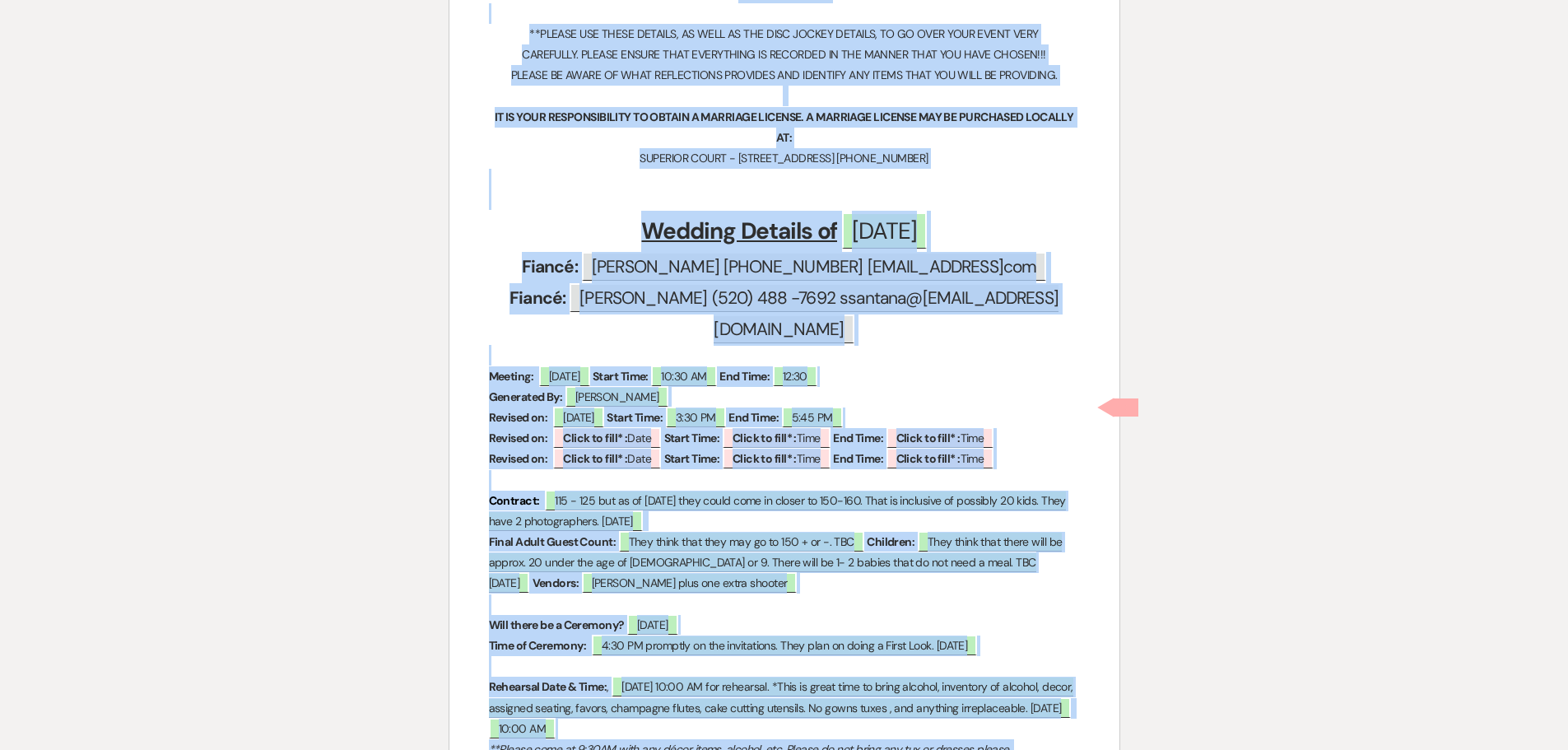
scroll to position [447, 0]
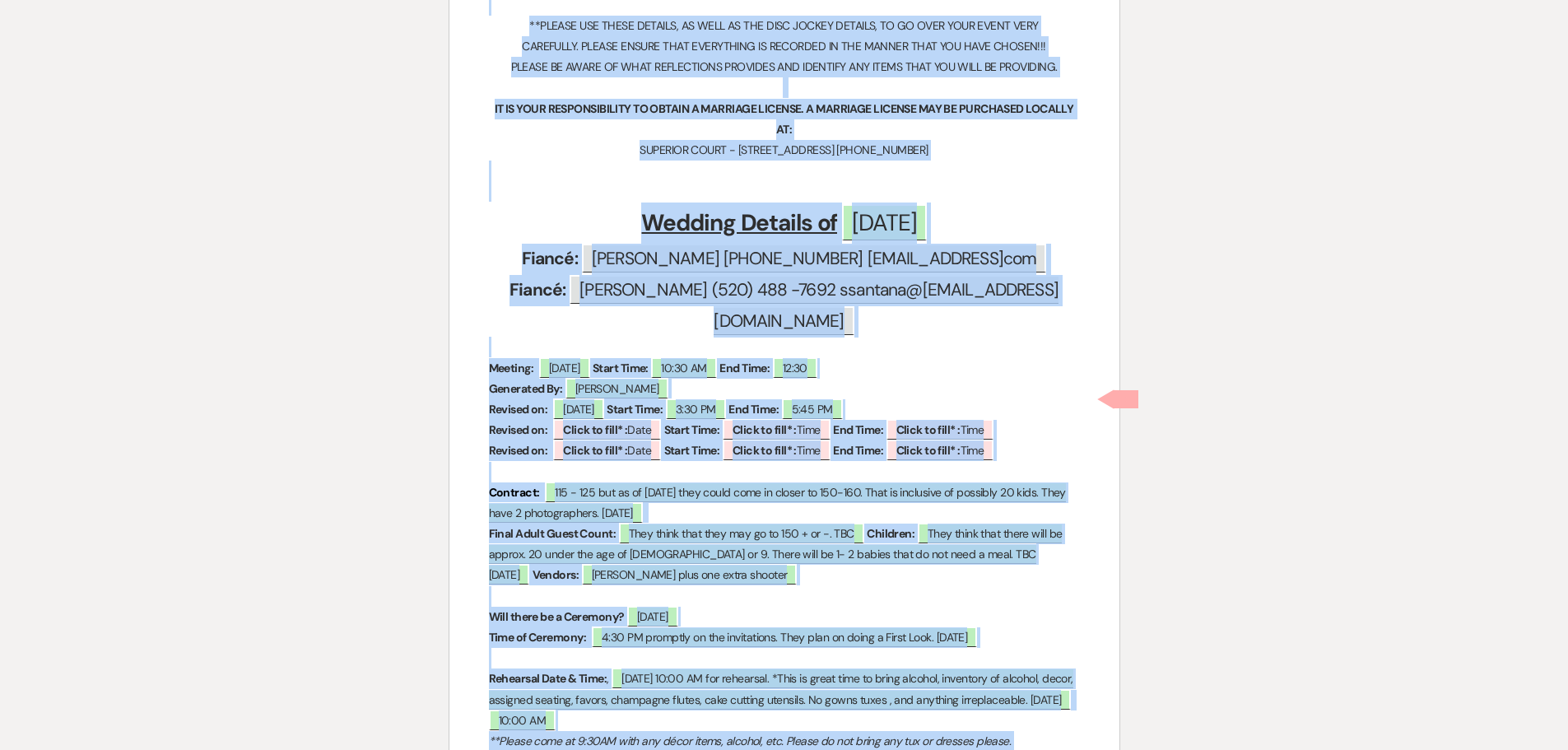
click at [1002, 160] on p at bounding box center [784, 170] width 591 height 21
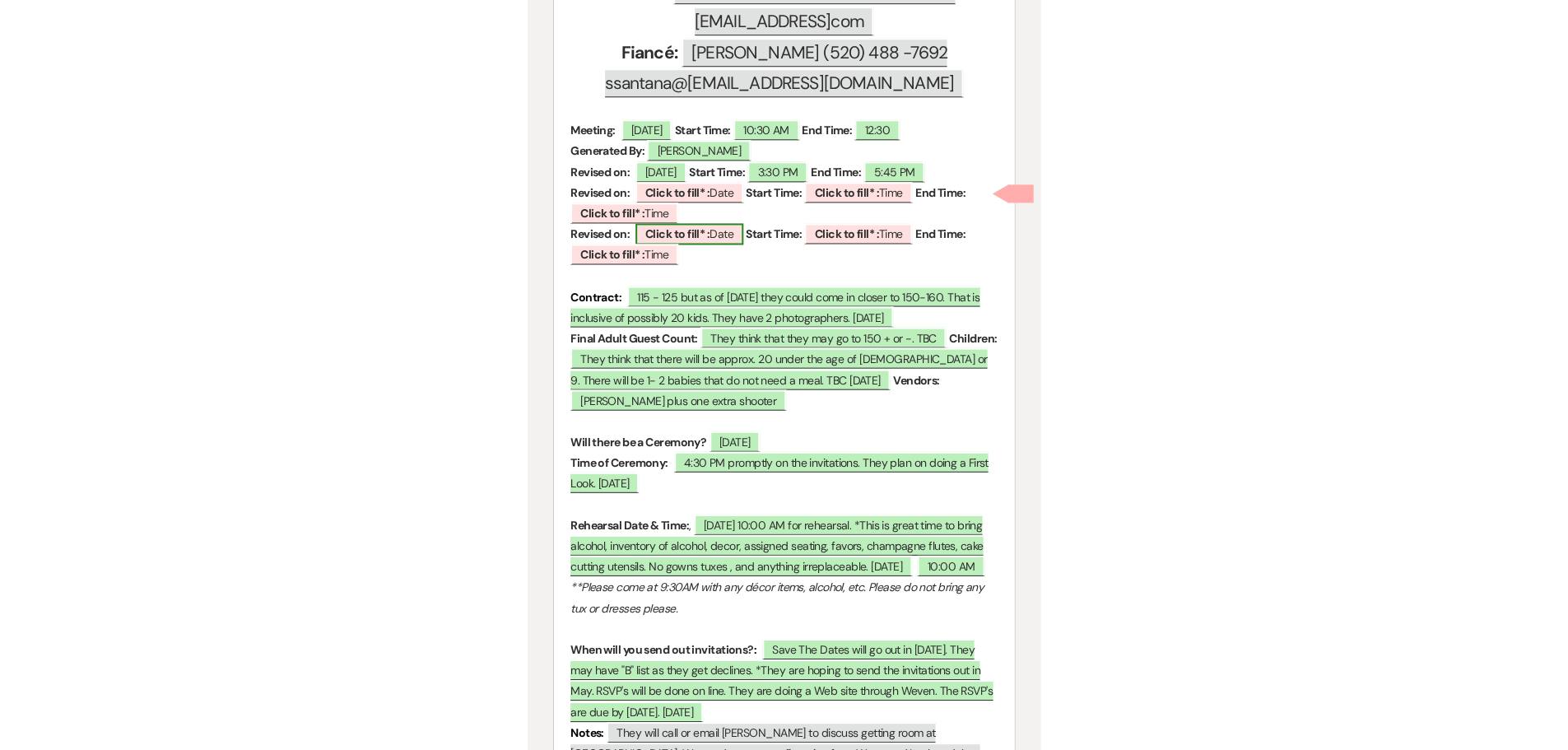
scroll to position [880, 0]
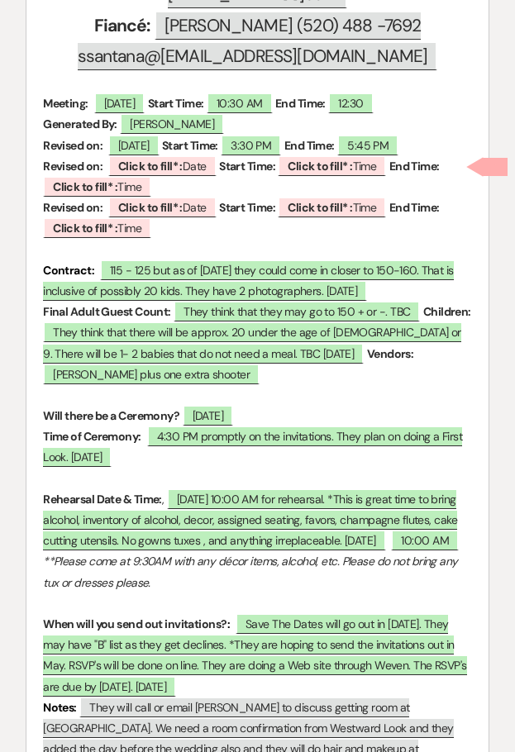
click at [94, 263] on strong "Contract:" at bounding box center [68, 270] width 51 height 15
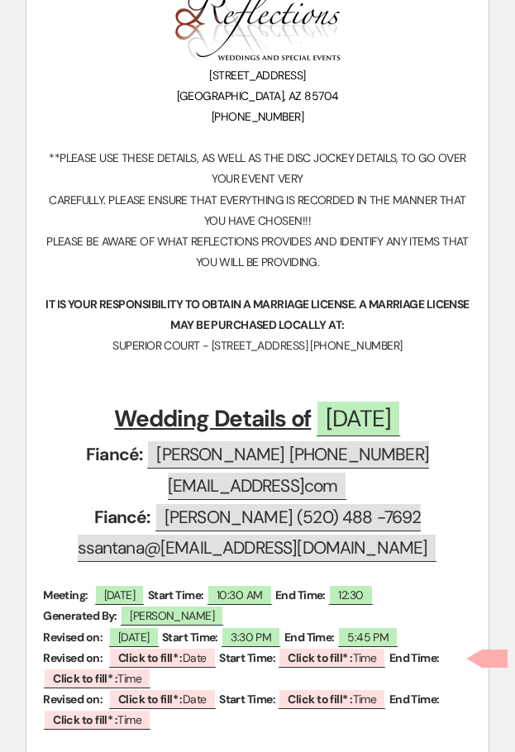
scroll to position [163, 0]
